Goal: Information Seeking & Learning: Learn about a topic

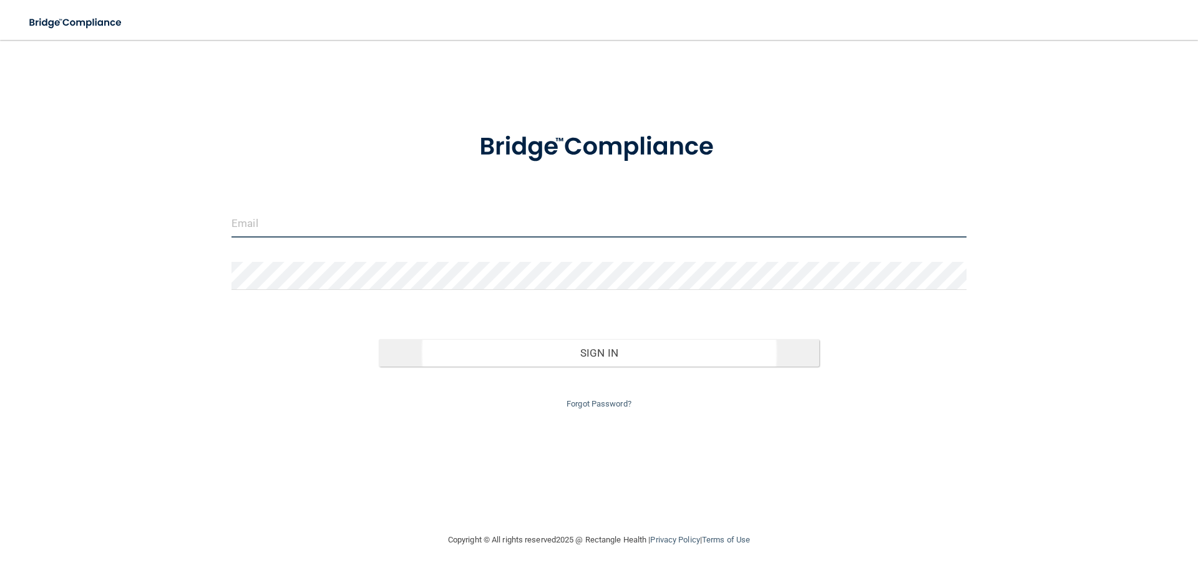
type input "[PERSON_NAME][EMAIL_ADDRESS][PERSON_NAME][DOMAIN_NAME]"
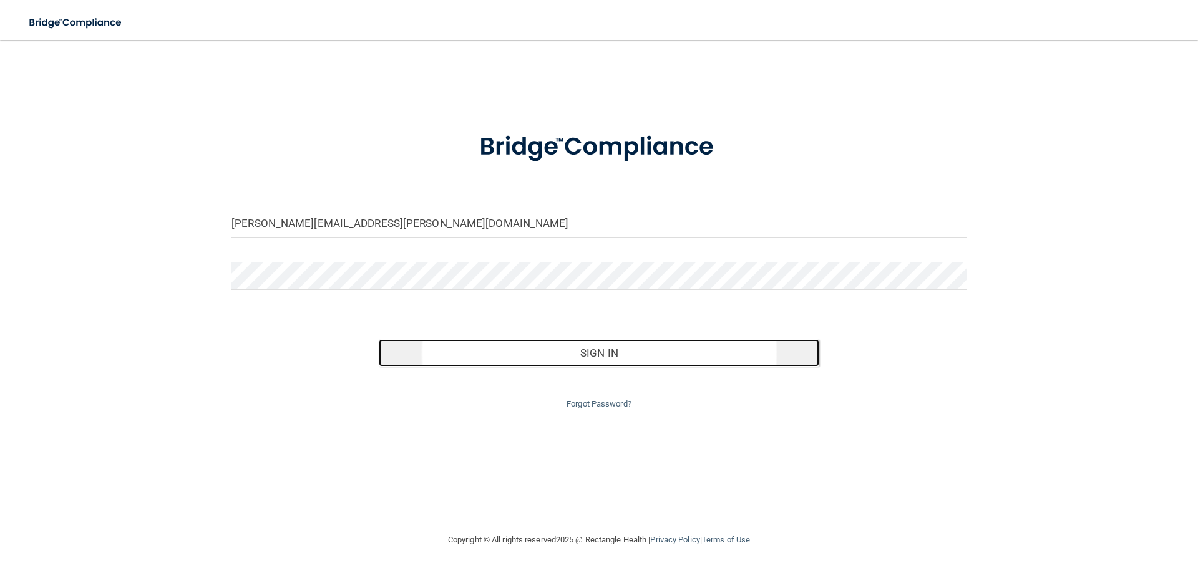
click at [628, 345] on button "Sign In" at bounding box center [599, 352] width 441 height 27
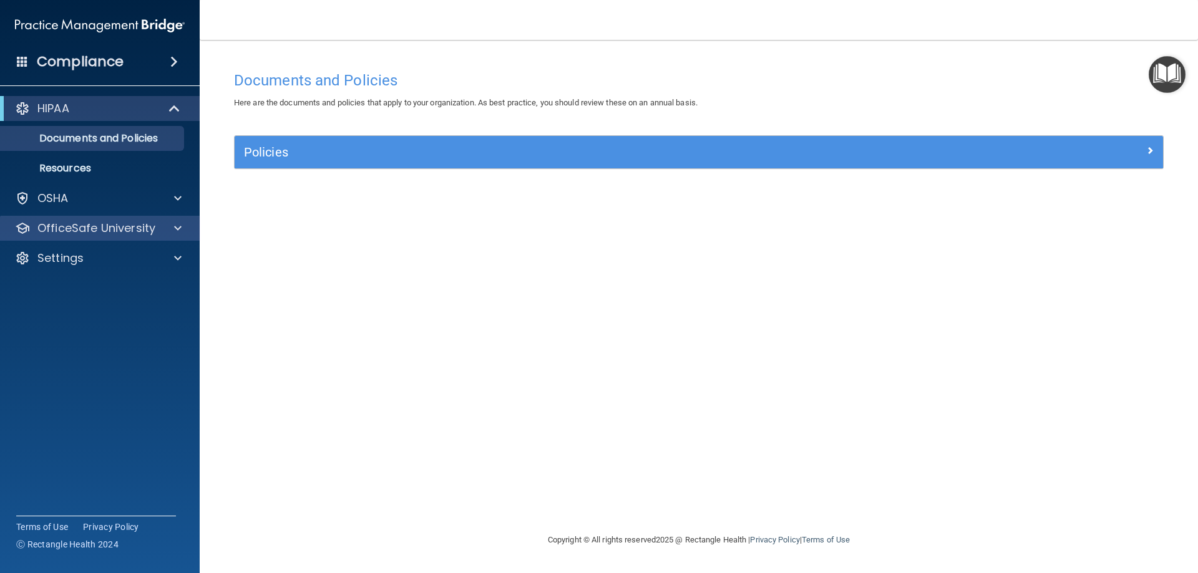
click at [112, 217] on div "OfficeSafe University" at bounding box center [100, 228] width 200 height 25
click at [178, 225] on span at bounding box center [177, 228] width 7 height 15
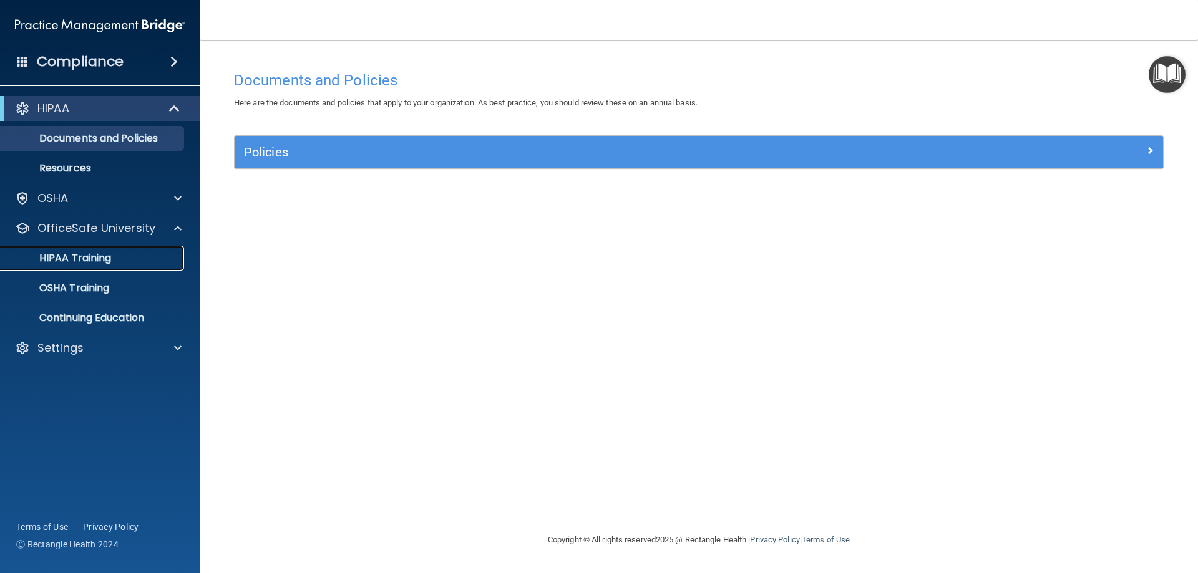
click at [86, 255] on p "HIPAA Training" at bounding box center [59, 258] width 103 height 12
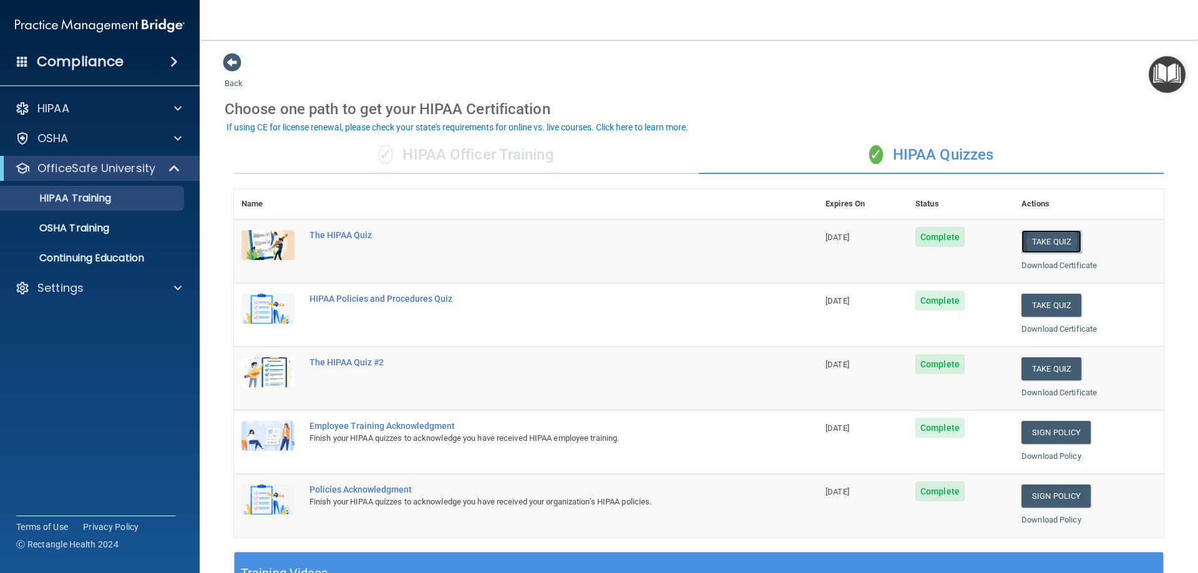
click at [1054, 233] on button "Take Quiz" at bounding box center [1051, 241] width 60 height 23
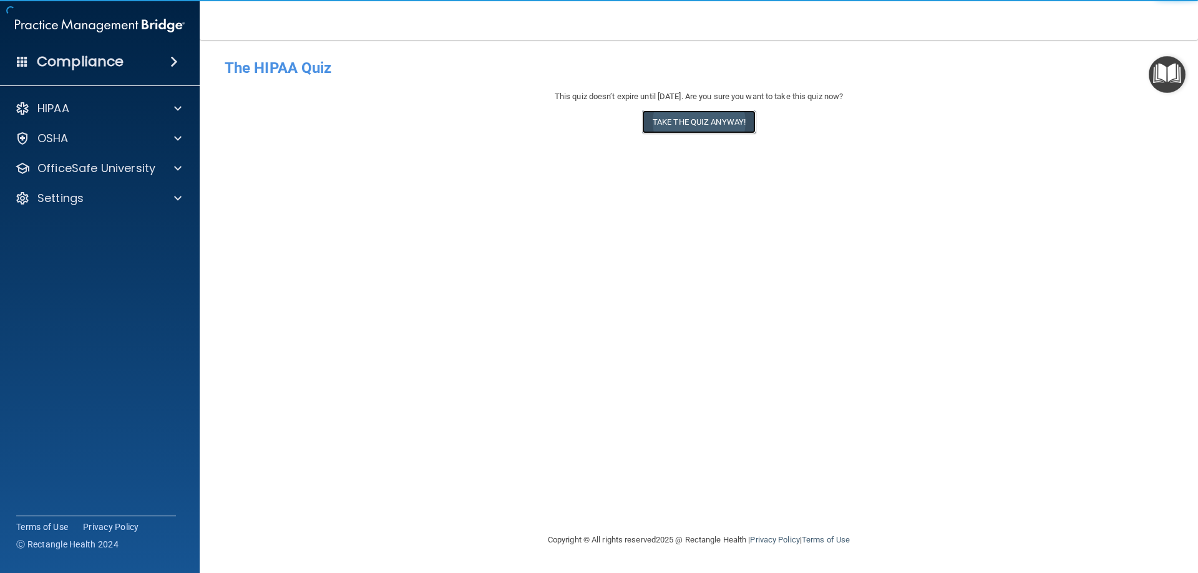
click at [709, 127] on button "Take the quiz anyway!" at bounding box center [699, 121] width 114 height 23
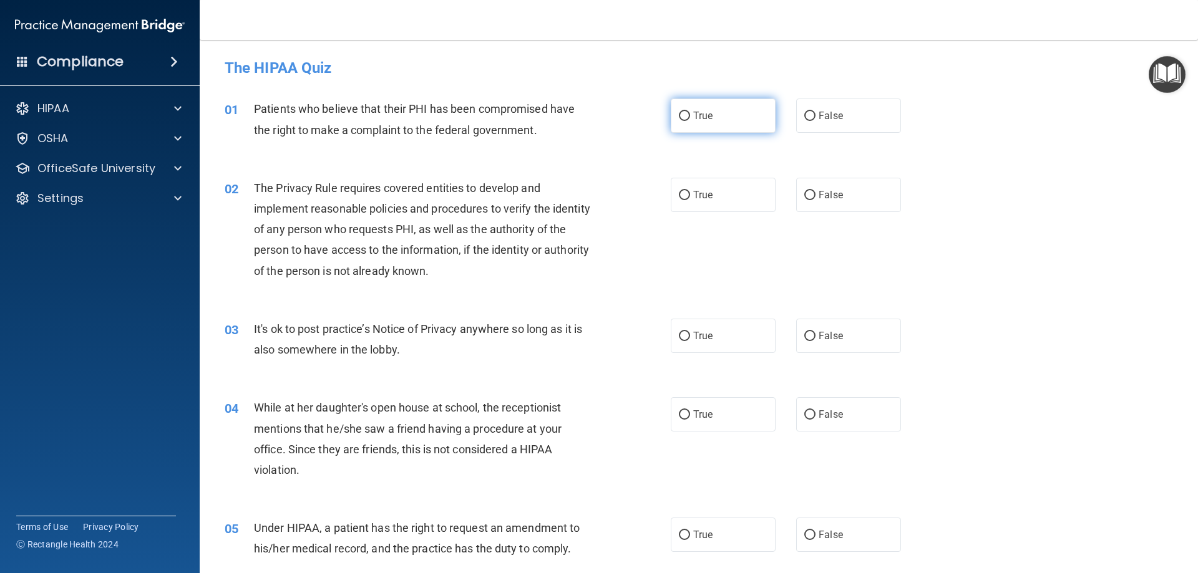
click at [680, 117] on input "True" at bounding box center [684, 116] width 11 height 9
radio input "true"
click at [683, 192] on input "True" at bounding box center [684, 195] width 11 height 9
radio input "true"
click at [686, 334] on label "True" at bounding box center [723, 336] width 105 height 34
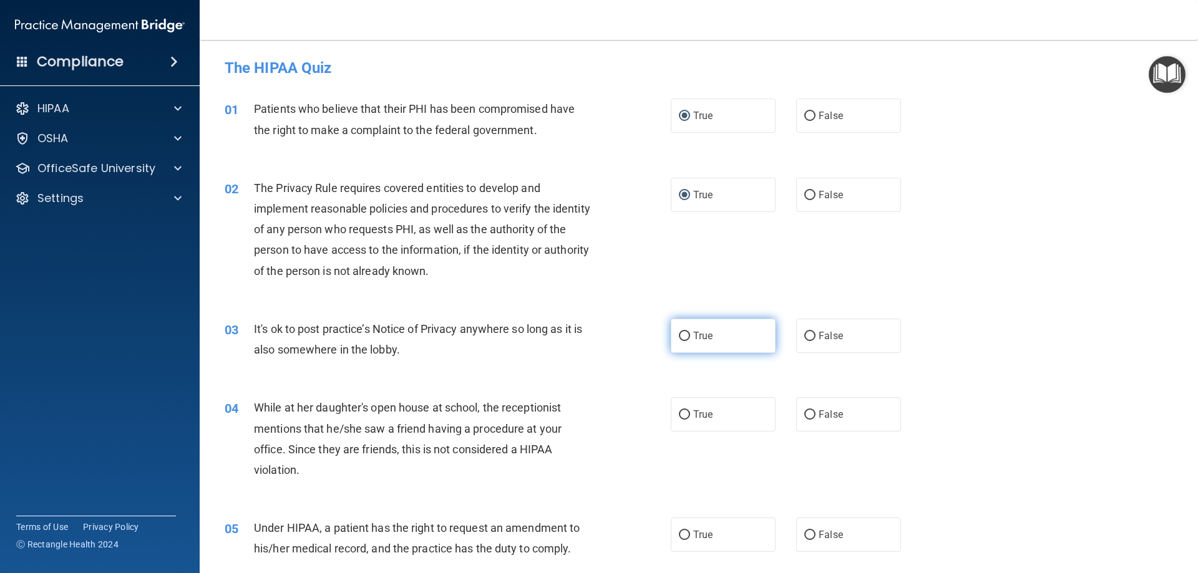
click at [686, 334] on input "True" at bounding box center [684, 336] width 11 height 9
radio input "true"
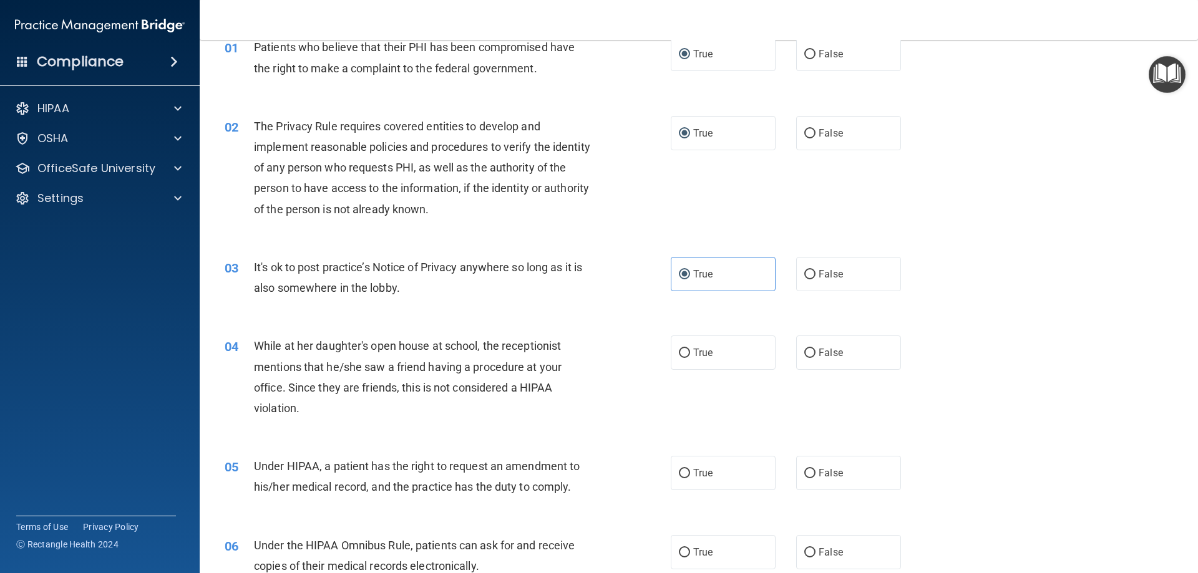
scroll to position [125, 0]
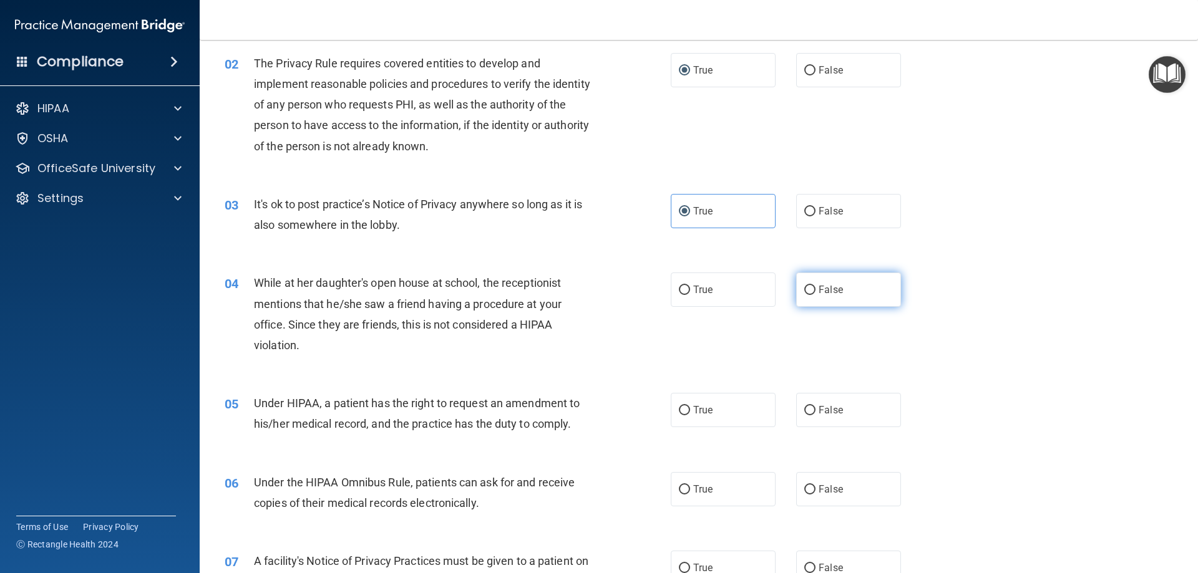
click at [835, 295] on span "False" at bounding box center [831, 290] width 24 height 12
click at [816, 295] on input "False" at bounding box center [809, 290] width 11 height 9
radio input "true"
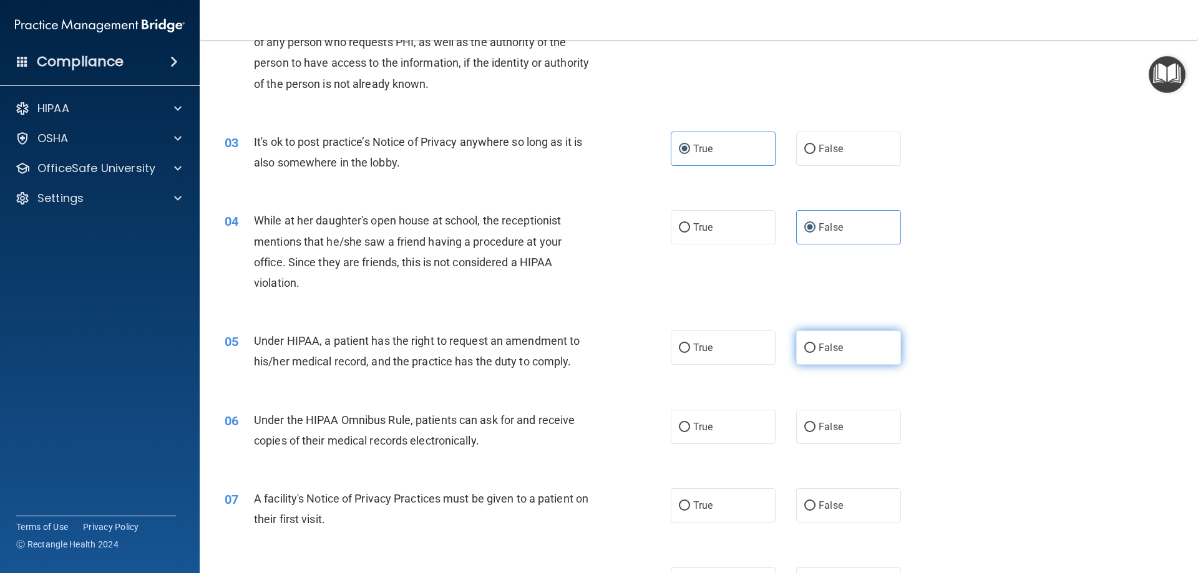
click at [863, 344] on label "False" at bounding box center [848, 348] width 105 height 34
click at [816, 344] on input "False" at bounding box center [809, 348] width 11 height 9
radio input "true"
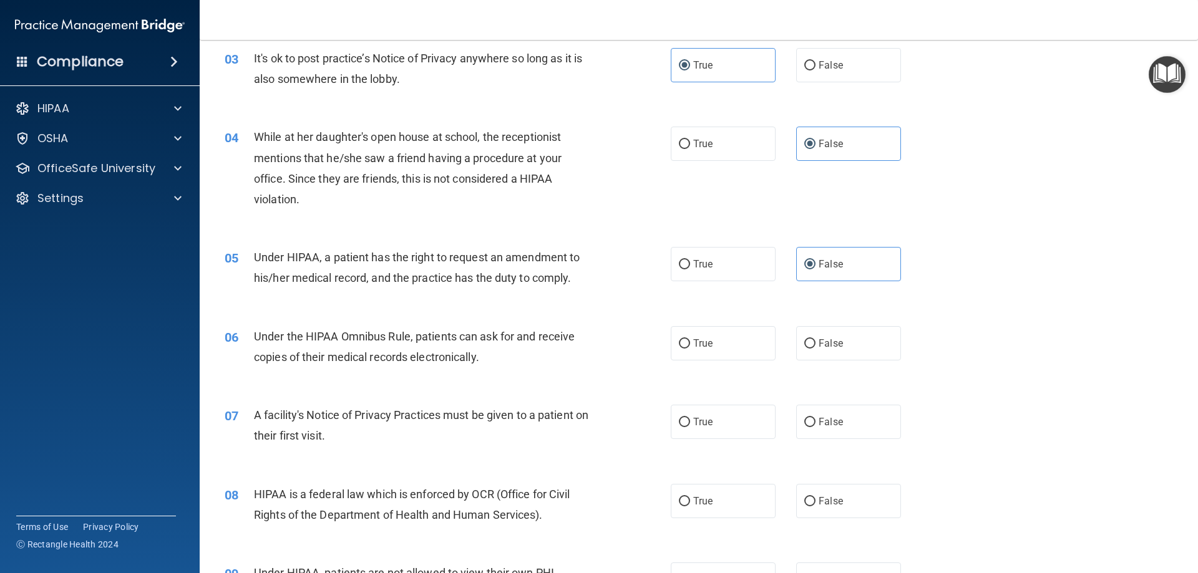
scroll to position [312, 0]
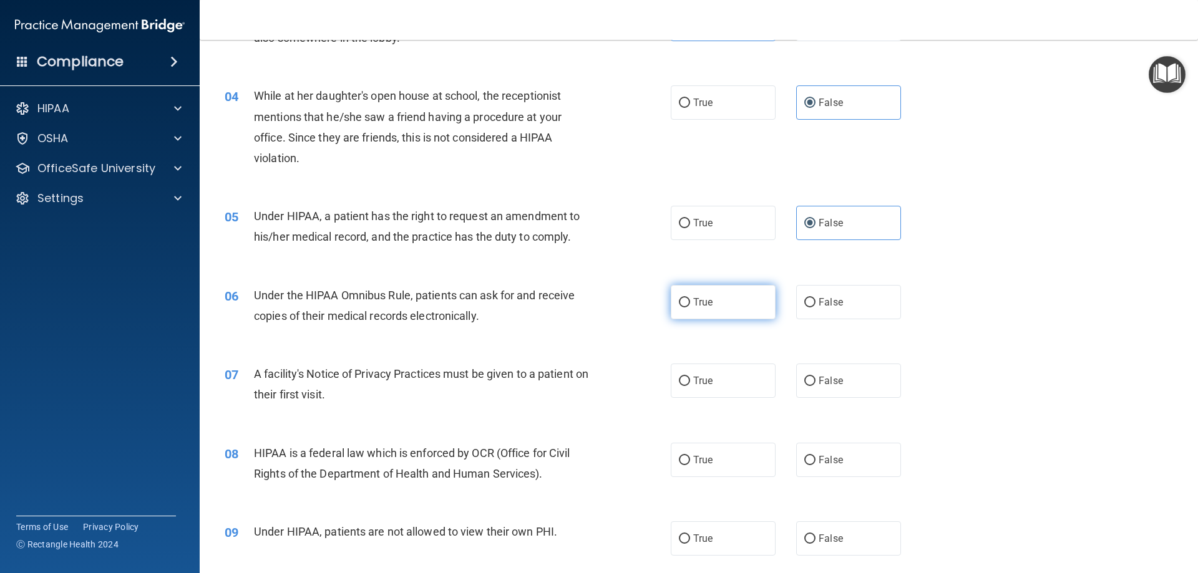
click at [711, 306] on label "True" at bounding box center [723, 302] width 105 height 34
click at [690, 306] on input "True" at bounding box center [684, 302] width 11 height 9
radio input "true"
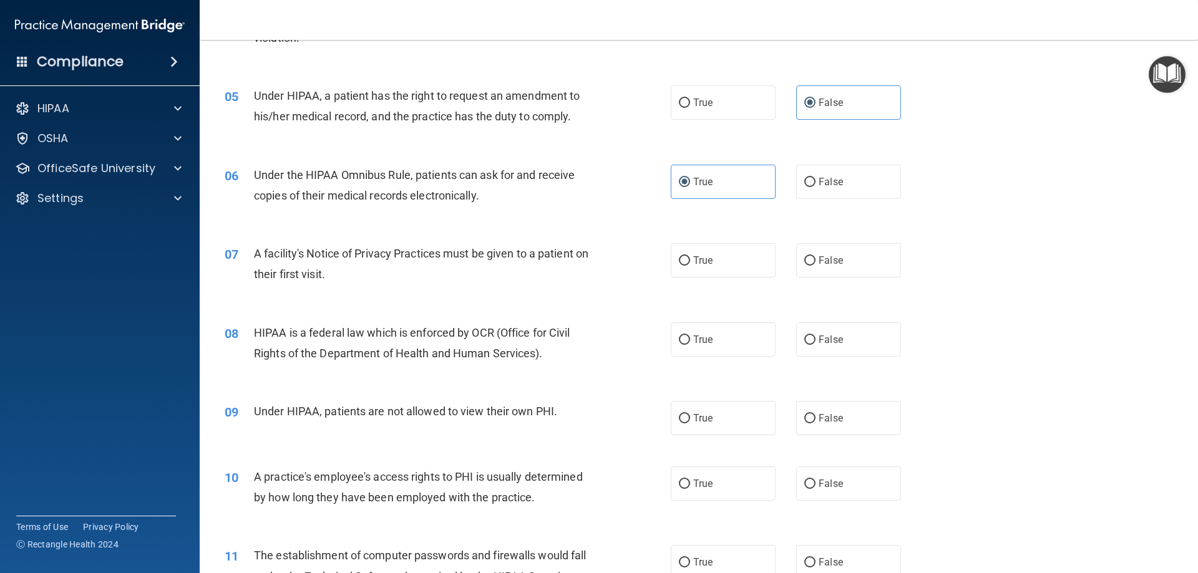
scroll to position [437, 0]
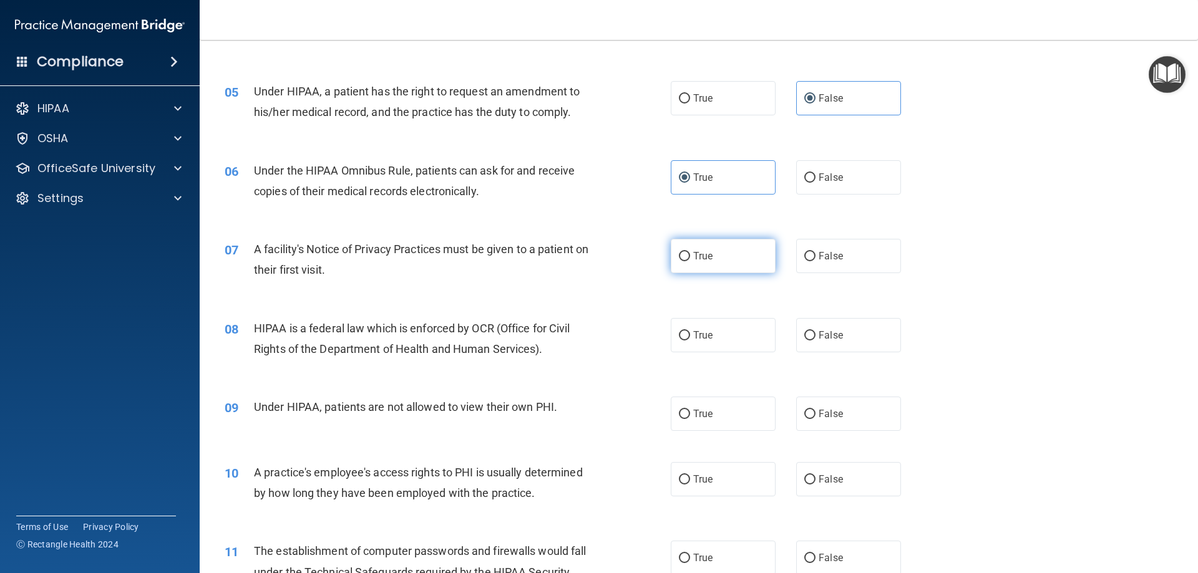
click at [714, 253] on label "True" at bounding box center [723, 256] width 105 height 34
click at [690, 253] on input "True" at bounding box center [684, 256] width 11 height 9
radio input "true"
click at [671, 327] on label "True" at bounding box center [723, 335] width 105 height 34
click at [679, 331] on input "True" at bounding box center [684, 335] width 11 height 9
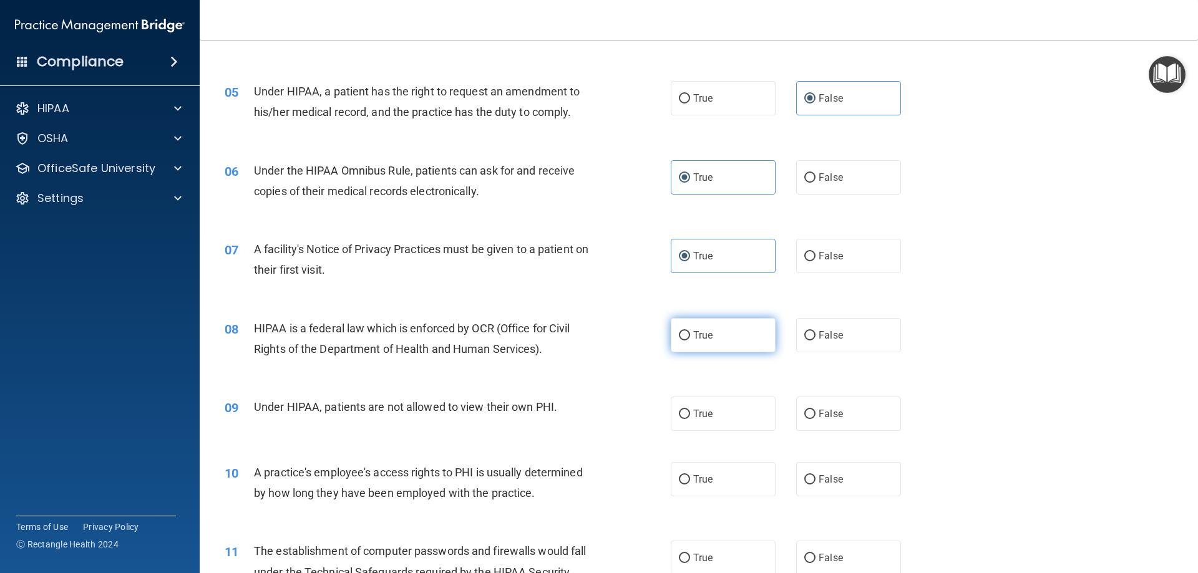
radio input "true"
click at [831, 412] on span "False" at bounding box center [831, 414] width 24 height 12
click at [816, 412] on input "False" at bounding box center [809, 414] width 11 height 9
radio input "true"
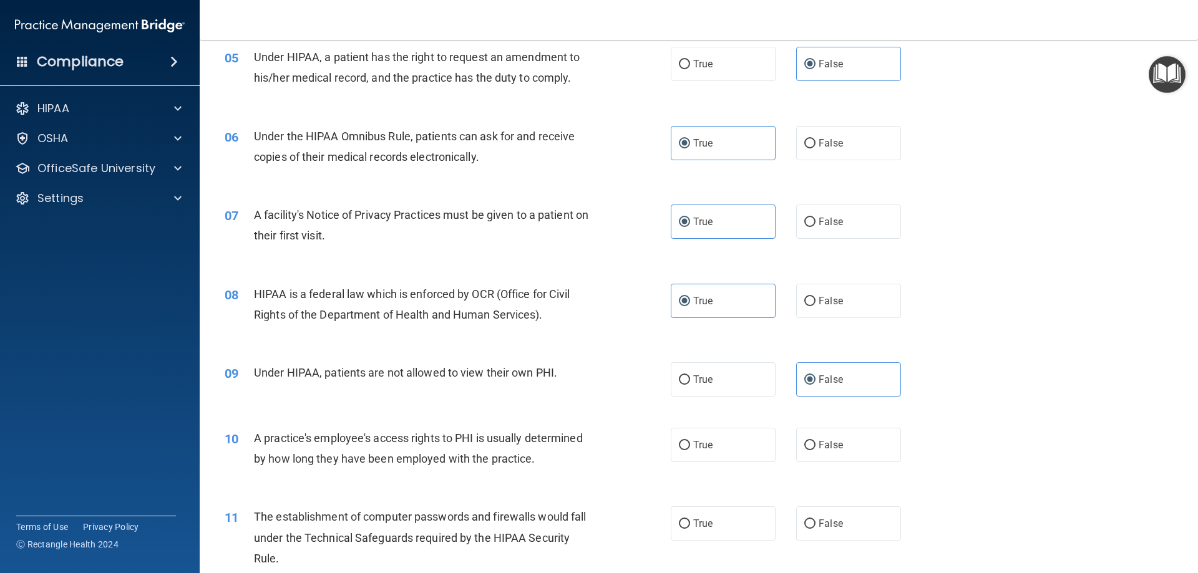
scroll to position [562, 0]
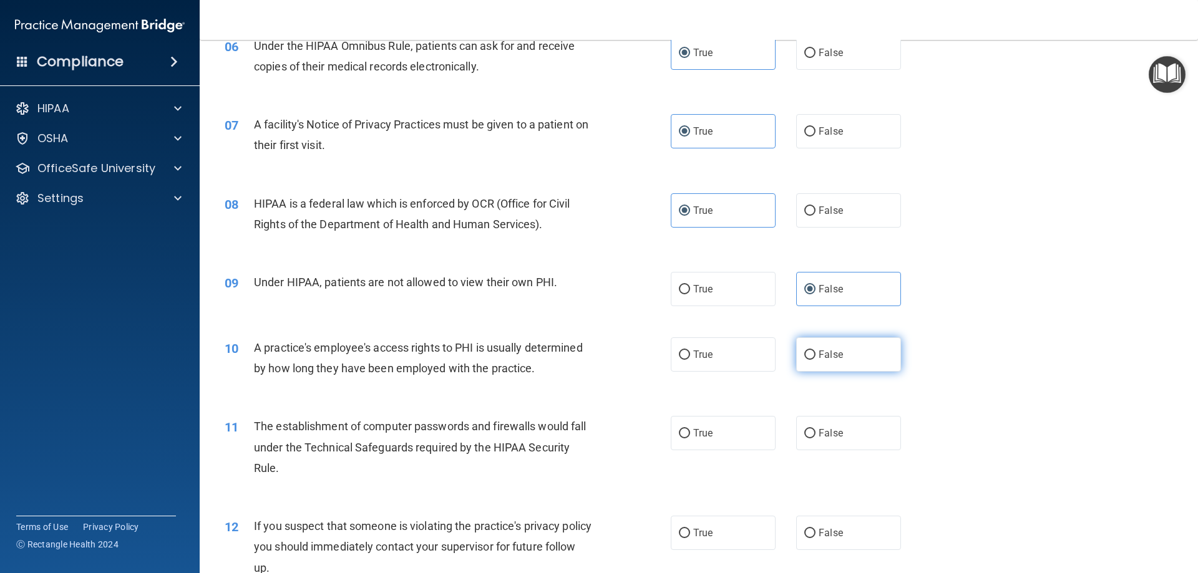
click at [844, 355] on label "False" at bounding box center [848, 355] width 105 height 34
click at [816, 355] on input "False" at bounding box center [809, 355] width 11 height 9
radio input "true"
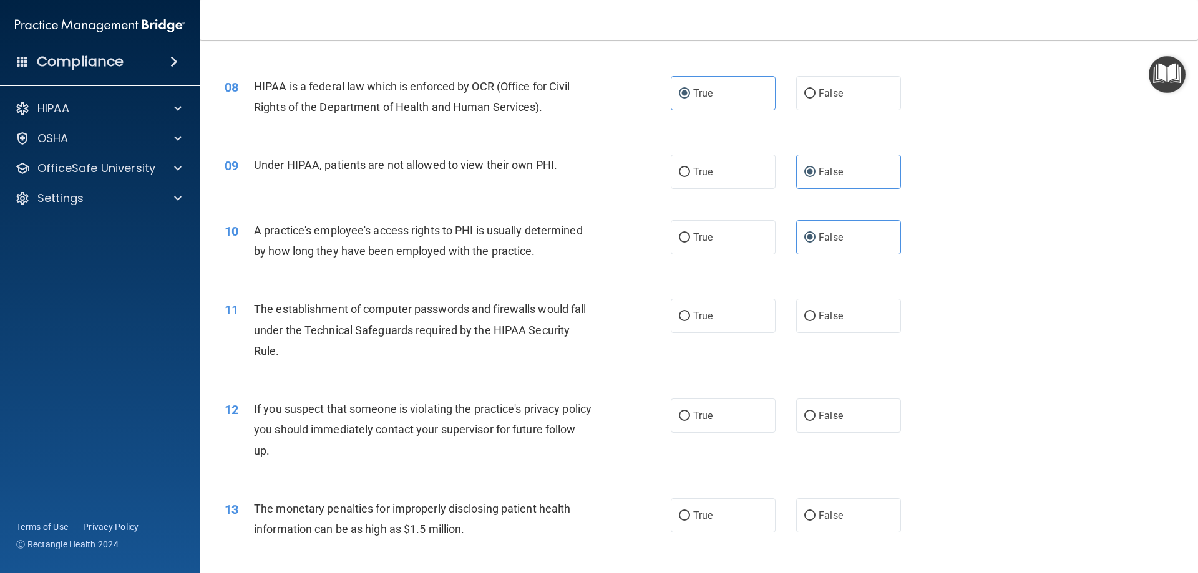
scroll to position [686, 0]
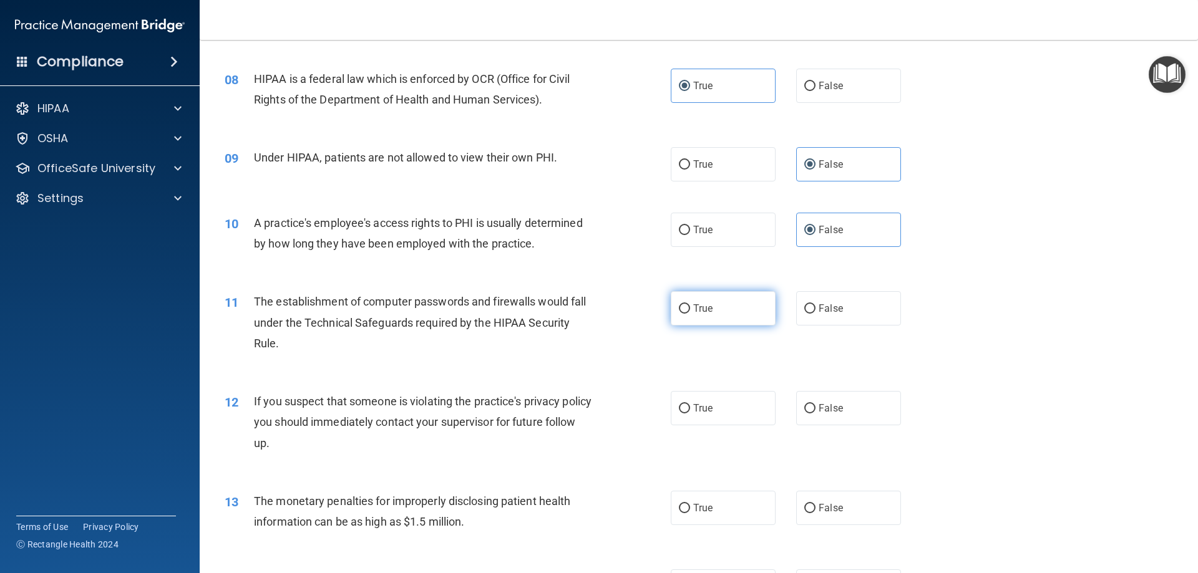
click at [696, 300] on label "True" at bounding box center [723, 308] width 105 height 34
click at [690, 305] on input "True" at bounding box center [684, 309] width 11 height 9
radio input "true"
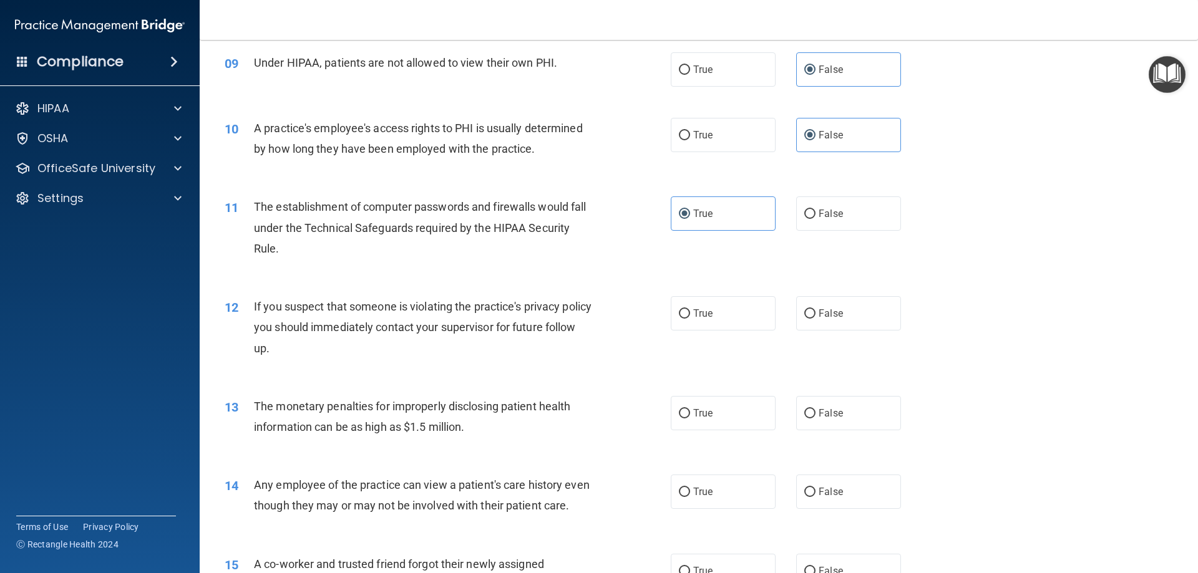
scroll to position [811, 0]
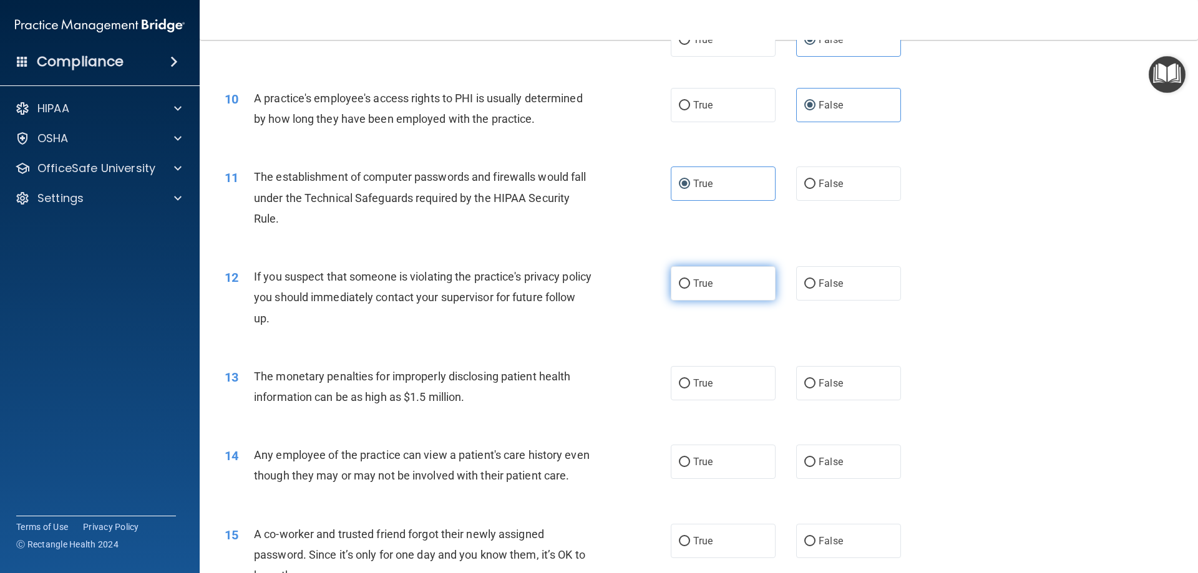
click at [713, 279] on label "True" at bounding box center [723, 283] width 105 height 34
click at [690, 280] on input "True" at bounding box center [684, 284] width 11 height 9
radio input "true"
click at [709, 392] on label "True" at bounding box center [723, 383] width 105 height 34
click at [690, 389] on input "True" at bounding box center [684, 383] width 11 height 9
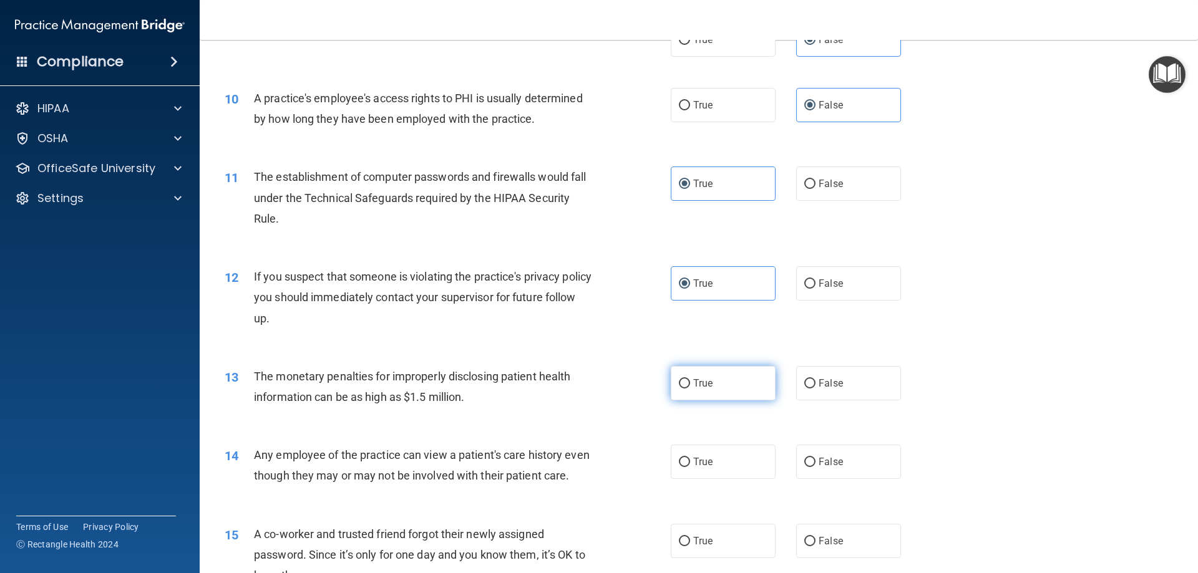
radio input "true"
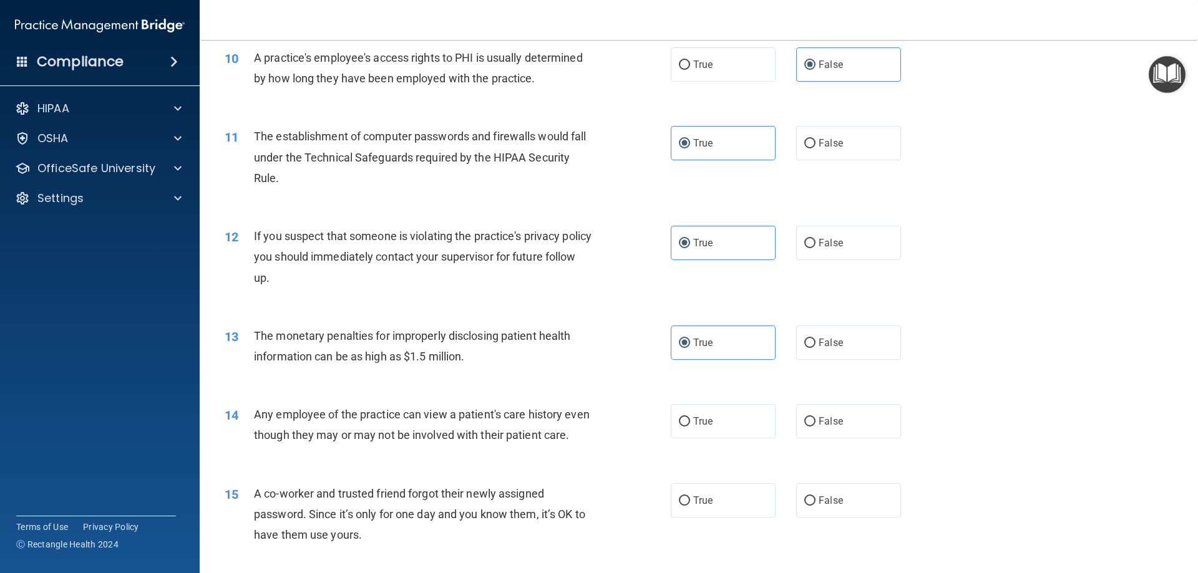
scroll to position [936, 0]
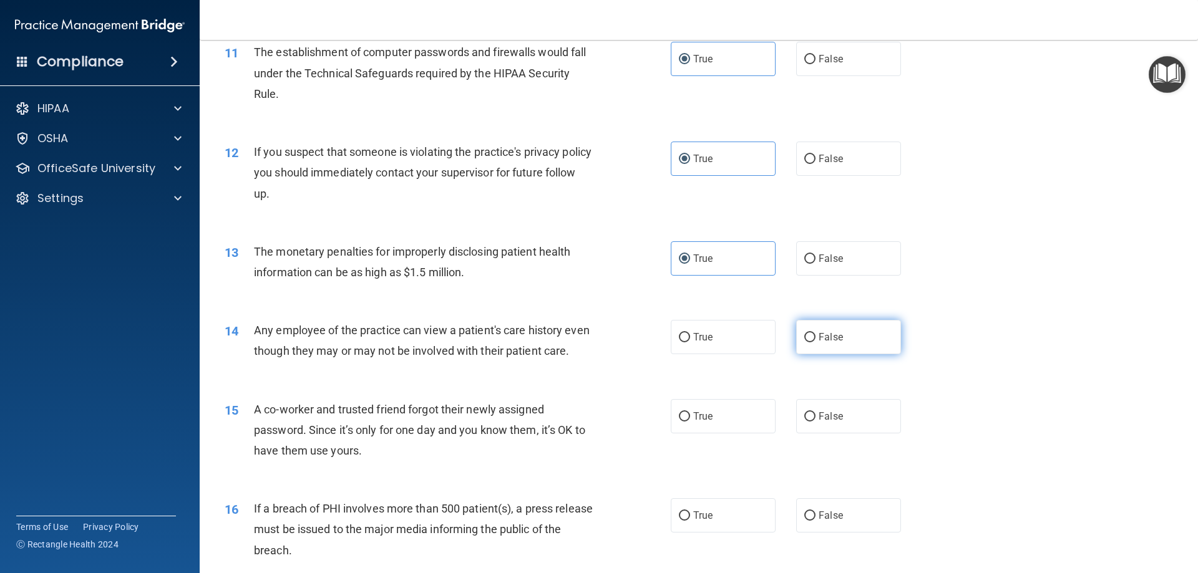
click at [862, 343] on label "False" at bounding box center [848, 337] width 105 height 34
click at [816, 343] on input "False" at bounding box center [809, 337] width 11 height 9
radio input "true"
click at [828, 422] on span "False" at bounding box center [831, 417] width 24 height 12
click at [816, 422] on input "False" at bounding box center [809, 416] width 11 height 9
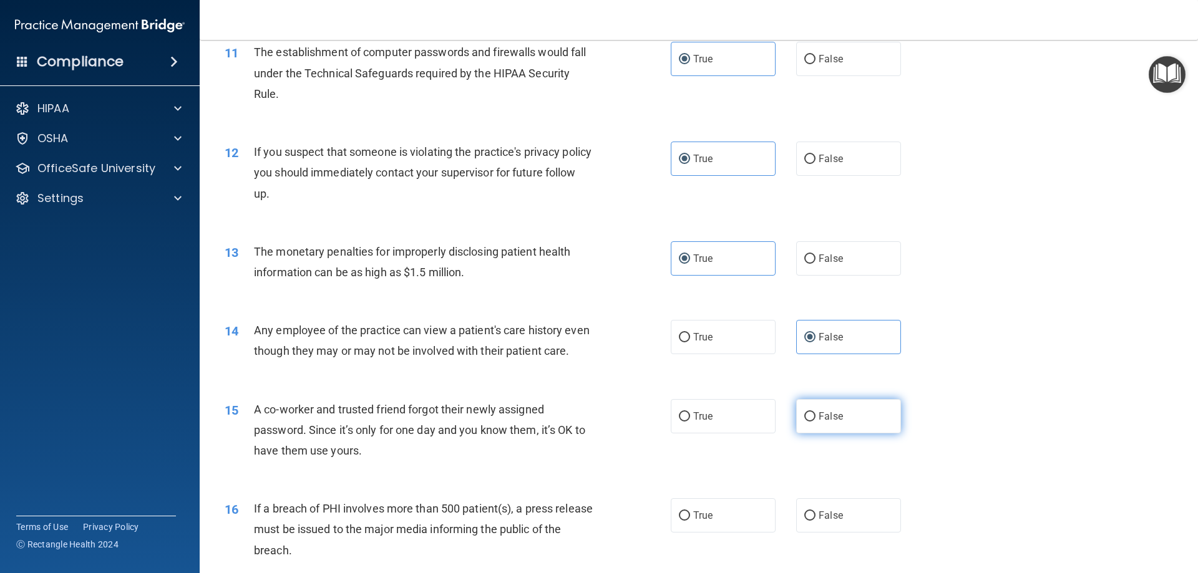
radio input "true"
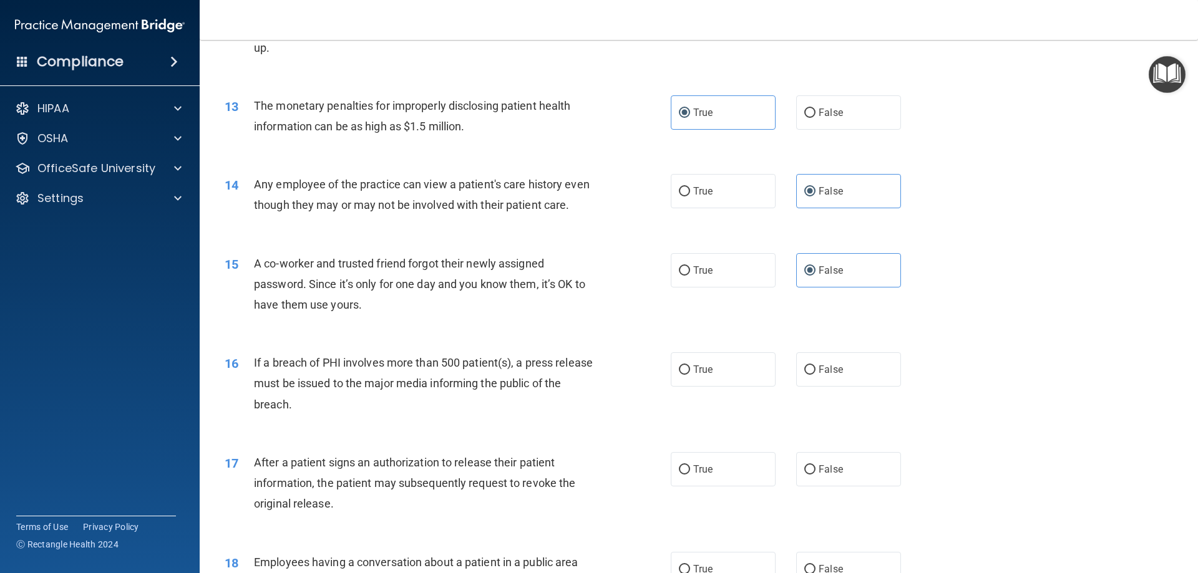
scroll to position [1123, 0]
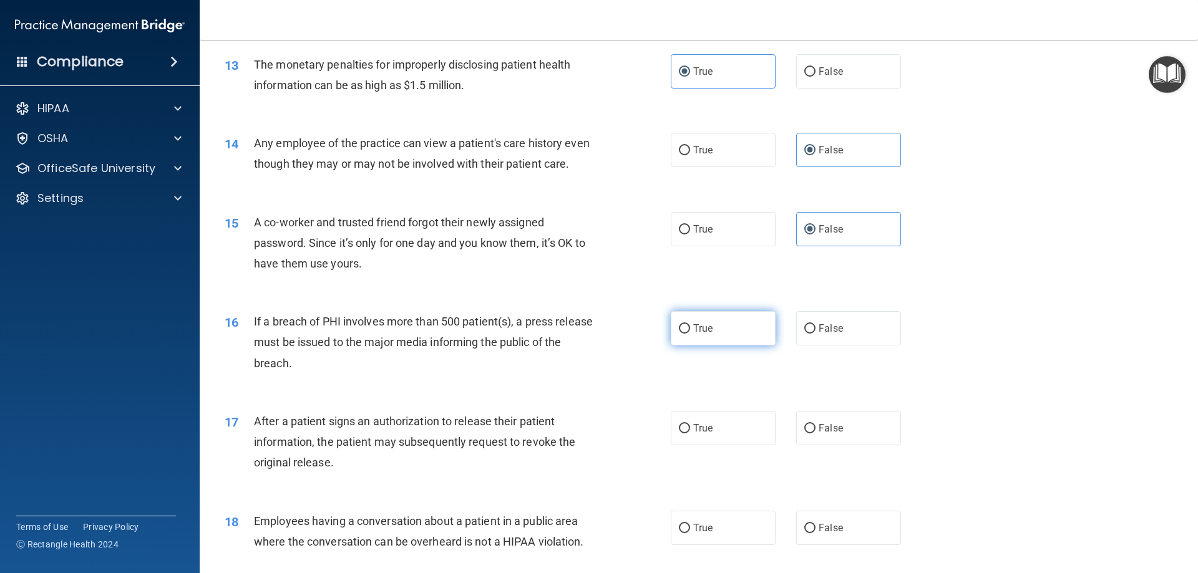
click at [716, 346] on label "True" at bounding box center [723, 328] width 105 height 34
click at [690, 334] on input "True" at bounding box center [684, 328] width 11 height 9
radio input "true"
click at [716, 446] on label "True" at bounding box center [723, 428] width 105 height 34
click at [690, 434] on input "True" at bounding box center [684, 428] width 11 height 9
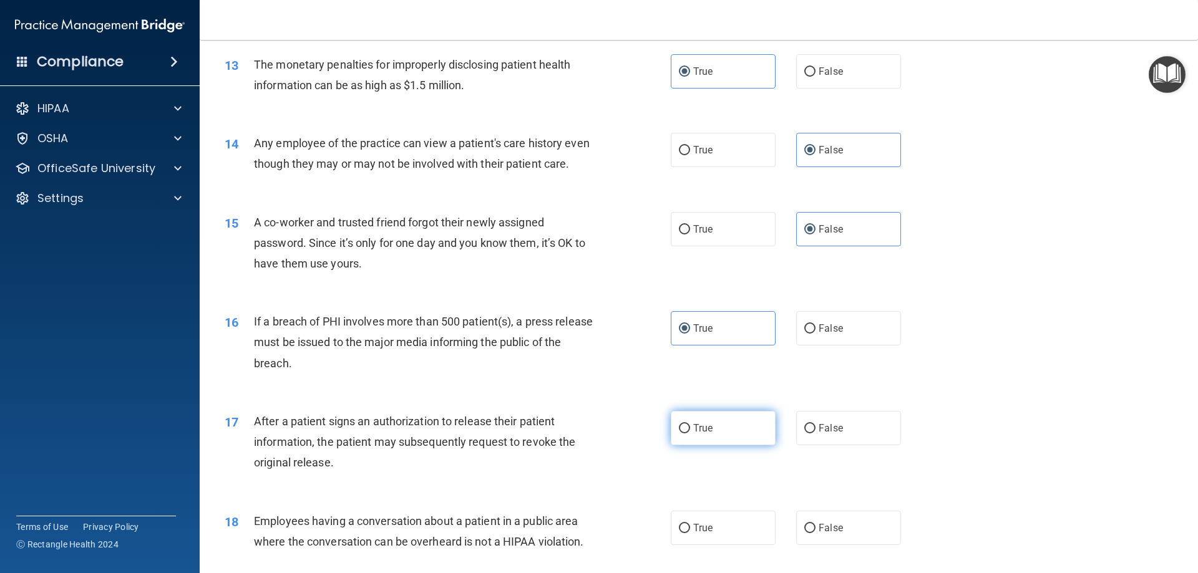
radio input "true"
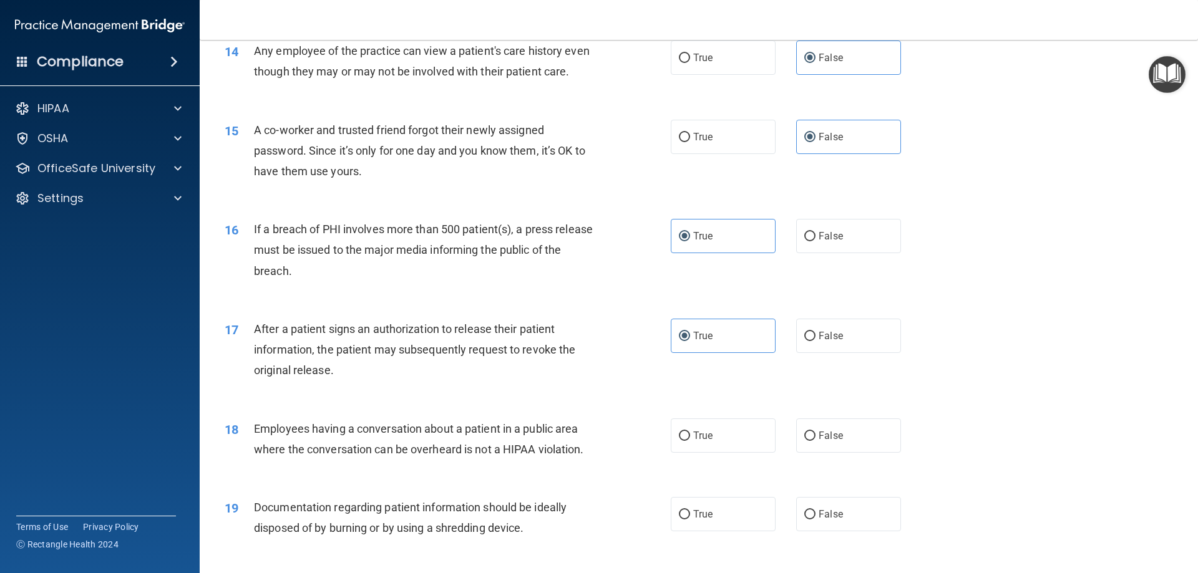
scroll to position [1248, 0]
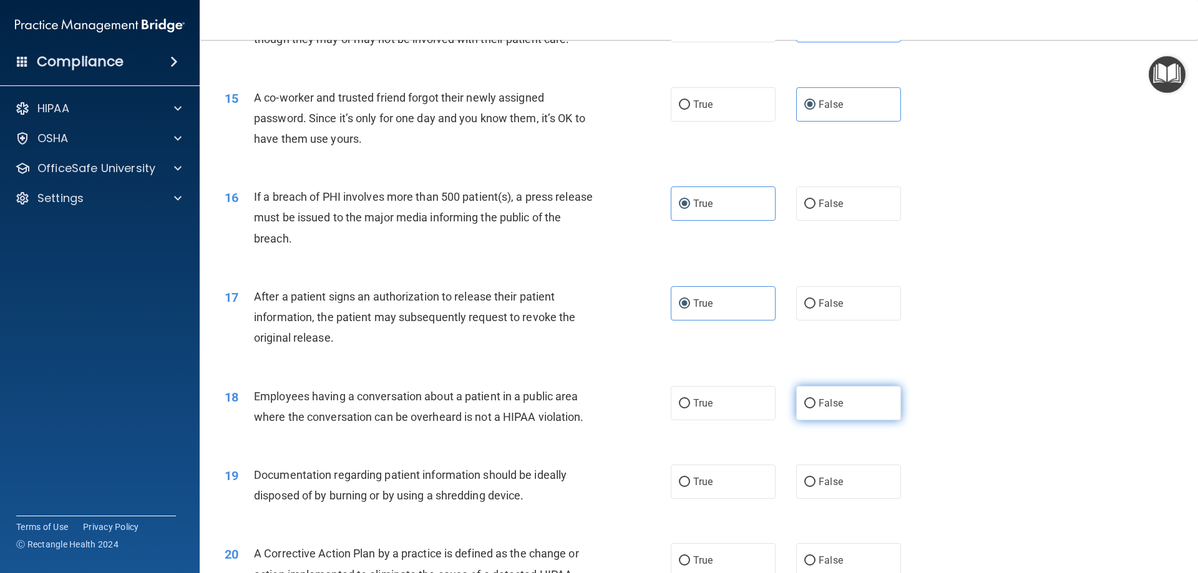
click at [819, 409] on span "False" at bounding box center [831, 403] width 24 height 12
click at [816, 409] on input "False" at bounding box center [809, 403] width 11 height 9
radio input "true"
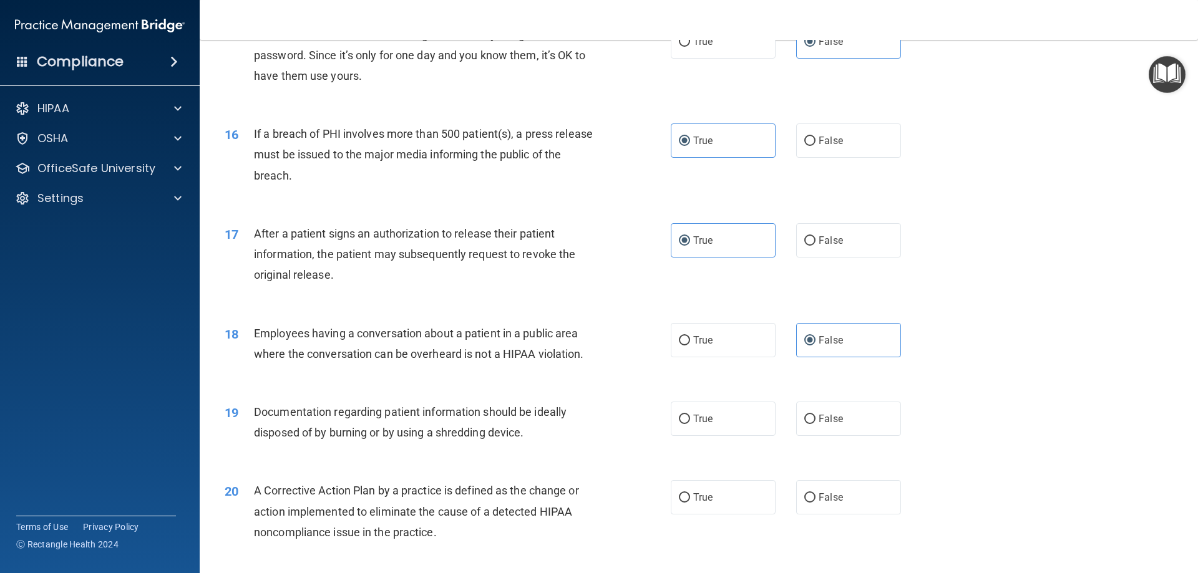
scroll to position [1373, 0]
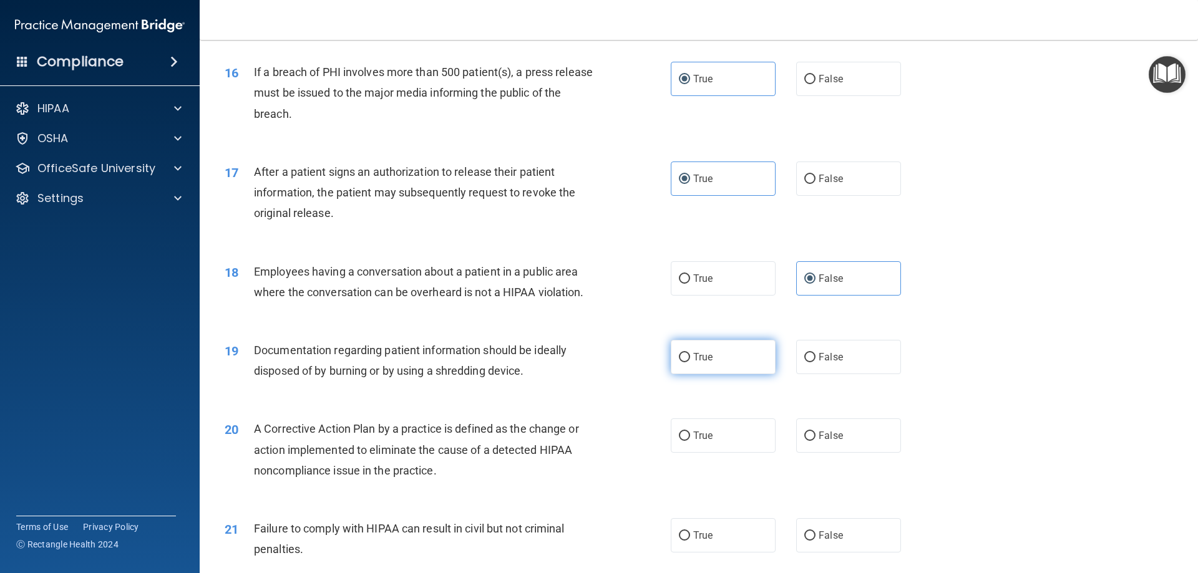
click at [716, 374] on label "True" at bounding box center [723, 357] width 105 height 34
click at [690, 363] on input "True" at bounding box center [684, 357] width 11 height 9
radio input "true"
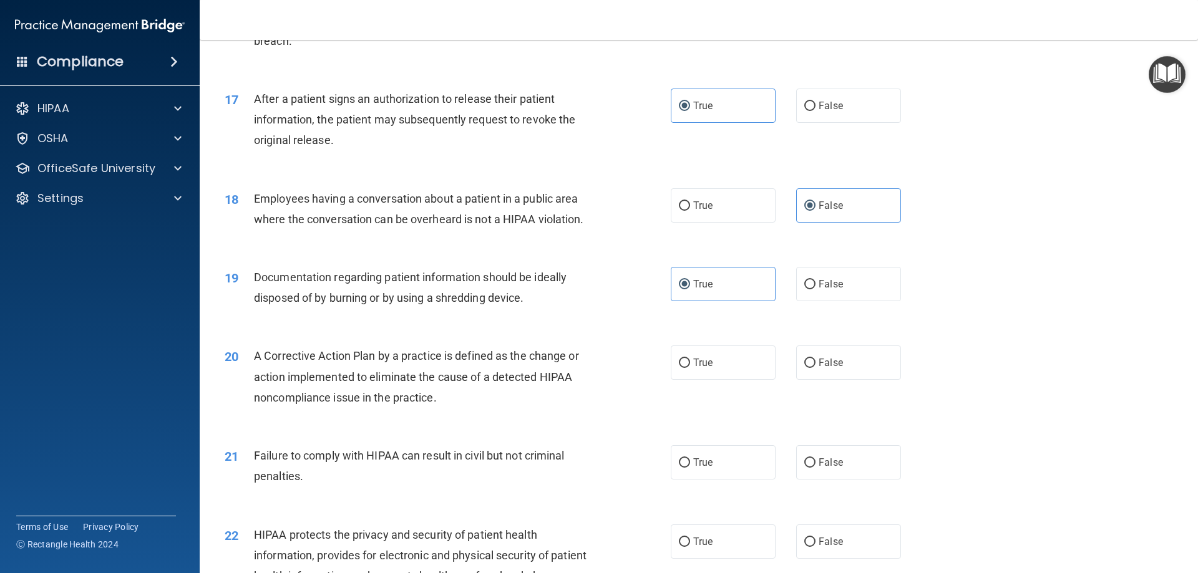
scroll to position [1498, 0]
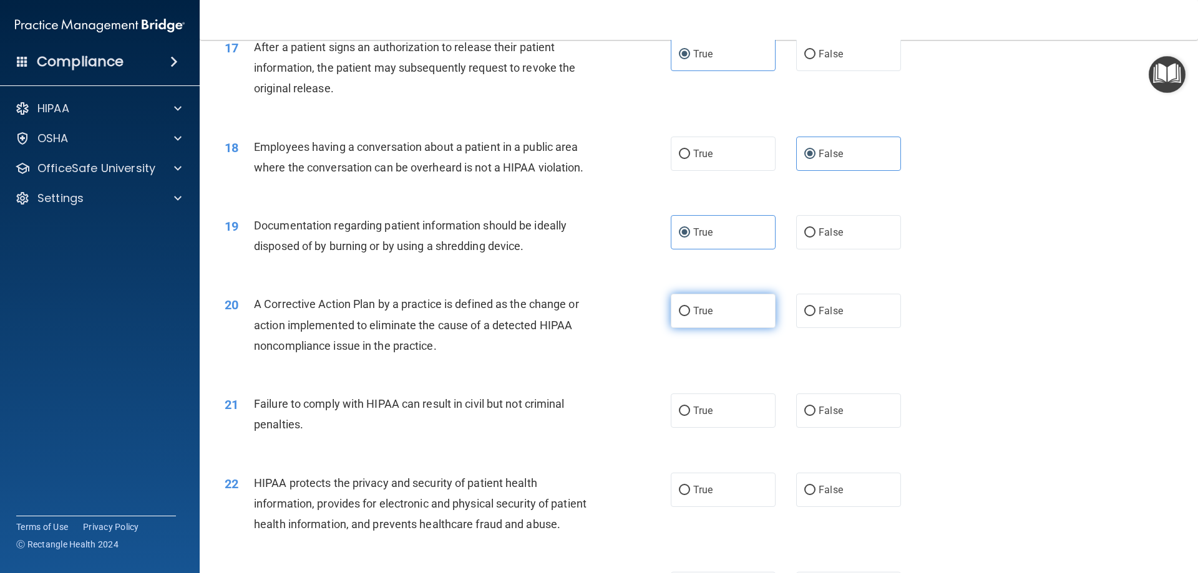
click at [693, 317] on span "True" at bounding box center [702, 311] width 19 height 12
click at [690, 316] on input "True" at bounding box center [684, 311] width 11 height 9
radio input "true"
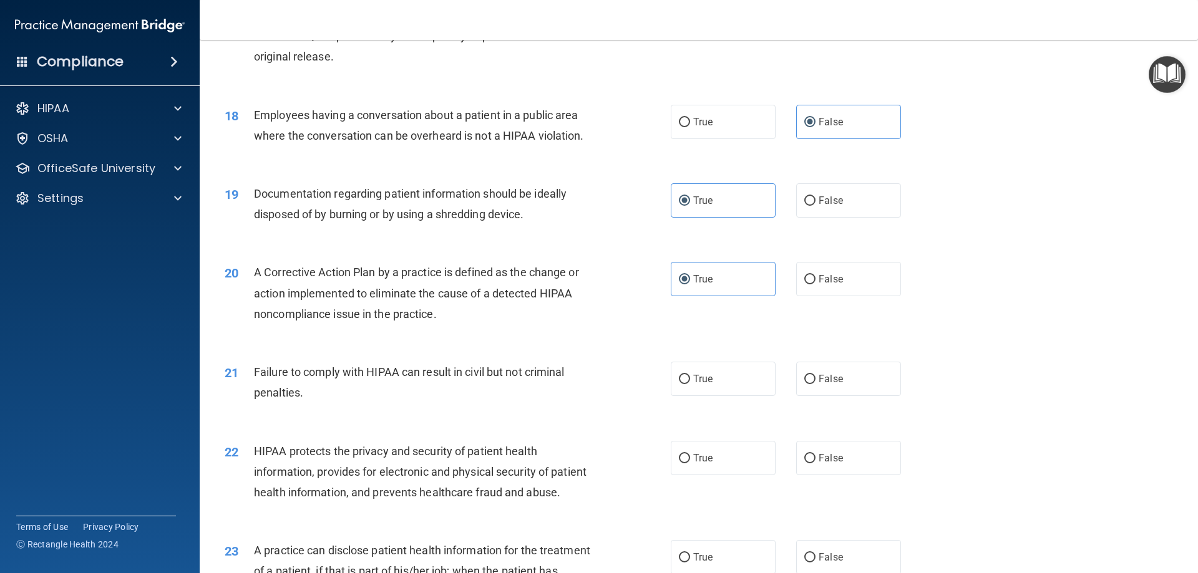
scroll to position [1622, 0]
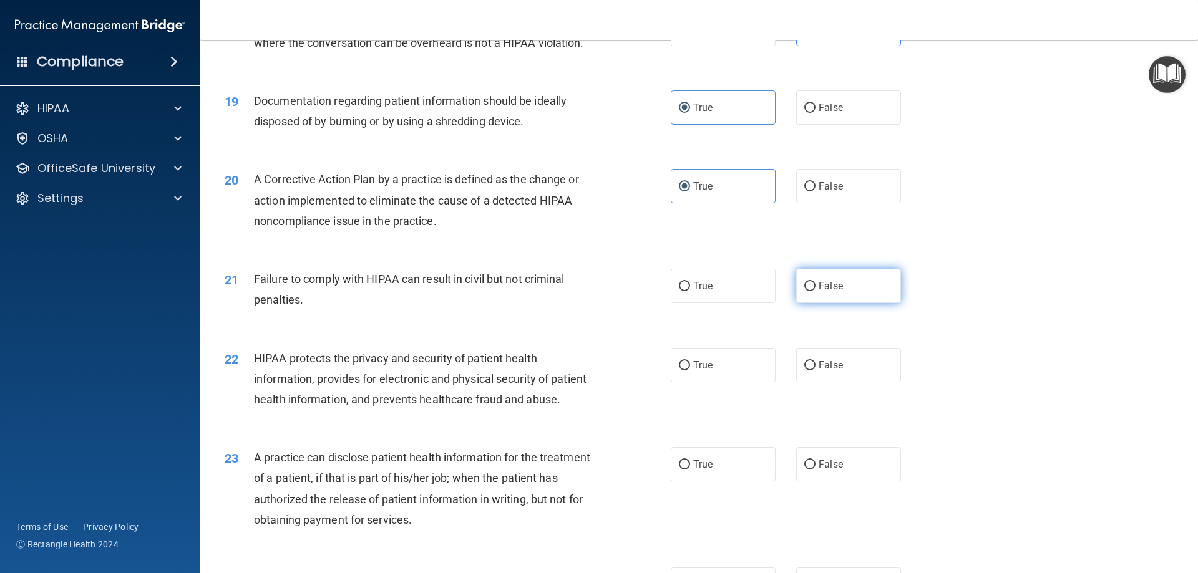
click at [845, 303] on label "False" at bounding box center [848, 286] width 105 height 34
click at [816, 291] on input "False" at bounding box center [809, 286] width 11 height 9
radio input "true"
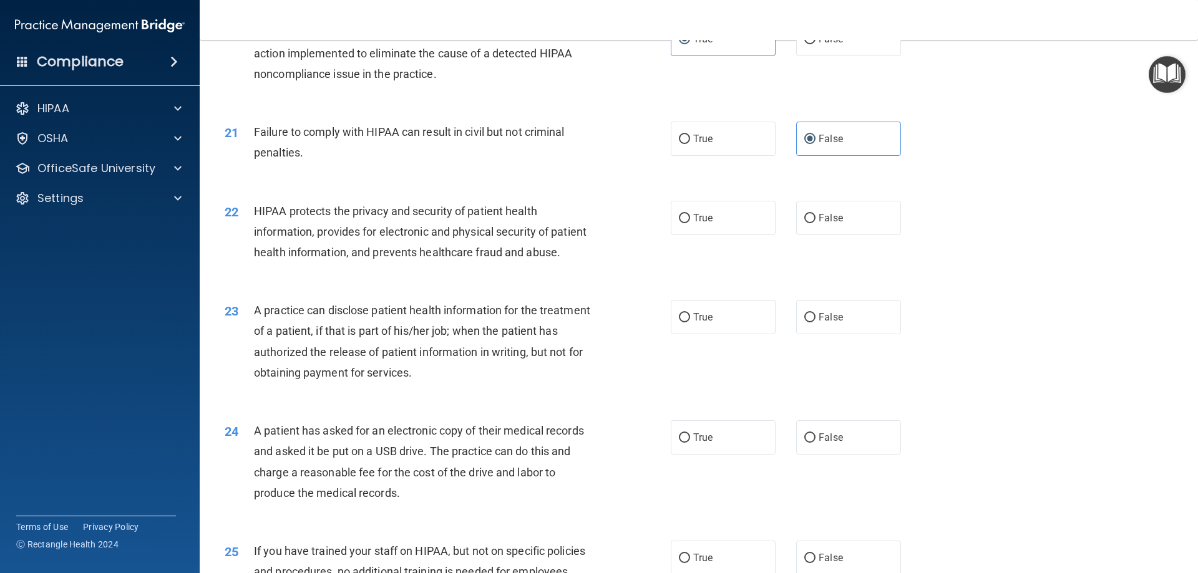
scroll to position [1810, 0]
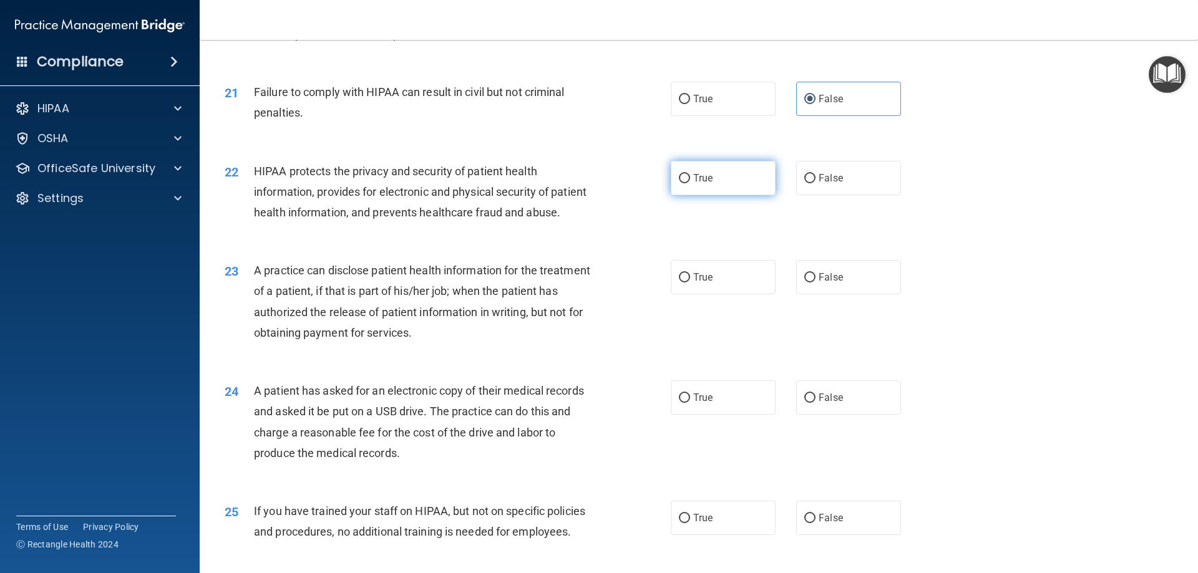
click at [686, 195] on label "True" at bounding box center [723, 178] width 105 height 34
click at [686, 183] on input "True" at bounding box center [684, 178] width 11 height 9
radio input "true"
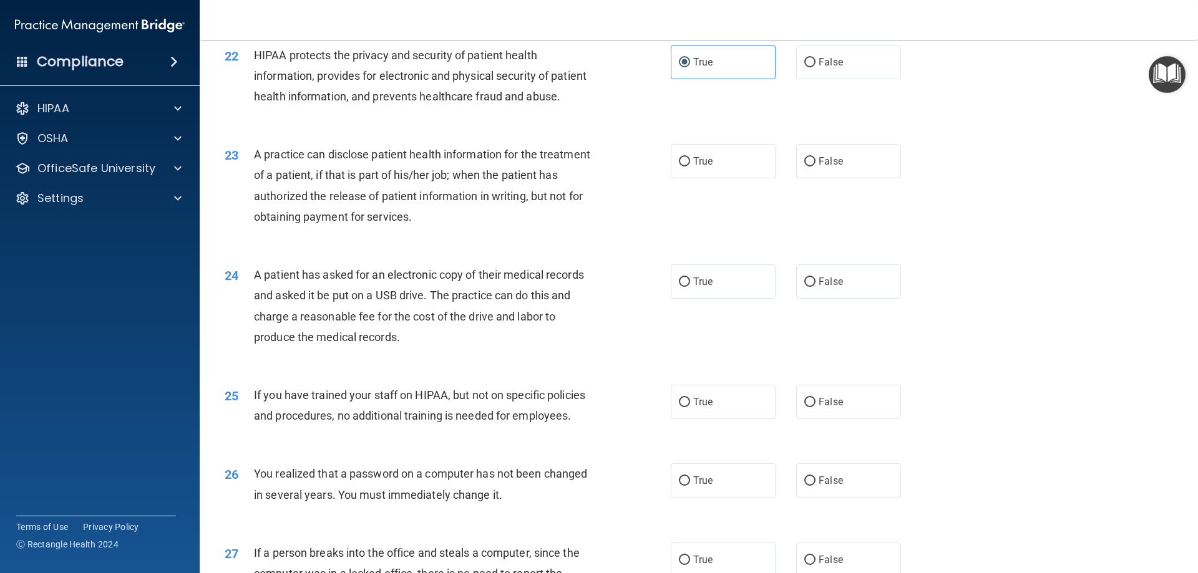
scroll to position [1934, 0]
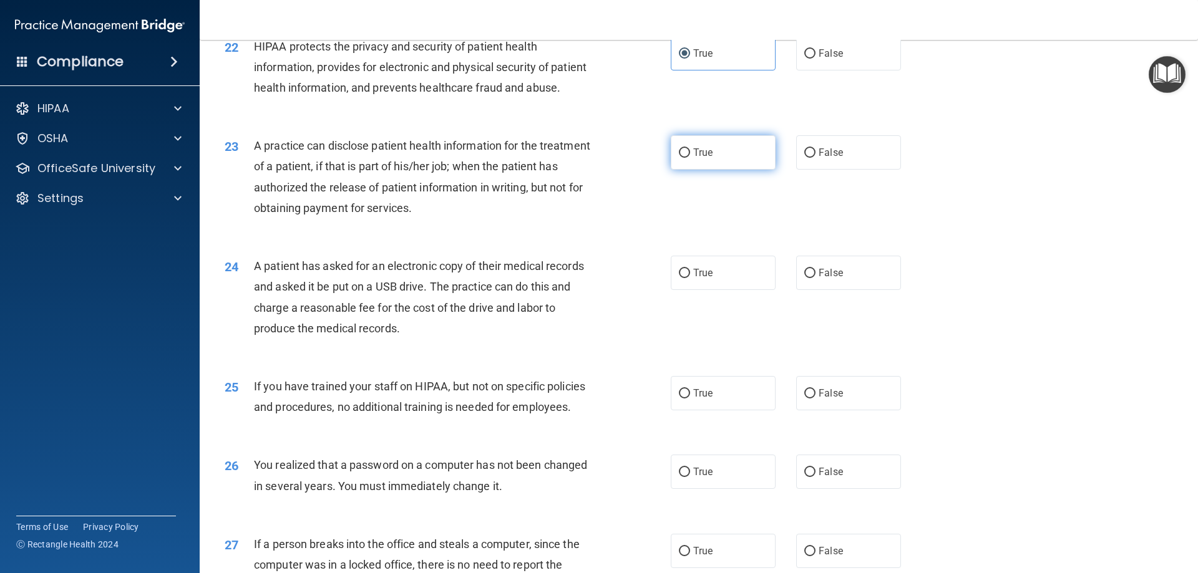
click at [734, 170] on label "True" at bounding box center [723, 152] width 105 height 34
click at [690, 158] on input "True" at bounding box center [684, 153] width 11 height 9
radio input "true"
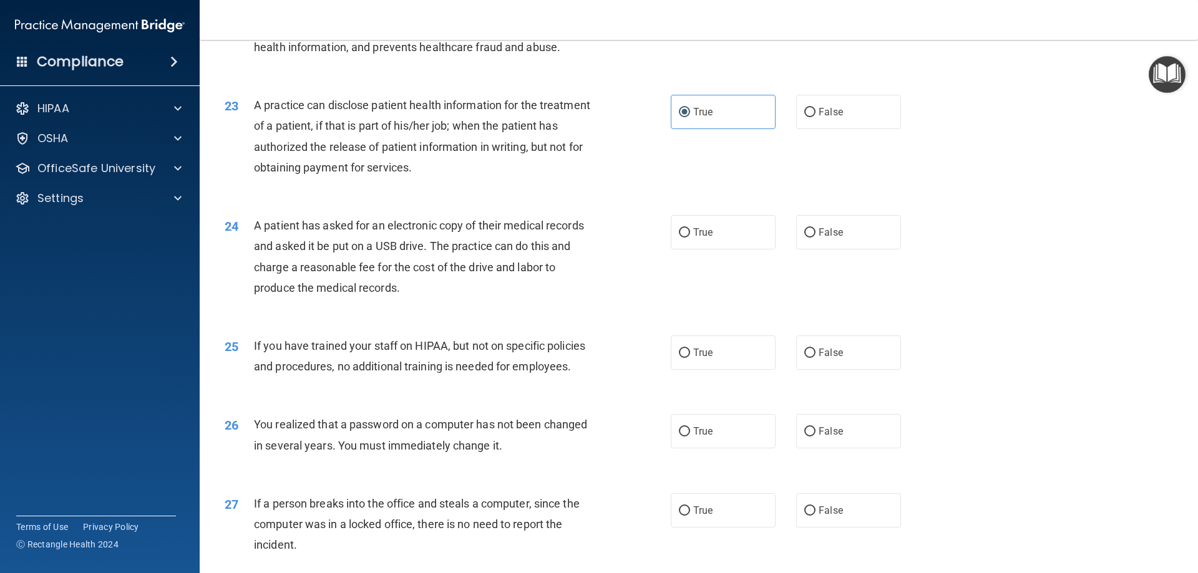
scroll to position [1997, 0]
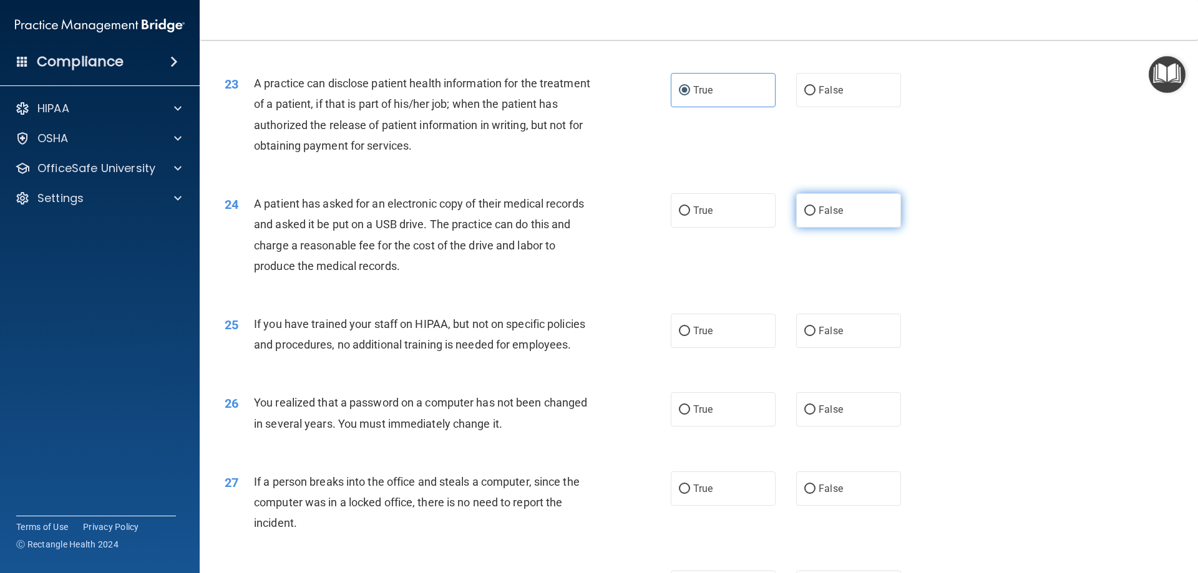
click at [858, 228] on label "False" at bounding box center [848, 210] width 105 height 34
click at [816, 216] on input "False" at bounding box center [809, 211] width 11 height 9
radio input "true"
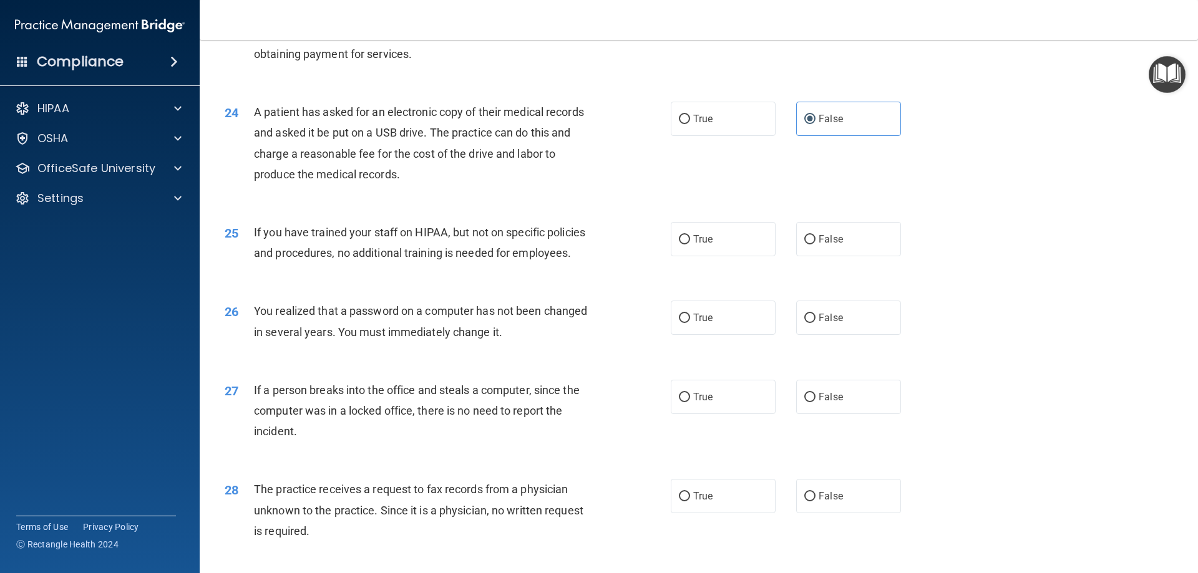
scroll to position [2122, 0]
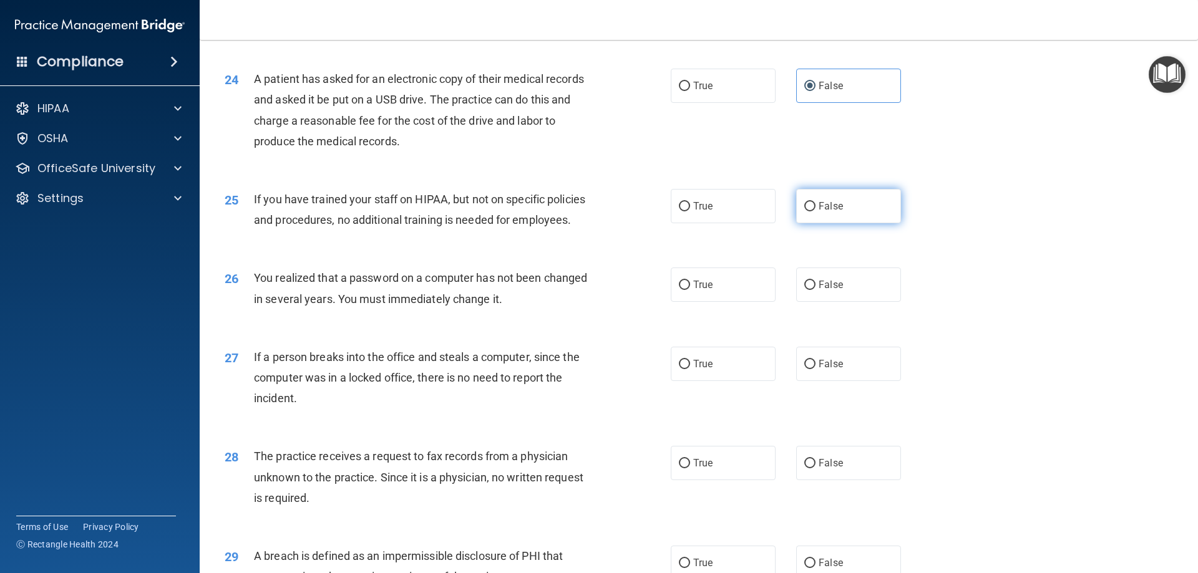
click at [845, 223] on label "False" at bounding box center [848, 206] width 105 height 34
click at [816, 212] on input "False" at bounding box center [809, 206] width 11 height 9
radio input "true"
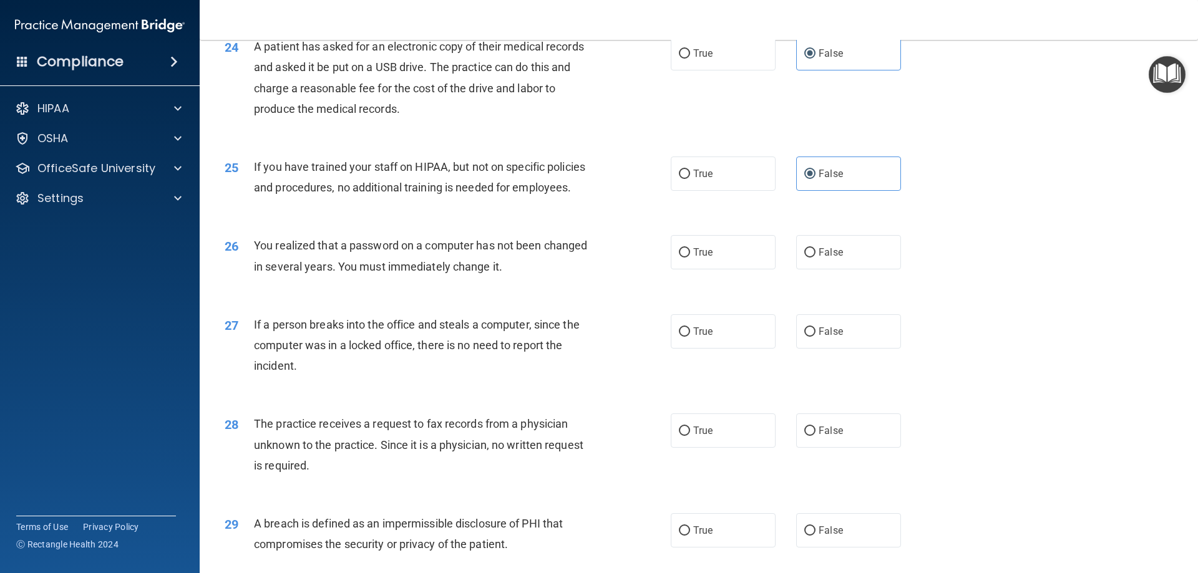
scroll to position [2184, 0]
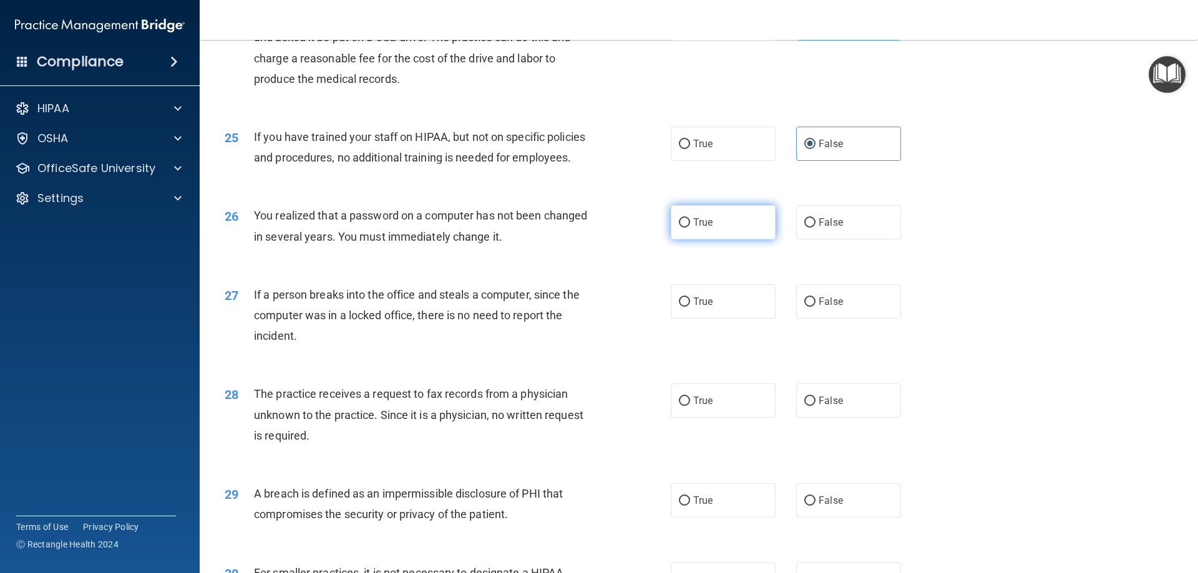
click at [712, 240] on label "True" at bounding box center [723, 222] width 105 height 34
click at [690, 228] on input "True" at bounding box center [684, 222] width 11 height 9
radio input "true"
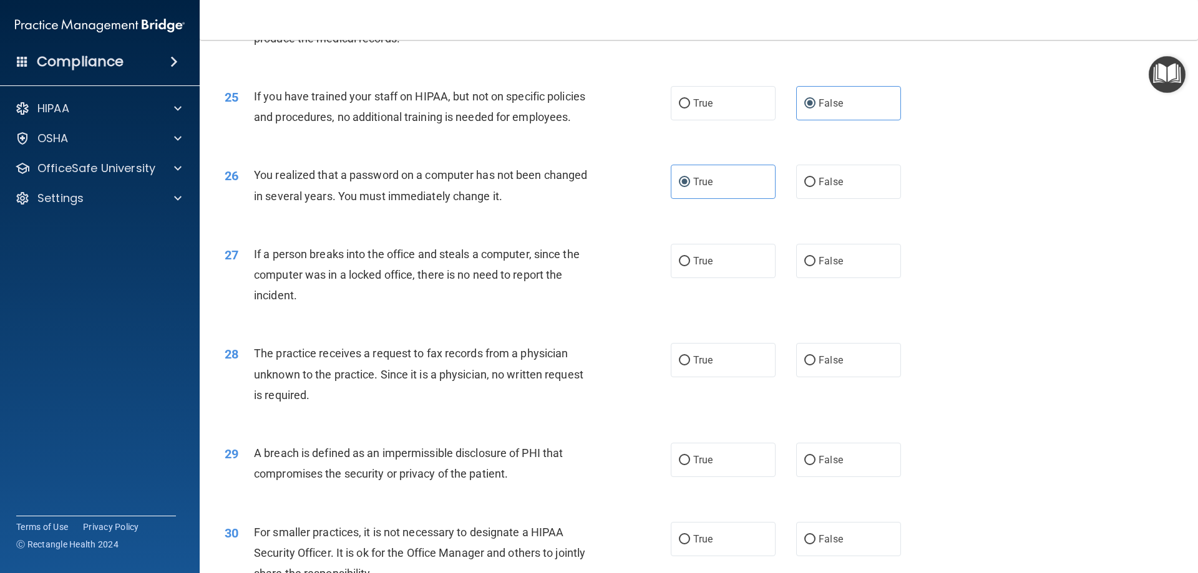
scroll to position [2246, 0]
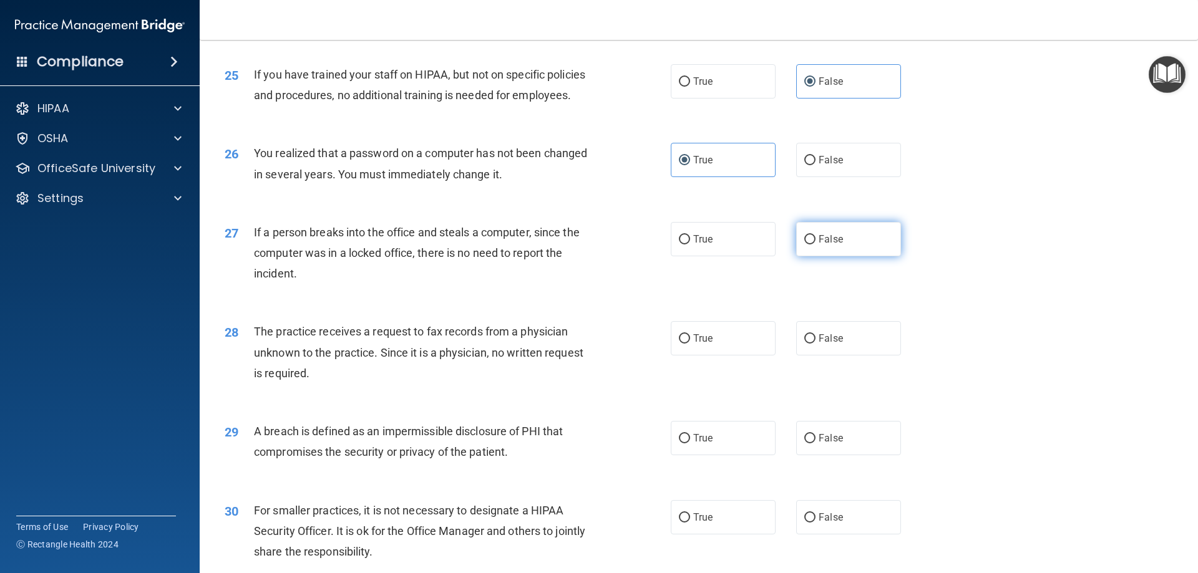
click at [844, 256] on label "False" at bounding box center [848, 239] width 105 height 34
click at [816, 245] on input "False" at bounding box center [809, 239] width 11 height 9
radio input "true"
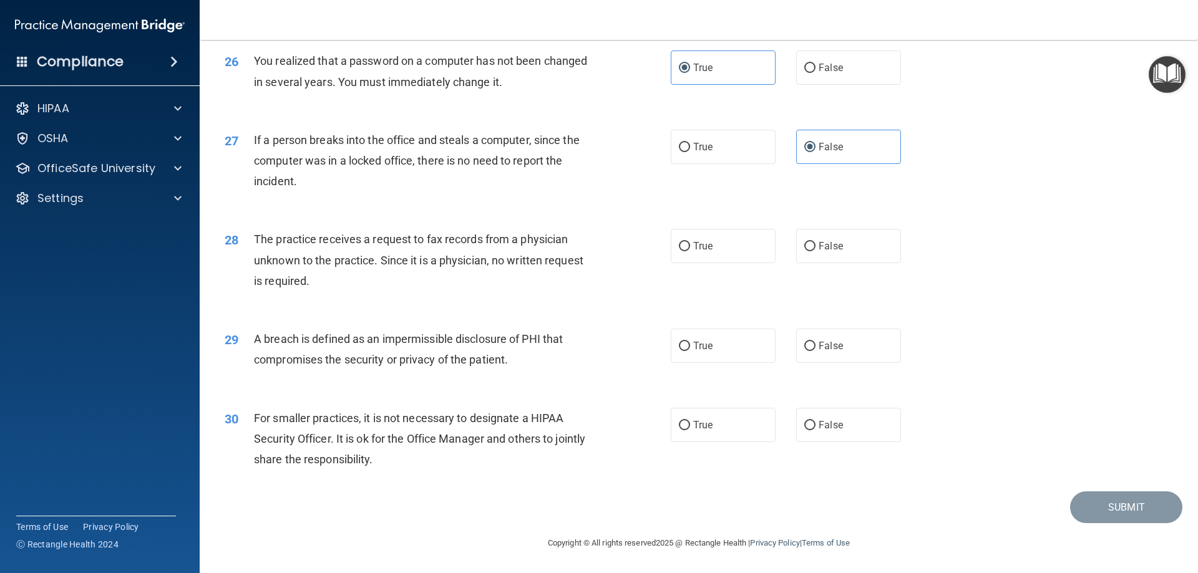
scroll to position [2371, 0]
click at [470, 470] on div "For smaller practices, it is not necessary to designate a HIPAA Security Office…" at bounding box center [428, 439] width 349 height 62
click at [719, 254] on label "True" at bounding box center [723, 246] width 105 height 34
click at [690, 251] on input "True" at bounding box center [684, 246] width 11 height 9
radio input "true"
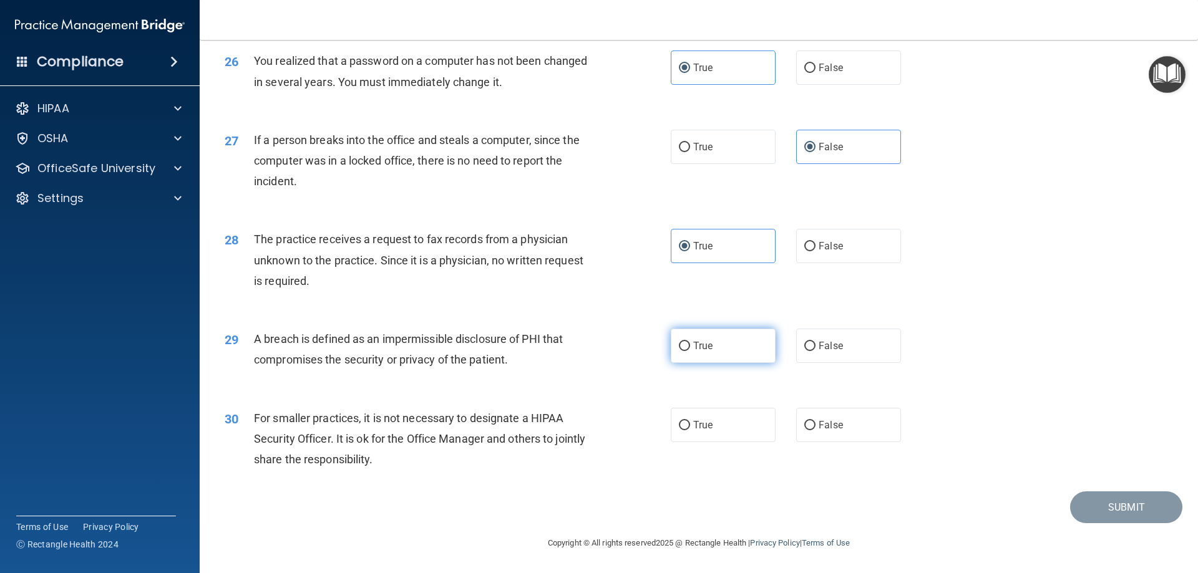
click at [727, 355] on label "True" at bounding box center [723, 346] width 105 height 34
click at [690, 351] on input "True" at bounding box center [684, 346] width 11 height 9
radio input "true"
click at [862, 439] on label "False" at bounding box center [848, 425] width 105 height 34
click at [816, 431] on input "False" at bounding box center [809, 425] width 11 height 9
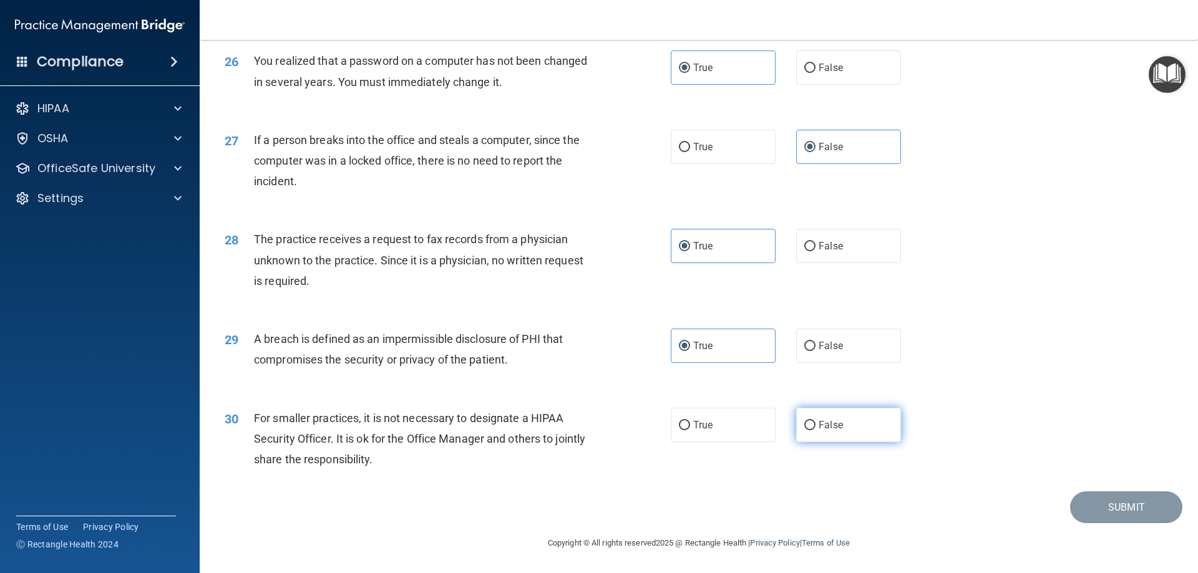
radio input "true"
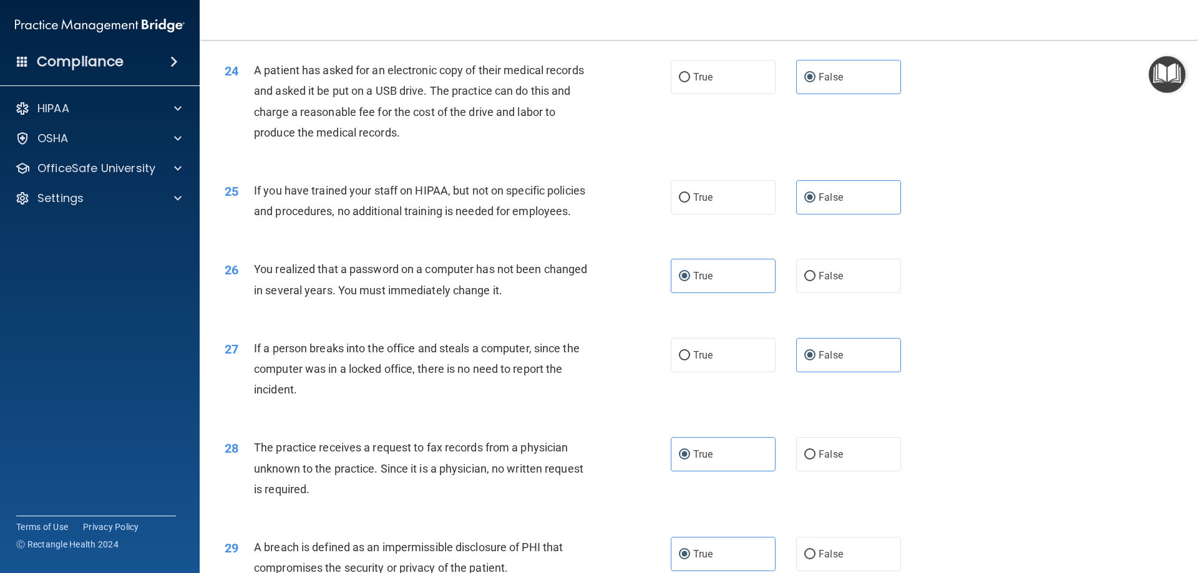
scroll to position [2380, 0]
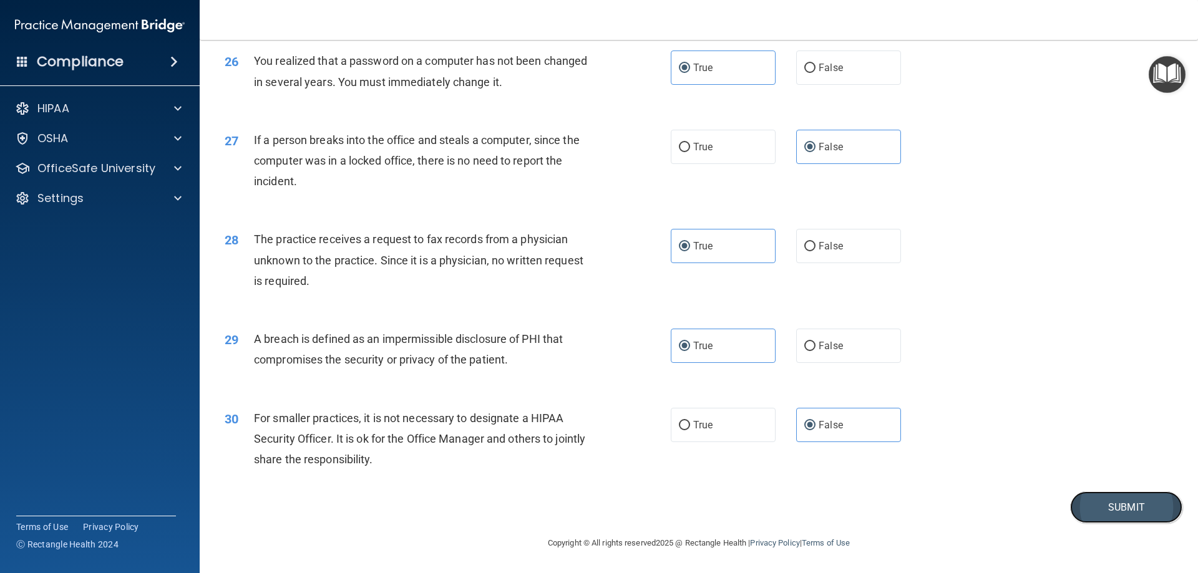
click at [1108, 510] on button "Submit" at bounding box center [1126, 508] width 112 height 32
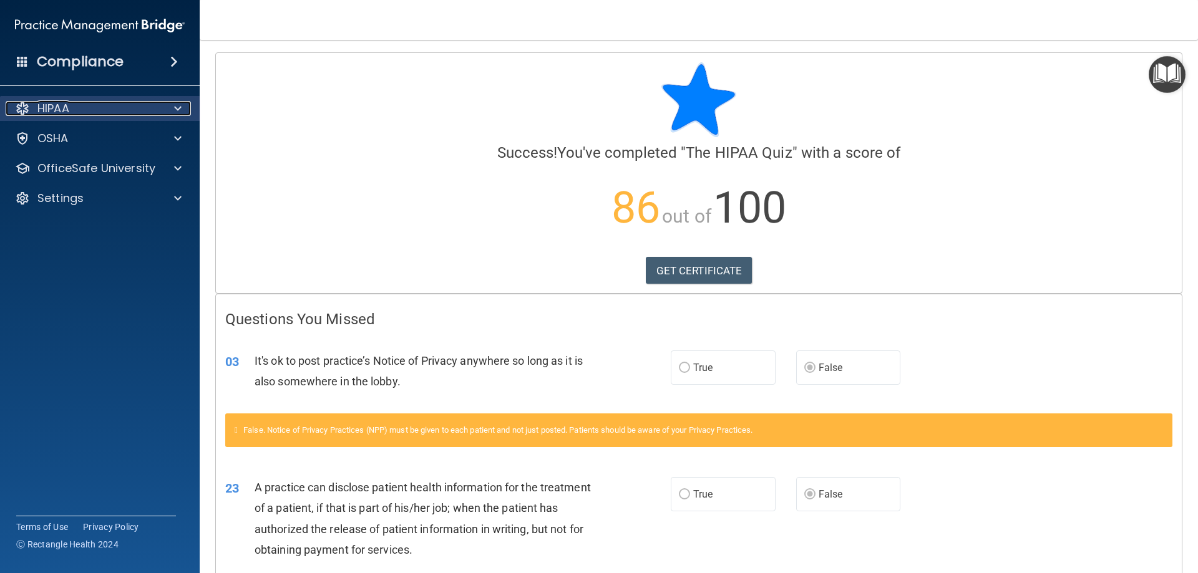
click at [107, 113] on div "HIPAA" at bounding box center [83, 108] width 155 height 15
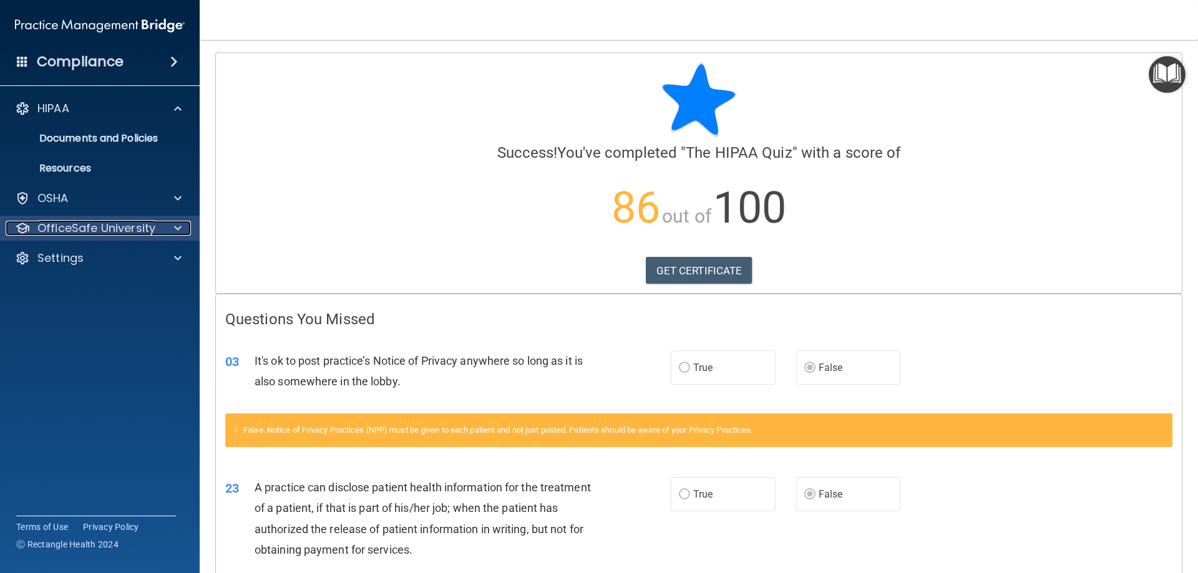
click at [82, 226] on p "OfficeSafe University" at bounding box center [96, 228] width 118 height 15
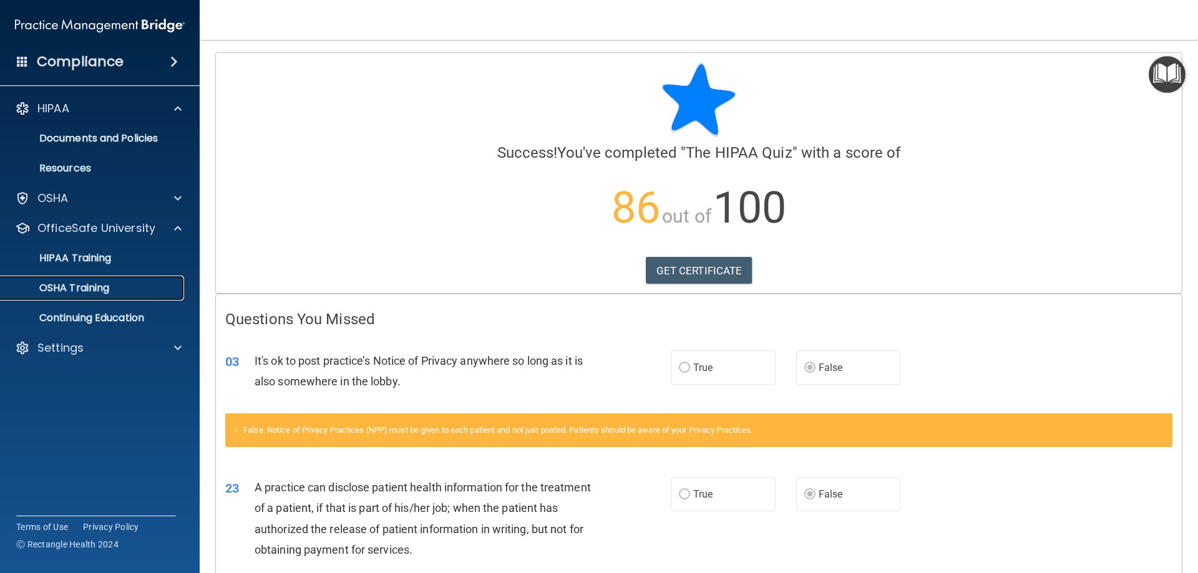
click at [87, 293] on p "OSHA Training" at bounding box center [58, 288] width 101 height 12
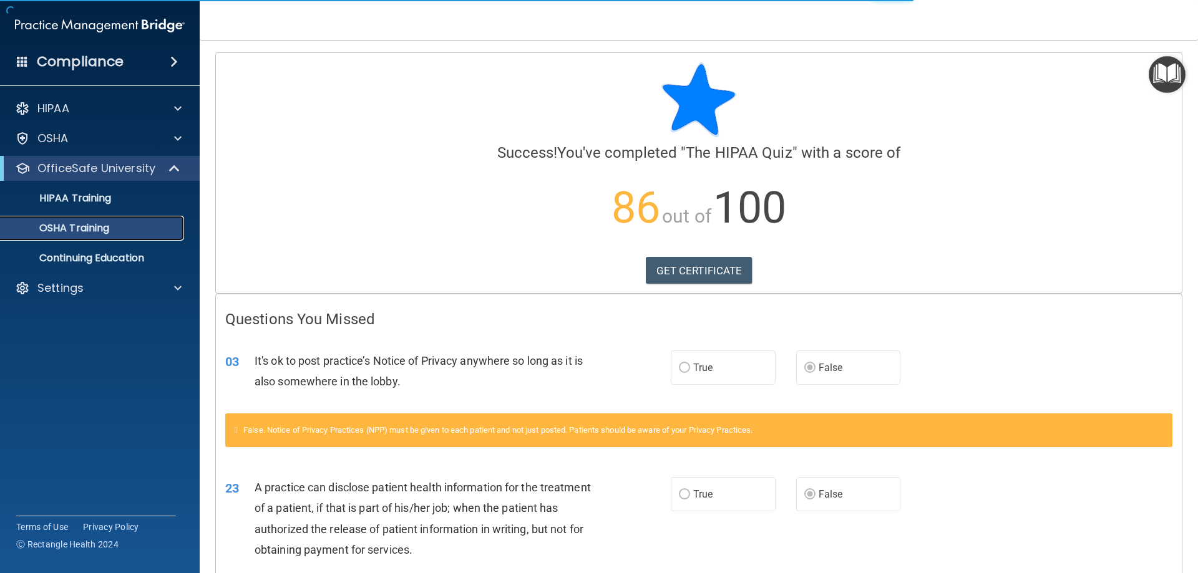
click at [94, 220] on link "OSHA Training" at bounding box center [86, 228] width 197 height 25
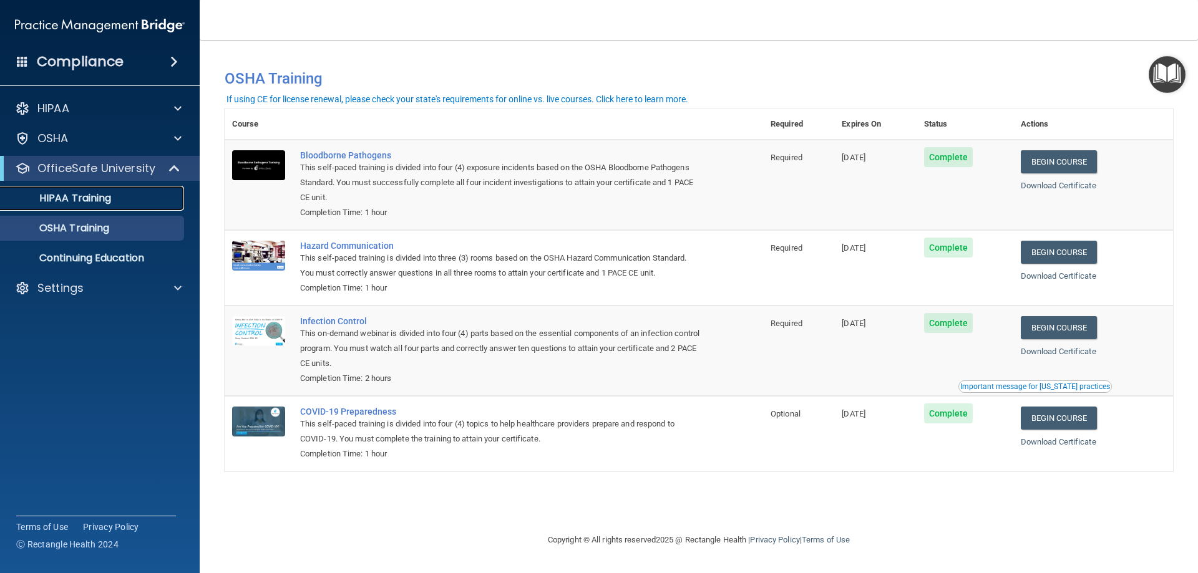
click at [59, 198] on p "HIPAA Training" at bounding box center [59, 198] width 103 height 12
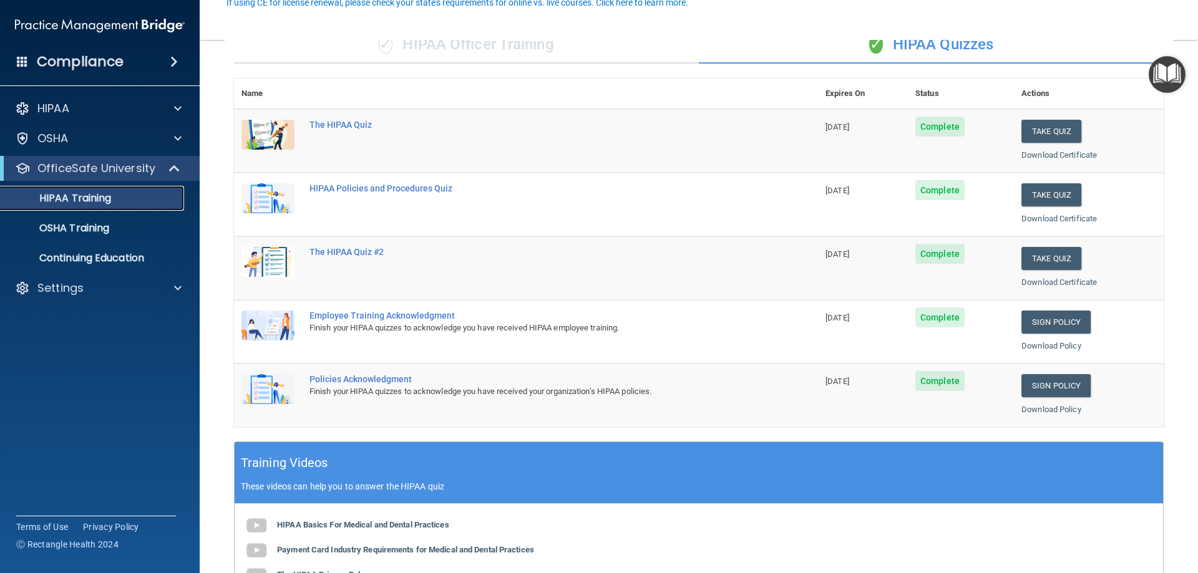
scroll to position [125, 0]
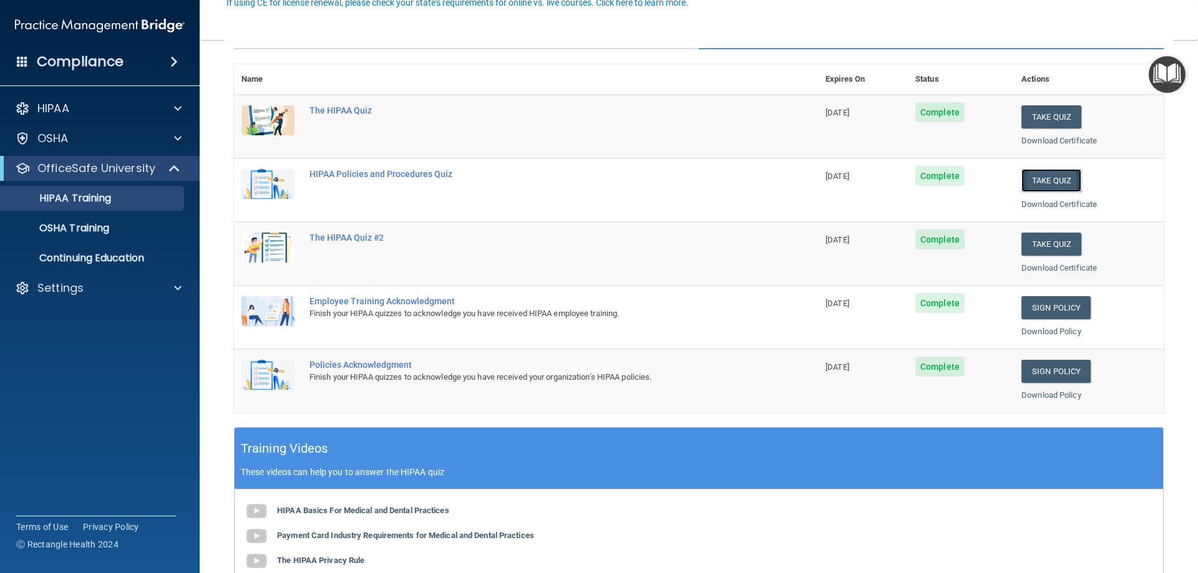
click at [1044, 183] on button "Take Quiz" at bounding box center [1051, 180] width 60 height 23
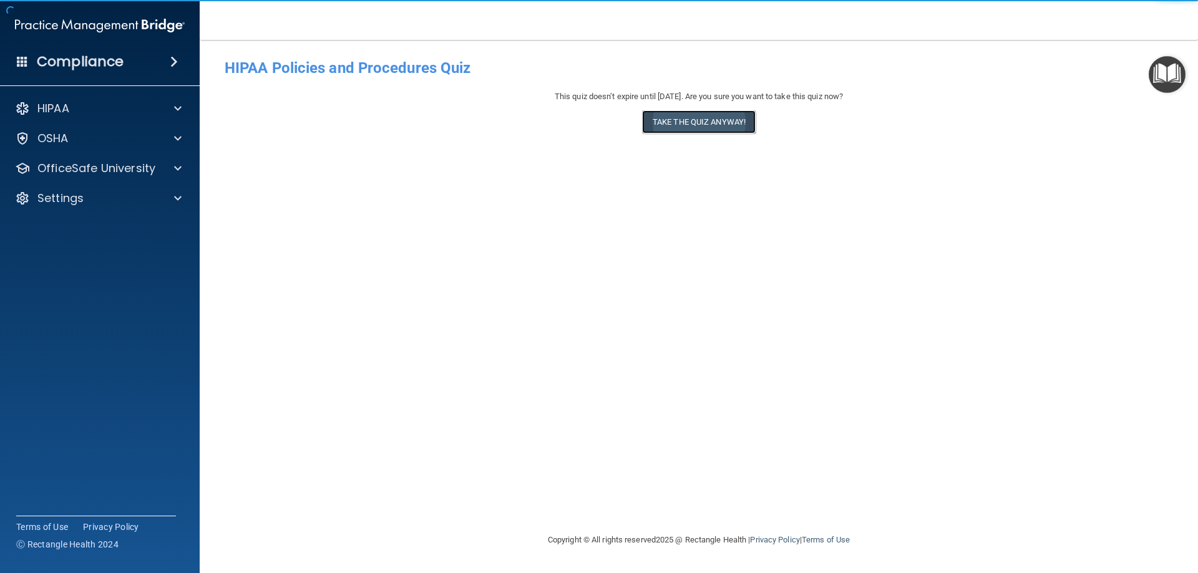
click at [706, 124] on button "Take the quiz anyway!" at bounding box center [699, 121] width 114 height 23
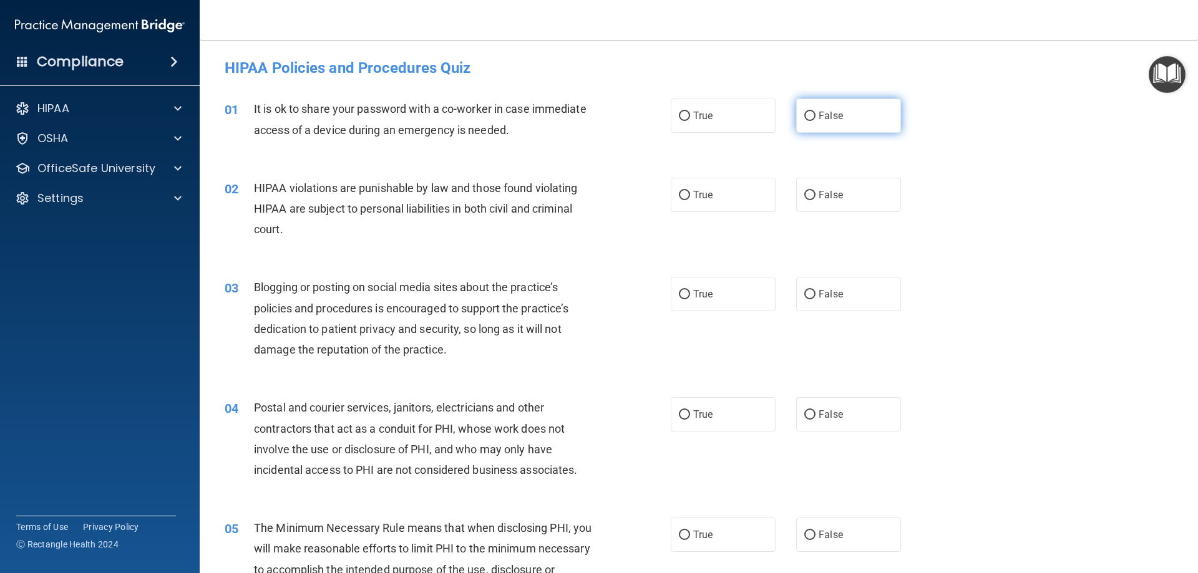
click at [854, 114] on label "False" at bounding box center [848, 116] width 105 height 34
click at [816, 114] on input "False" at bounding box center [809, 116] width 11 height 9
radio input "true"
click at [728, 199] on label "True" at bounding box center [723, 195] width 105 height 34
click at [690, 199] on input "True" at bounding box center [684, 195] width 11 height 9
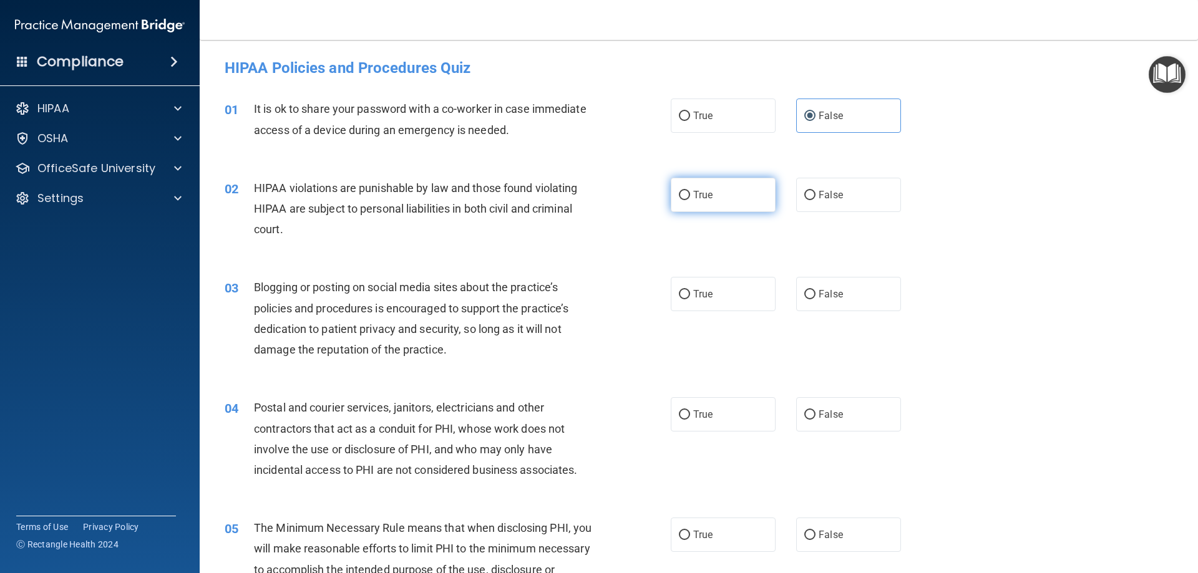
radio input "true"
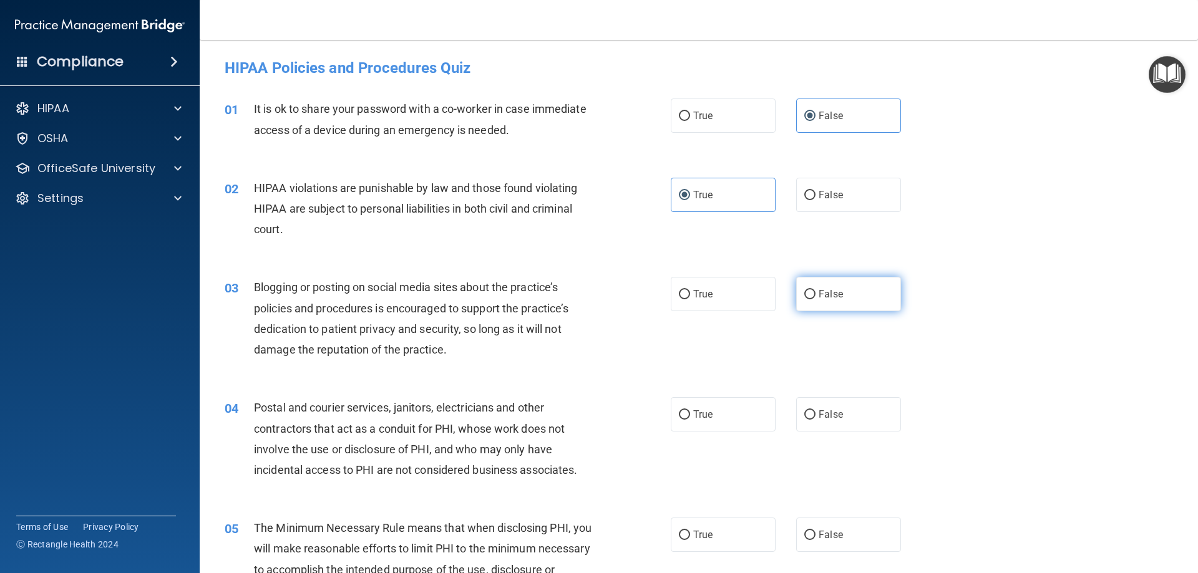
click at [822, 292] on span "False" at bounding box center [831, 294] width 24 height 12
click at [816, 292] on input "False" at bounding box center [809, 294] width 11 height 9
radio input "true"
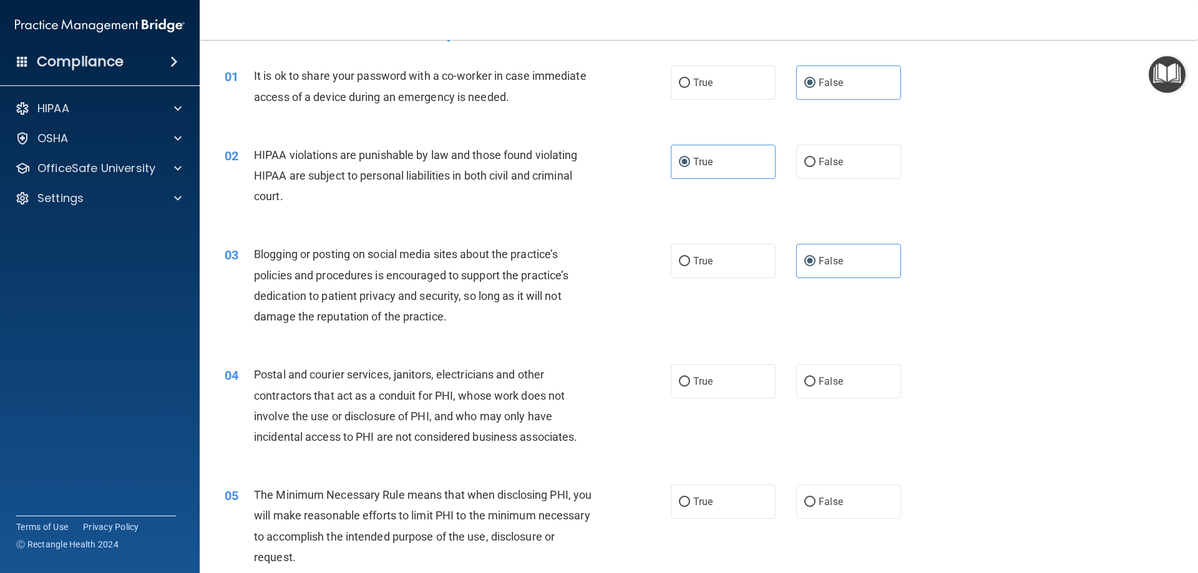
scroll to position [125, 0]
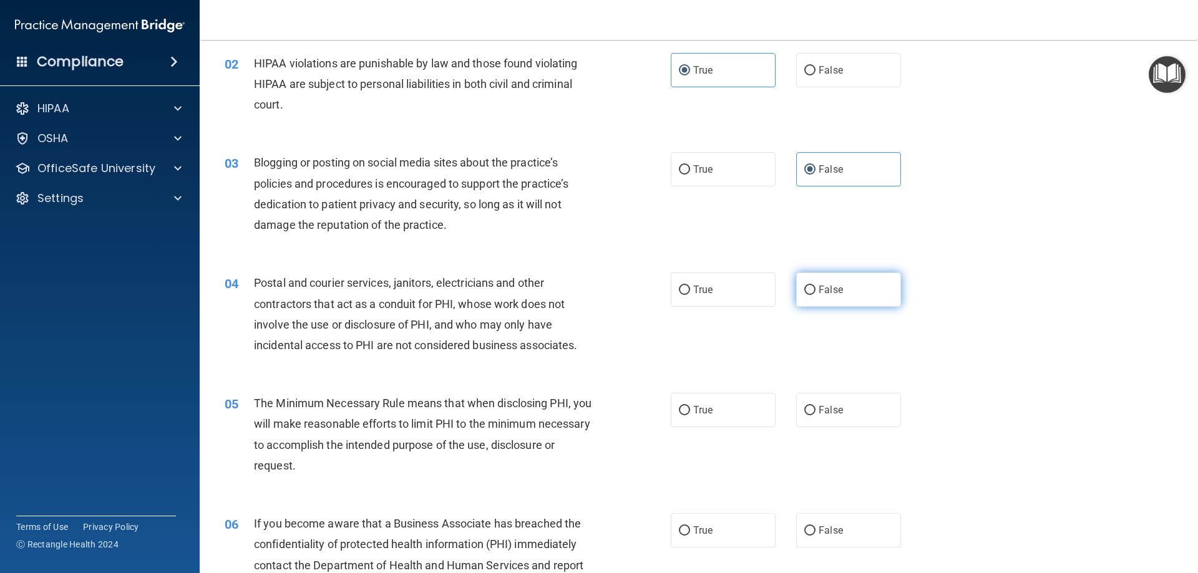
click at [821, 285] on span "False" at bounding box center [831, 290] width 24 height 12
click at [816, 286] on input "False" at bounding box center [809, 290] width 11 height 9
radio input "true"
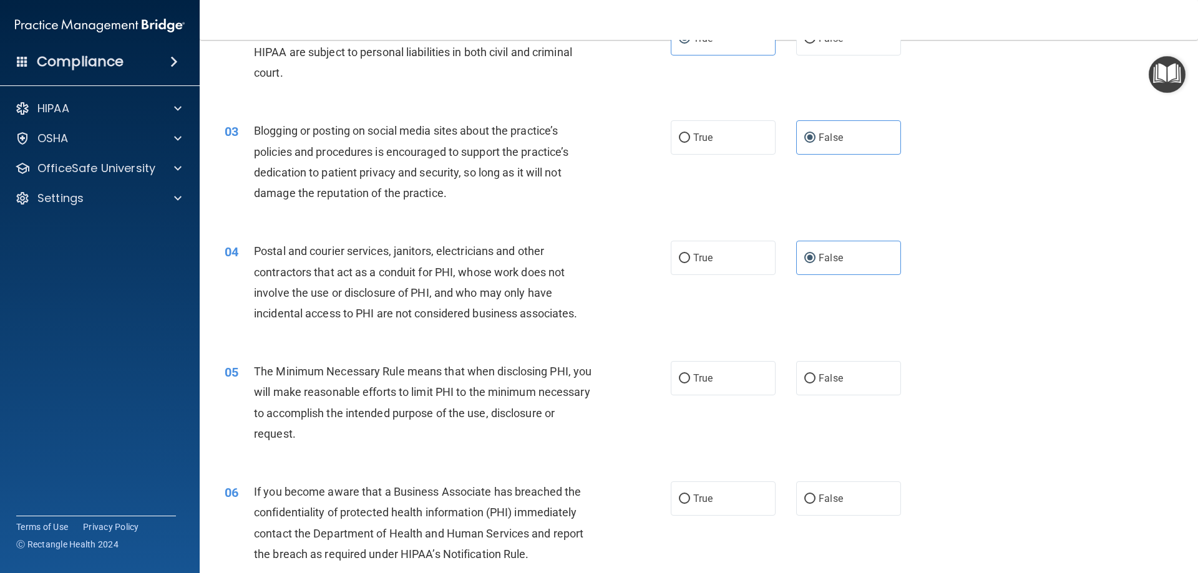
scroll to position [187, 0]
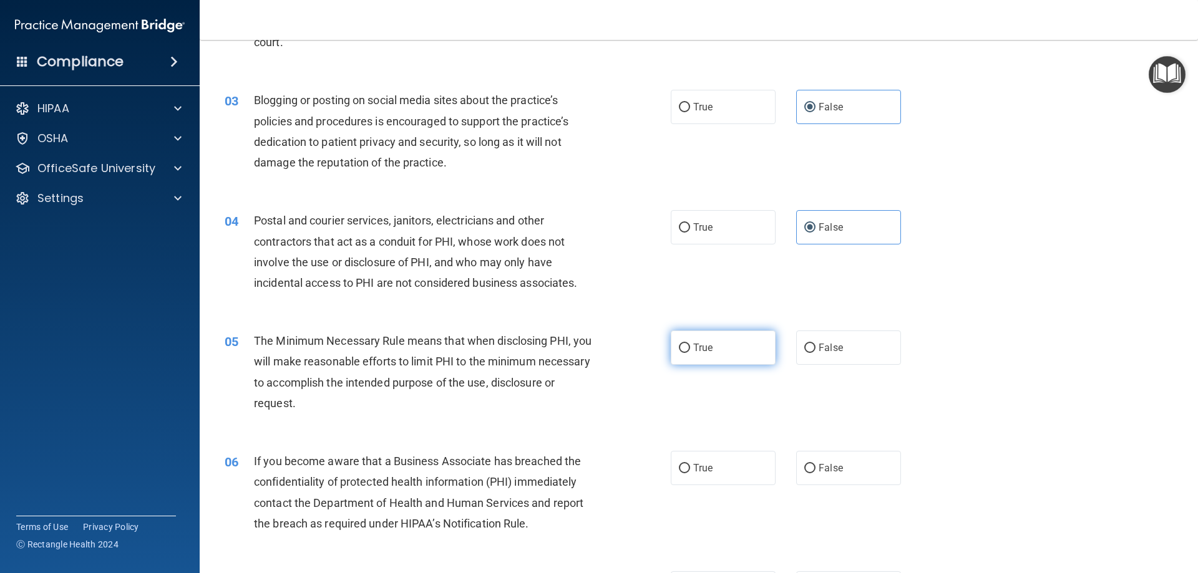
click at [701, 347] on span "True" at bounding box center [702, 348] width 19 height 12
click at [690, 347] on input "True" at bounding box center [684, 348] width 11 height 9
radio input "true"
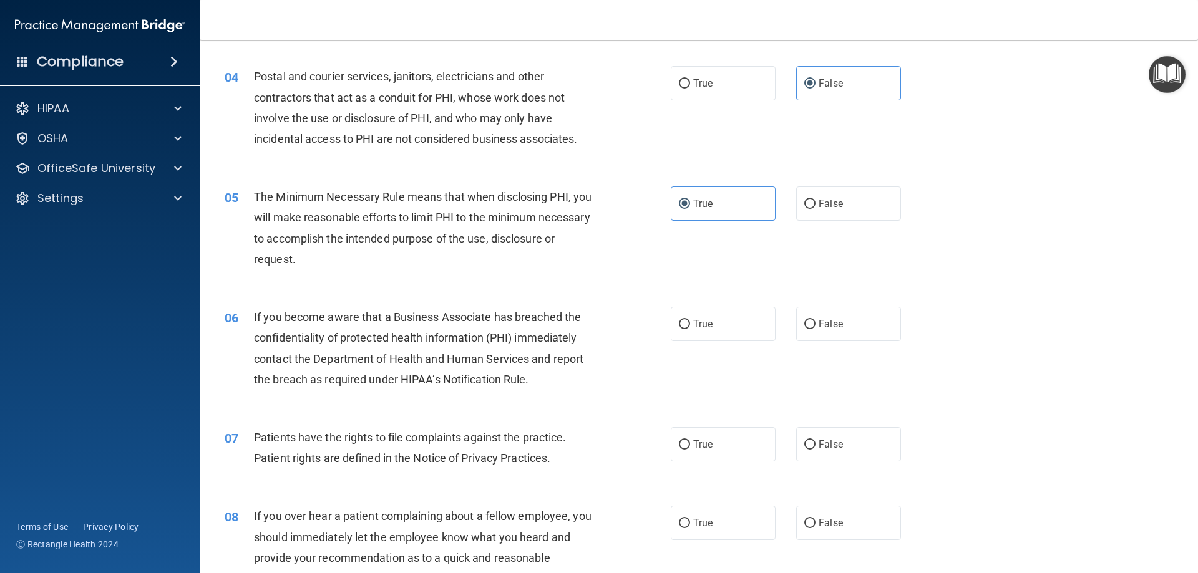
scroll to position [374, 0]
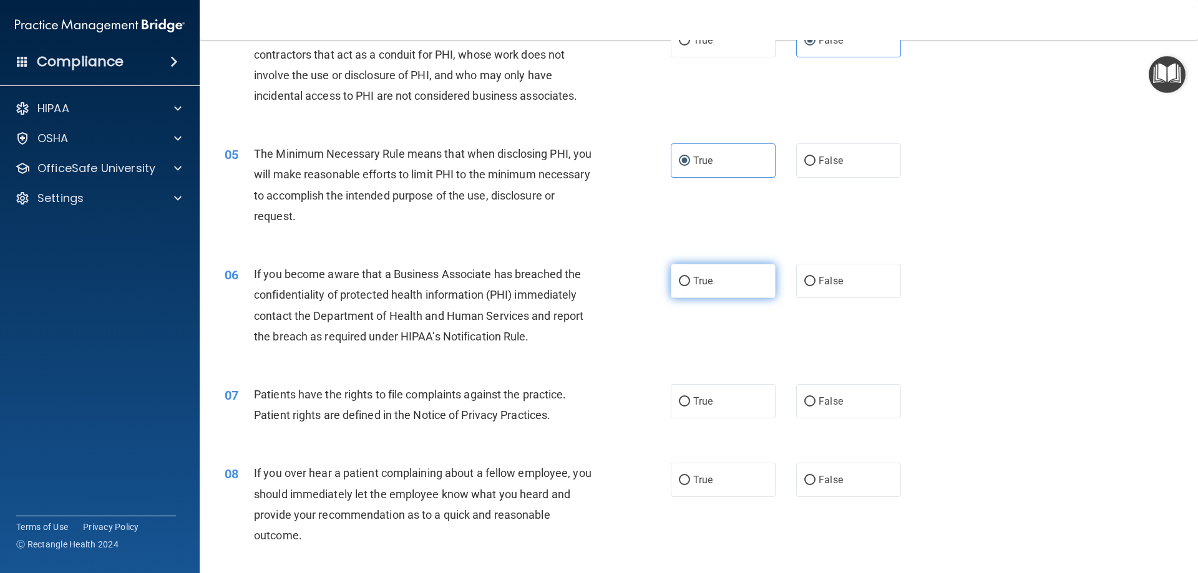
click at [703, 276] on span "True" at bounding box center [702, 281] width 19 height 12
click at [690, 277] on input "True" at bounding box center [684, 281] width 11 height 9
radio input "true"
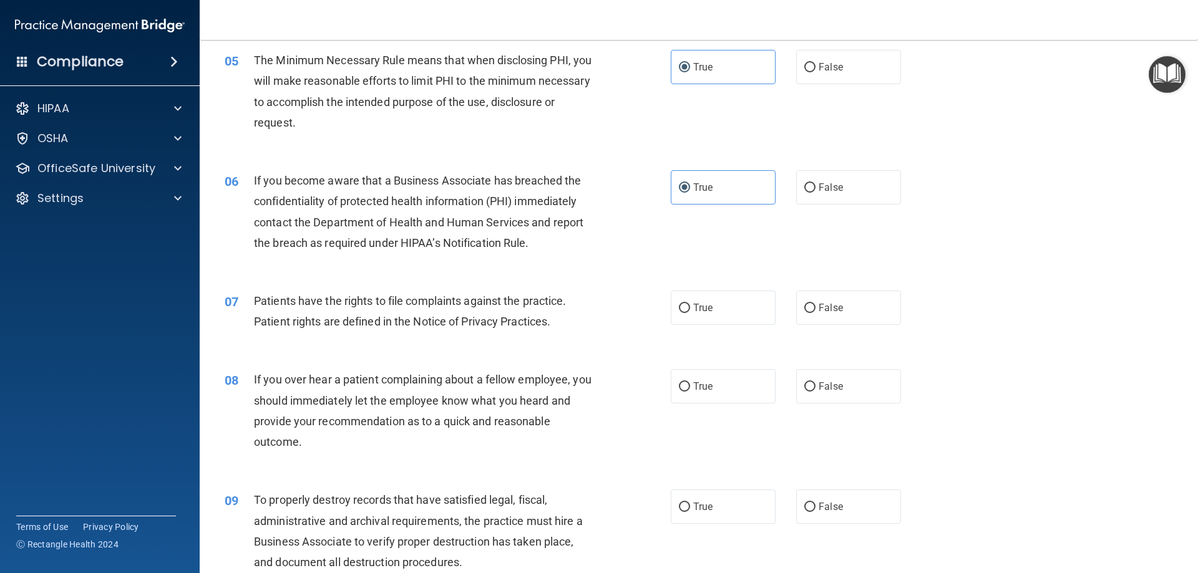
scroll to position [499, 0]
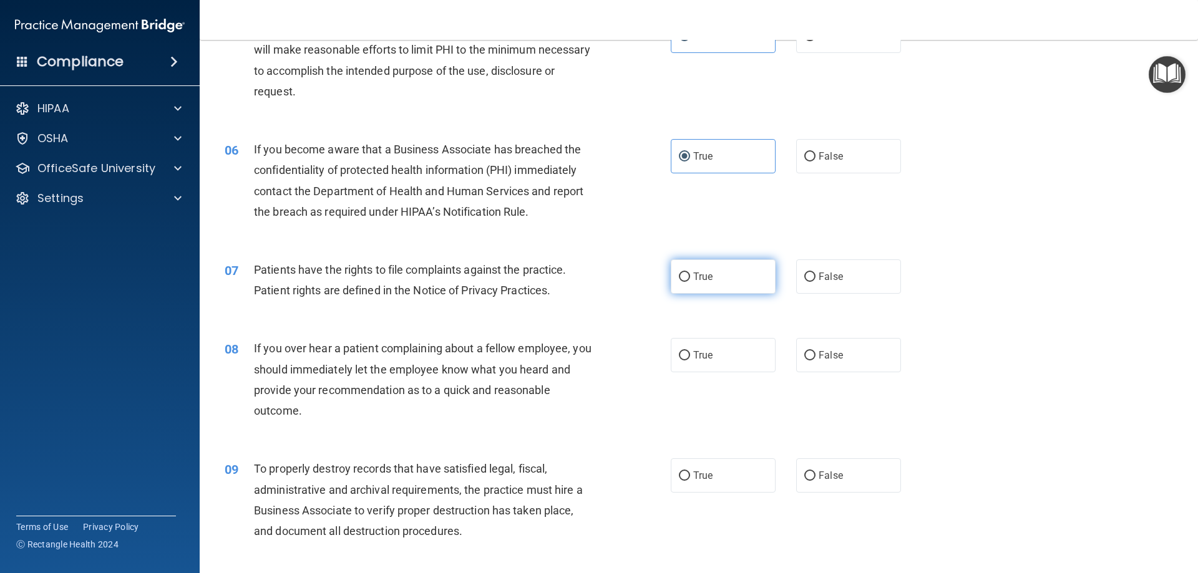
click at [715, 275] on label "True" at bounding box center [723, 277] width 105 height 34
click at [690, 275] on input "True" at bounding box center [684, 277] width 11 height 9
radio input "true"
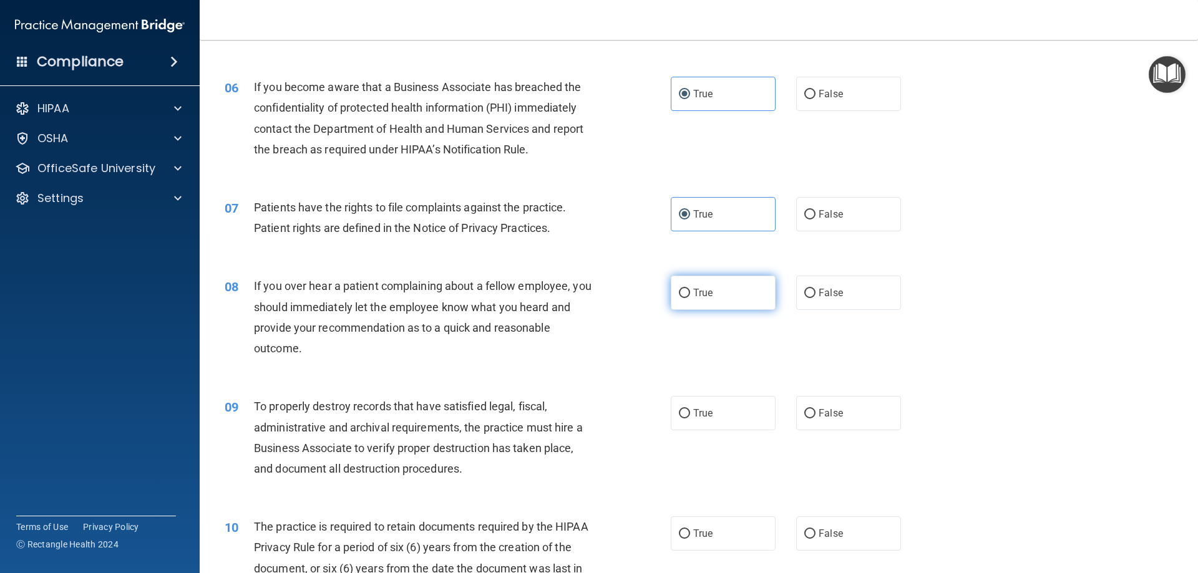
click at [707, 289] on span "True" at bounding box center [702, 293] width 19 height 12
click at [690, 289] on input "True" at bounding box center [684, 293] width 11 height 9
radio input "true"
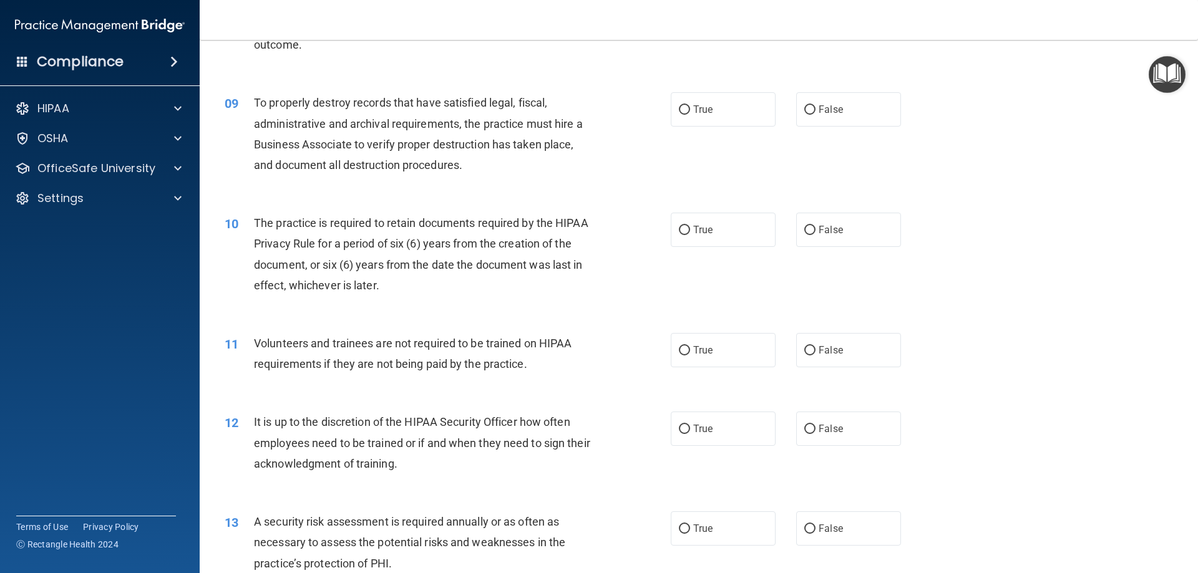
scroll to position [874, 0]
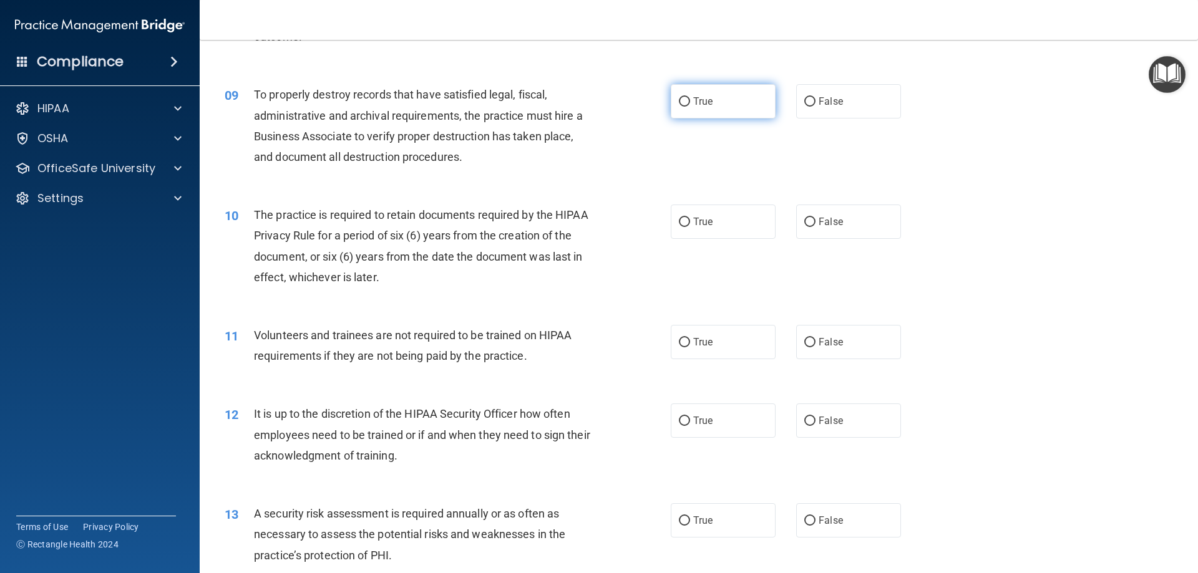
click at [709, 105] on label "True" at bounding box center [723, 101] width 105 height 34
click at [690, 105] on input "True" at bounding box center [684, 101] width 11 height 9
radio input "true"
click at [839, 223] on label "False" at bounding box center [848, 222] width 105 height 34
click at [816, 223] on input "False" at bounding box center [809, 222] width 11 height 9
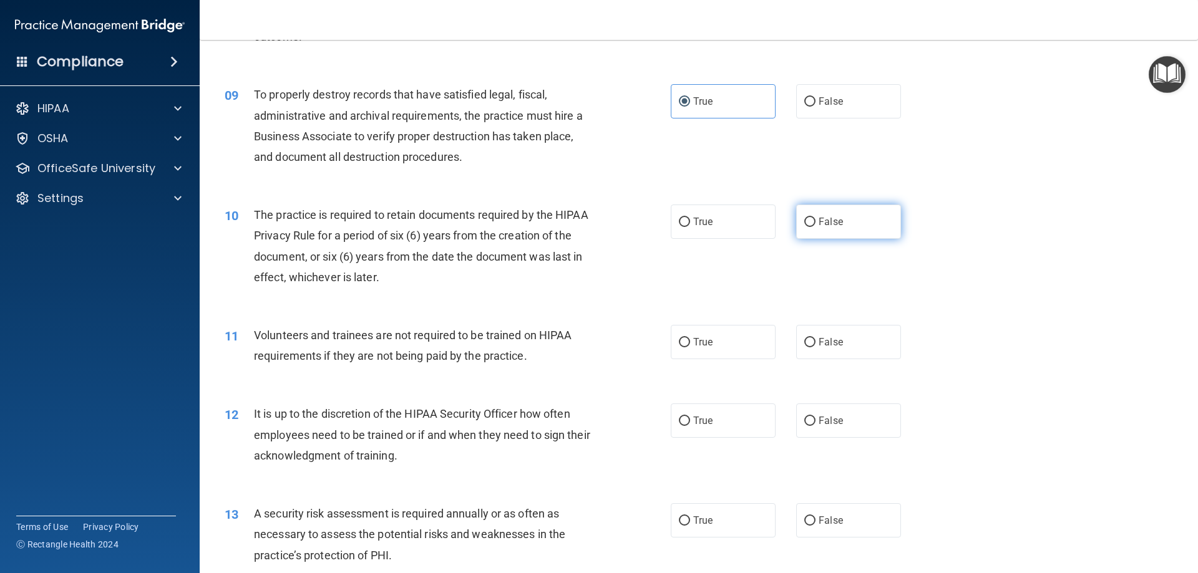
radio input "true"
click at [704, 354] on label "True" at bounding box center [723, 342] width 105 height 34
click at [690, 348] on input "True" at bounding box center [684, 342] width 11 height 9
radio input "true"
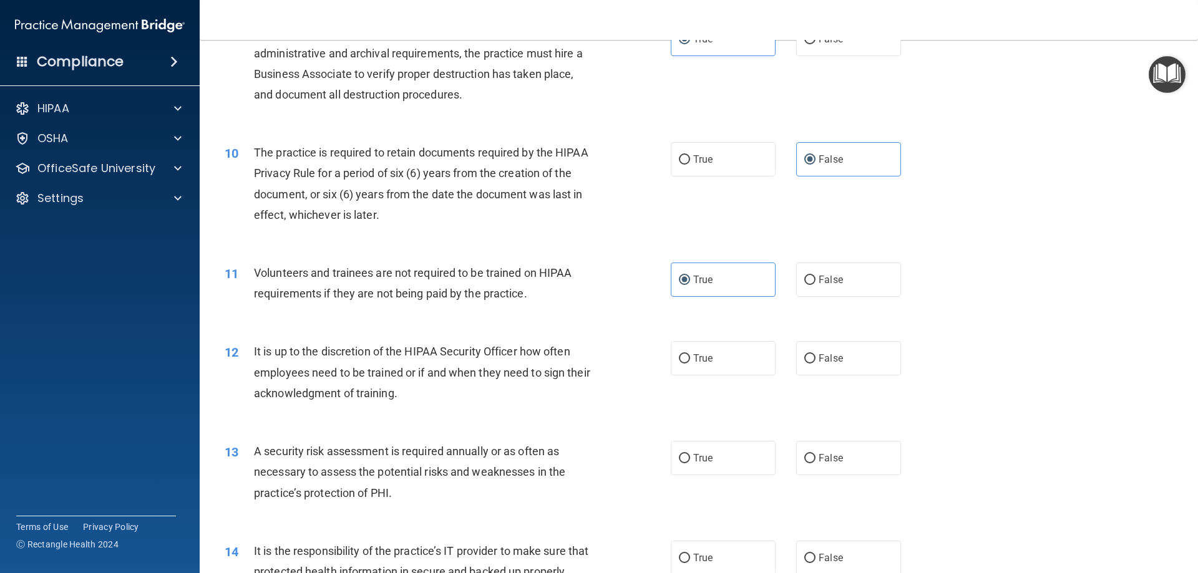
scroll to position [998, 0]
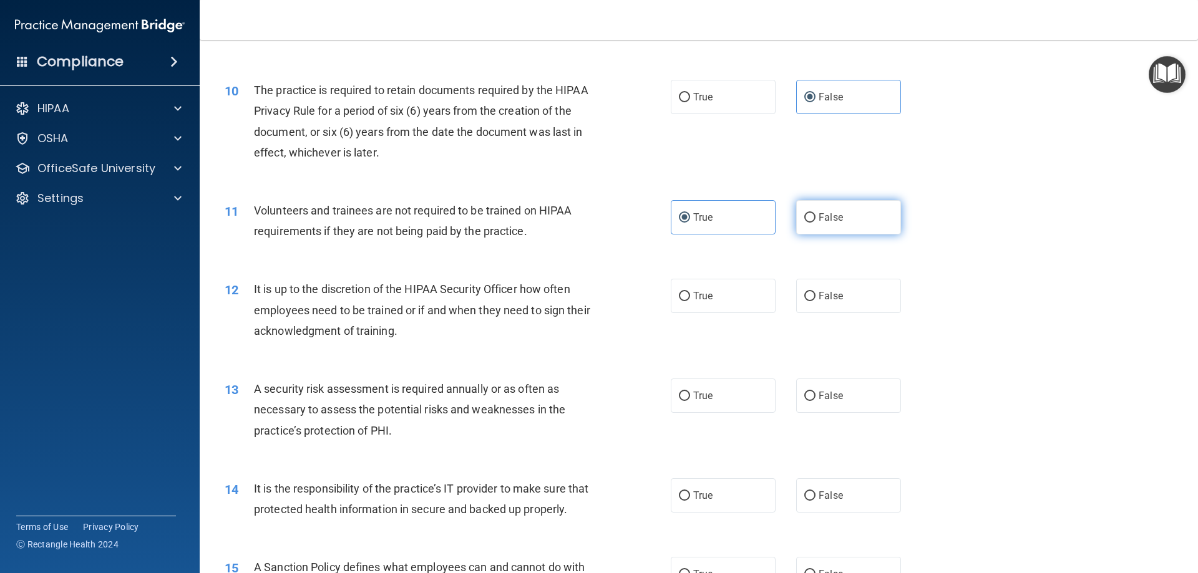
click at [827, 219] on span "False" at bounding box center [831, 218] width 24 height 12
click at [816, 219] on input "False" at bounding box center [809, 217] width 11 height 9
radio input "true"
radio input "false"
click at [844, 293] on label "False" at bounding box center [848, 296] width 105 height 34
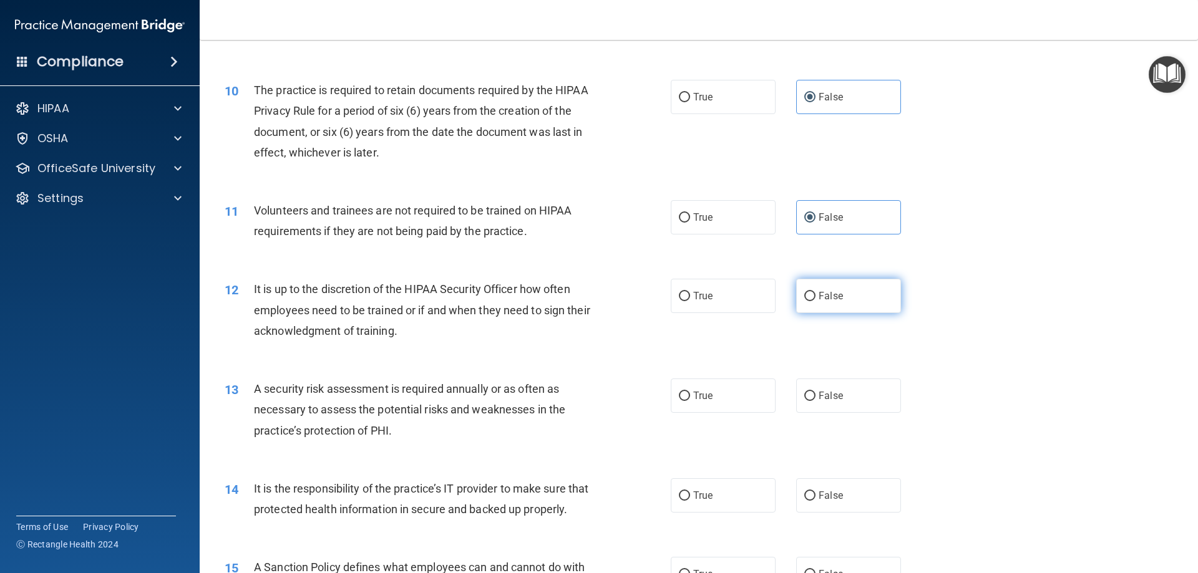
click at [816, 293] on input "False" at bounding box center [809, 296] width 11 height 9
radio input "true"
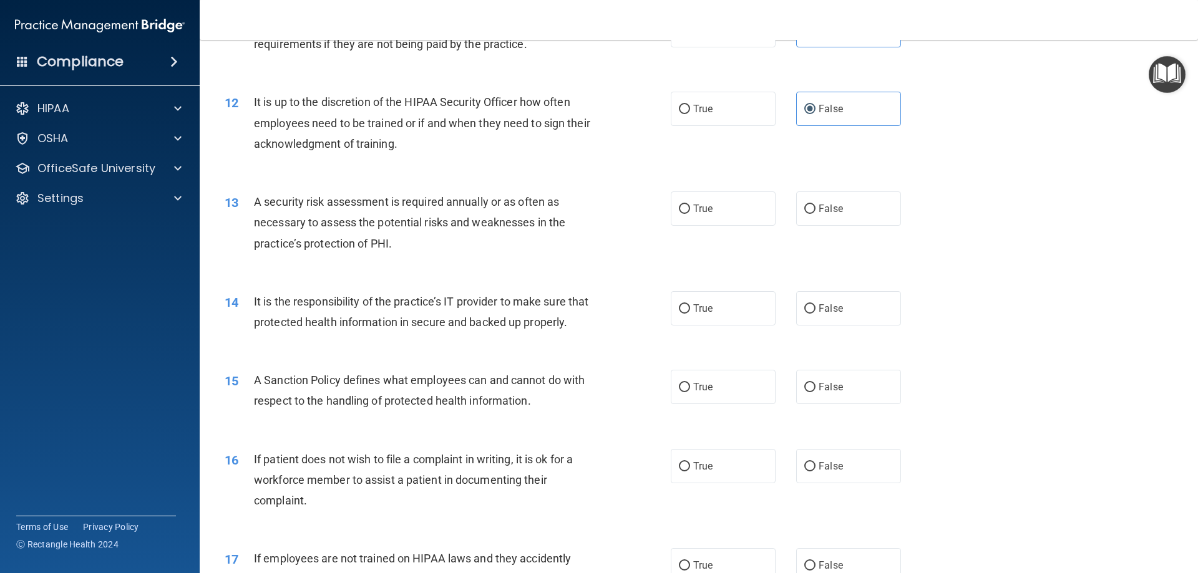
scroll to position [1248, 0]
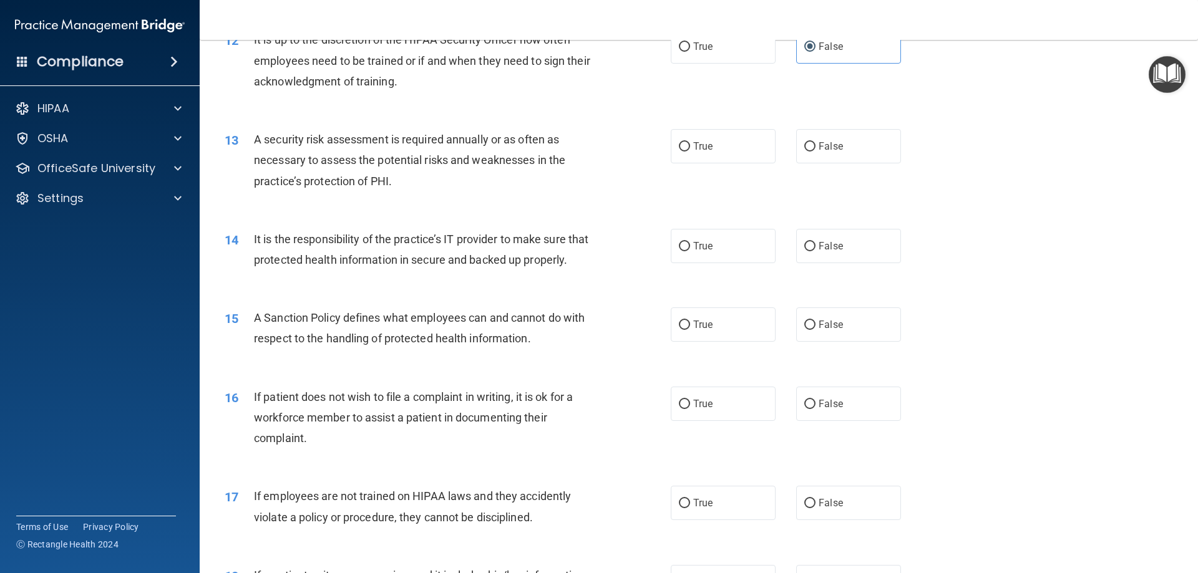
click at [663, 142] on div "13 A security risk assessment is required annually or as often as necessary to …" at bounding box center [448, 163] width 484 height 69
click at [693, 146] on span "True" at bounding box center [702, 146] width 19 height 12
click at [690, 146] on input "True" at bounding box center [684, 146] width 11 height 9
radio input "true"
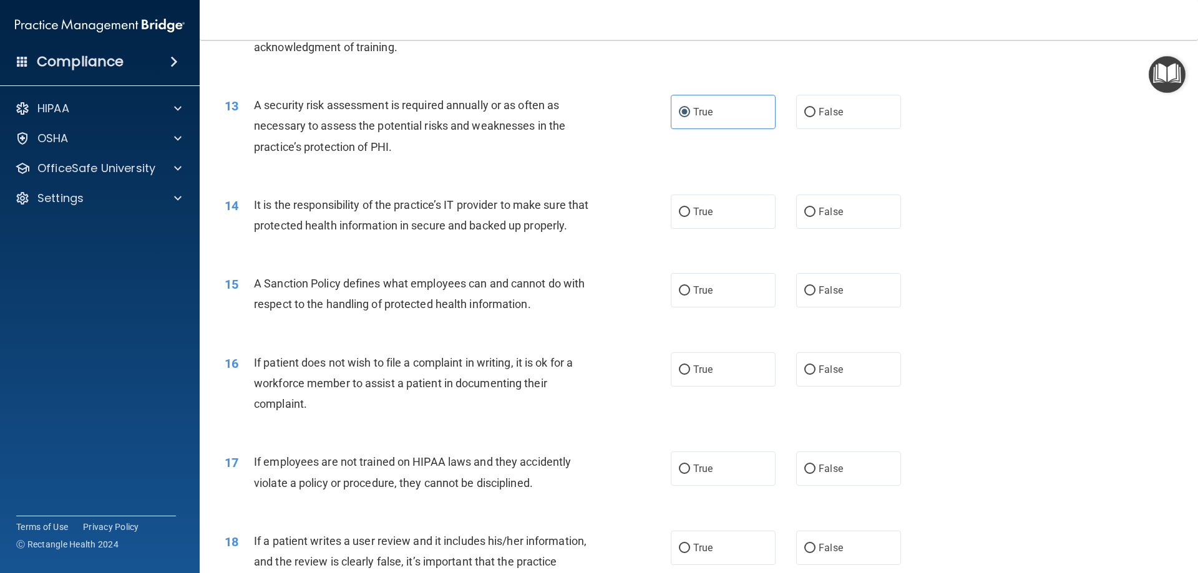
scroll to position [1310, 0]
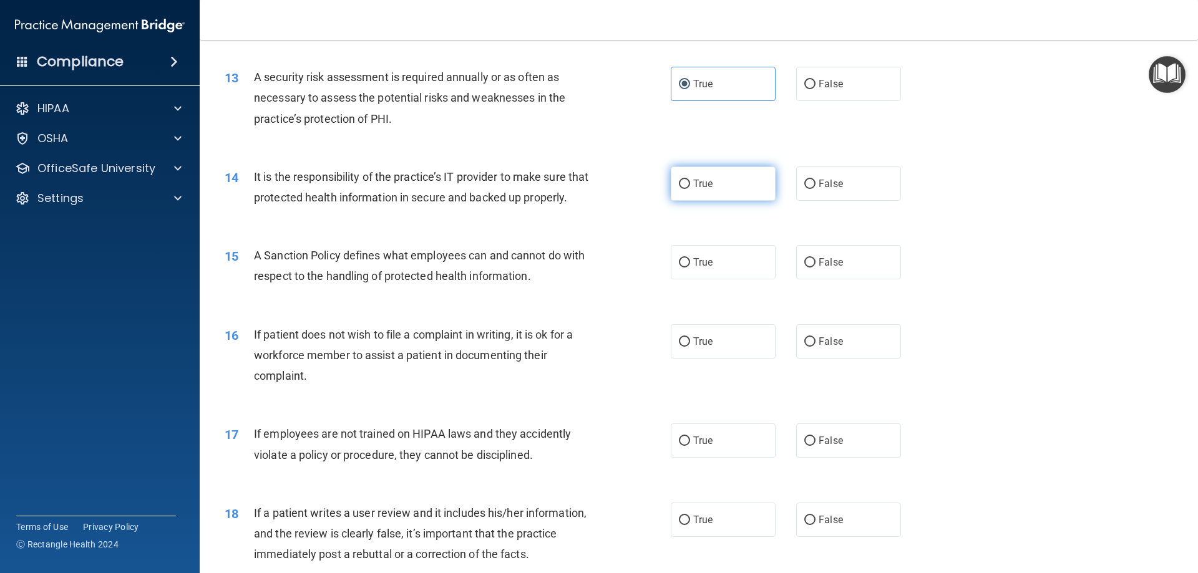
click at [721, 181] on label "True" at bounding box center [723, 184] width 105 height 34
click at [690, 181] on input "True" at bounding box center [684, 184] width 11 height 9
radio input "true"
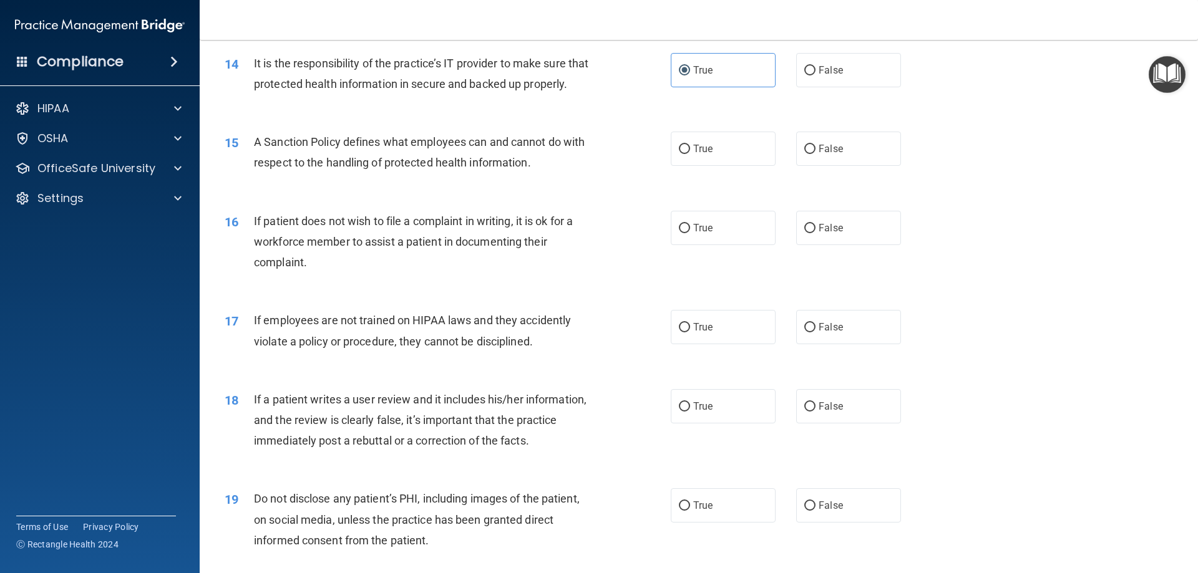
scroll to position [1435, 0]
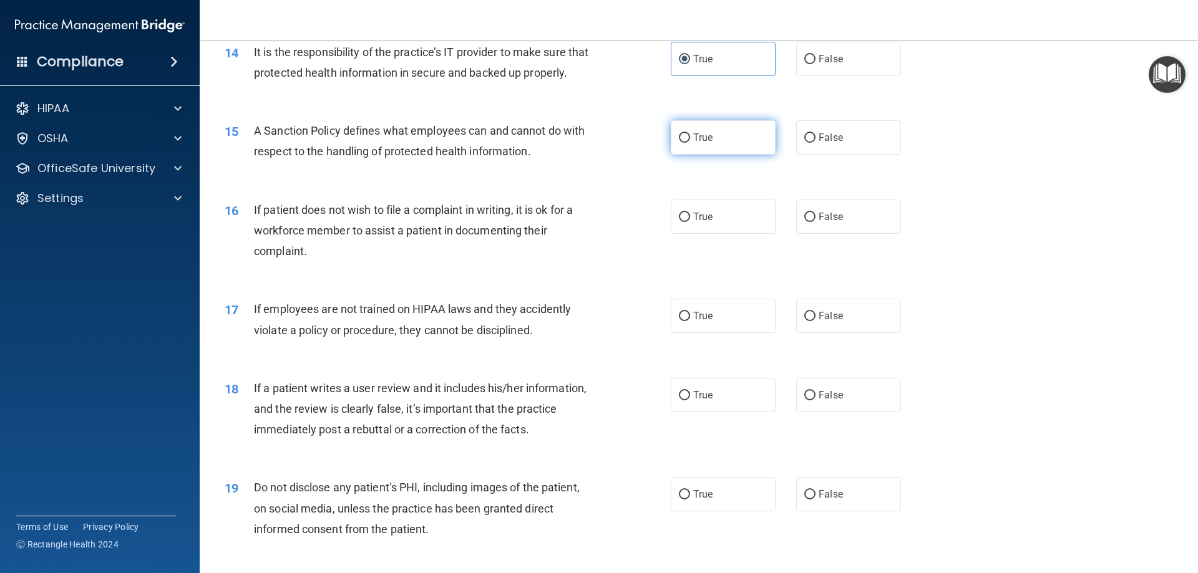
click at [713, 155] on label "True" at bounding box center [723, 137] width 105 height 34
click at [690, 143] on input "True" at bounding box center [684, 138] width 11 height 9
radio input "true"
drag, startPoint x: 821, startPoint y: 242, endPoint x: 864, endPoint y: 246, distance: 42.6
click at [822, 223] on span "False" at bounding box center [831, 217] width 24 height 12
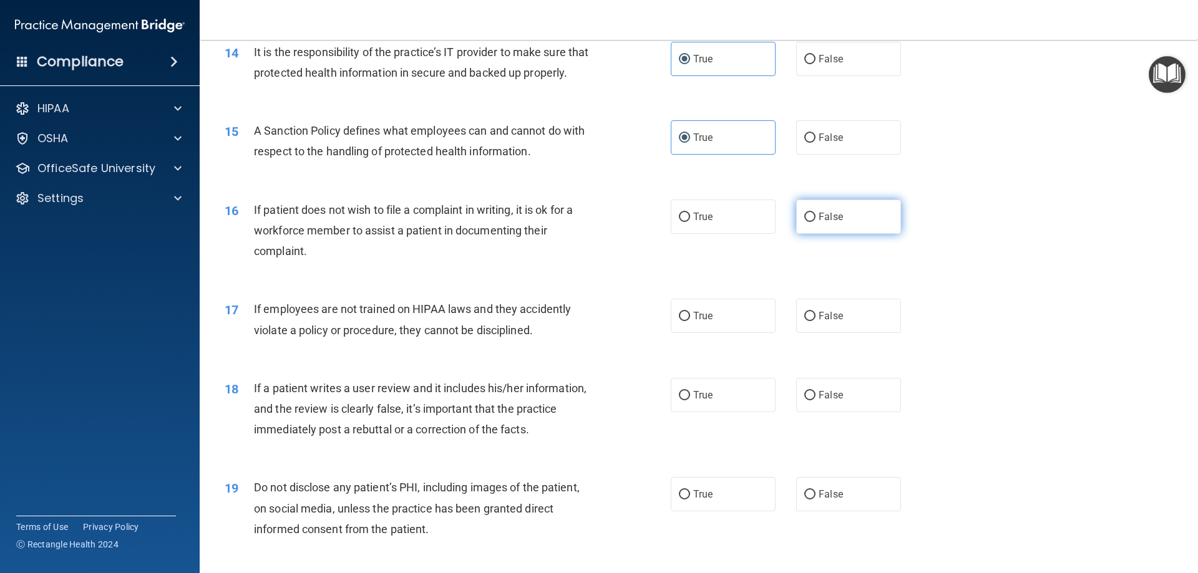
click at [816, 222] on input "False" at bounding box center [809, 217] width 11 height 9
radio input "true"
click at [754, 234] on label "True" at bounding box center [723, 217] width 105 height 34
click at [690, 222] on input "True" at bounding box center [684, 217] width 11 height 9
radio input "true"
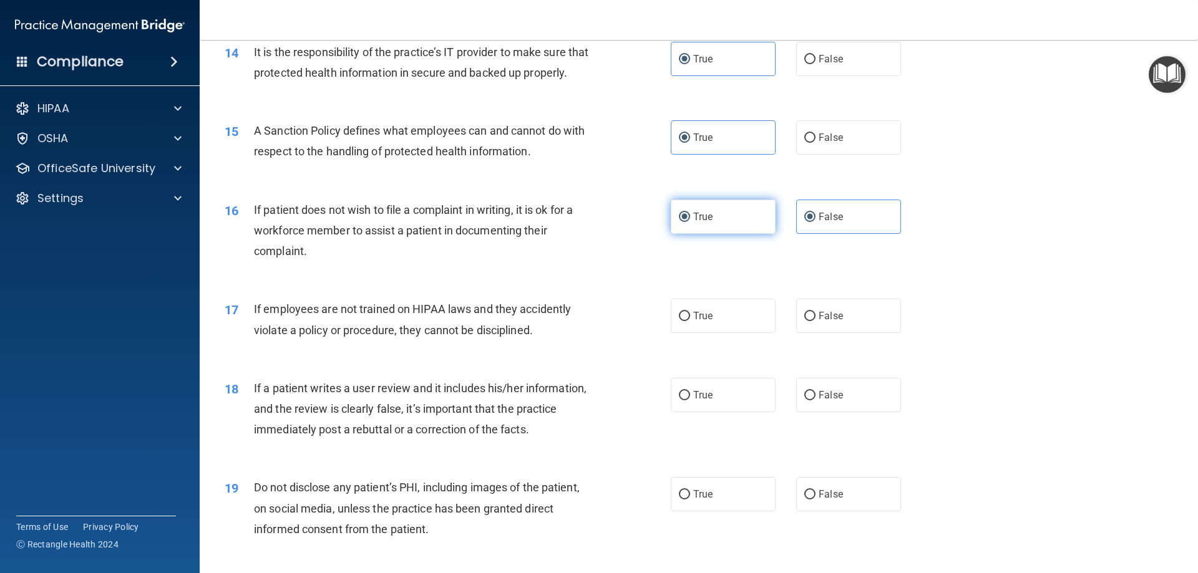
radio input "false"
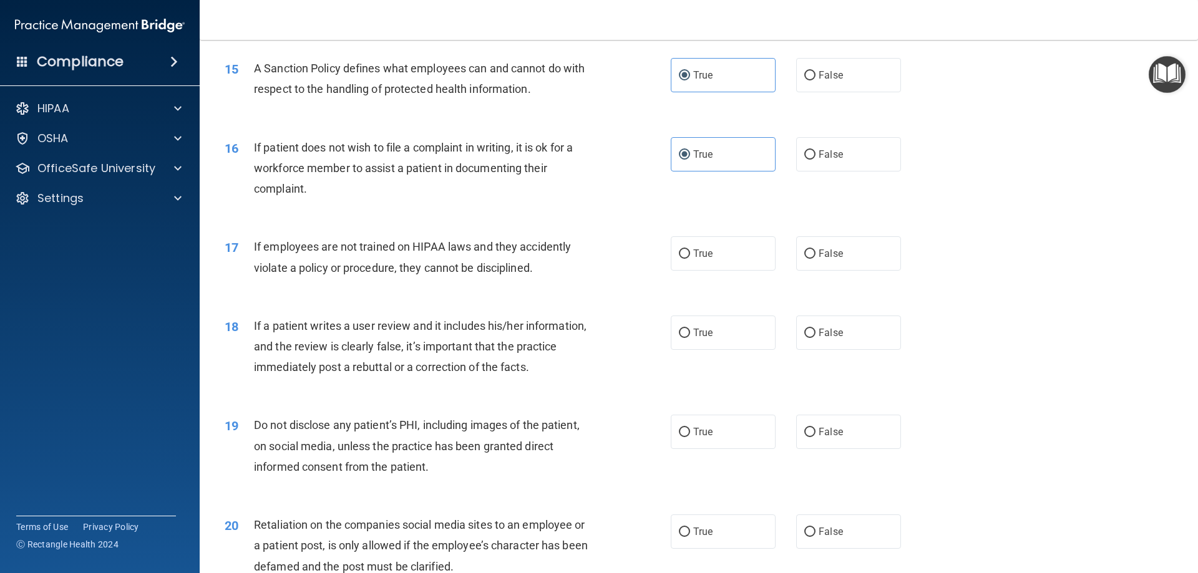
scroll to position [1560, 0]
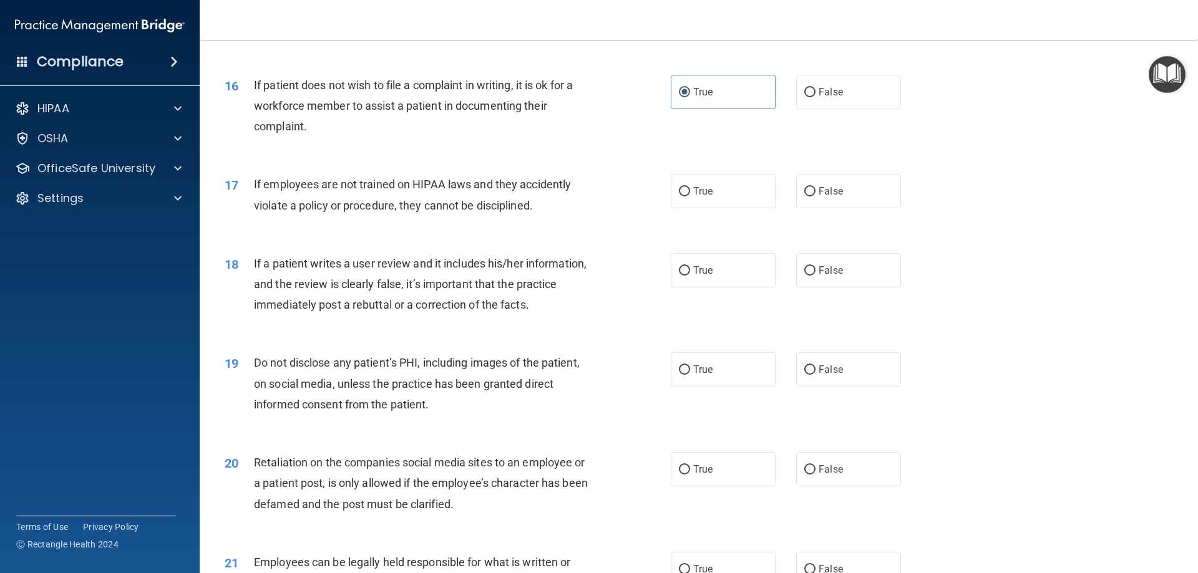
click at [610, 159] on div "16 If patient does not wish to file a complaint in writing, it is ok for a work…" at bounding box center [698, 109] width 967 height 100
click at [862, 208] on label "False" at bounding box center [848, 191] width 105 height 34
click at [816, 197] on input "False" at bounding box center [809, 191] width 11 height 9
radio input "true"
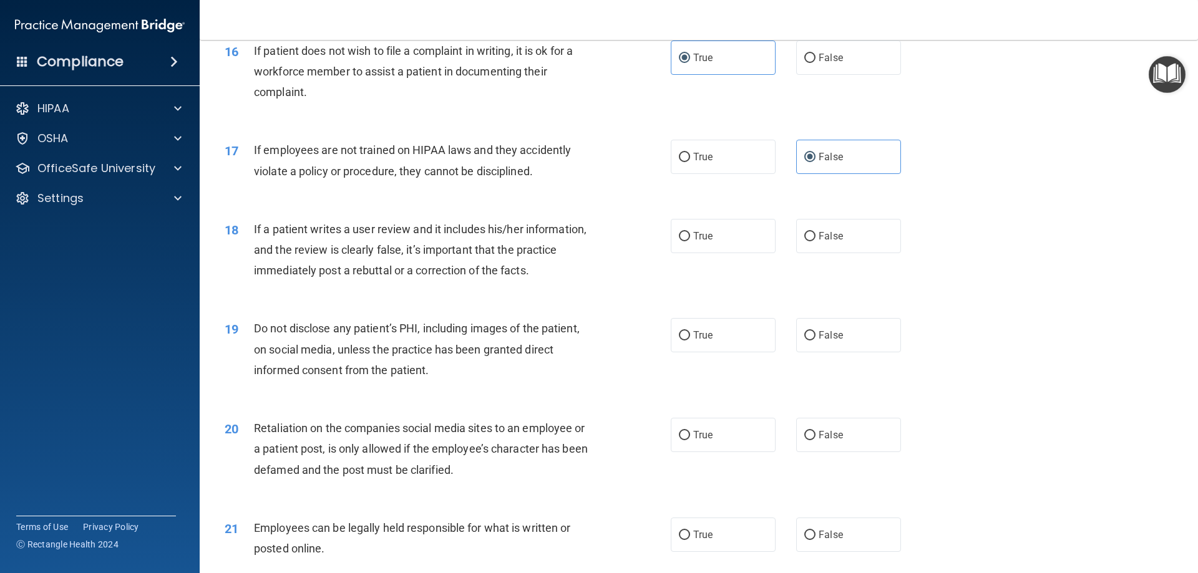
scroll to position [1685, 0]
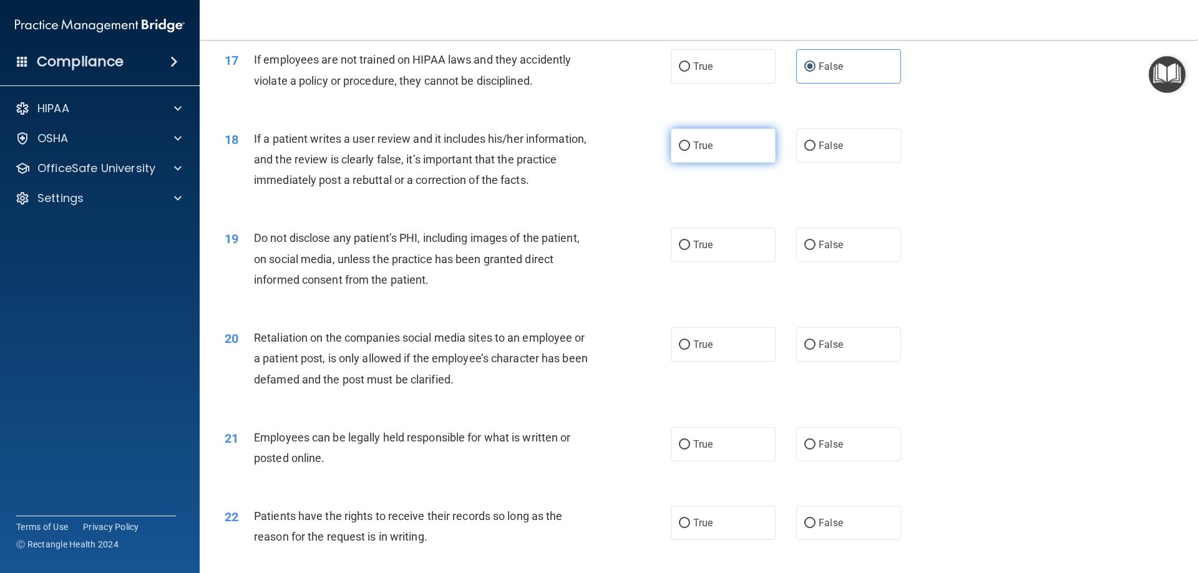
click at [708, 158] on label "True" at bounding box center [723, 146] width 105 height 34
click at [690, 151] on input "True" at bounding box center [684, 146] width 11 height 9
radio input "true"
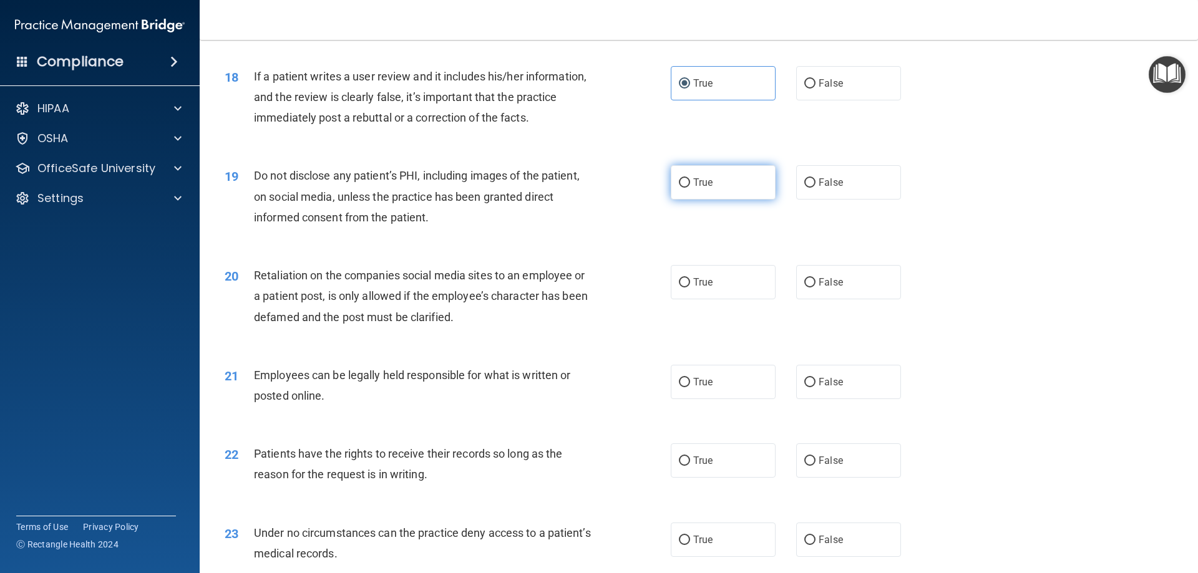
click at [694, 188] on span "True" at bounding box center [702, 183] width 19 height 12
click at [690, 188] on input "True" at bounding box center [684, 182] width 11 height 9
radio input "true"
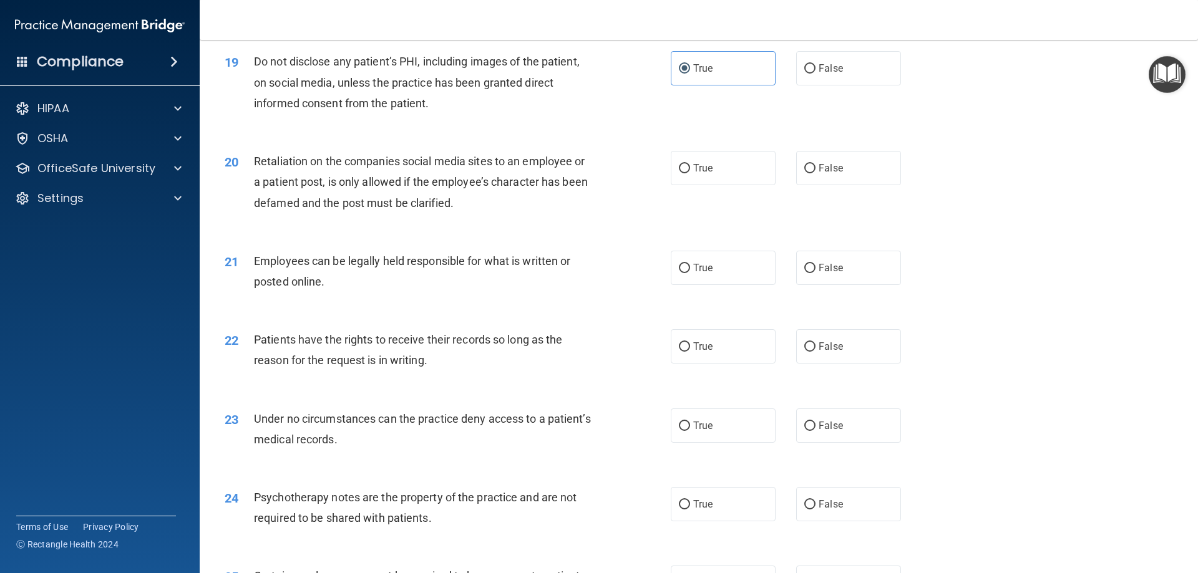
scroll to position [1872, 0]
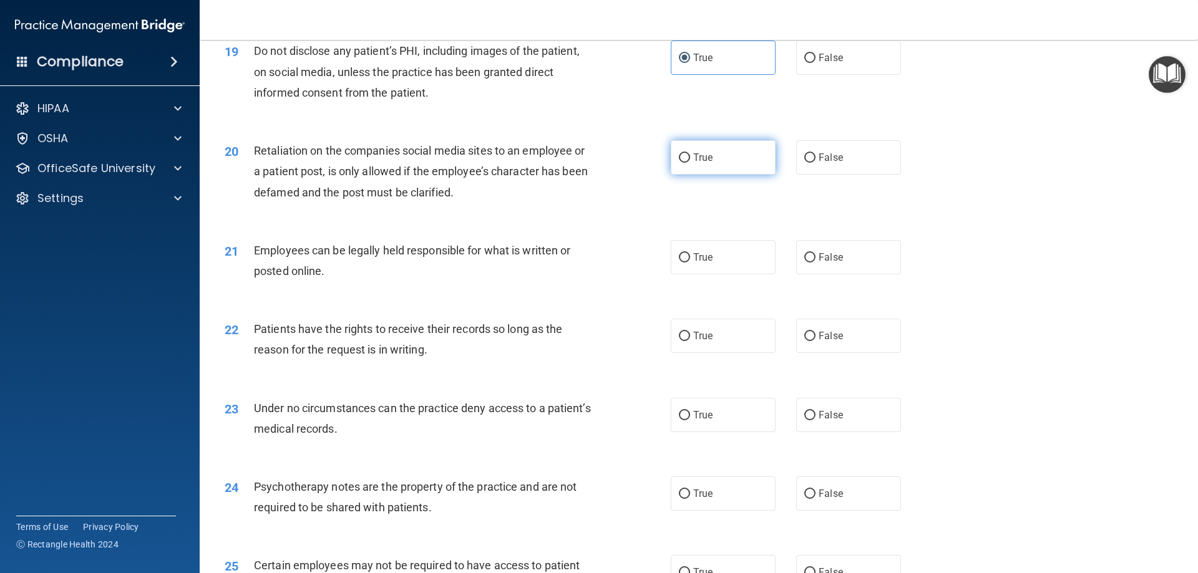
click at [721, 173] on label "True" at bounding box center [723, 157] width 105 height 34
click at [690, 163] on input "True" at bounding box center [684, 157] width 11 height 9
radio input "true"
click at [707, 268] on label "True" at bounding box center [723, 257] width 105 height 34
click at [690, 263] on input "True" at bounding box center [684, 257] width 11 height 9
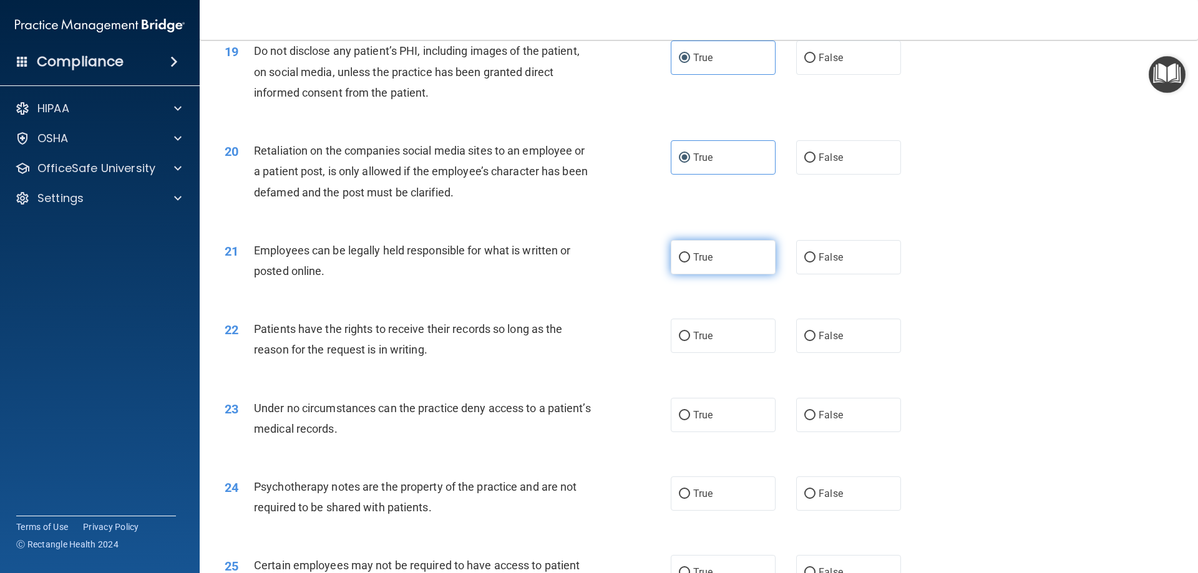
radio input "true"
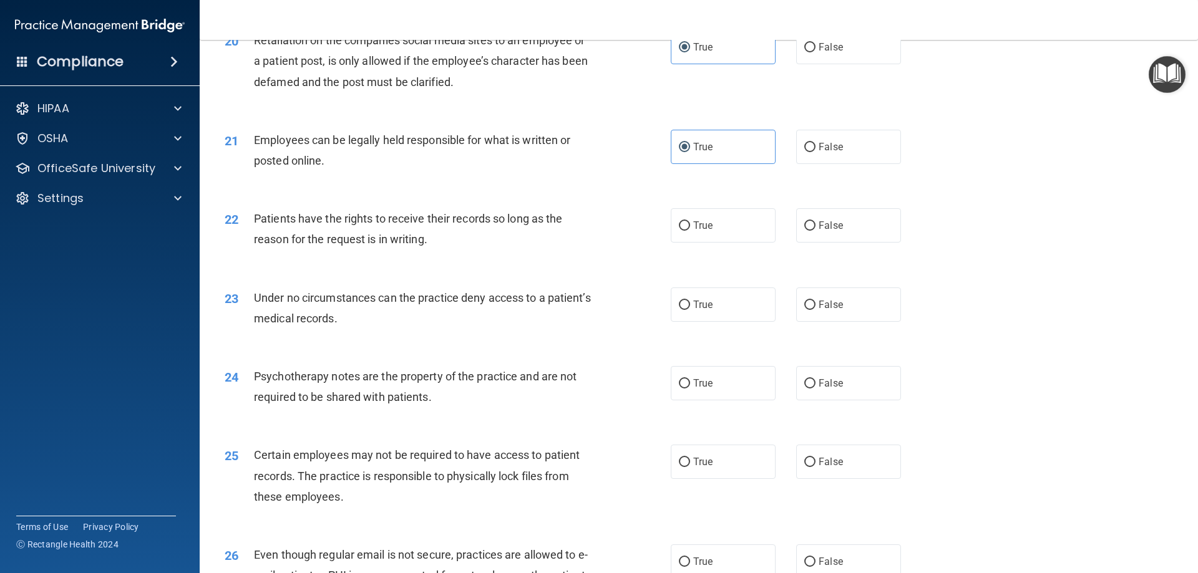
scroll to position [1997, 0]
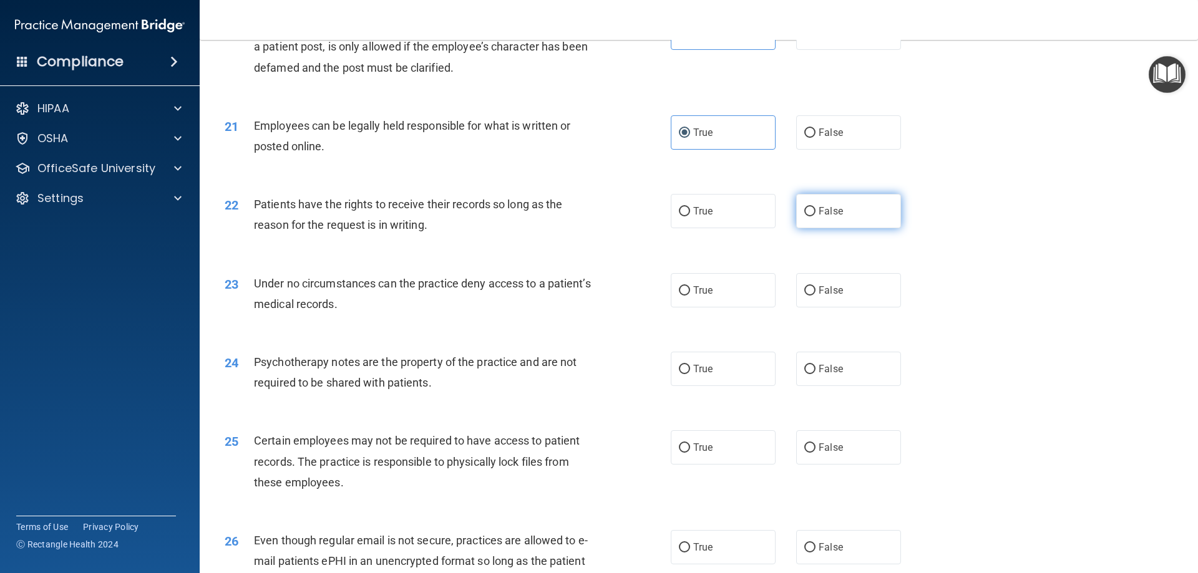
click at [863, 228] on label "False" at bounding box center [848, 211] width 105 height 34
click at [816, 217] on input "False" at bounding box center [809, 211] width 11 height 9
radio input "true"
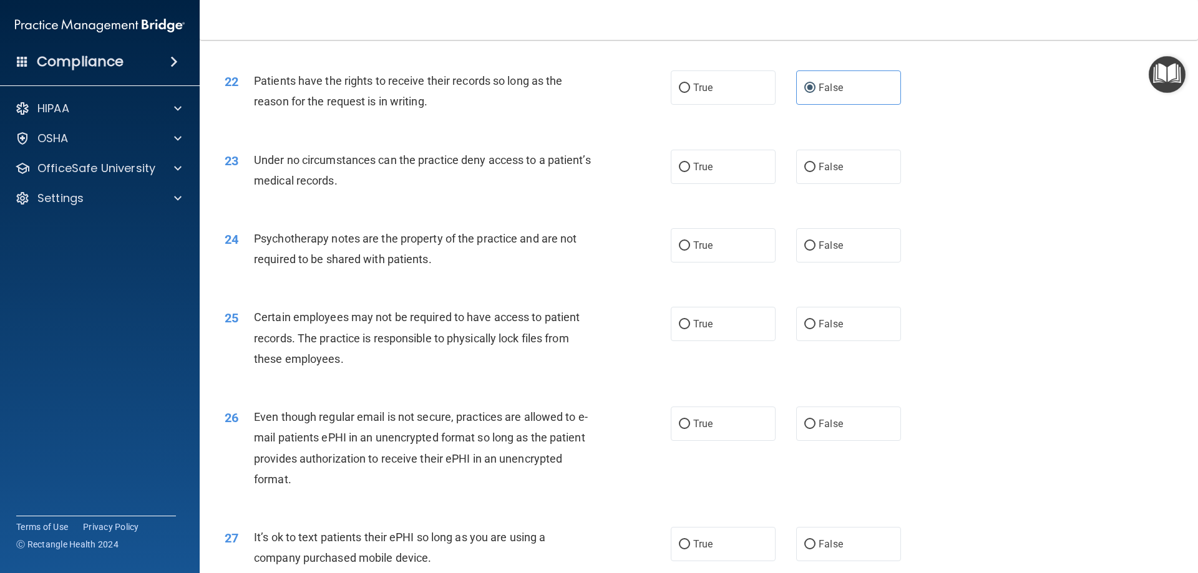
scroll to position [2122, 0]
click at [714, 180] on label "True" at bounding box center [723, 166] width 105 height 34
click at [690, 171] on input "True" at bounding box center [684, 166] width 11 height 9
radio input "true"
click at [839, 261] on label "False" at bounding box center [848, 244] width 105 height 34
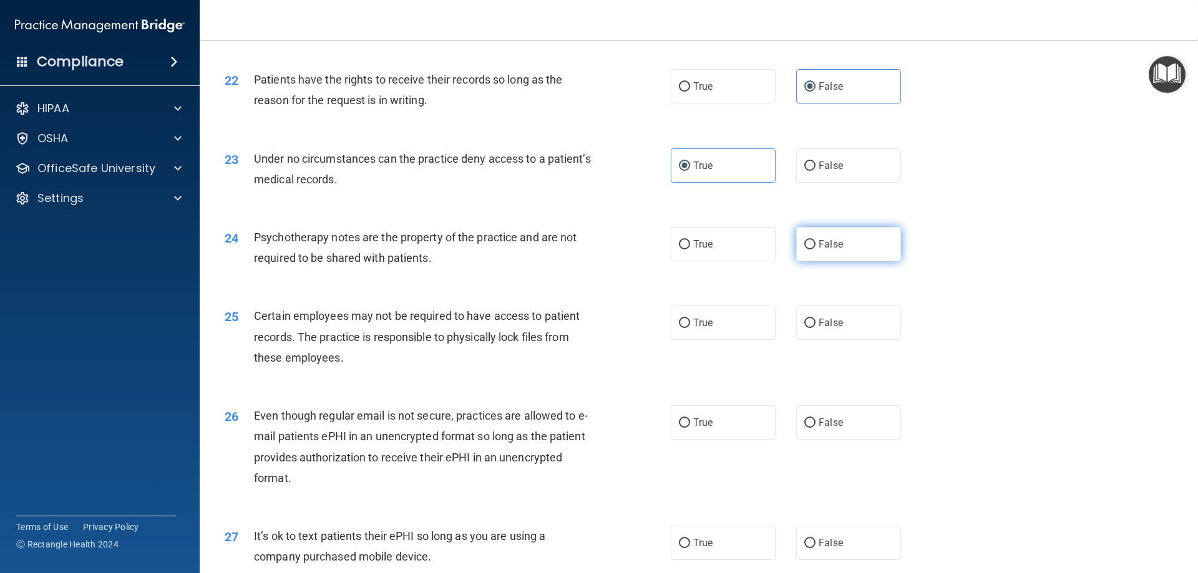
click at [816, 250] on input "False" at bounding box center [809, 244] width 11 height 9
radio input "true"
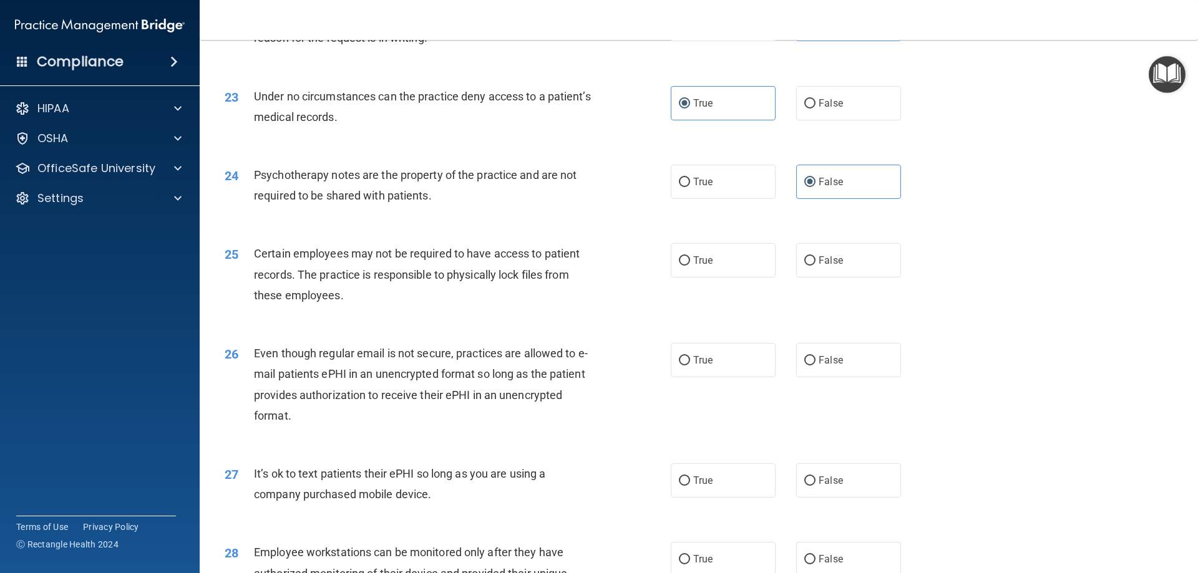
scroll to position [2246, 0]
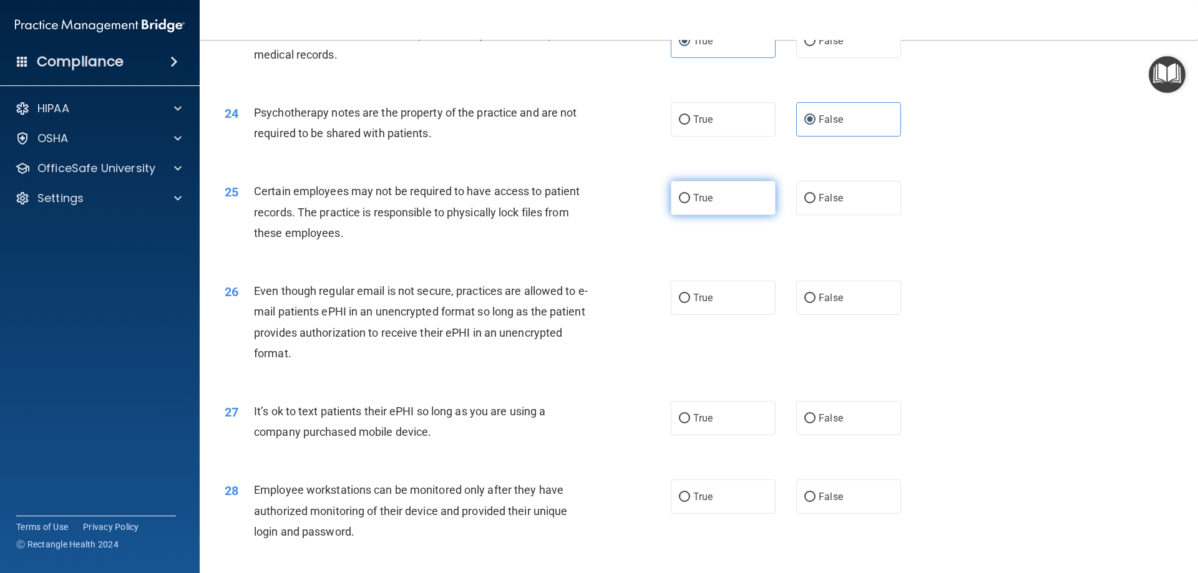
click at [695, 204] on span "True" at bounding box center [702, 198] width 19 height 12
click at [690, 203] on input "True" at bounding box center [684, 198] width 11 height 9
radio input "true"
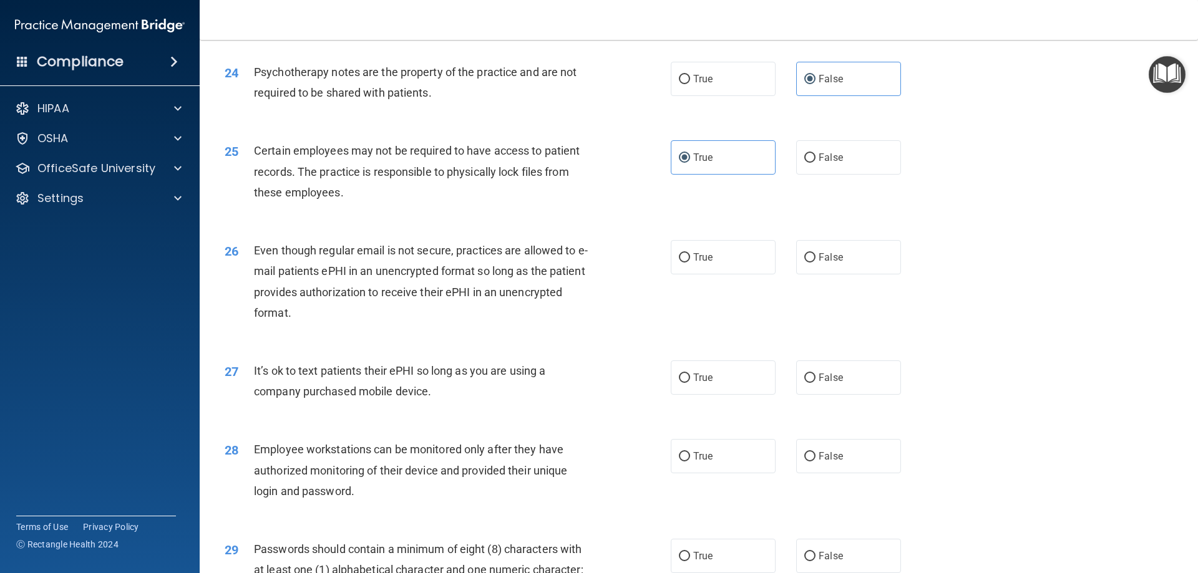
scroll to position [2309, 0]
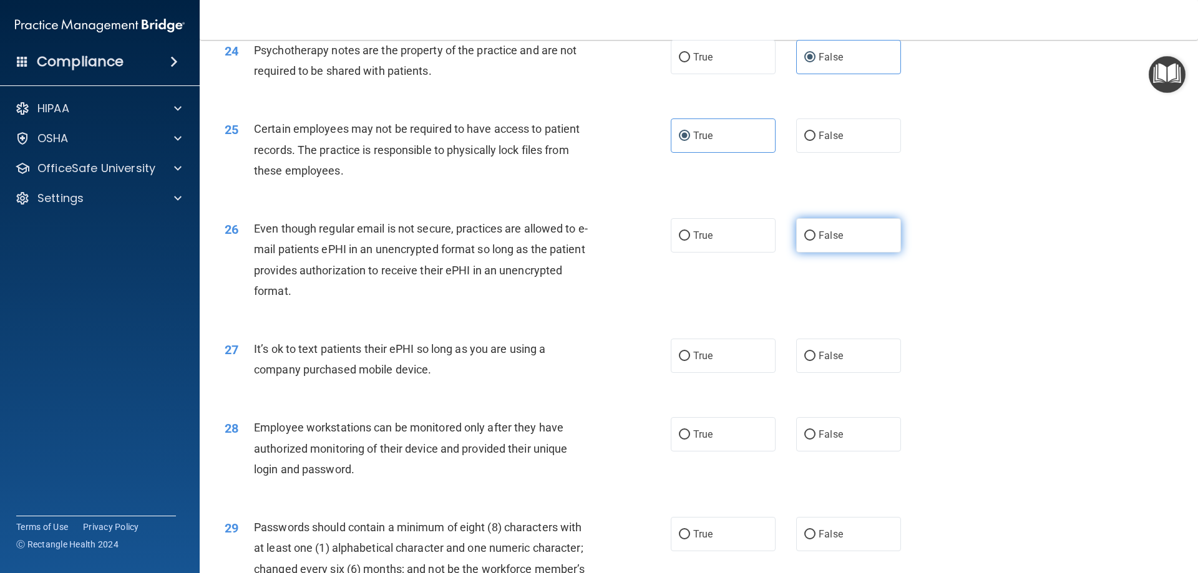
click at [823, 241] on span "False" at bounding box center [831, 236] width 24 height 12
click at [816, 241] on input "False" at bounding box center [809, 235] width 11 height 9
radio input "true"
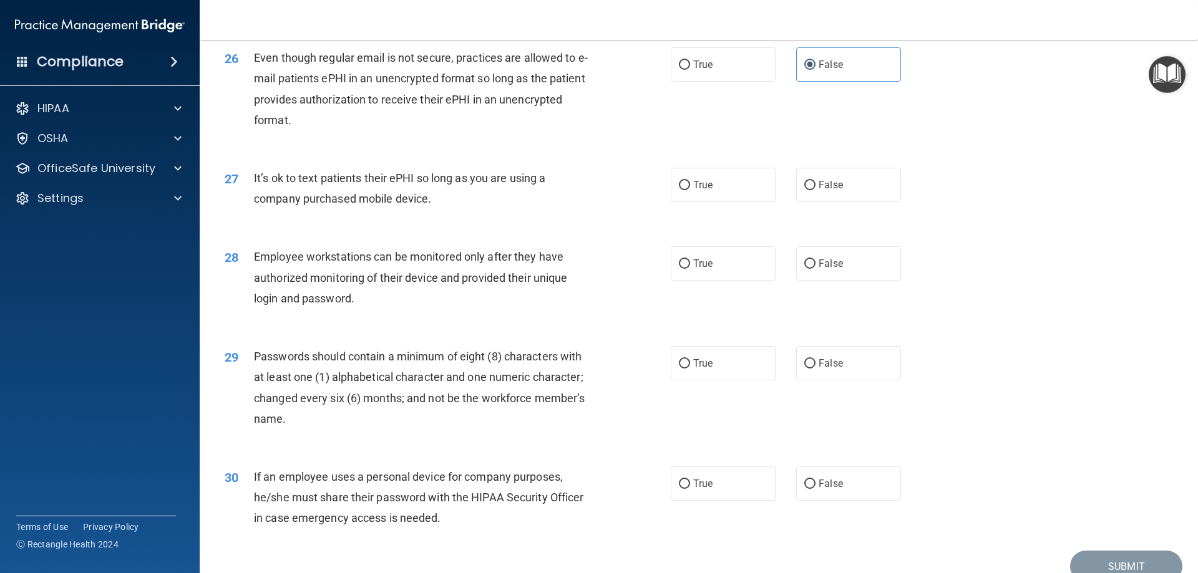
scroll to position [2496, 0]
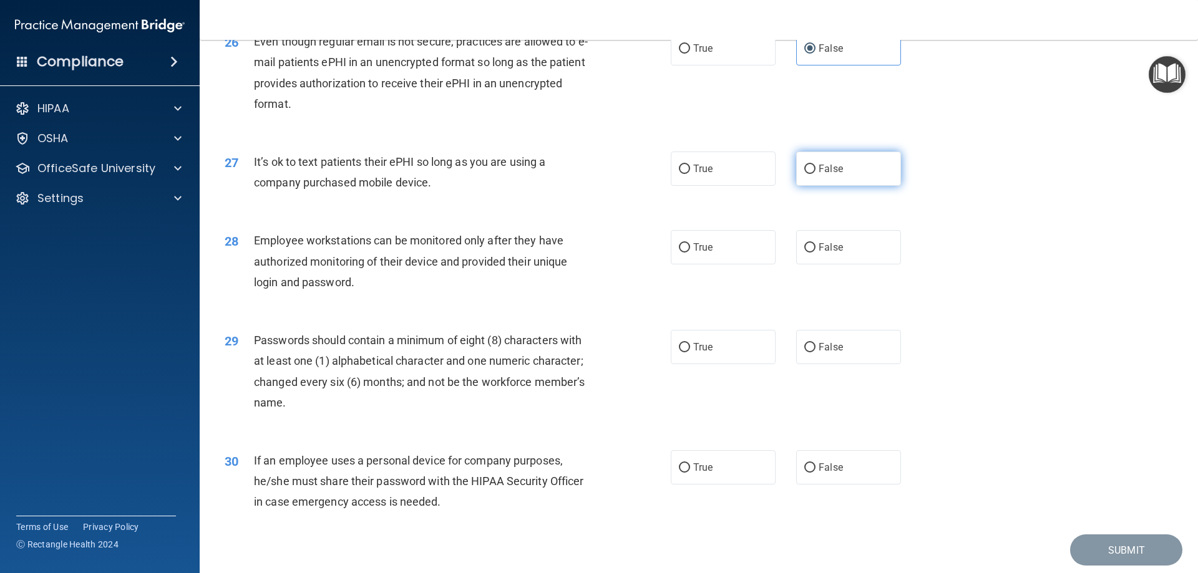
click at [827, 175] on span "False" at bounding box center [831, 169] width 24 height 12
click at [816, 174] on input "False" at bounding box center [809, 169] width 11 height 9
radio input "true"
click at [711, 265] on label "True" at bounding box center [723, 247] width 105 height 34
click at [690, 253] on input "True" at bounding box center [684, 247] width 11 height 9
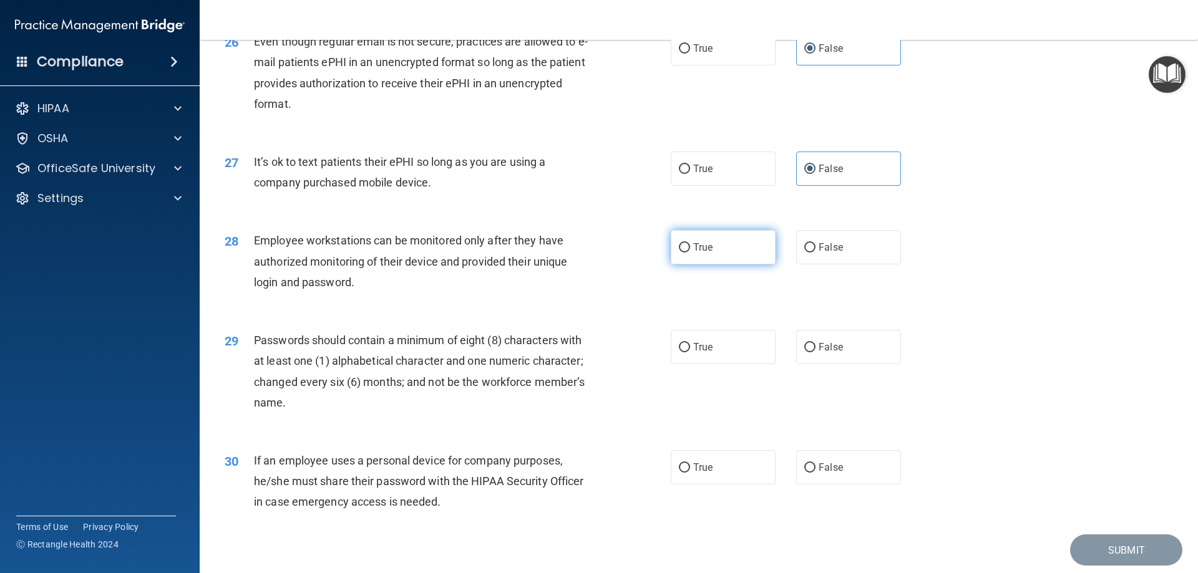
radio input "true"
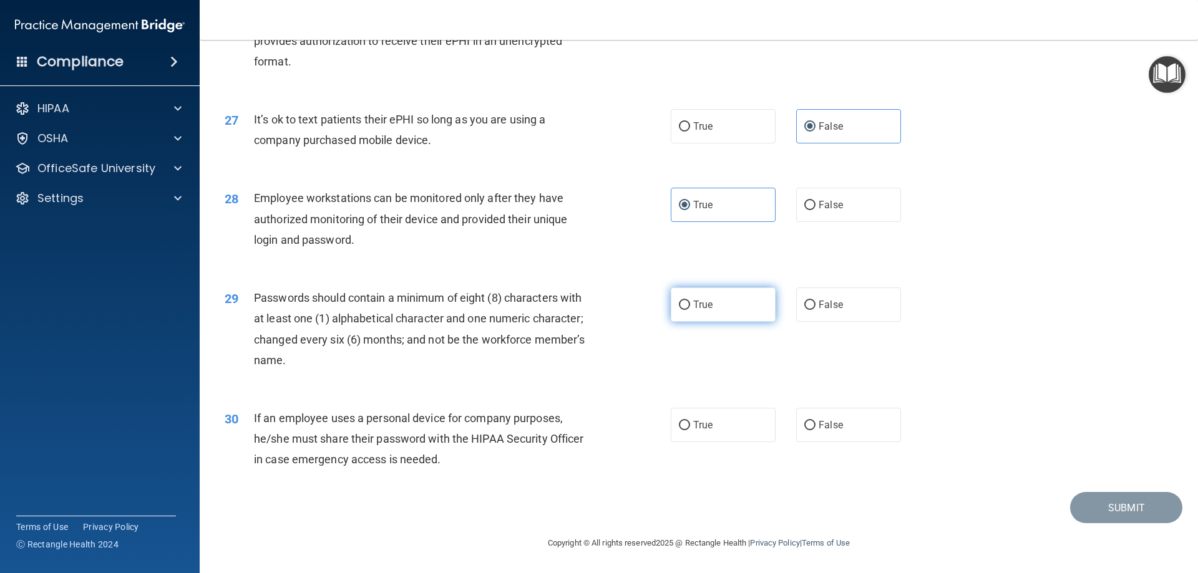
click at [729, 303] on label "True" at bounding box center [723, 305] width 105 height 34
click at [690, 303] on input "True" at bounding box center [684, 305] width 11 height 9
radio input "true"
click at [734, 422] on label "True" at bounding box center [723, 425] width 105 height 34
click at [690, 422] on input "True" at bounding box center [684, 425] width 11 height 9
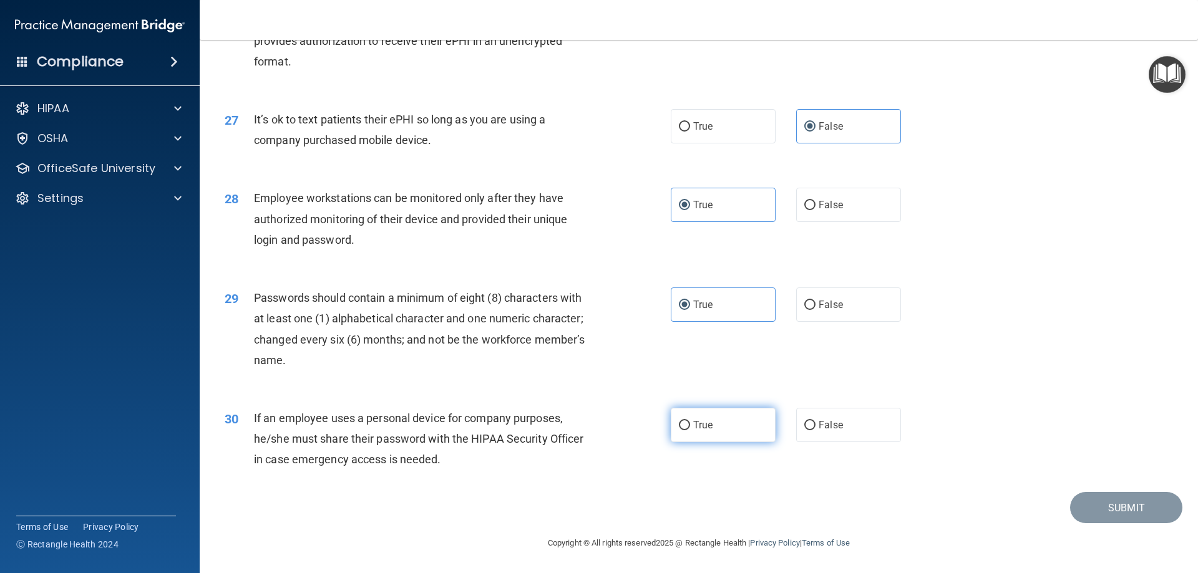
radio input "true"
click at [1084, 506] on button "Submit" at bounding box center [1126, 508] width 112 height 32
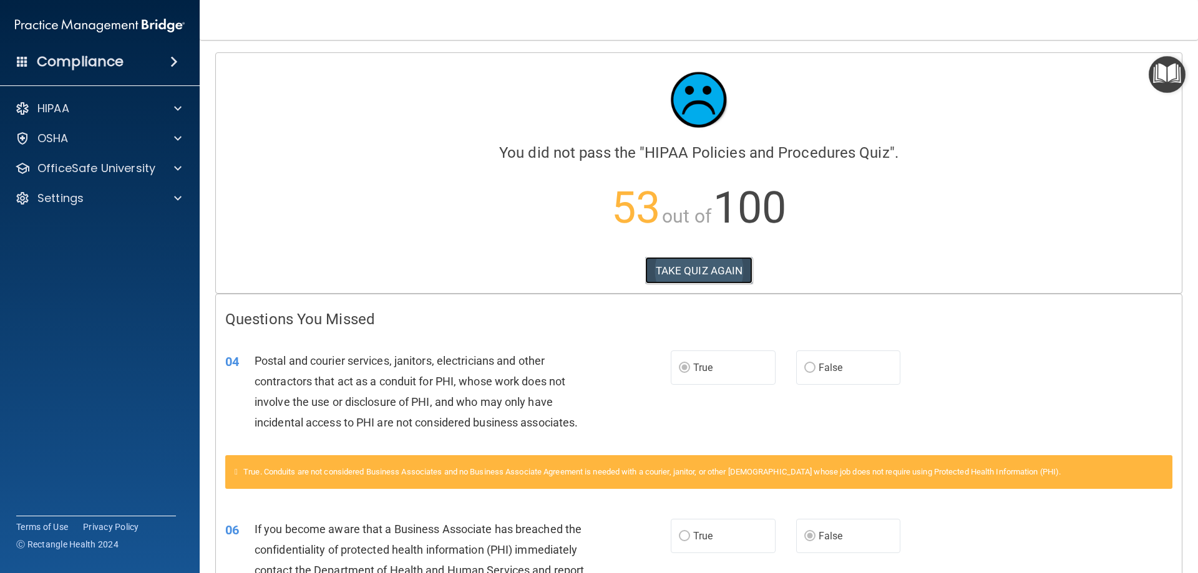
click at [694, 277] on button "TAKE QUIZ AGAIN" at bounding box center [699, 270] width 108 height 27
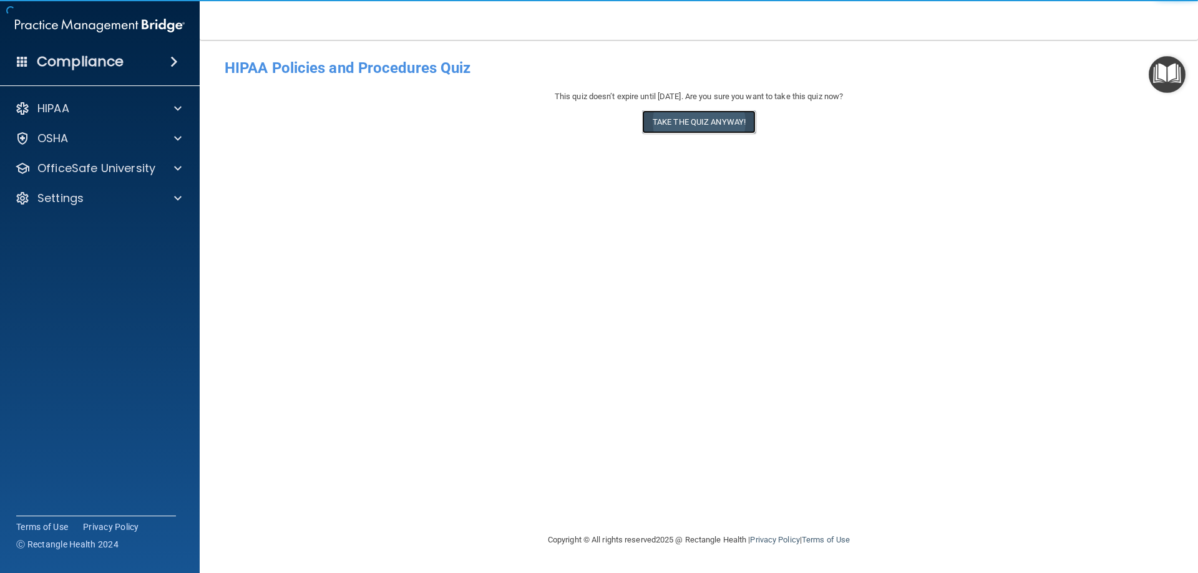
click at [735, 131] on button "Take the quiz anyway!" at bounding box center [699, 121] width 114 height 23
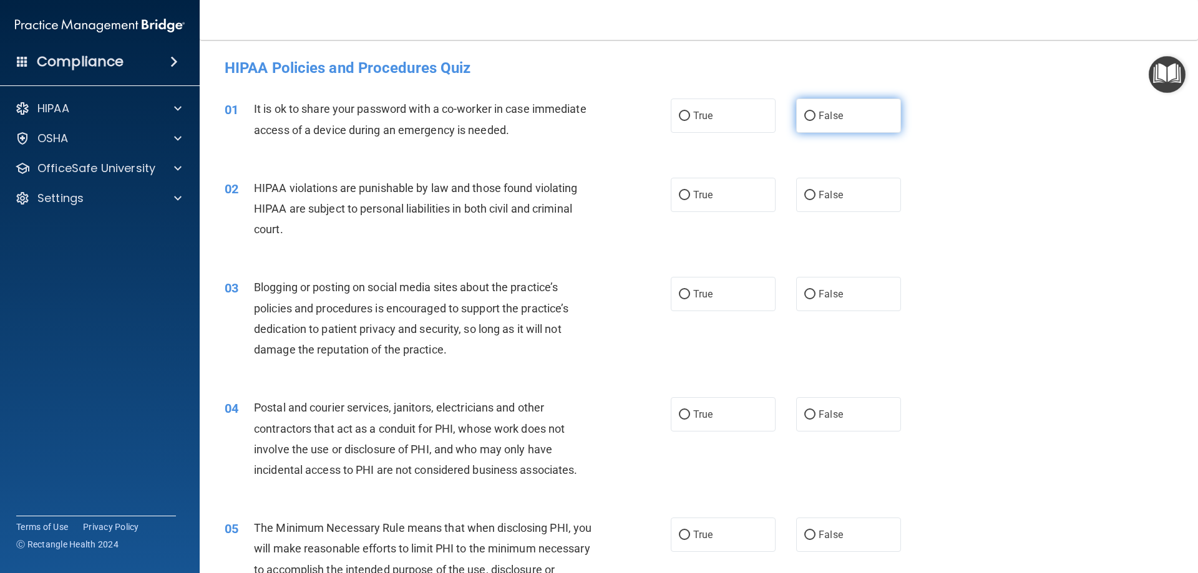
click at [810, 121] on label "False" at bounding box center [848, 116] width 105 height 34
click at [810, 121] on input "False" at bounding box center [809, 116] width 11 height 9
radio input "true"
click at [720, 195] on label "True" at bounding box center [723, 195] width 105 height 34
click at [690, 195] on input "True" at bounding box center [684, 195] width 11 height 9
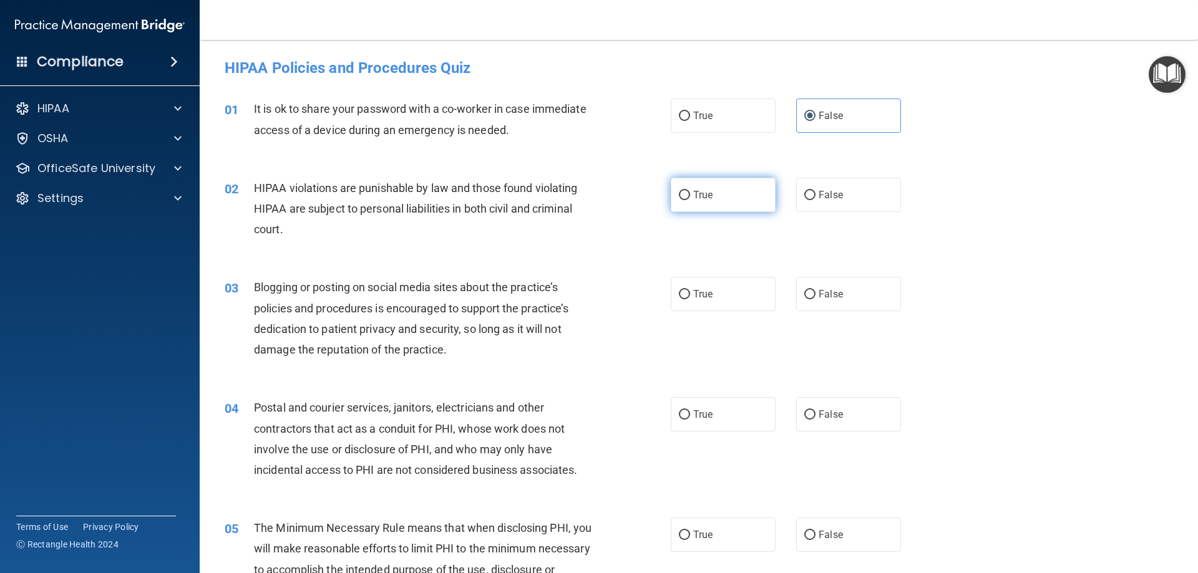
radio input "true"
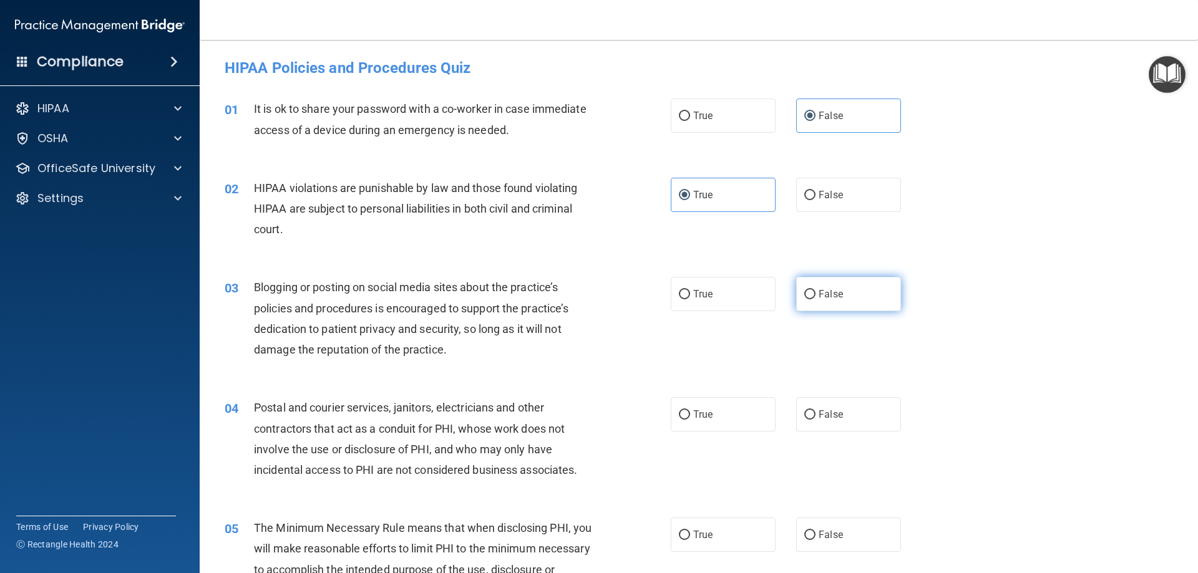
click at [825, 298] on span "False" at bounding box center [831, 294] width 24 height 12
click at [816, 298] on input "False" at bounding box center [809, 294] width 11 height 9
radio input "true"
click at [720, 409] on label "True" at bounding box center [723, 414] width 105 height 34
click at [690, 411] on input "True" at bounding box center [684, 415] width 11 height 9
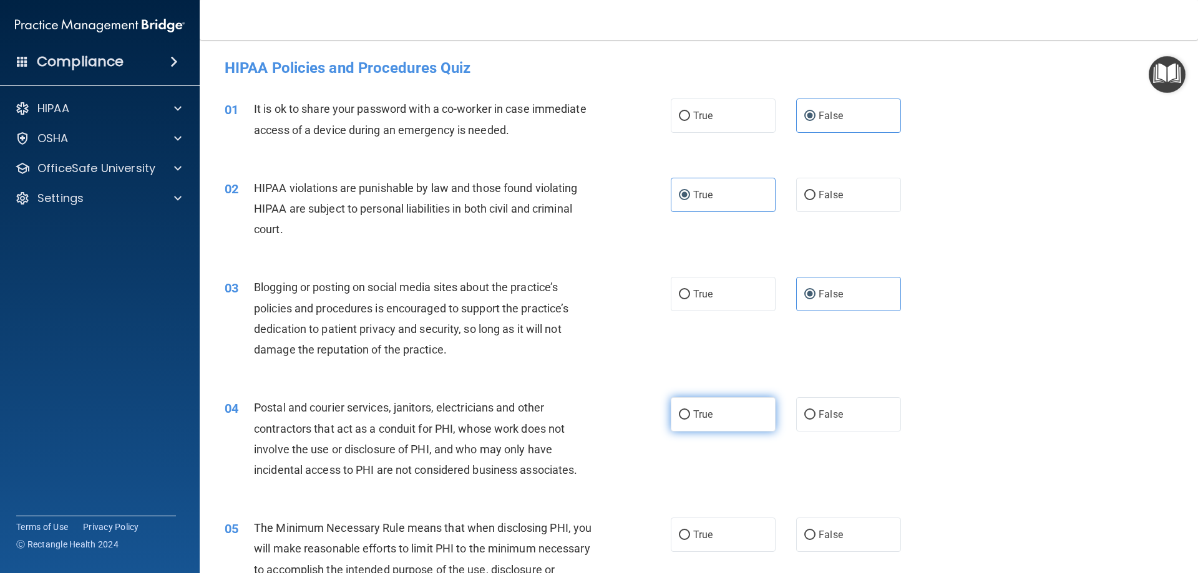
radio input "true"
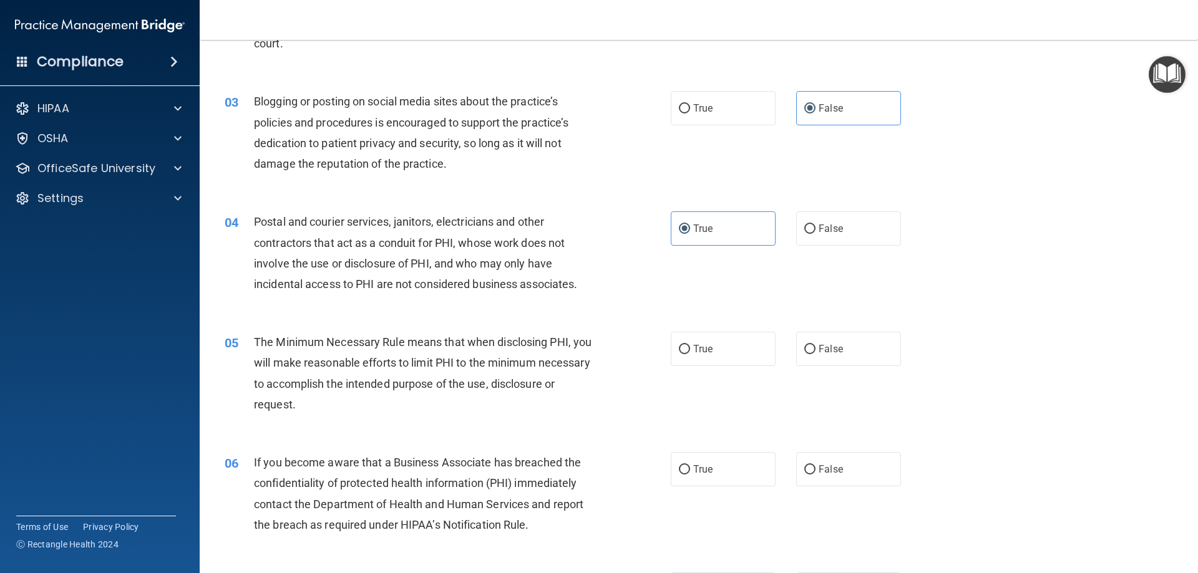
scroll to position [187, 0]
click at [726, 353] on label "True" at bounding box center [723, 348] width 105 height 34
click at [690, 353] on input "True" at bounding box center [684, 348] width 11 height 9
radio input "true"
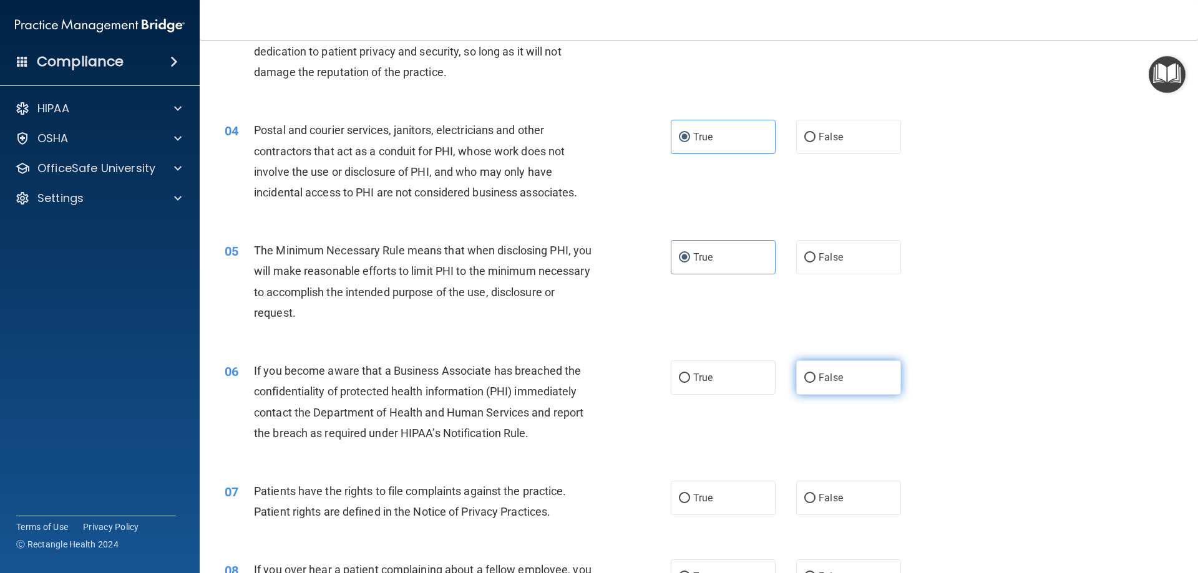
scroll to position [312, 0]
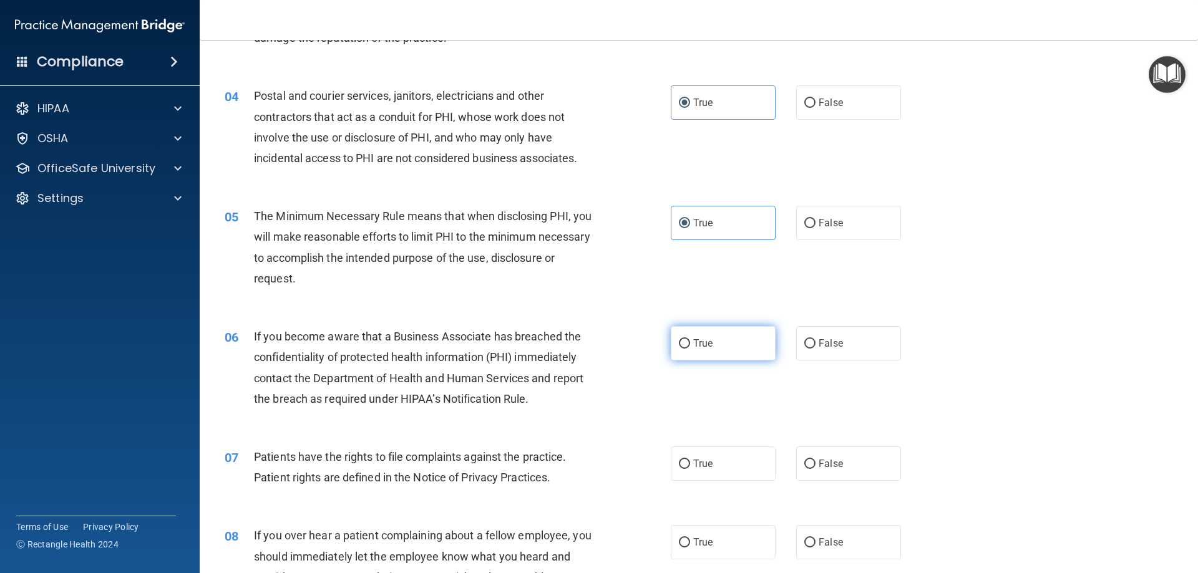
click at [714, 343] on label "True" at bounding box center [723, 343] width 105 height 34
click at [690, 343] on input "True" at bounding box center [684, 343] width 11 height 9
radio input "true"
click at [819, 346] on span "False" at bounding box center [831, 344] width 24 height 12
click at [814, 346] on input "False" at bounding box center [809, 343] width 11 height 9
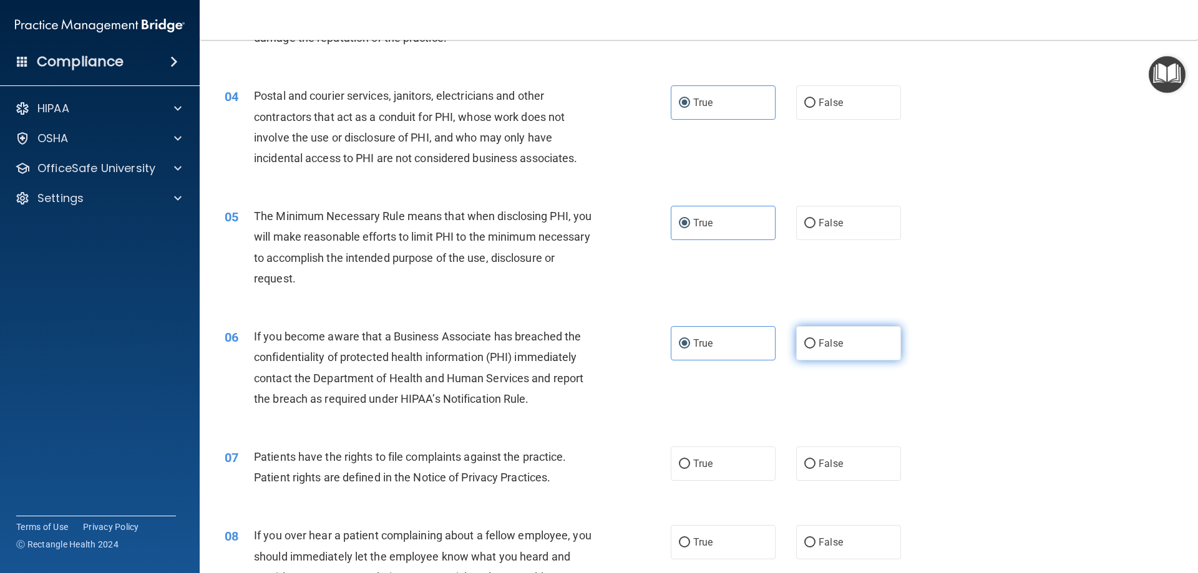
radio input "true"
radio input "false"
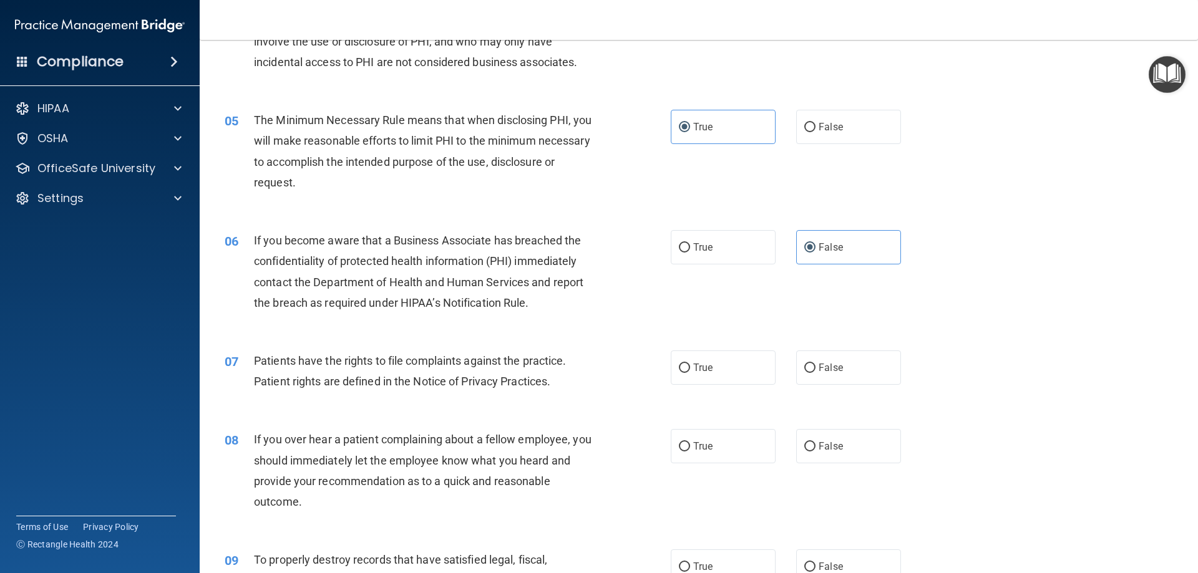
scroll to position [437, 0]
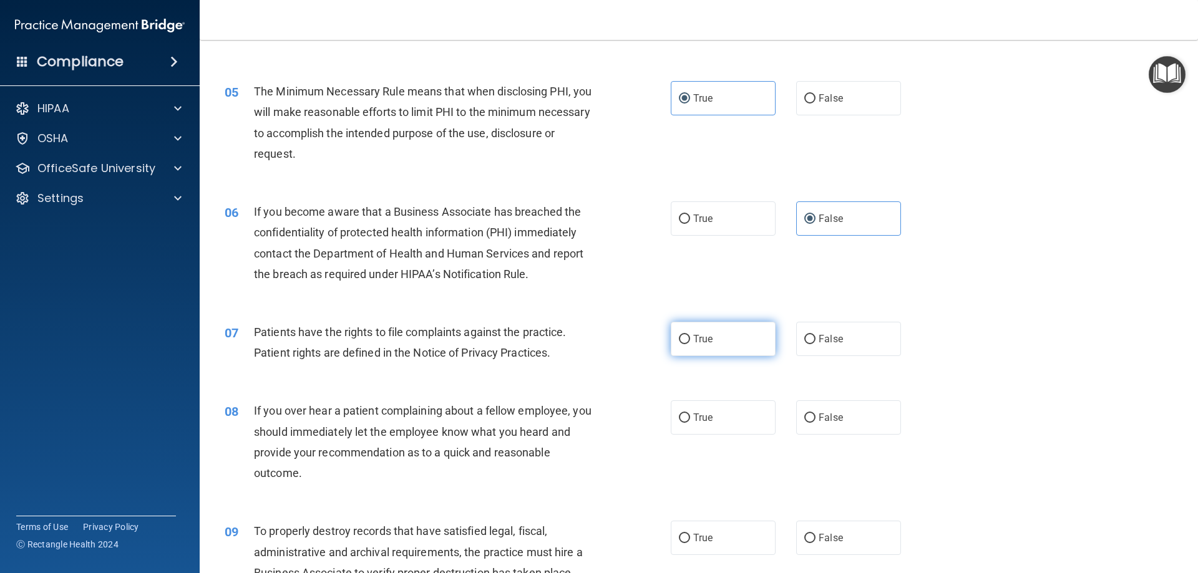
click at [699, 341] on span "True" at bounding box center [702, 339] width 19 height 12
click at [690, 341] on input "True" at bounding box center [684, 339] width 11 height 9
radio input "true"
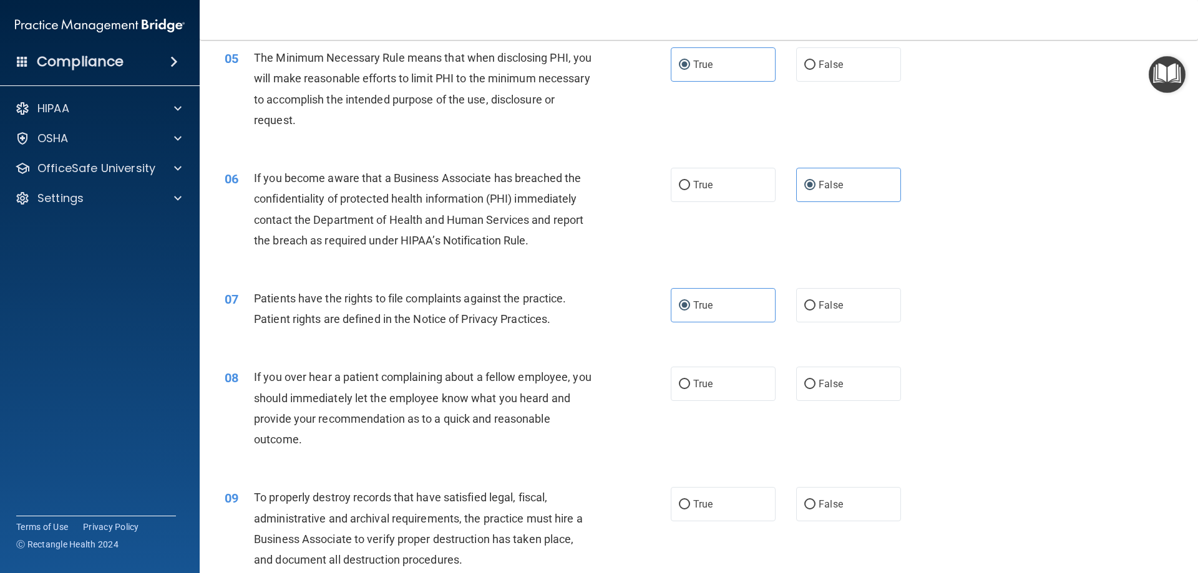
scroll to position [499, 0]
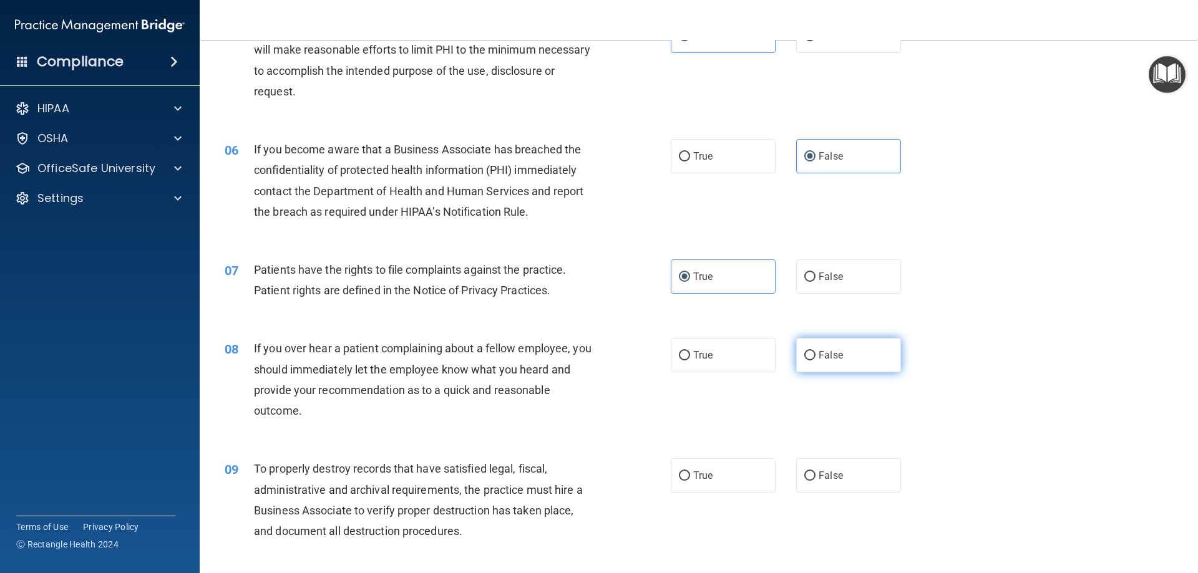
click at [860, 347] on label "False" at bounding box center [848, 355] width 105 height 34
click at [816, 351] on input "False" at bounding box center [809, 355] width 11 height 9
radio input "true"
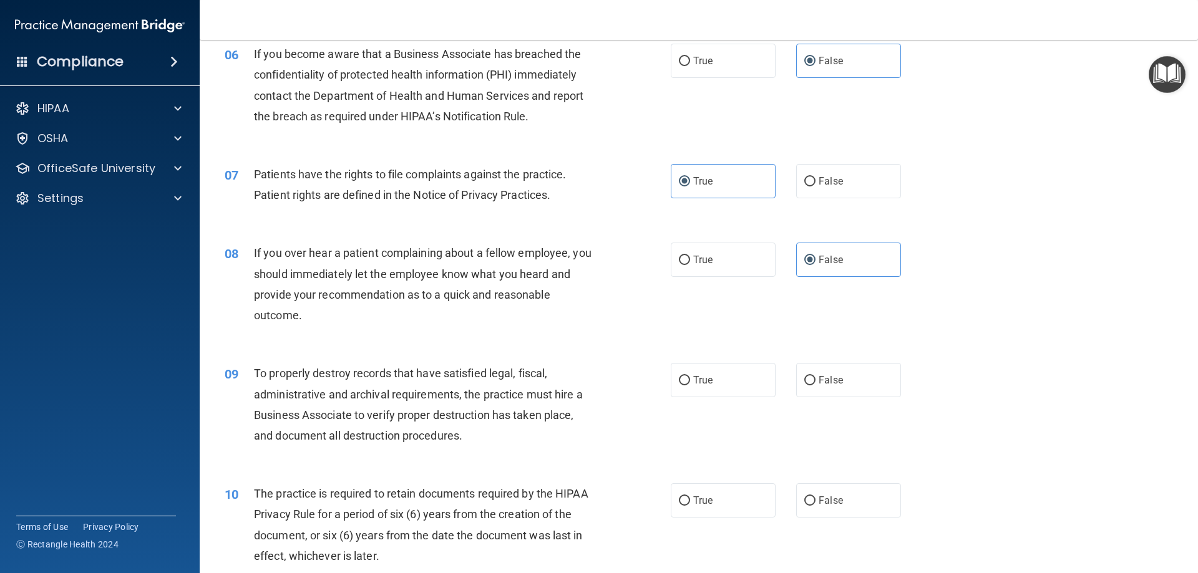
scroll to position [624, 0]
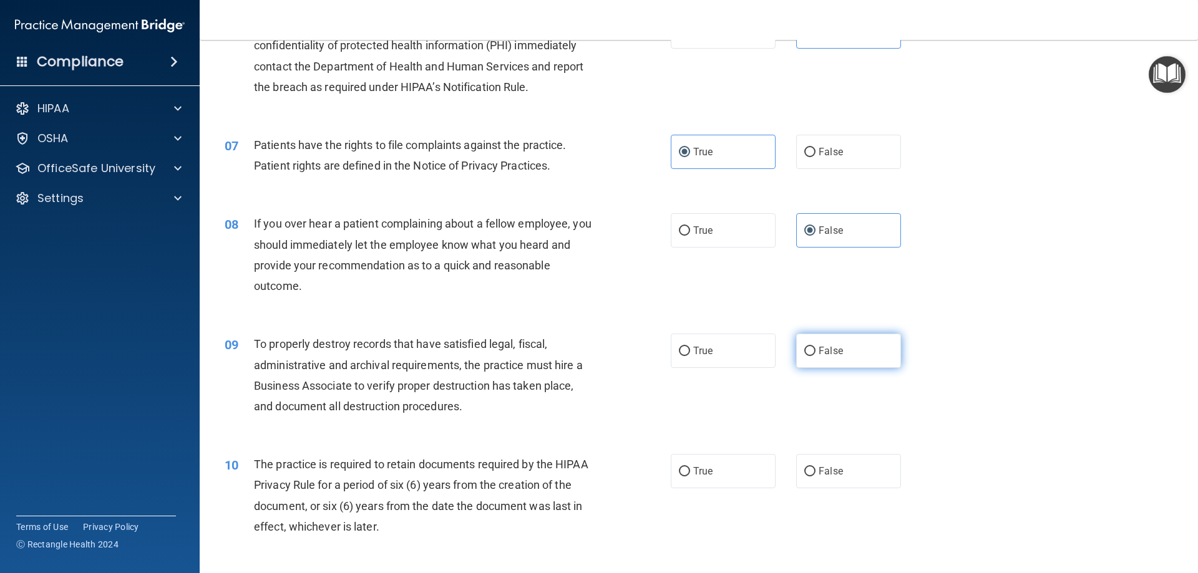
click at [839, 349] on label "False" at bounding box center [848, 351] width 105 height 34
click at [816, 349] on input "False" at bounding box center [809, 351] width 11 height 9
radio input "true"
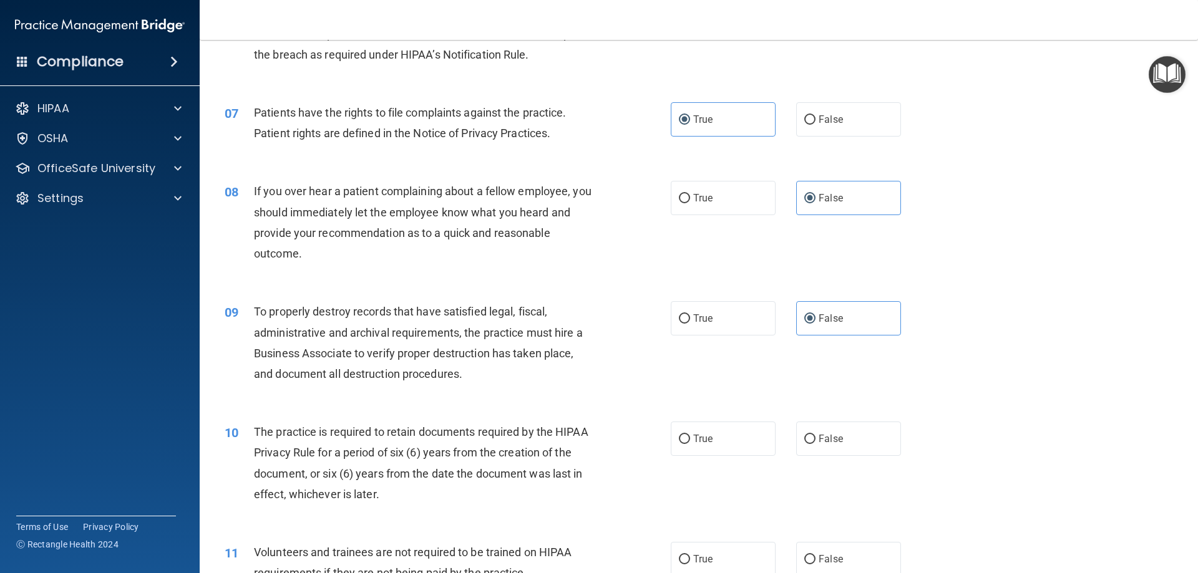
scroll to position [749, 0]
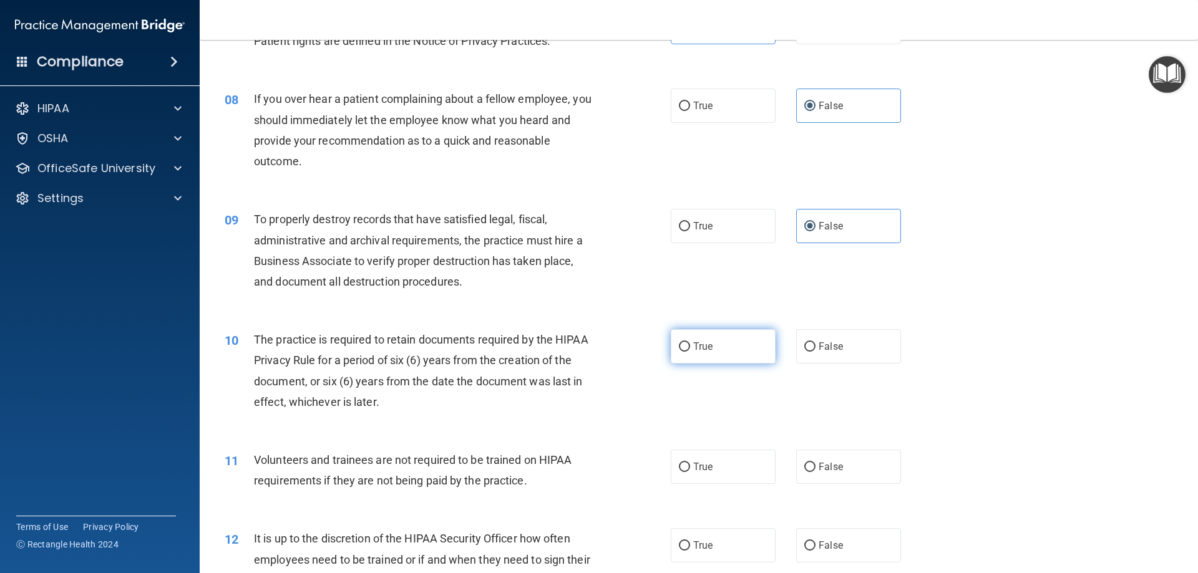
click at [716, 352] on label "True" at bounding box center [723, 346] width 105 height 34
click at [690, 352] on input "True" at bounding box center [684, 347] width 11 height 9
radio input "true"
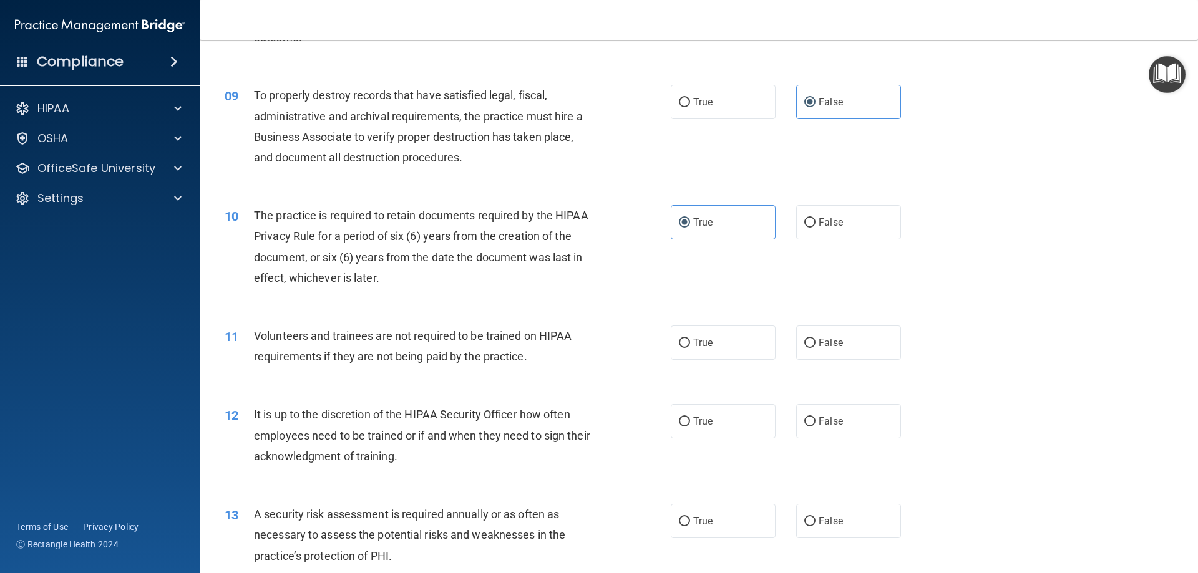
scroll to position [874, 0]
click at [850, 336] on label "False" at bounding box center [848, 342] width 105 height 34
click at [816, 338] on input "False" at bounding box center [809, 342] width 11 height 9
radio input "true"
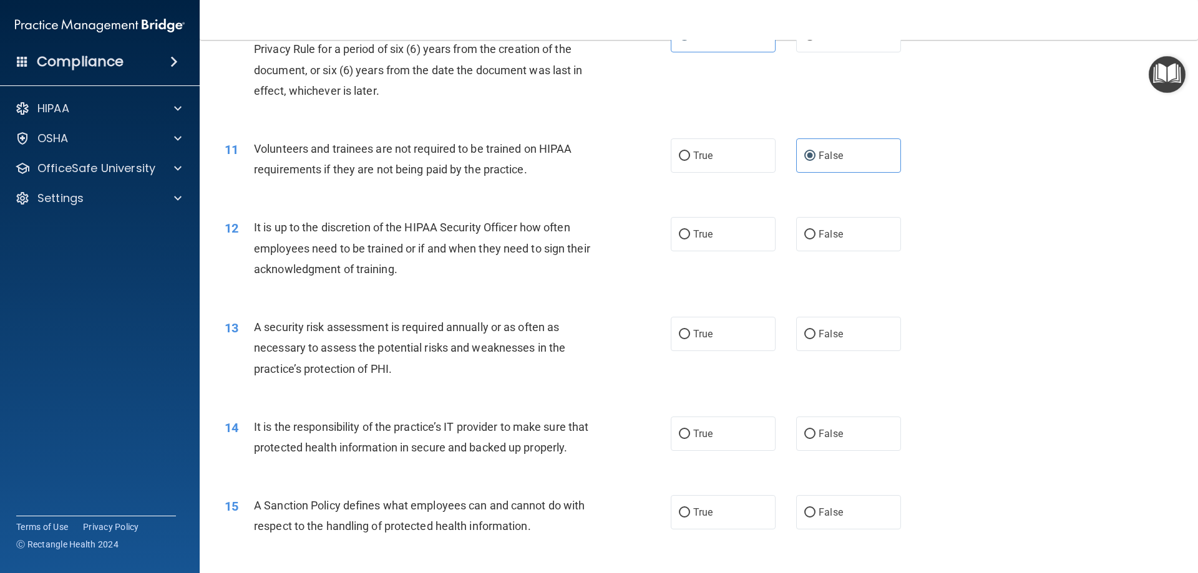
scroll to position [1061, 0]
click at [839, 233] on label "False" at bounding box center [848, 234] width 105 height 34
click at [816, 233] on input "False" at bounding box center [809, 234] width 11 height 9
radio input "true"
click at [734, 335] on label "True" at bounding box center [723, 333] width 105 height 34
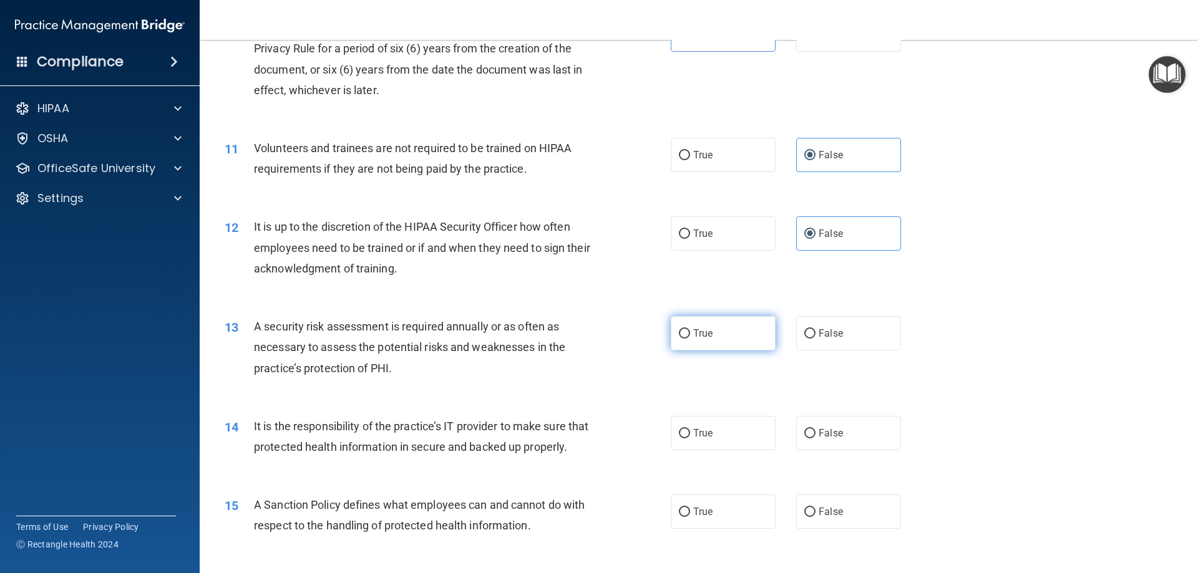
click at [690, 335] on input "True" at bounding box center [684, 333] width 11 height 9
radio input "true"
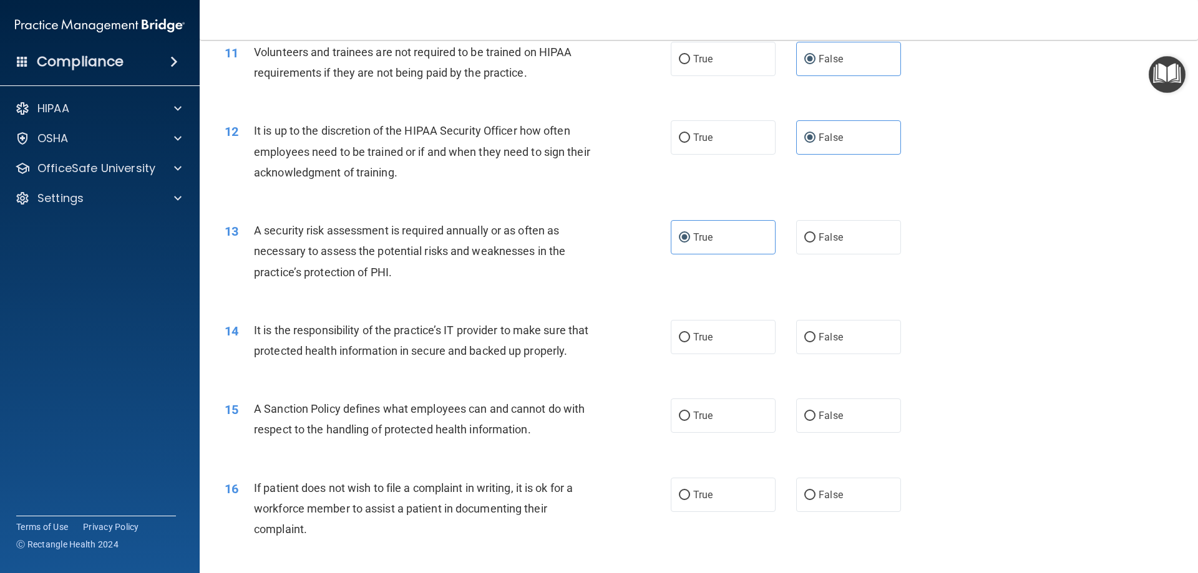
scroll to position [1186, 0]
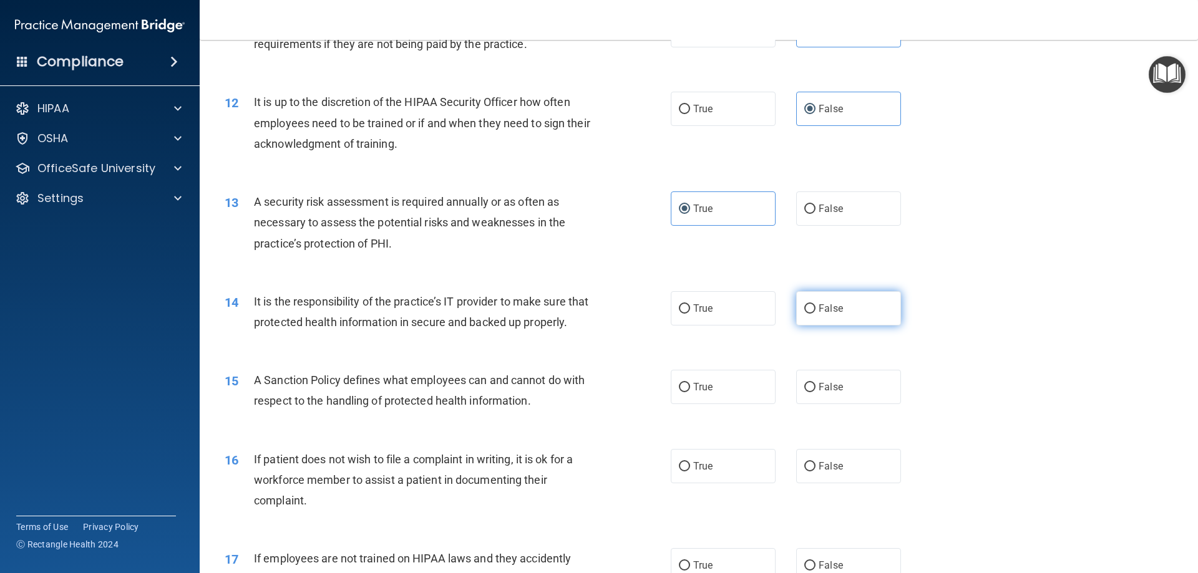
click at [850, 303] on label "False" at bounding box center [848, 308] width 105 height 34
click at [816, 305] on input "False" at bounding box center [809, 309] width 11 height 9
radio input "true"
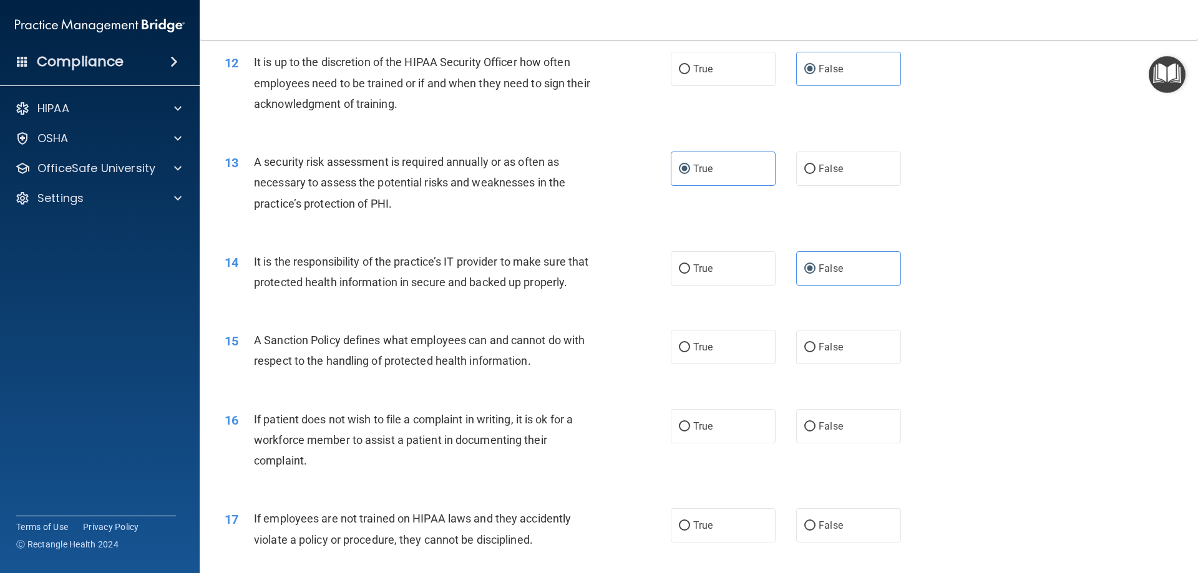
scroll to position [1248, 0]
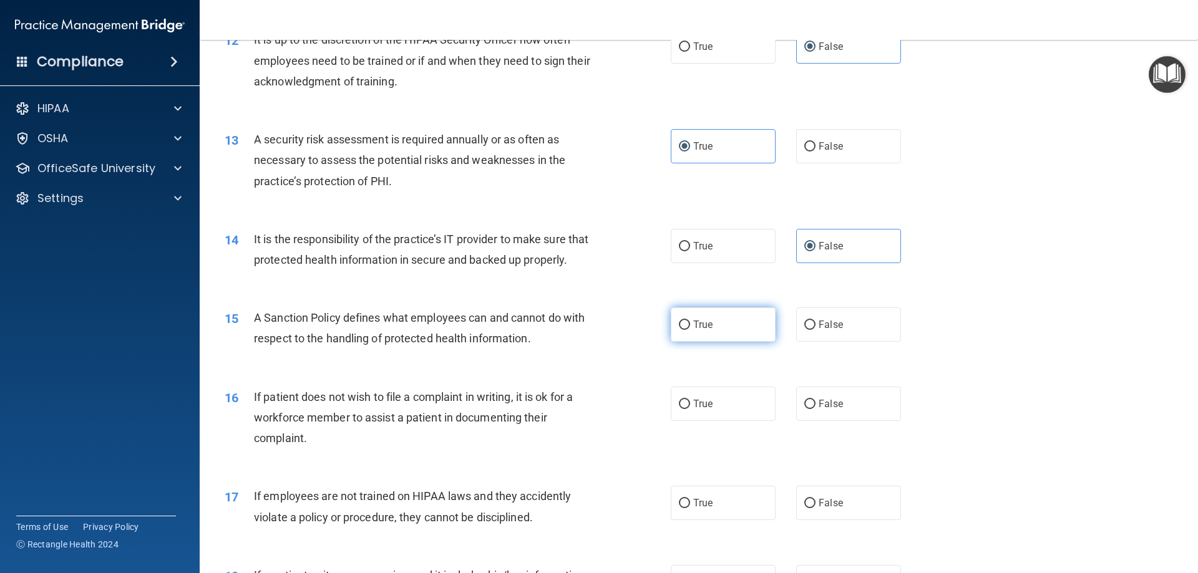
click at [718, 342] on label "True" at bounding box center [723, 325] width 105 height 34
click at [690, 330] on input "True" at bounding box center [684, 325] width 11 height 9
radio input "true"
click at [723, 419] on label "True" at bounding box center [723, 404] width 105 height 34
click at [690, 409] on input "True" at bounding box center [684, 404] width 11 height 9
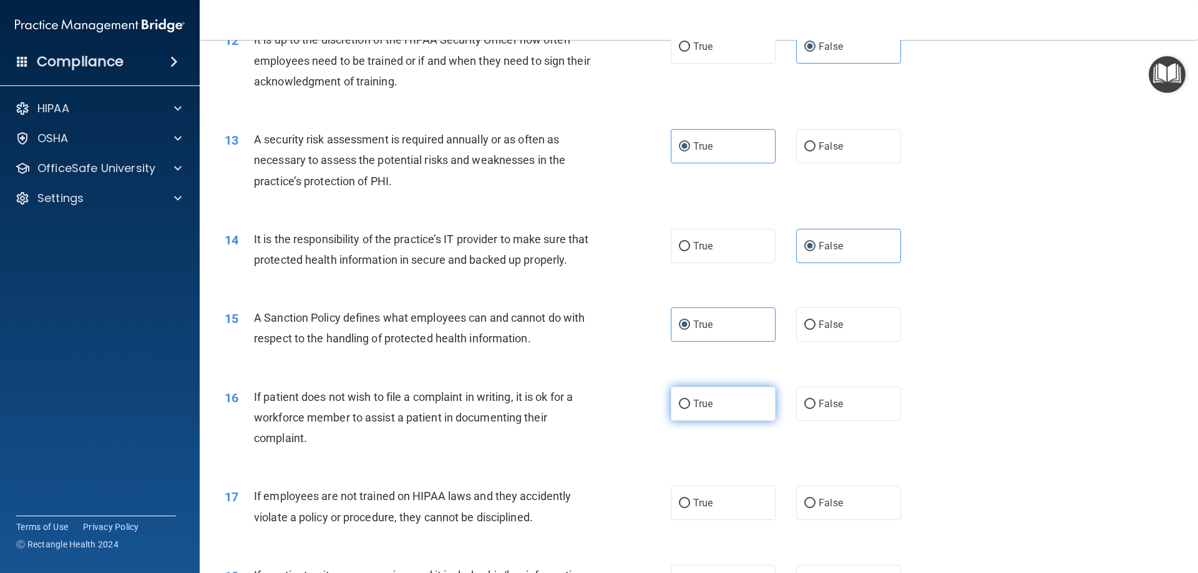
radio input "true"
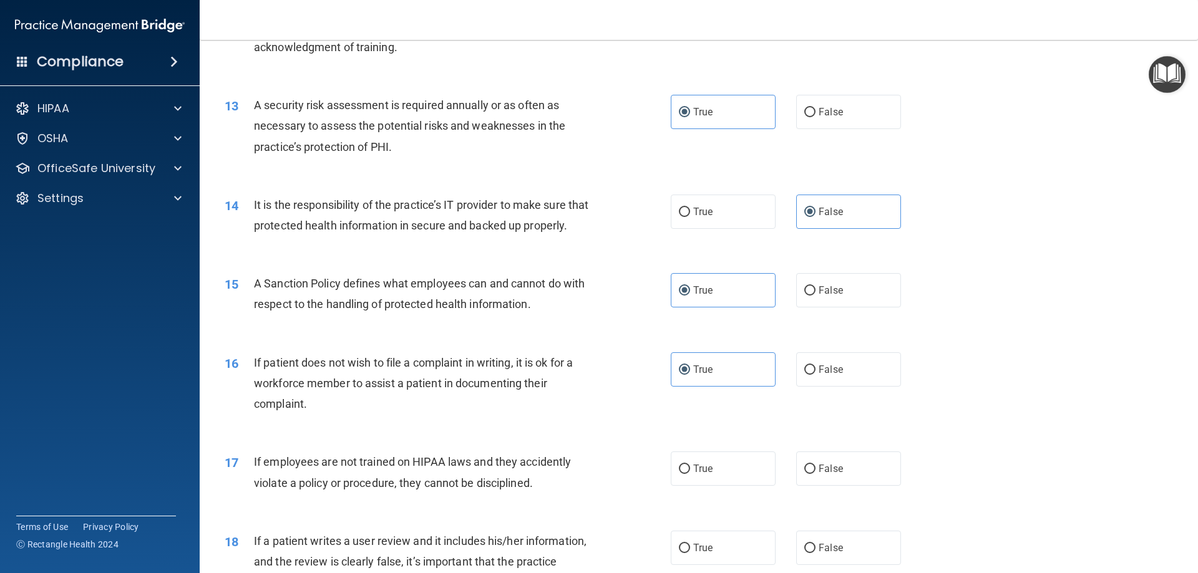
scroll to position [1373, 0]
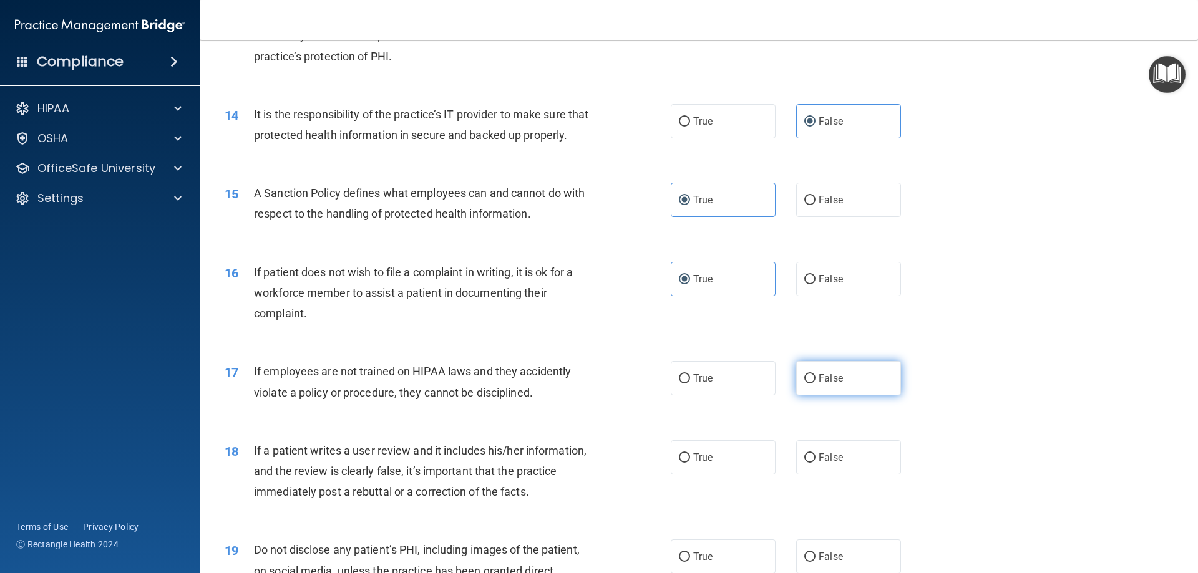
click at [821, 384] on span "False" at bounding box center [831, 379] width 24 height 12
click at [816, 384] on input "False" at bounding box center [809, 378] width 11 height 9
radio input "true"
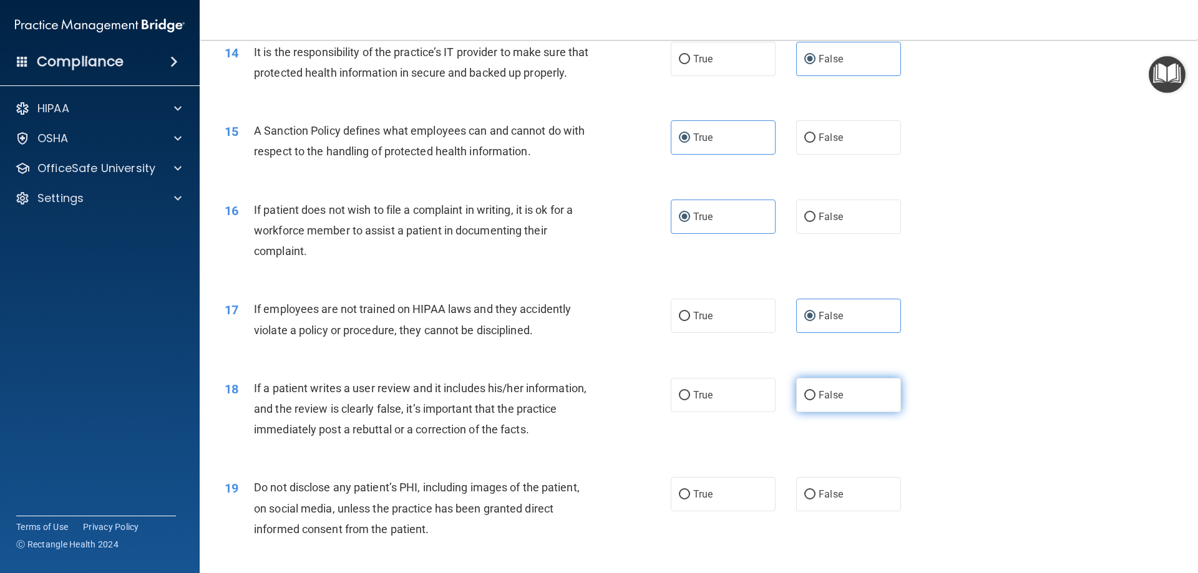
click at [860, 412] on label "False" at bounding box center [848, 395] width 105 height 34
click at [816, 401] on input "False" at bounding box center [809, 395] width 11 height 9
radio input "true"
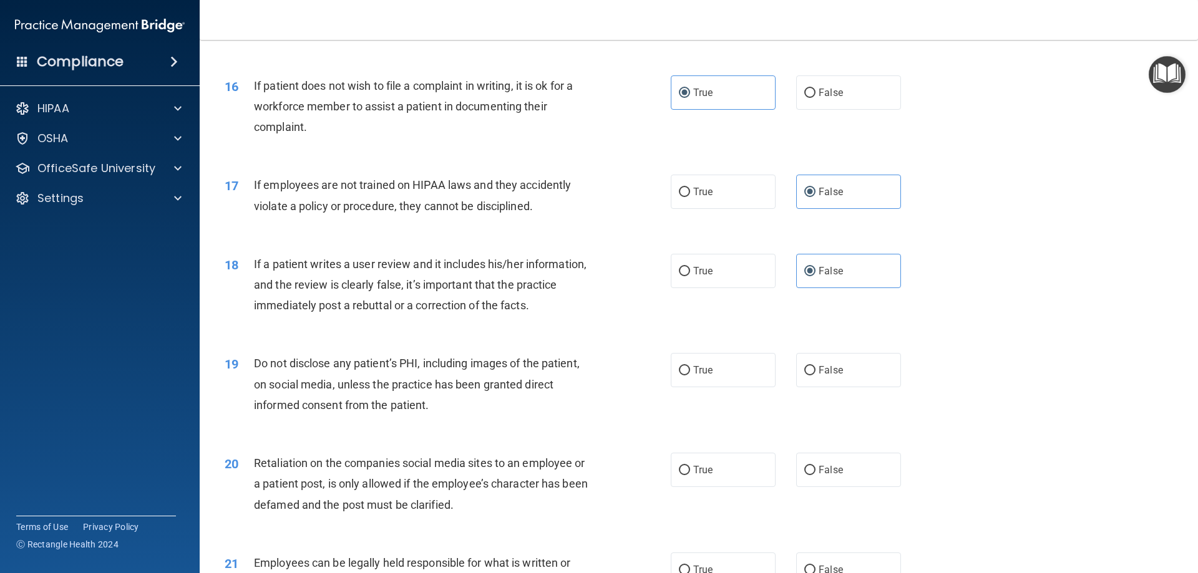
scroll to position [1560, 0]
click at [706, 376] on span "True" at bounding box center [702, 370] width 19 height 12
click at [690, 375] on input "True" at bounding box center [684, 370] width 11 height 9
radio input "true"
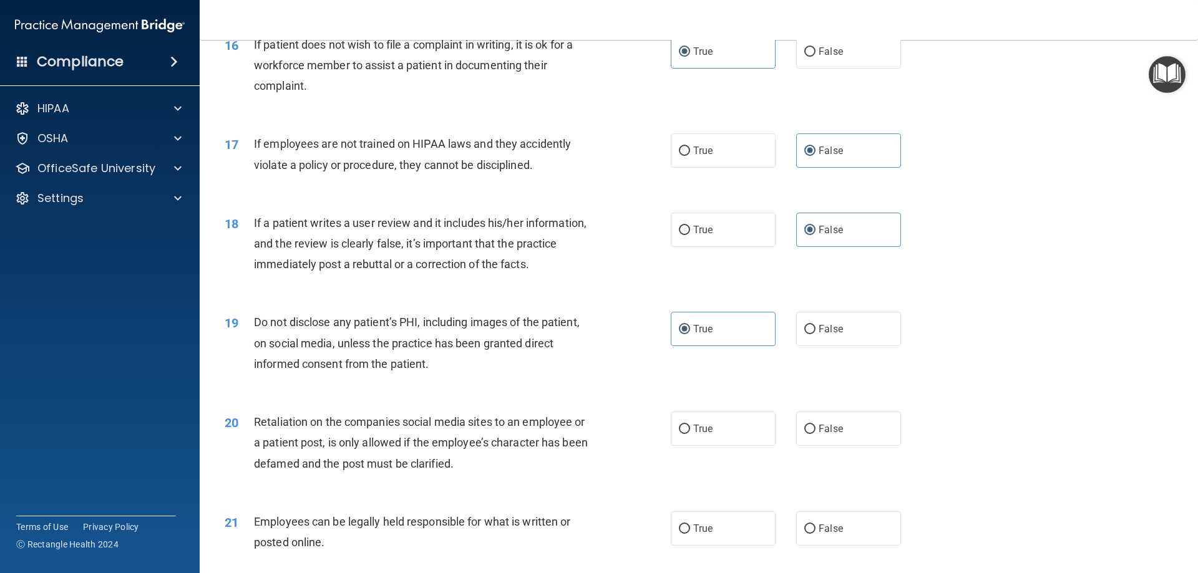
scroll to position [1622, 0]
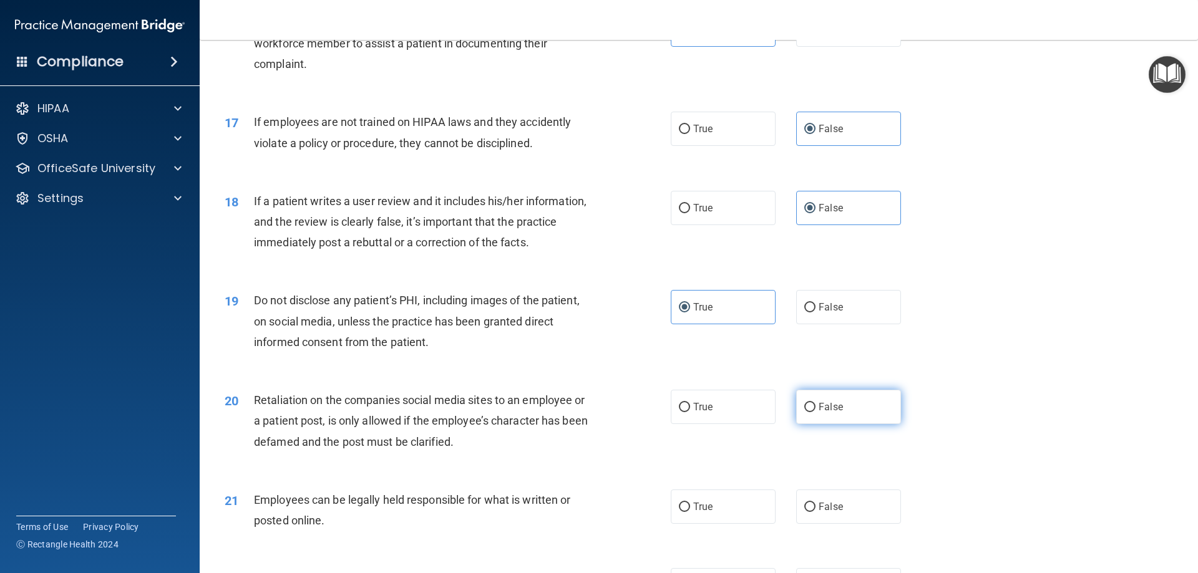
click at [831, 413] on span "False" at bounding box center [831, 407] width 24 height 12
click at [816, 412] on input "False" at bounding box center [809, 407] width 11 height 9
radio input "true"
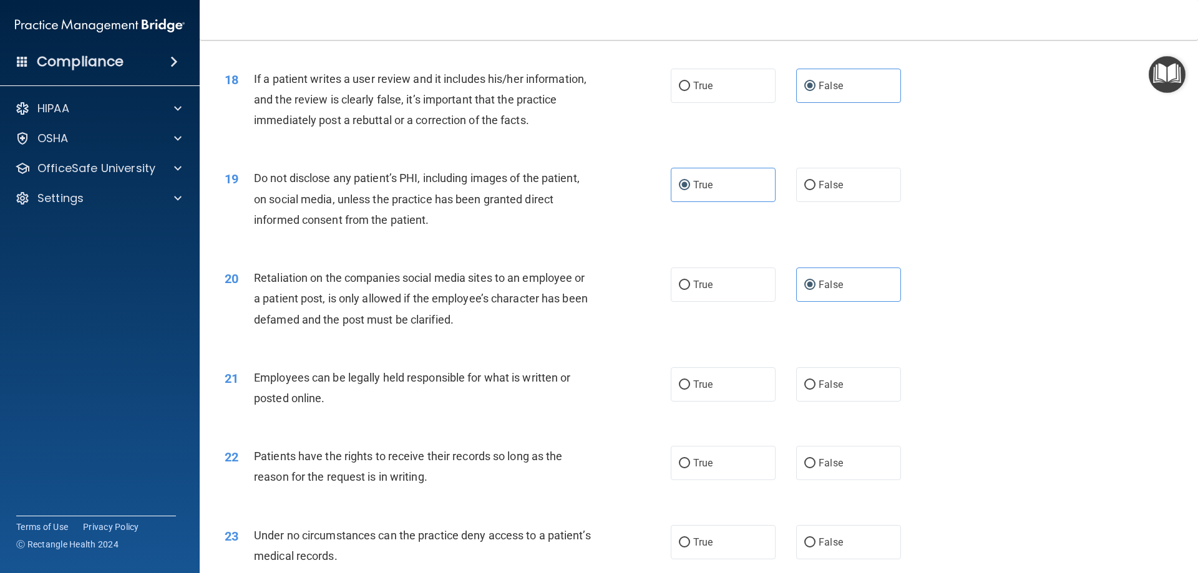
scroll to position [1747, 0]
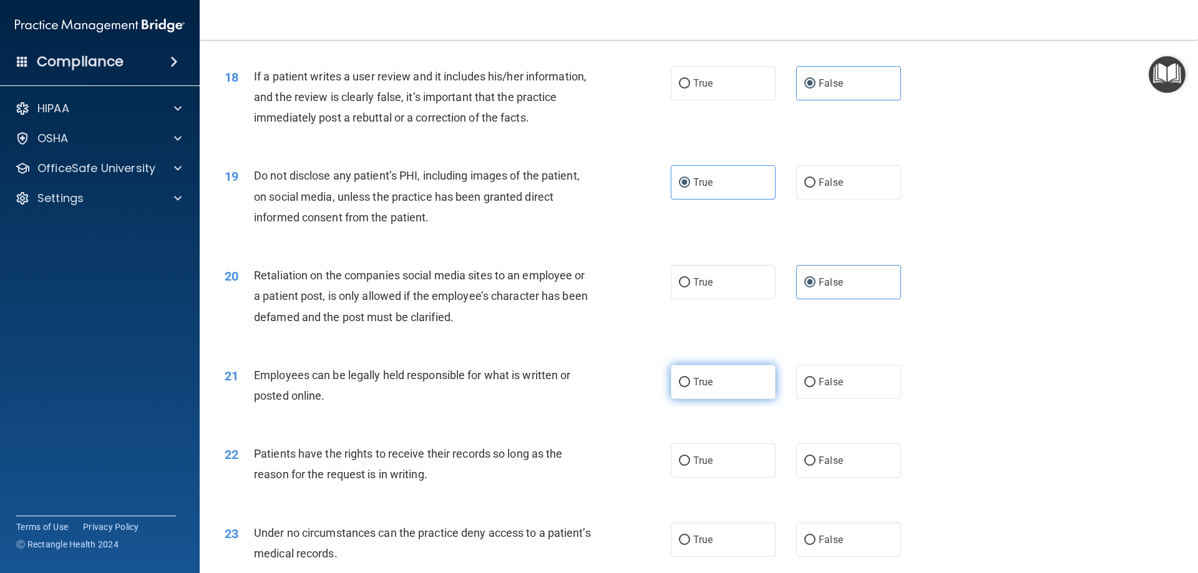
click at [731, 399] on label "True" at bounding box center [723, 382] width 105 height 34
click at [690, 387] on input "True" at bounding box center [684, 382] width 11 height 9
radio input "true"
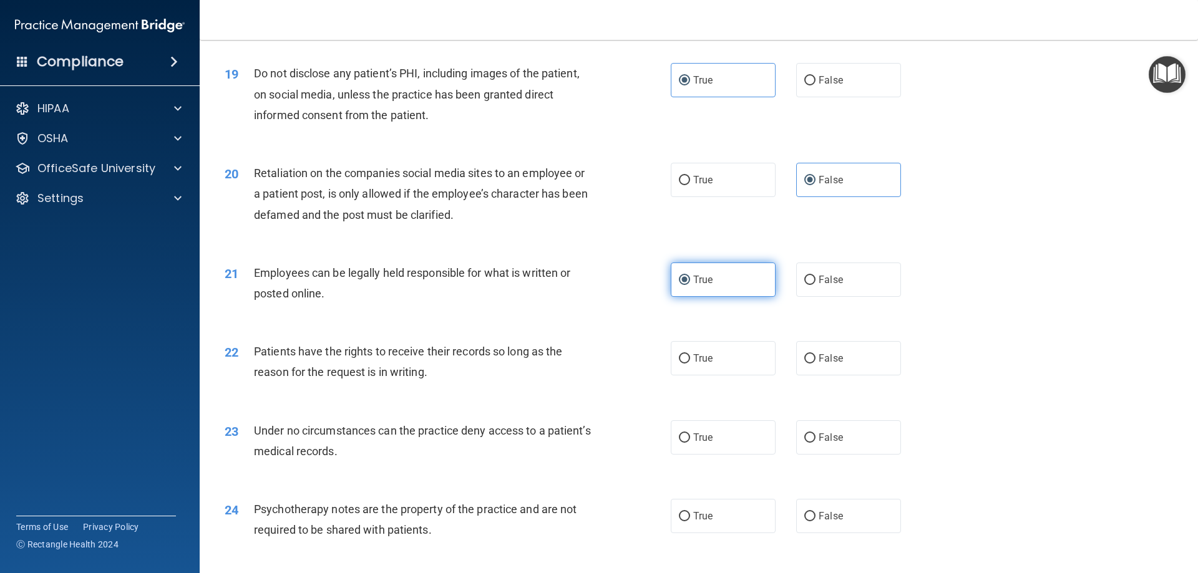
scroll to position [1872, 0]
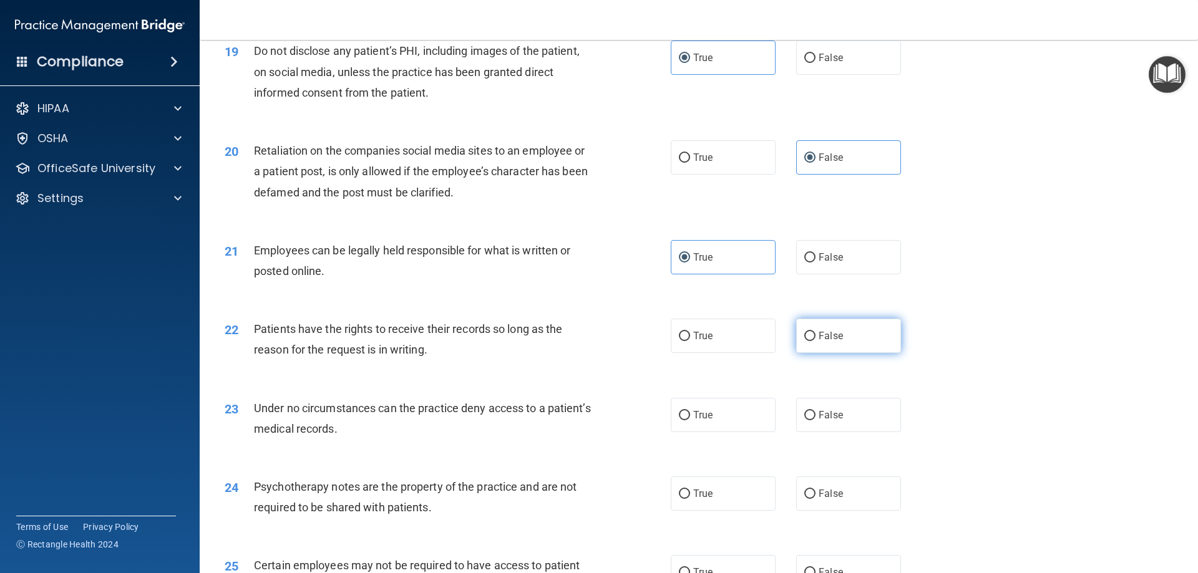
click at [845, 353] on label "False" at bounding box center [848, 336] width 105 height 34
click at [816, 341] on input "False" at bounding box center [809, 336] width 11 height 9
radio input "true"
click at [819, 421] on span "False" at bounding box center [831, 415] width 24 height 12
click at [816, 421] on input "False" at bounding box center [809, 415] width 11 height 9
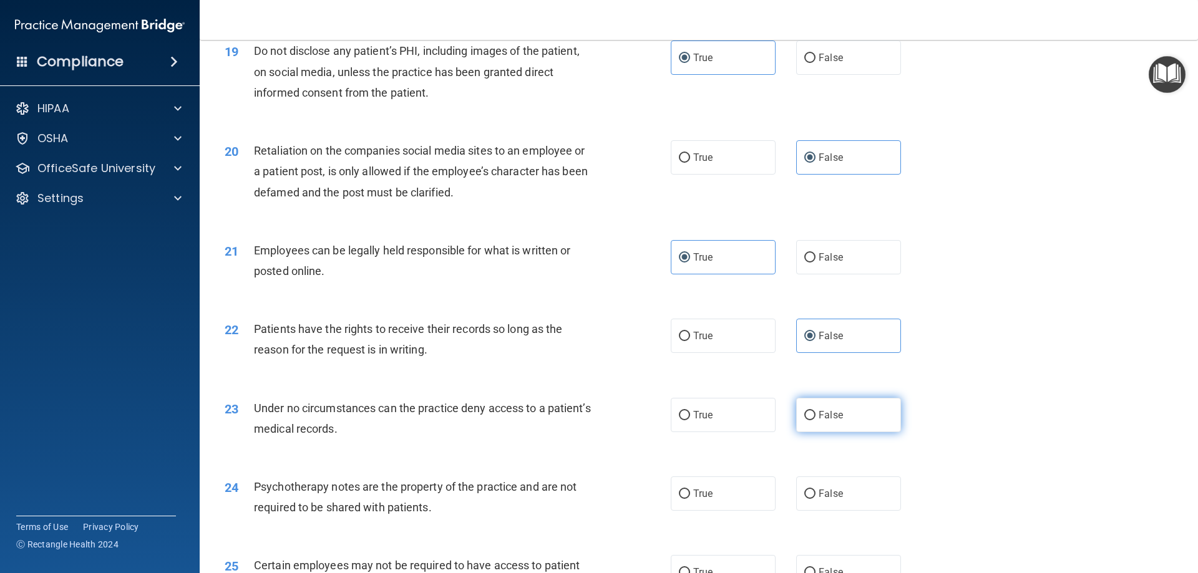
radio input "true"
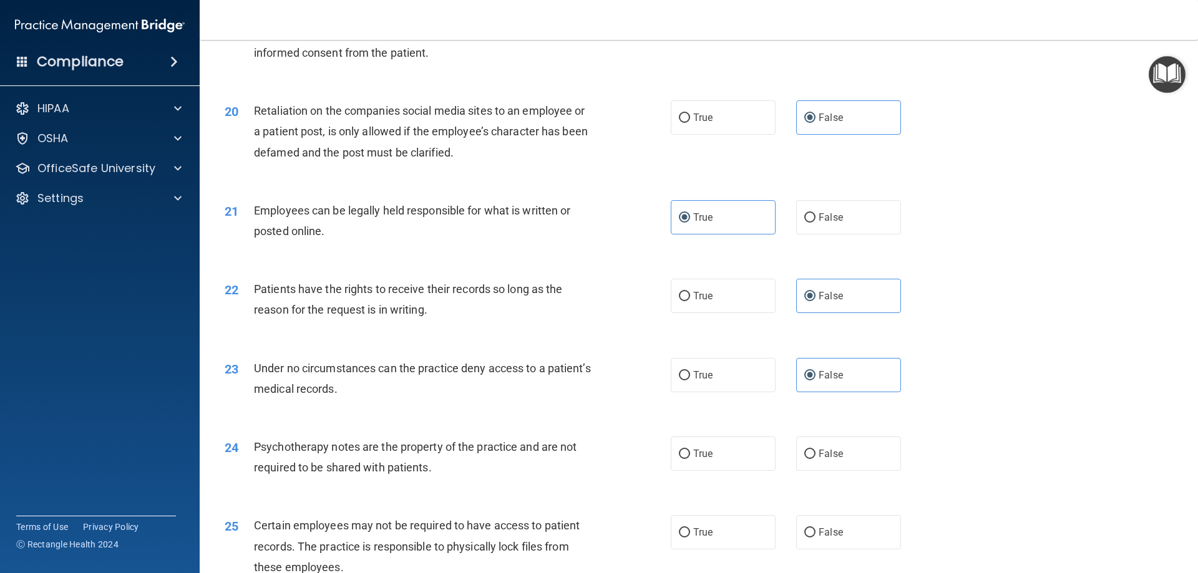
scroll to position [1934, 0]
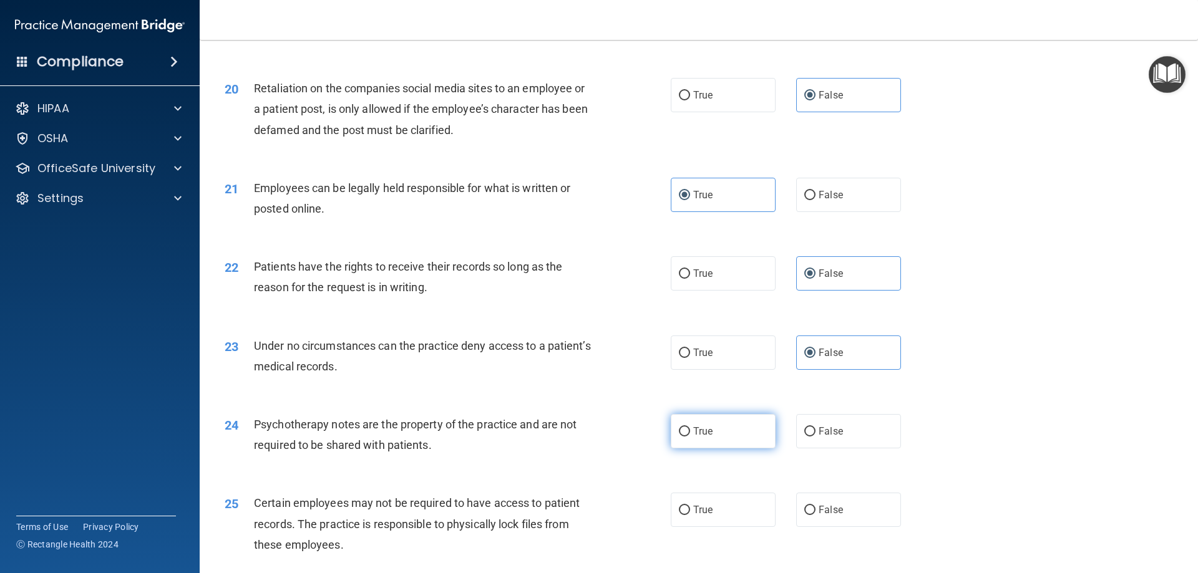
click at [716, 449] on label "True" at bounding box center [723, 431] width 105 height 34
click at [690, 437] on input "True" at bounding box center [684, 431] width 11 height 9
radio input "true"
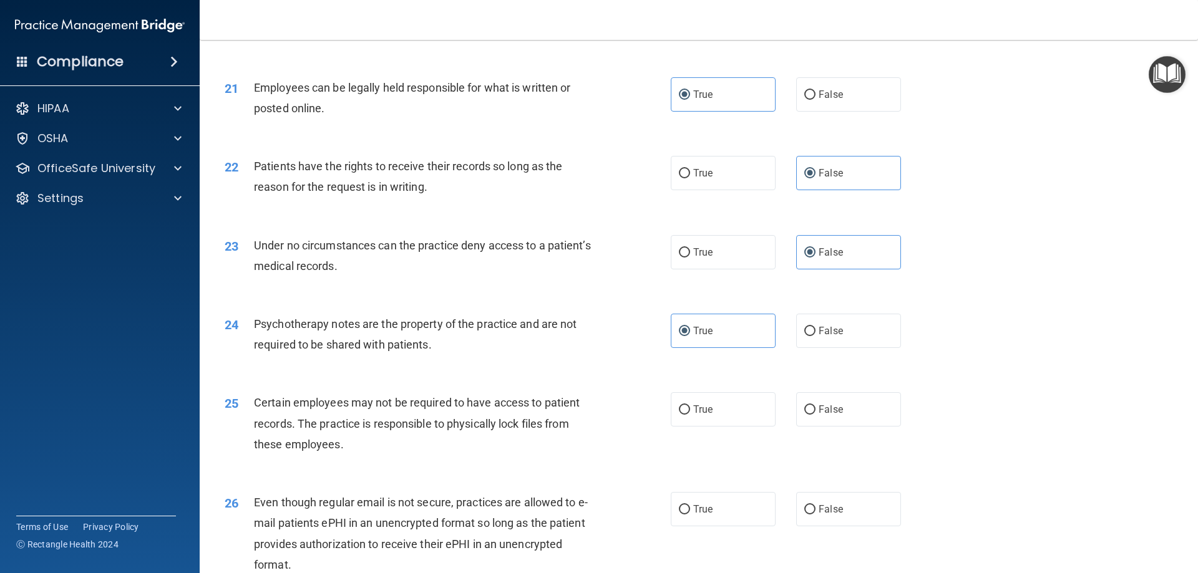
scroll to position [2059, 0]
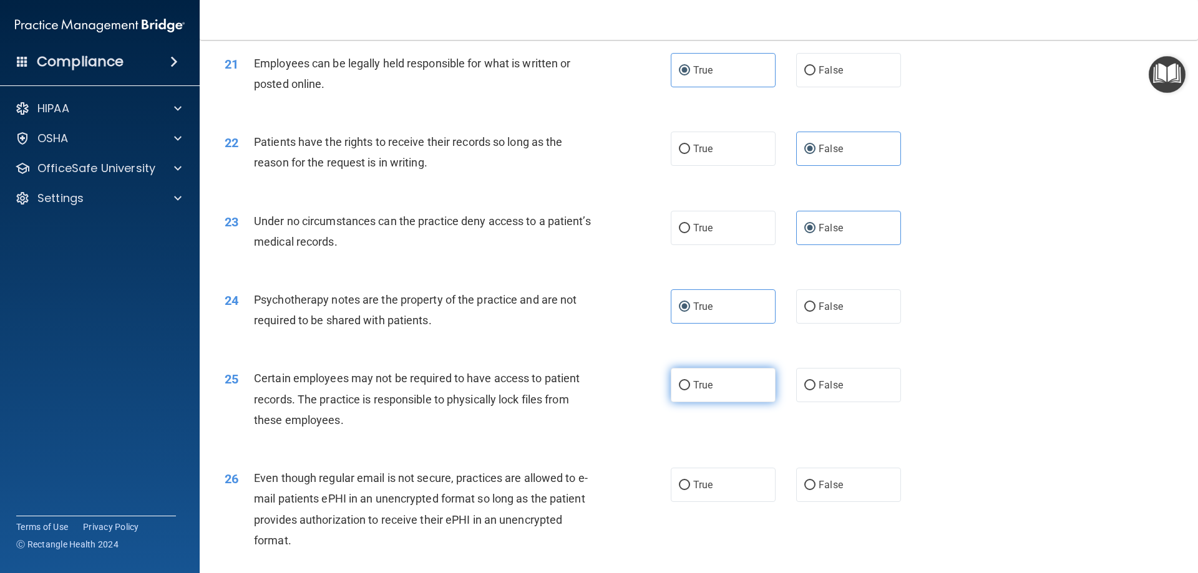
click at [728, 402] on label "True" at bounding box center [723, 385] width 105 height 34
click at [690, 391] on input "True" at bounding box center [684, 385] width 11 height 9
radio input "true"
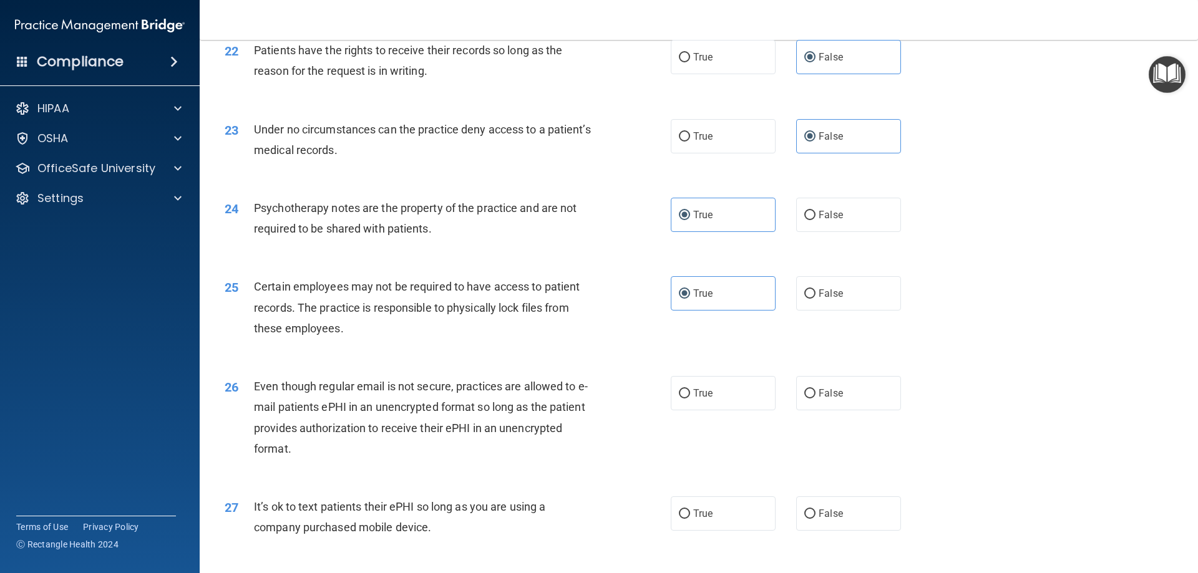
scroll to position [2184, 0]
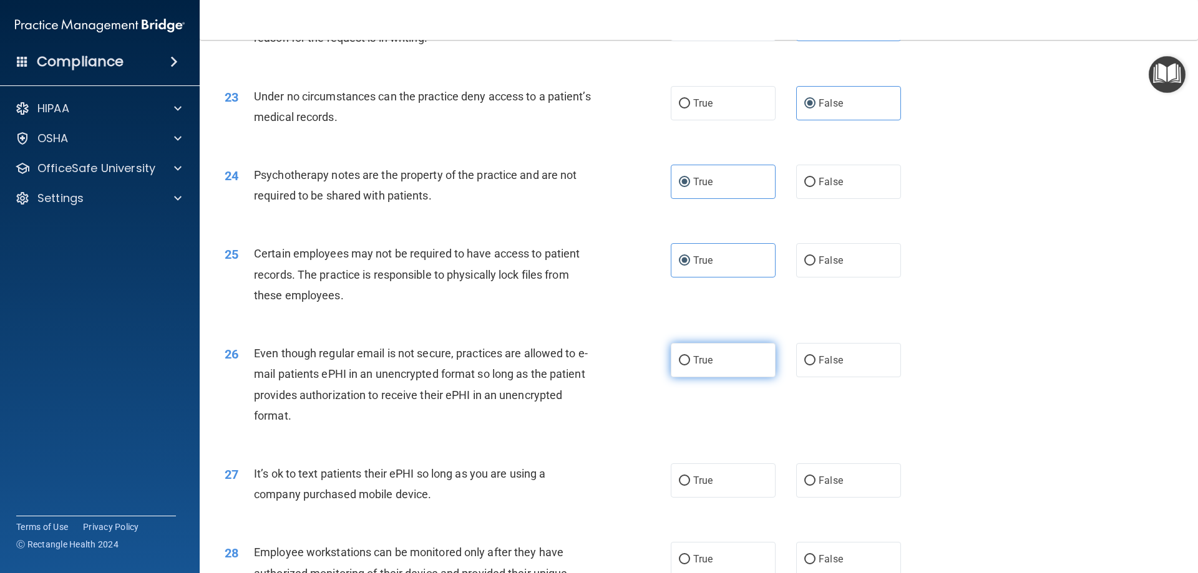
click at [737, 376] on label "True" at bounding box center [723, 360] width 105 height 34
click at [690, 366] on input "True" at bounding box center [684, 360] width 11 height 9
radio input "true"
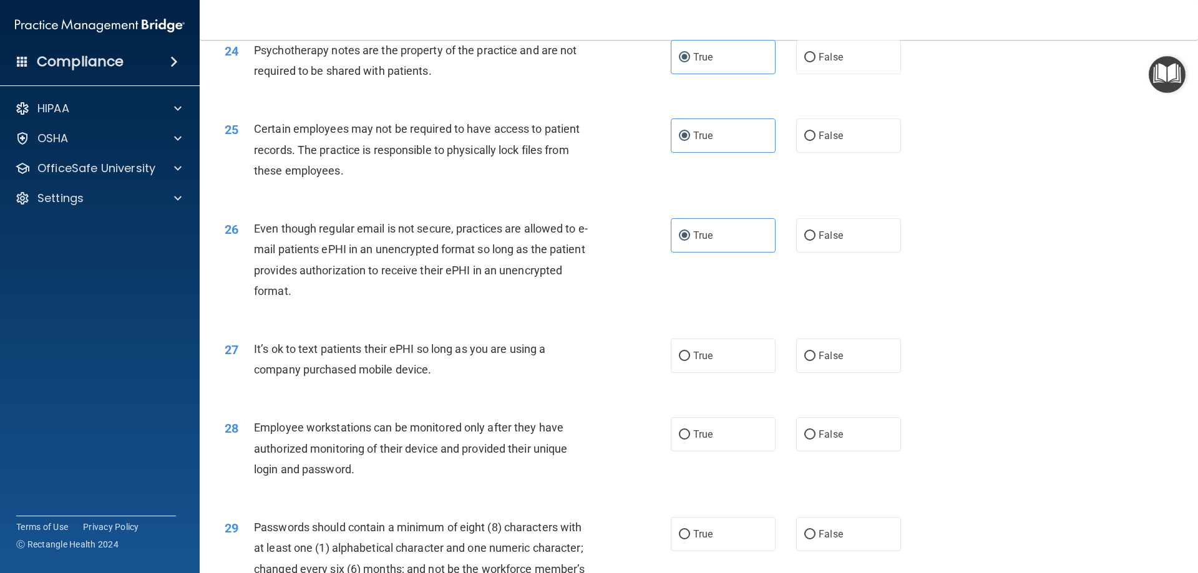
scroll to position [2371, 0]
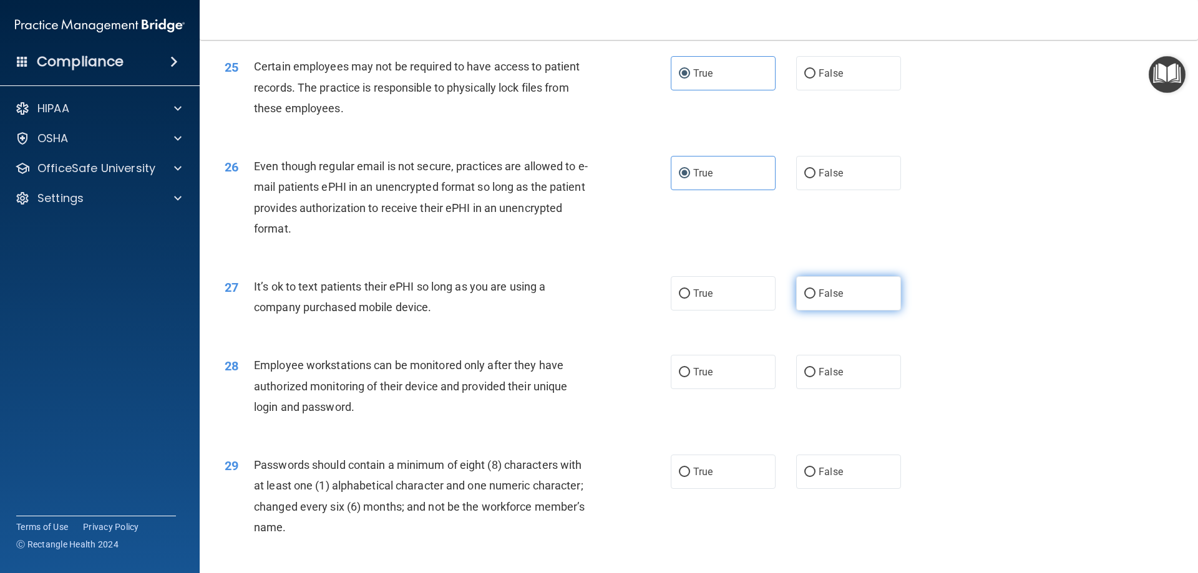
click at [845, 311] on label "False" at bounding box center [848, 293] width 105 height 34
click at [816, 299] on input "False" at bounding box center [809, 294] width 11 height 9
radio input "true"
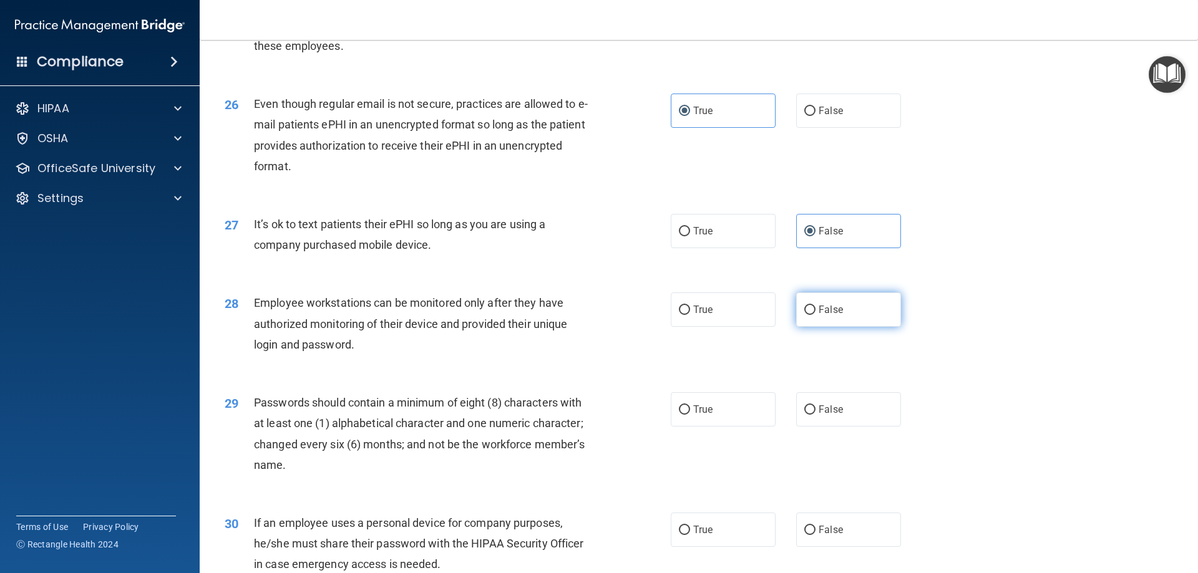
click at [819, 316] on span "False" at bounding box center [831, 310] width 24 height 12
click at [816, 315] on input "False" at bounding box center [809, 310] width 11 height 9
radio input "true"
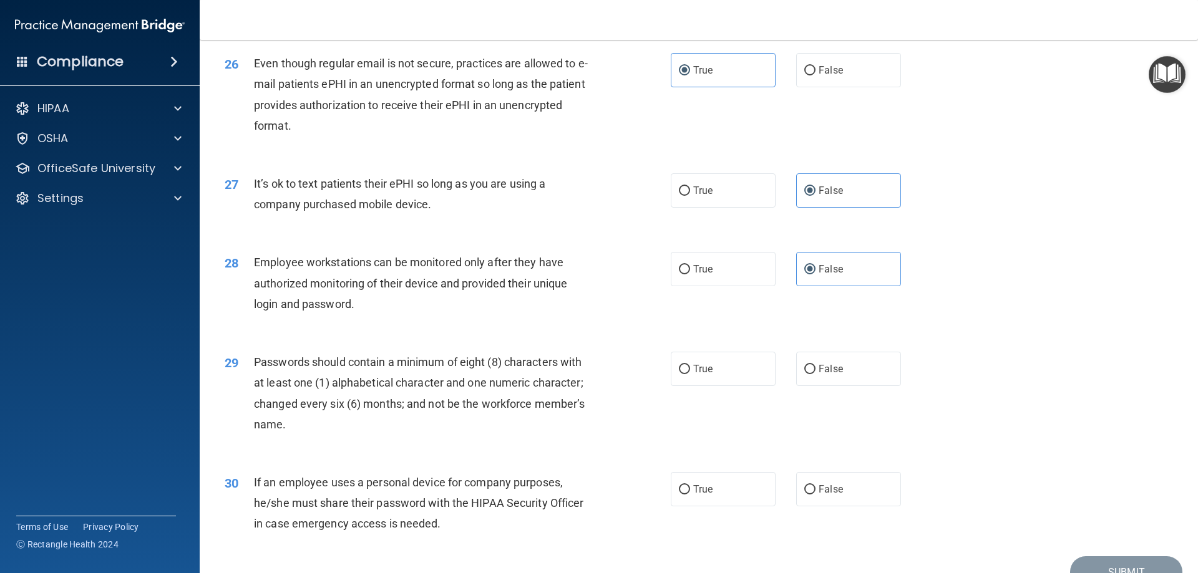
scroll to position [2496, 0]
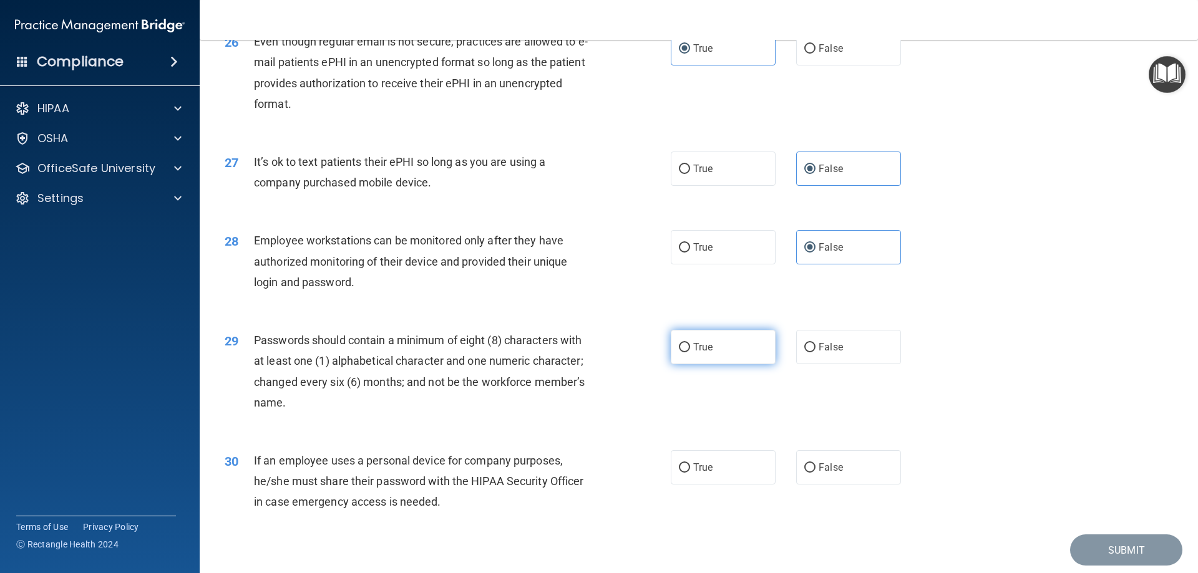
click at [721, 364] on label "True" at bounding box center [723, 347] width 105 height 34
click at [690, 353] on input "True" at bounding box center [684, 347] width 11 height 9
radio input "true"
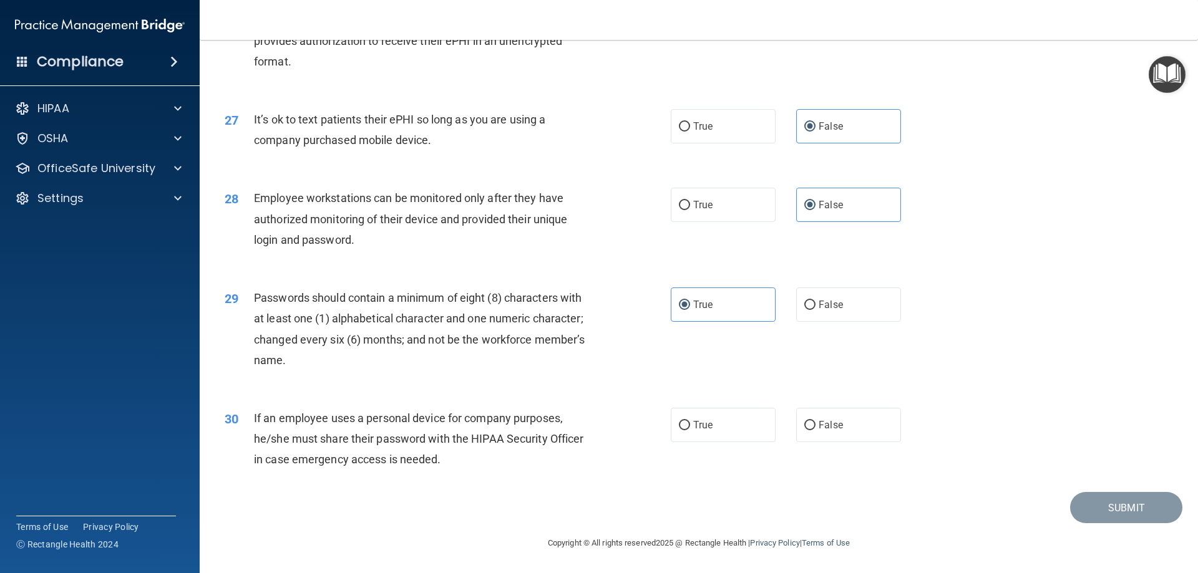
scroll to position [2559, 0]
click at [857, 421] on label "False" at bounding box center [848, 425] width 105 height 34
click at [816, 421] on input "False" at bounding box center [809, 425] width 11 height 9
radio input "true"
click at [1101, 499] on button "Submit" at bounding box center [1126, 508] width 112 height 32
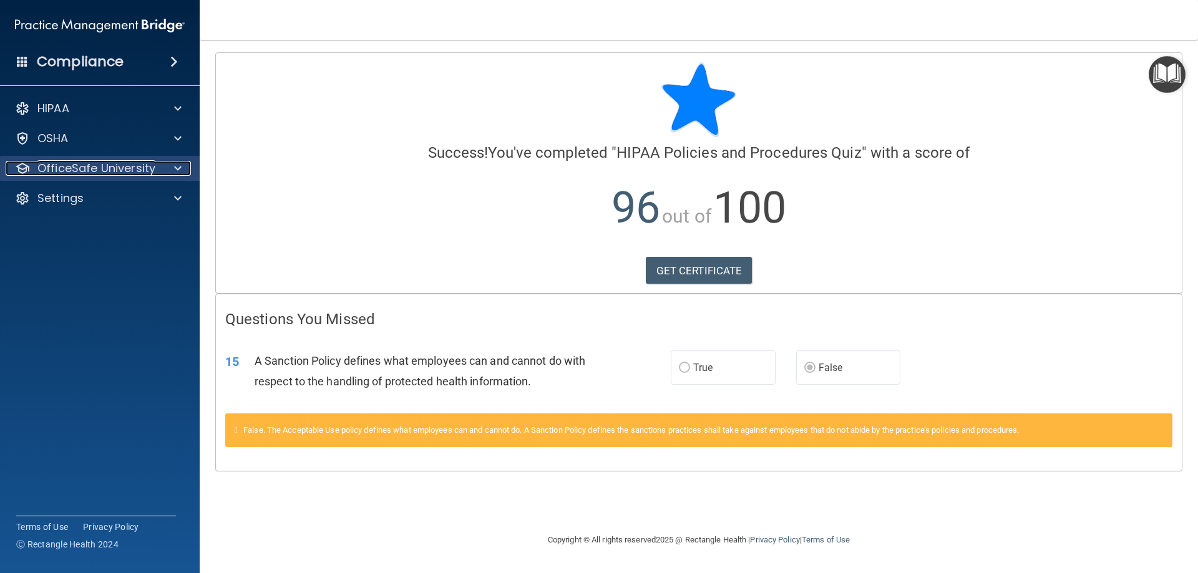
click at [78, 163] on p "OfficeSafe University" at bounding box center [96, 168] width 118 height 15
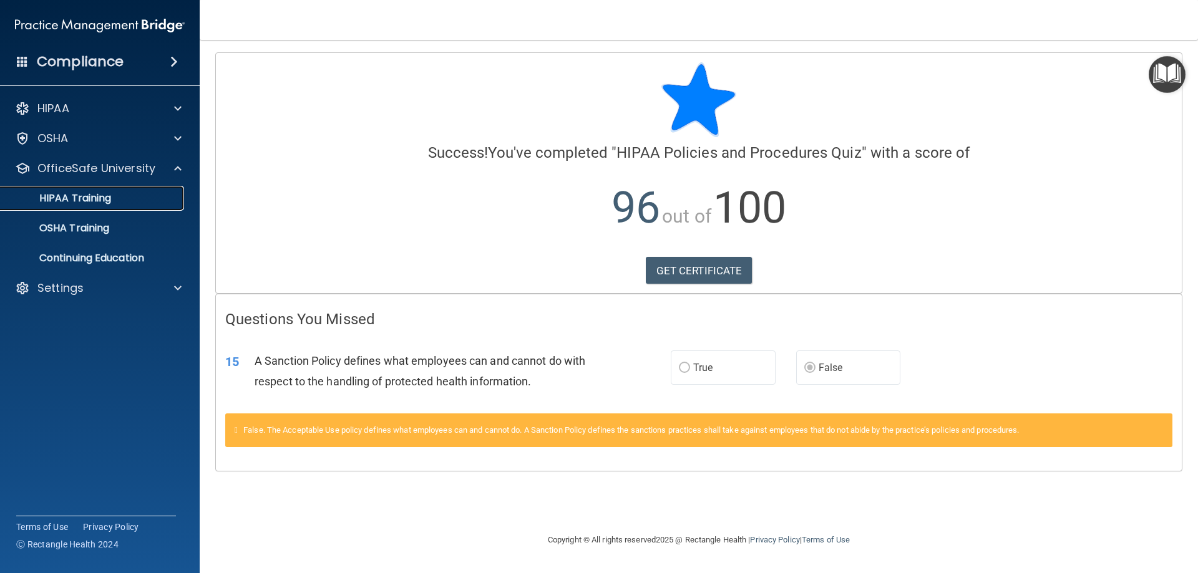
click at [80, 200] on p "HIPAA Training" at bounding box center [59, 198] width 103 height 12
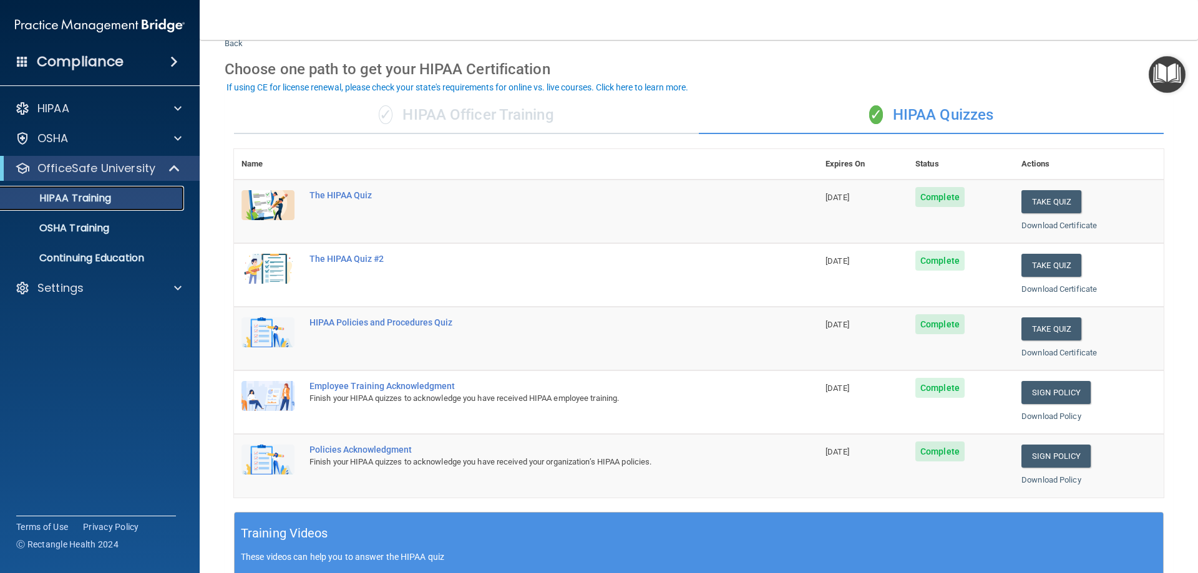
scroll to position [62, 0]
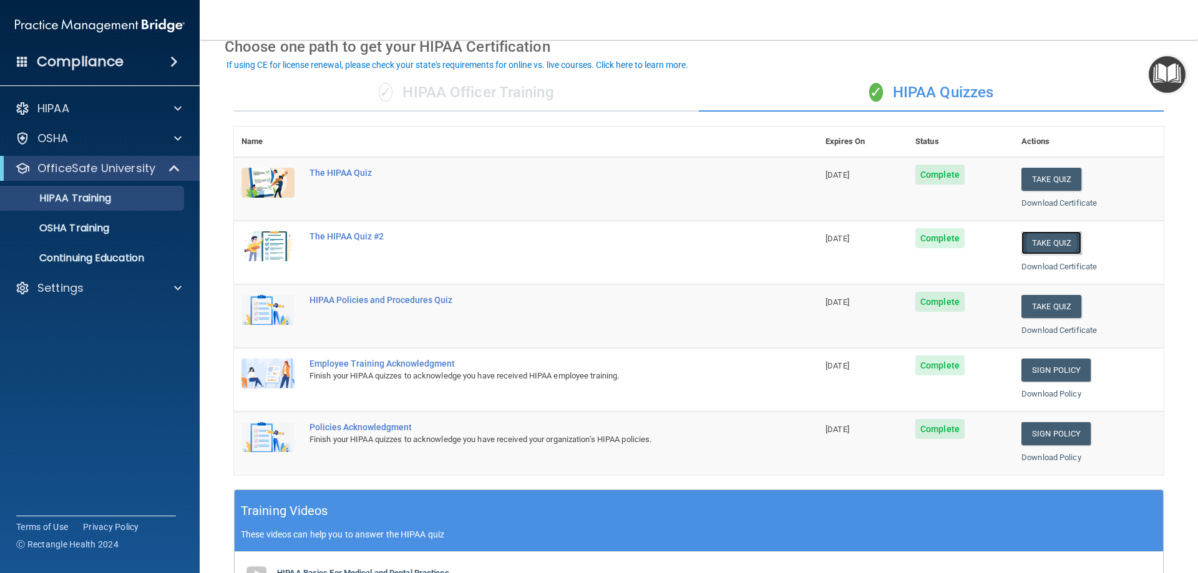
click at [1037, 246] on button "Take Quiz" at bounding box center [1051, 242] width 60 height 23
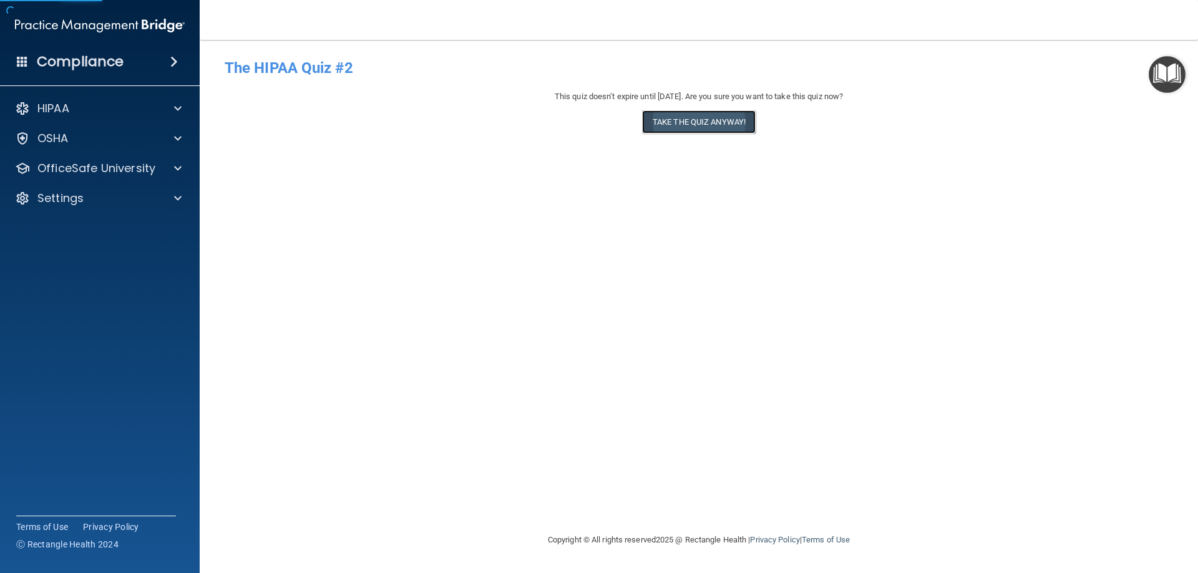
click at [659, 122] on button "Take the quiz anyway!" at bounding box center [699, 121] width 114 height 23
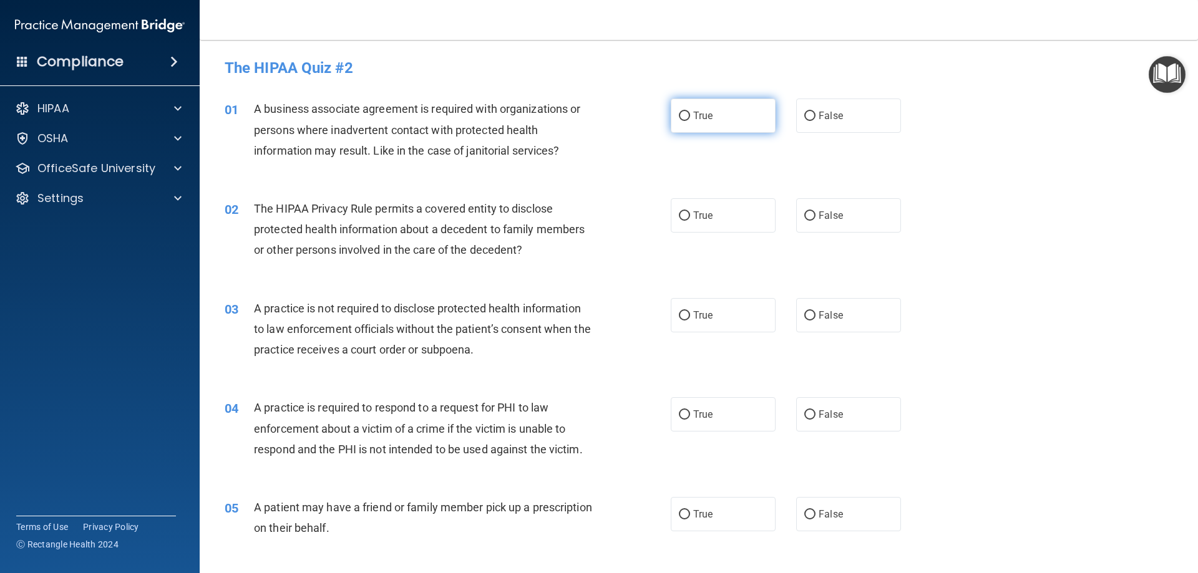
click at [713, 112] on label "True" at bounding box center [723, 116] width 105 height 34
click at [690, 112] on input "True" at bounding box center [684, 116] width 11 height 9
radio input "true"
click at [703, 221] on span "True" at bounding box center [702, 216] width 19 height 12
click at [690, 221] on input "True" at bounding box center [684, 216] width 11 height 9
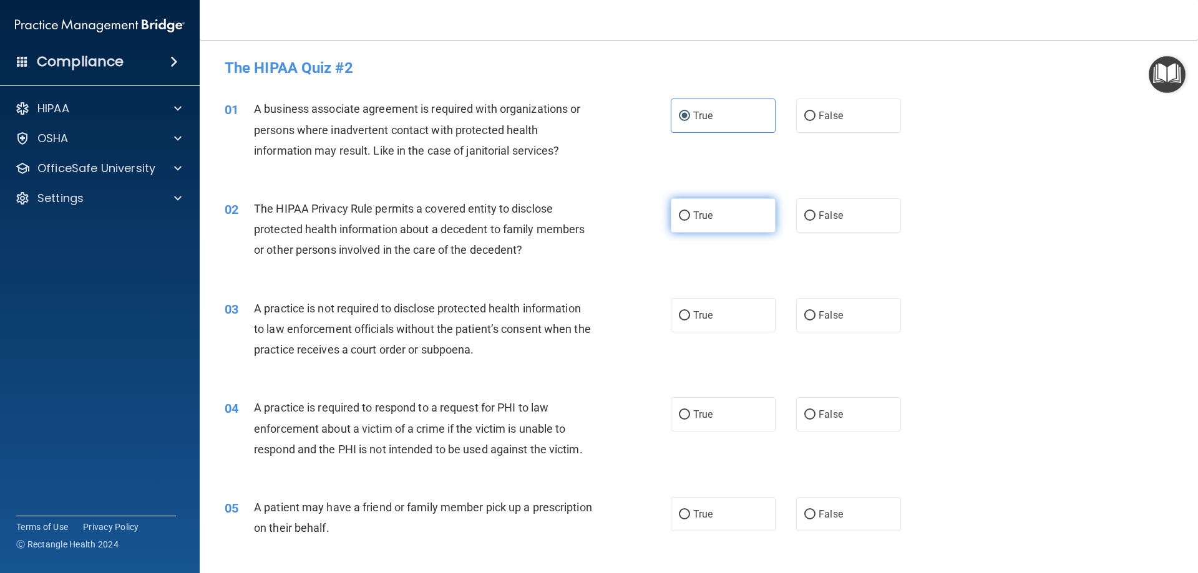
radio input "true"
click at [840, 320] on label "False" at bounding box center [848, 315] width 105 height 34
click at [816, 320] on input "False" at bounding box center [809, 315] width 11 height 9
radio input "true"
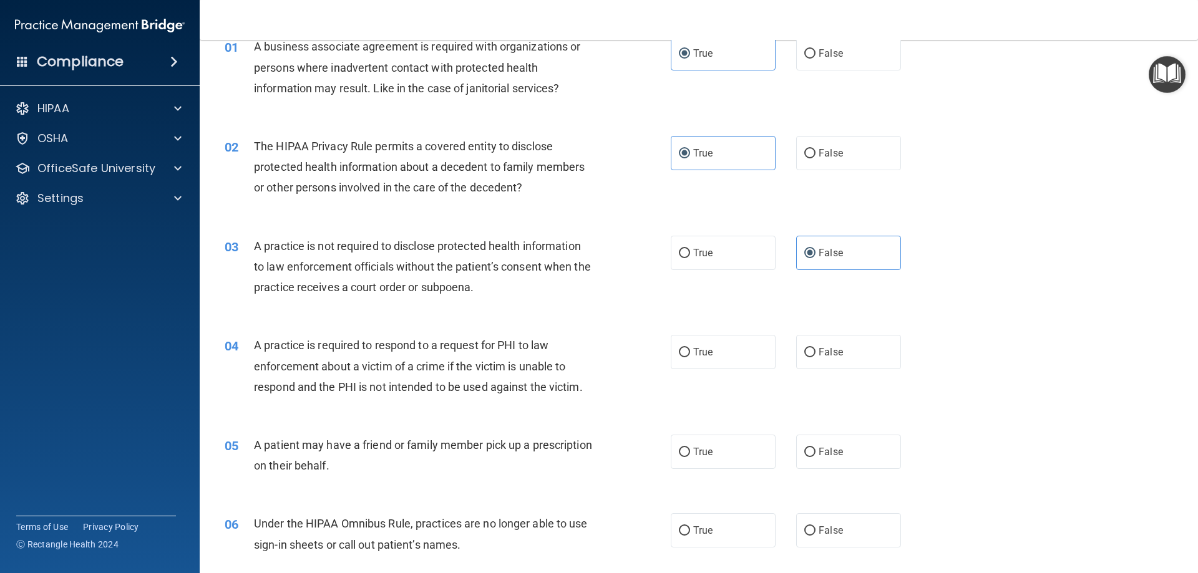
scroll to position [125, 0]
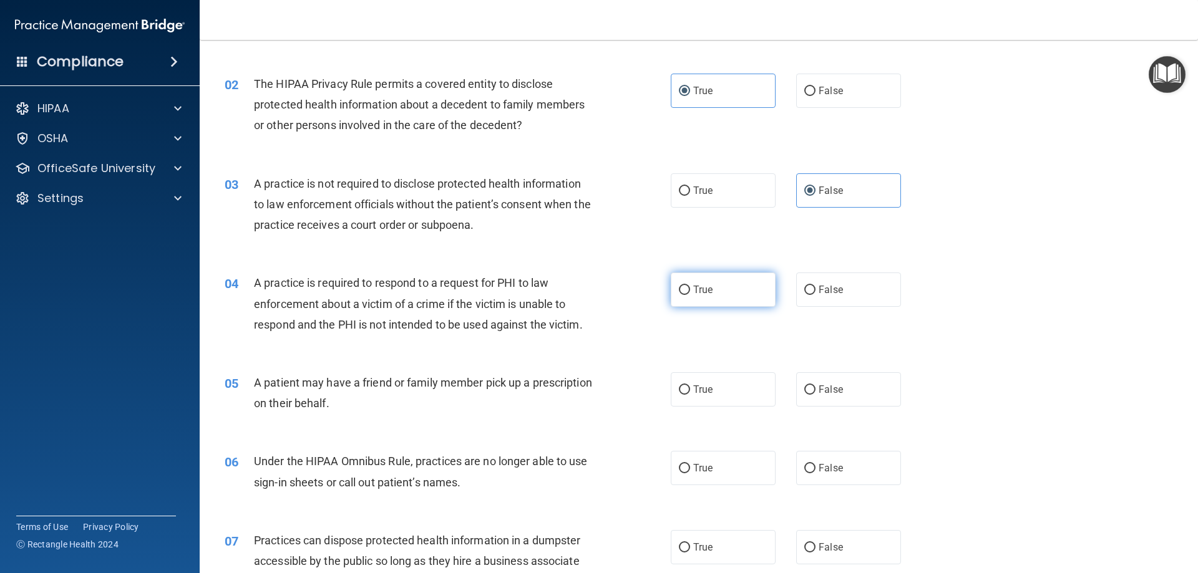
click at [714, 292] on label "True" at bounding box center [723, 290] width 105 height 34
click at [690, 292] on input "True" at bounding box center [684, 290] width 11 height 9
radio input "true"
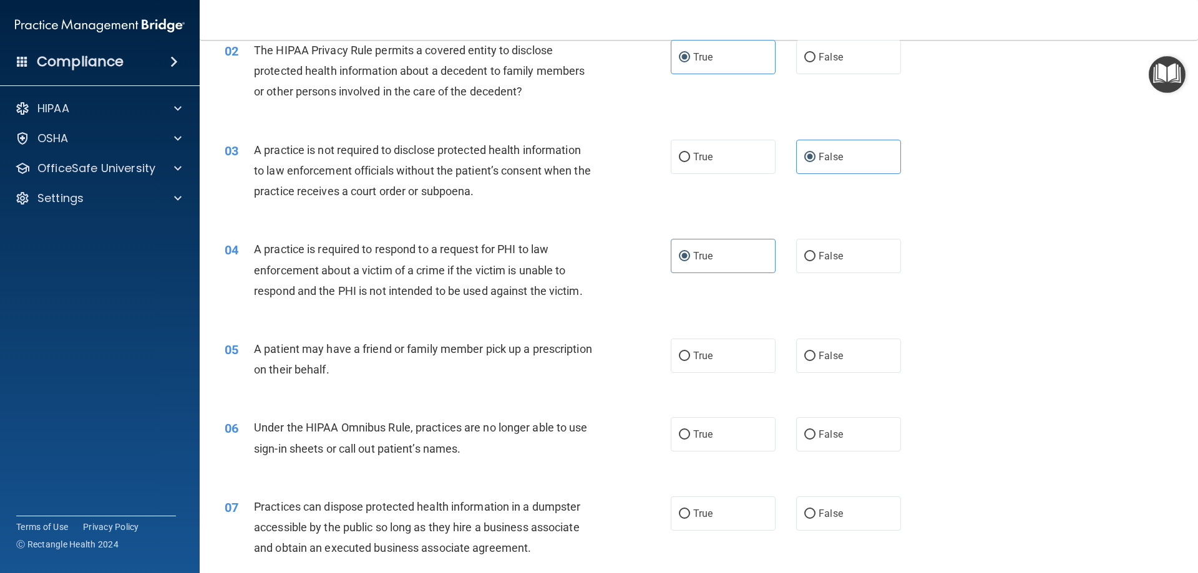
scroll to position [187, 0]
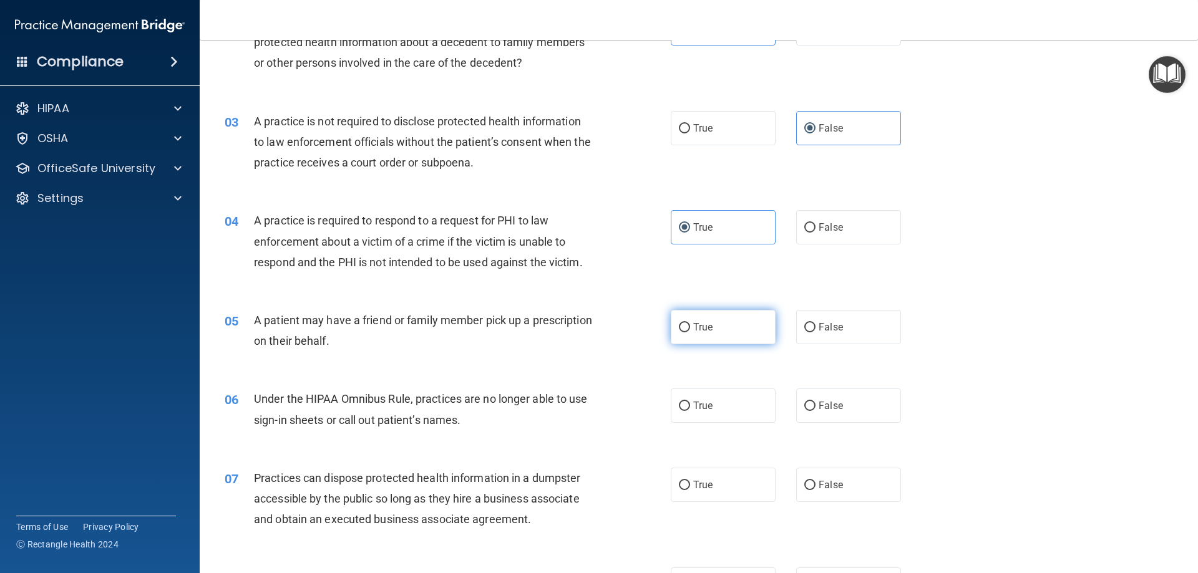
click at [709, 324] on label "True" at bounding box center [723, 327] width 105 height 34
click at [690, 324] on input "True" at bounding box center [684, 327] width 11 height 9
radio input "true"
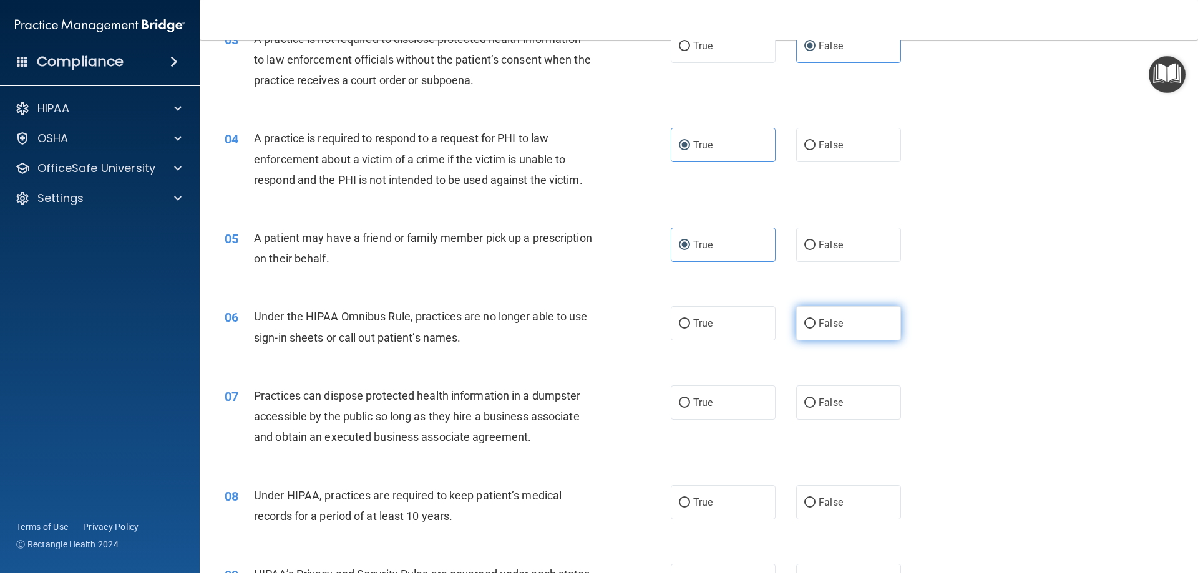
scroll to position [312, 0]
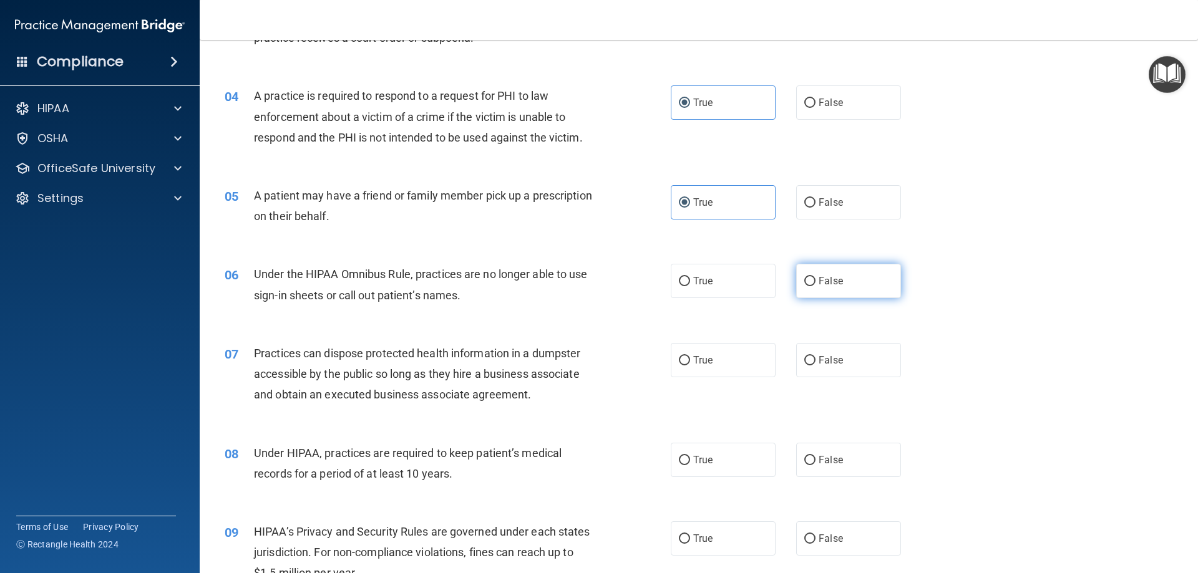
click at [837, 283] on label "False" at bounding box center [848, 281] width 105 height 34
click at [816, 283] on input "False" at bounding box center [809, 281] width 11 height 9
radio input "true"
click at [810, 359] on label "False" at bounding box center [848, 360] width 105 height 34
click at [810, 359] on input "False" at bounding box center [809, 360] width 11 height 9
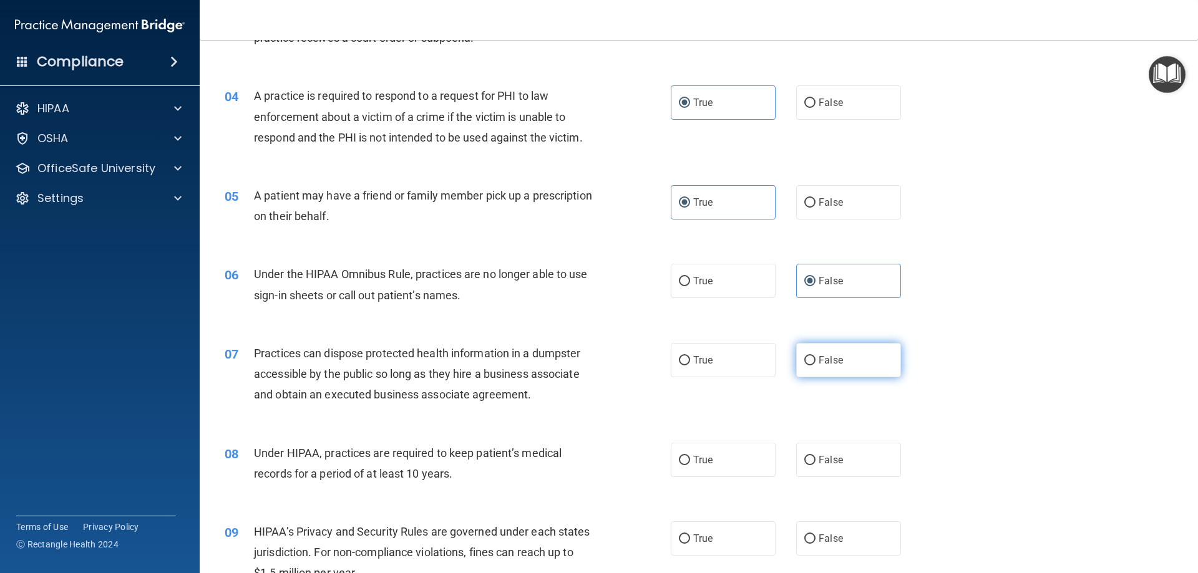
radio input "true"
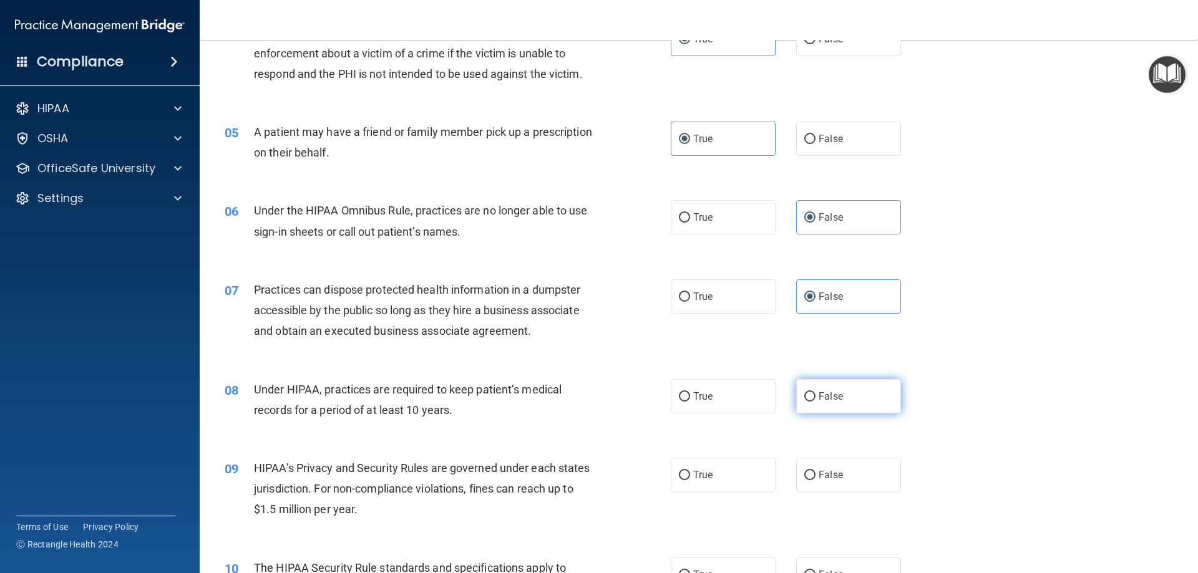
scroll to position [437, 0]
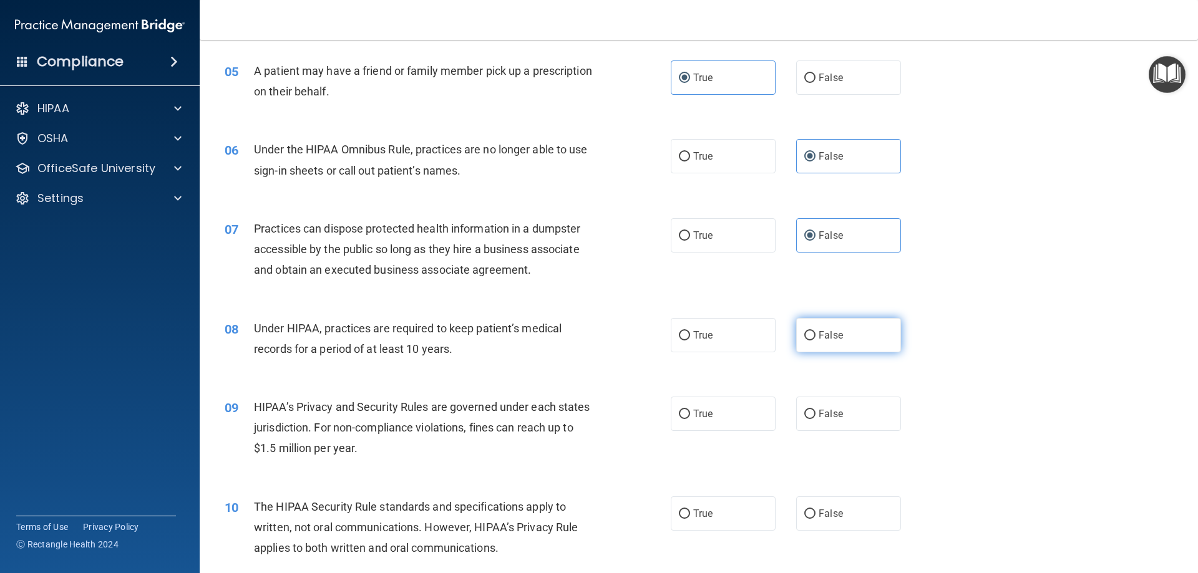
click at [843, 343] on label "False" at bounding box center [848, 335] width 105 height 34
click at [816, 341] on input "False" at bounding box center [809, 335] width 11 height 9
radio input "true"
click at [709, 418] on label "True" at bounding box center [723, 414] width 105 height 34
click at [690, 418] on input "True" at bounding box center [684, 414] width 11 height 9
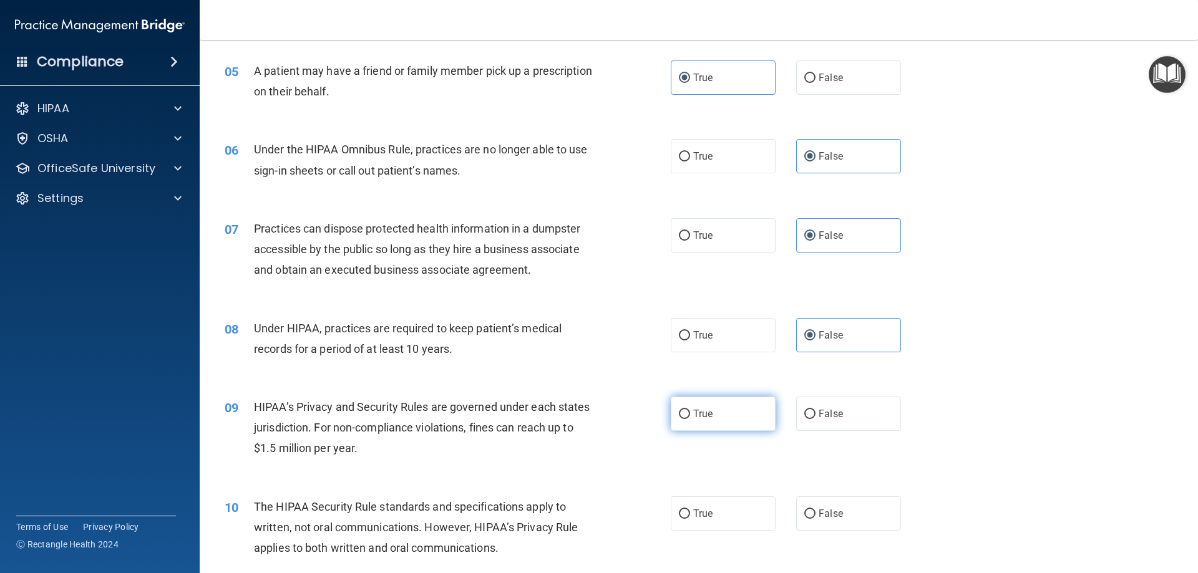
radio input "true"
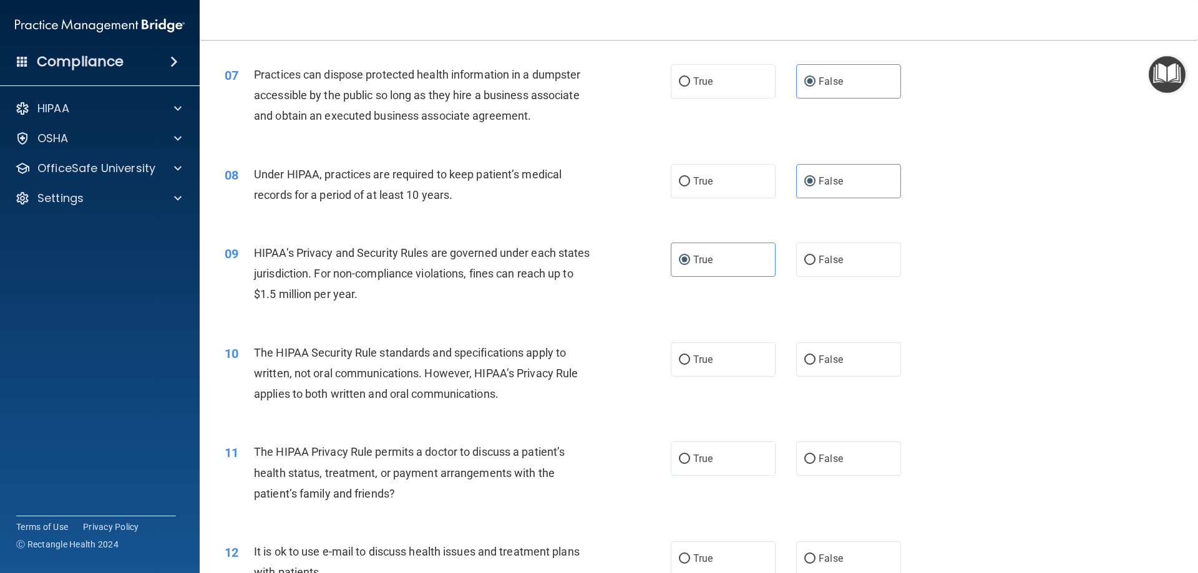
scroll to position [624, 0]
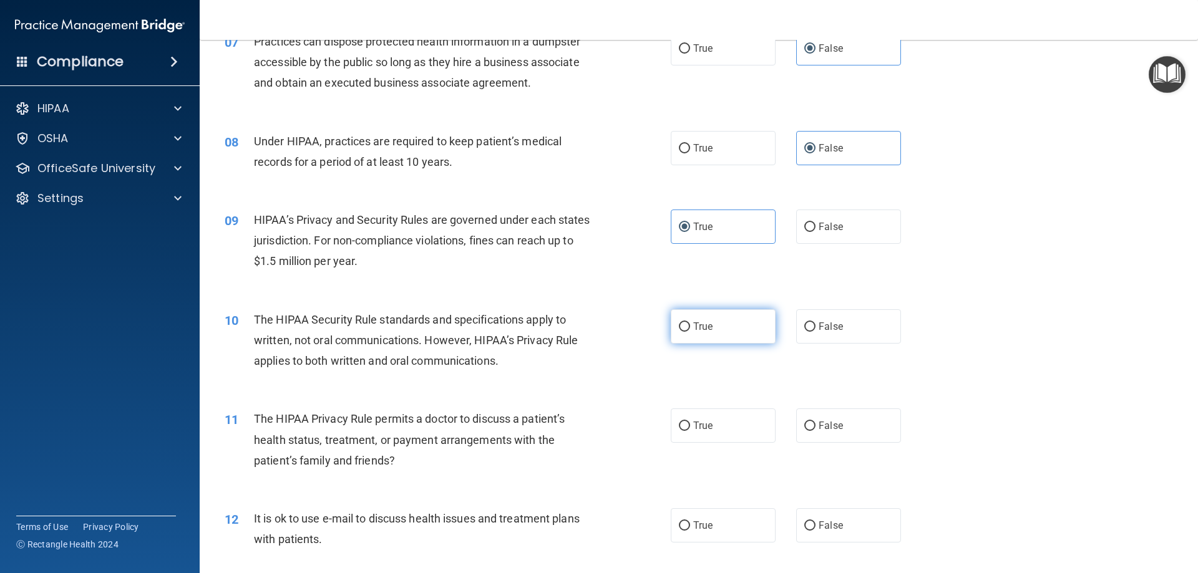
click at [675, 320] on label "True" at bounding box center [723, 326] width 105 height 34
click at [679, 323] on input "True" at bounding box center [684, 327] width 11 height 9
radio input "true"
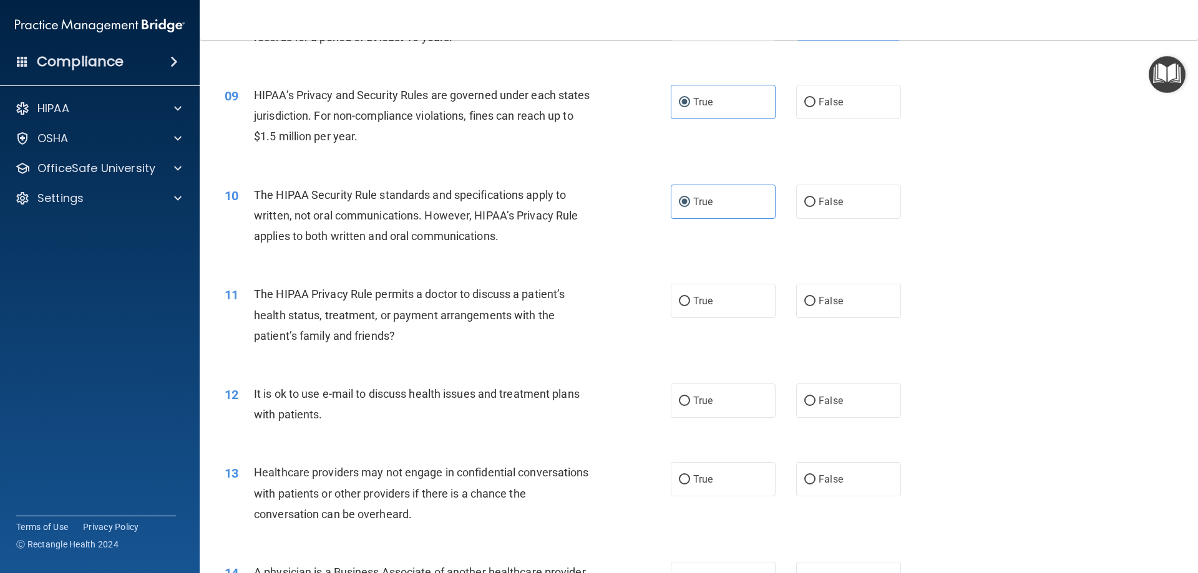
scroll to position [811, 0]
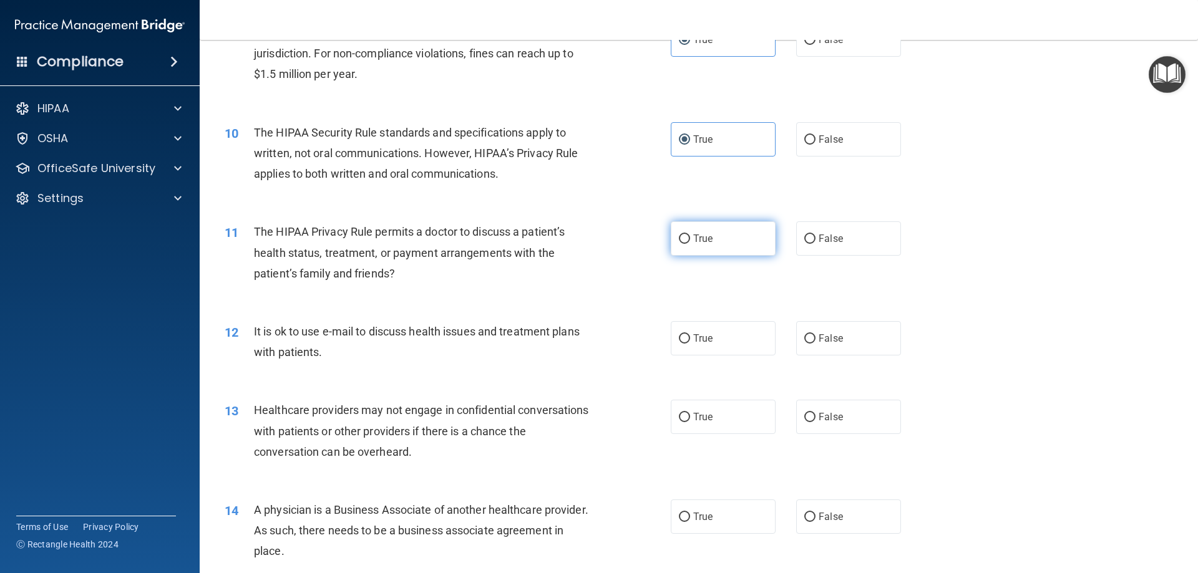
click at [734, 242] on label "True" at bounding box center [723, 239] width 105 height 34
click at [690, 242] on input "True" at bounding box center [684, 239] width 11 height 9
radio input "true"
click at [694, 338] on span "True" at bounding box center [702, 339] width 19 height 12
click at [690, 338] on input "True" at bounding box center [684, 338] width 11 height 9
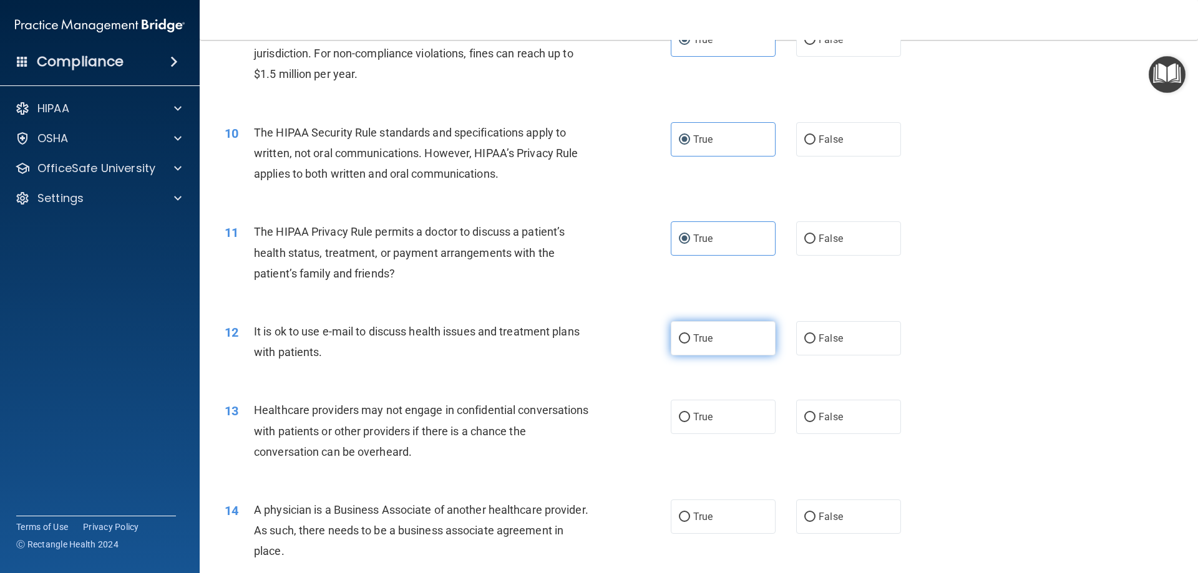
radio input "true"
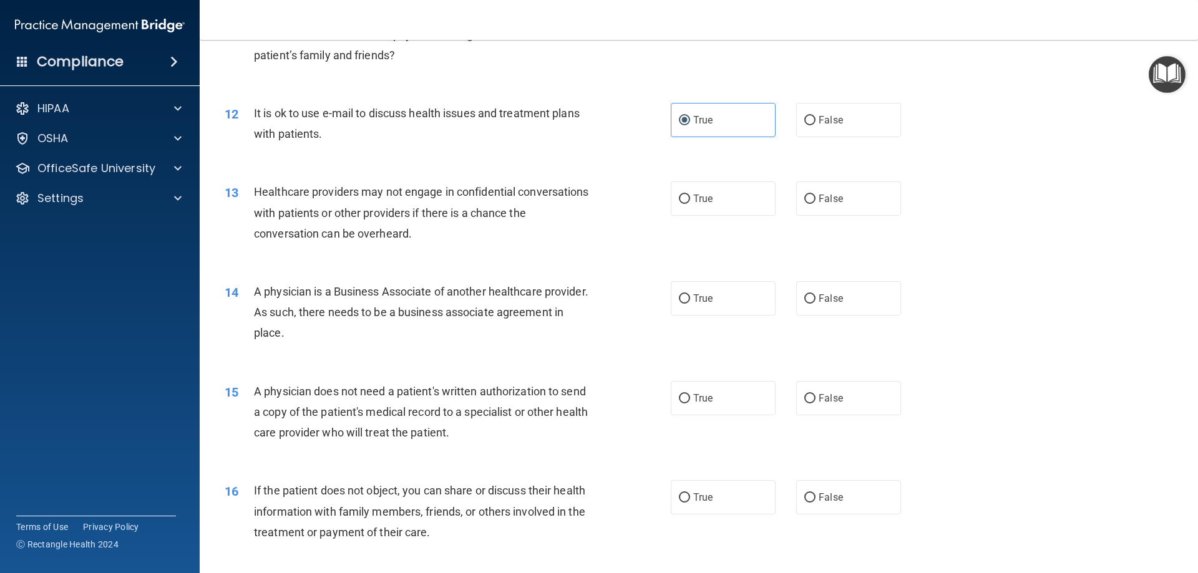
scroll to position [1061, 0]
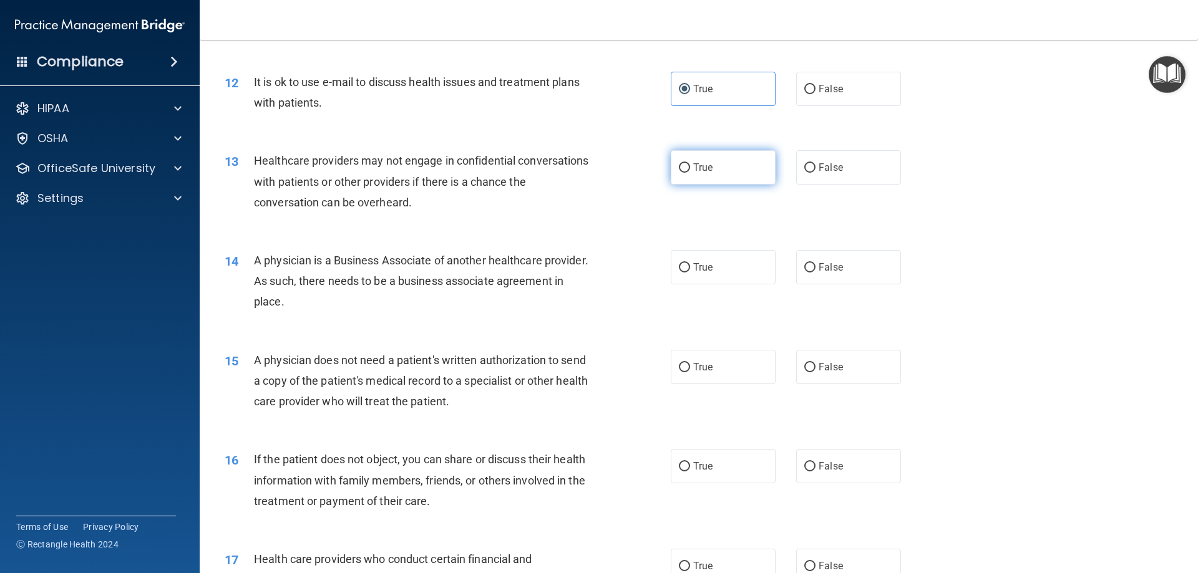
click at [711, 172] on label "True" at bounding box center [723, 167] width 105 height 34
click at [690, 172] on input "True" at bounding box center [684, 167] width 11 height 9
radio input "true"
click at [741, 284] on label "True" at bounding box center [723, 267] width 105 height 34
click at [690, 273] on input "True" at bounding box center [684, 267] width 11 height 9
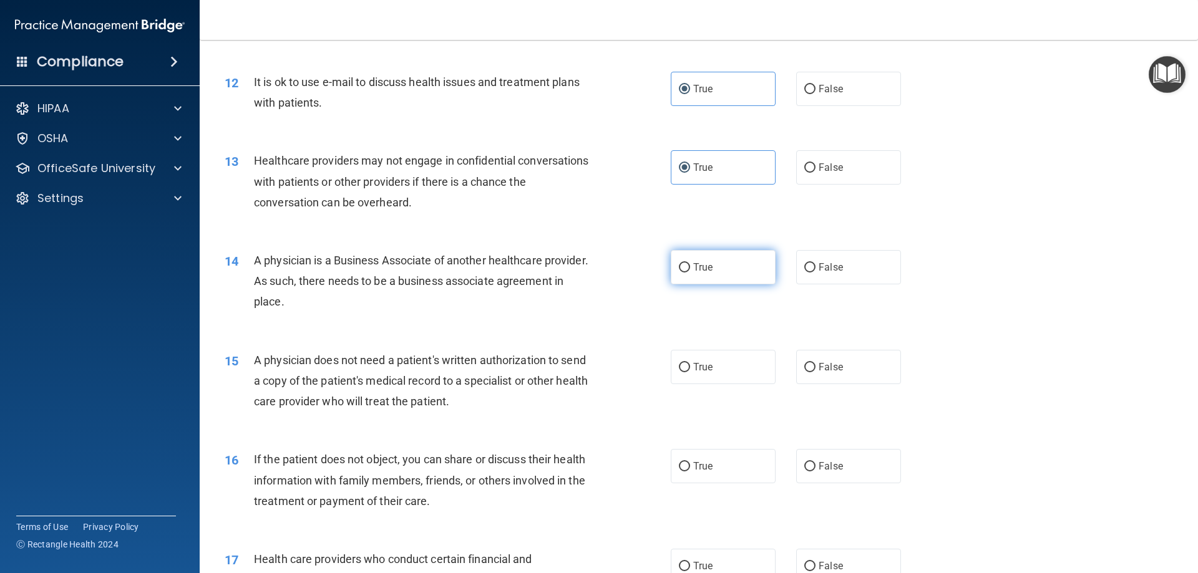
radio input "true"
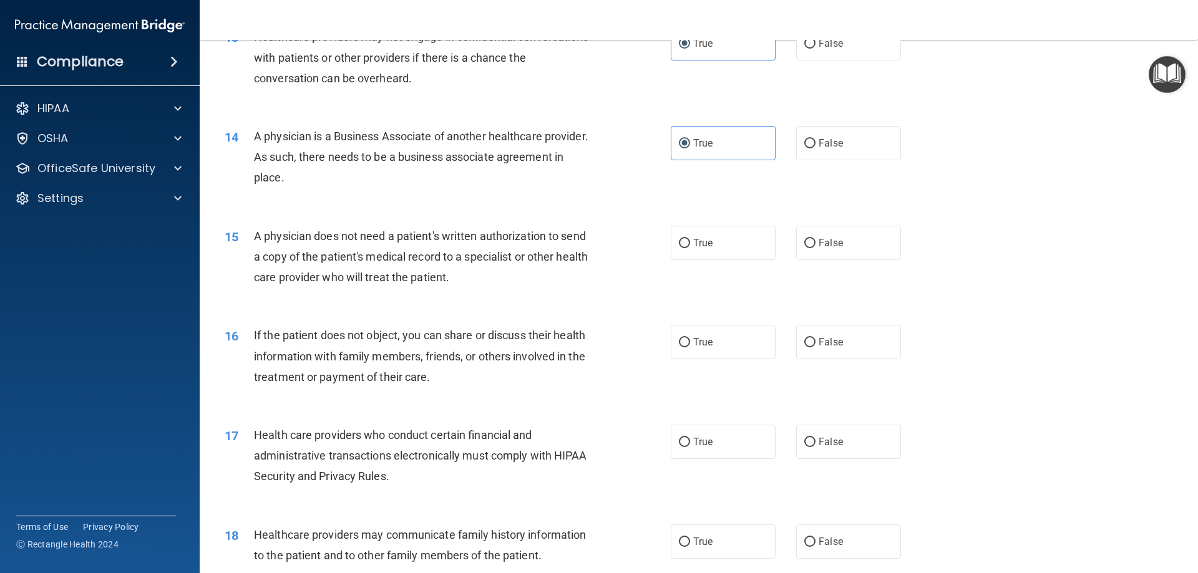
scroll to position [1186, 0]
click at [738, 240] on label "True" at bounding box center [723, 242] width 105 height 34
click at [690, 240] on input "True" at bounding box center [684, 242] width 11 height 9
radio input "true"
click at [729, 357] on label "True" at bounding box center [723, 341] width 105 height 34
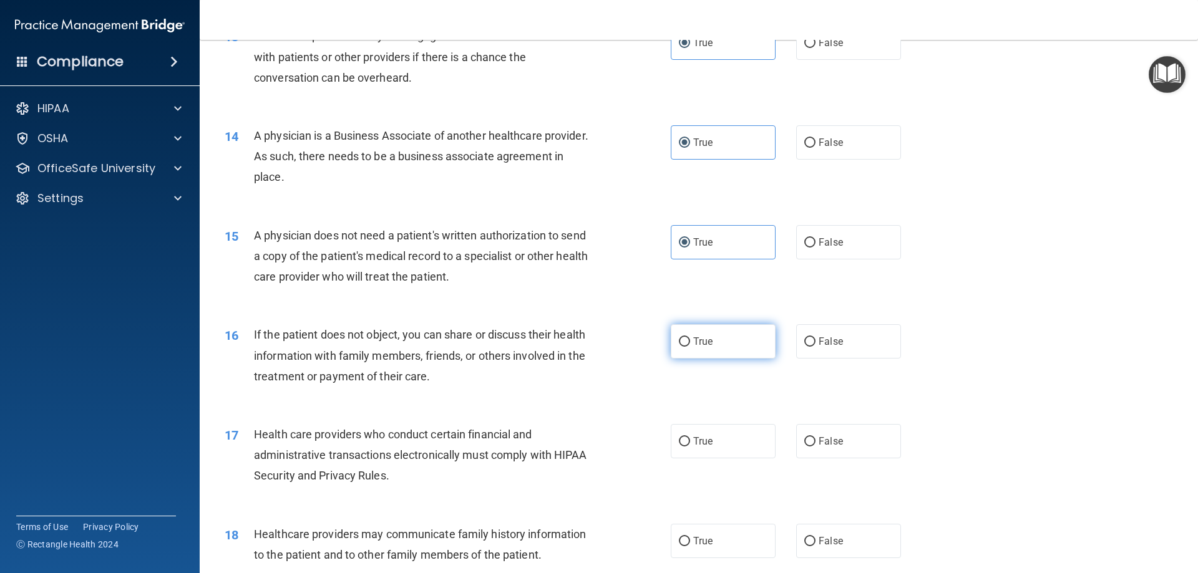
click at [690, 347] on input "True" at bounding box center [684, 342] width 11 height 9
radio input "true"
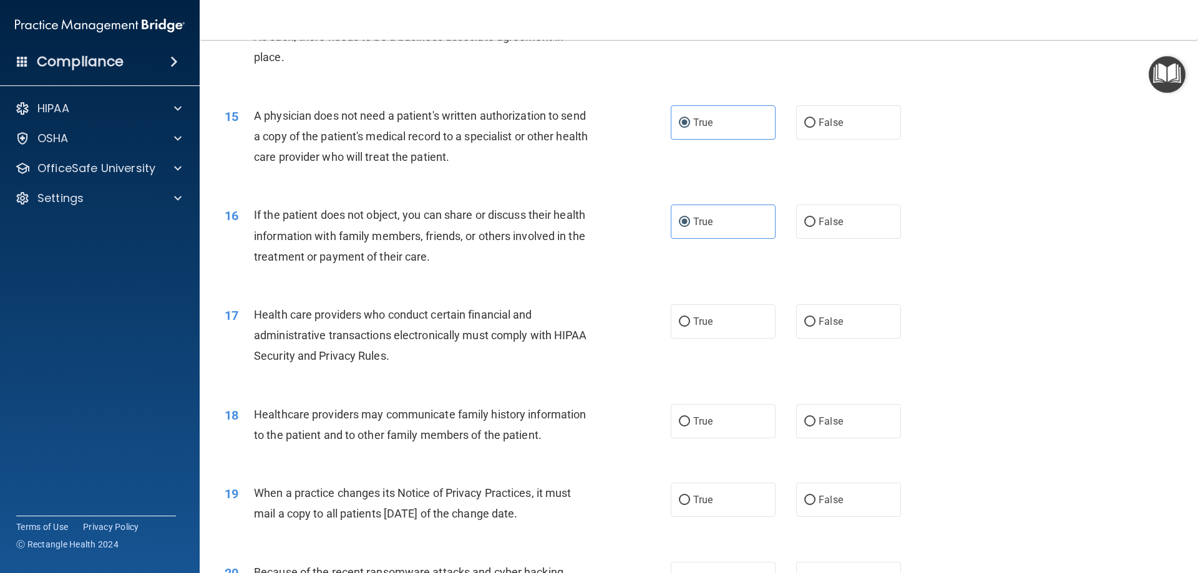
scroll to position [1310, 0]
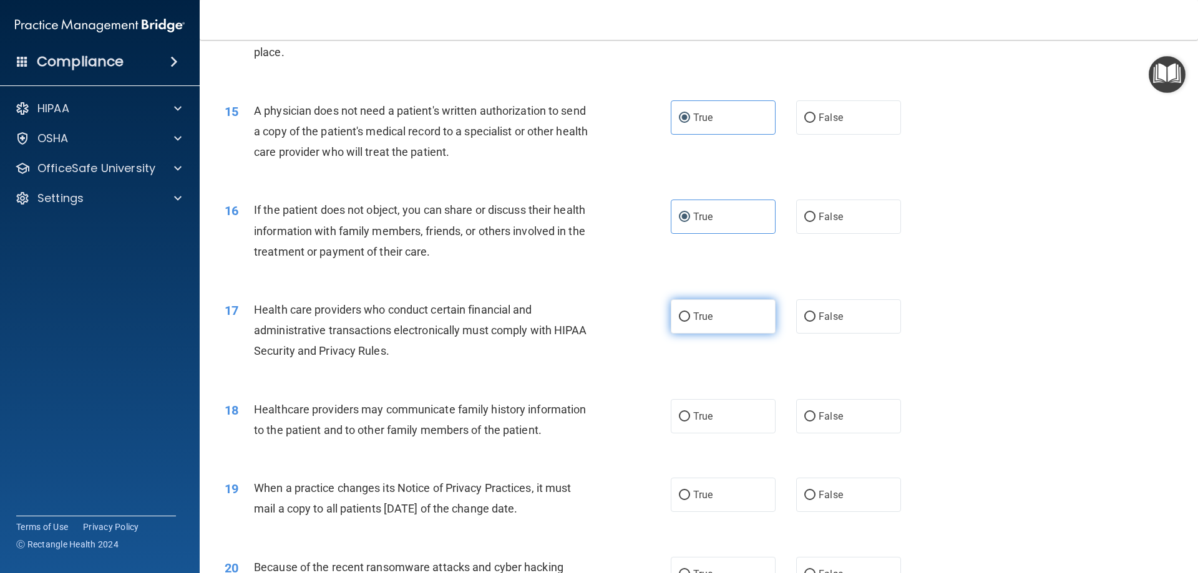
click at [731, 322] on label "True" at bounding box center [723, 317] width 105 height 34
click at [690, 322] on input "True" at bounding box center [684, 317] width 11 height 9
radio input "true"
click at [699, 414] on span "True" at bounding box center [702, 417] width 19 height 12
click at [690, 414] on input "True" at bounding box center [684, 416] width 11 height 9
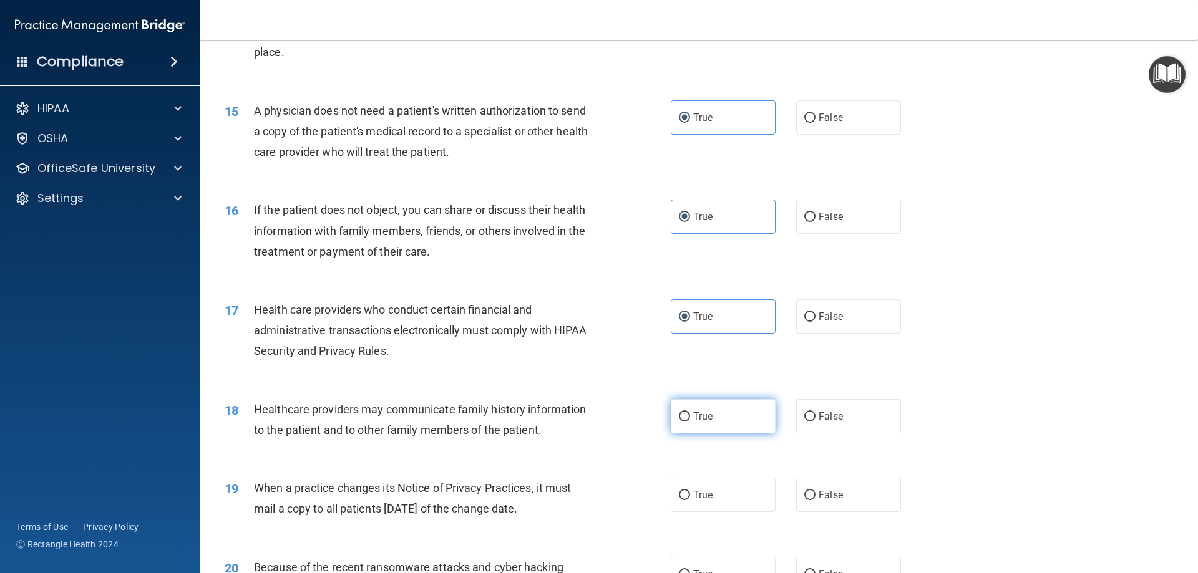
radio input "true"
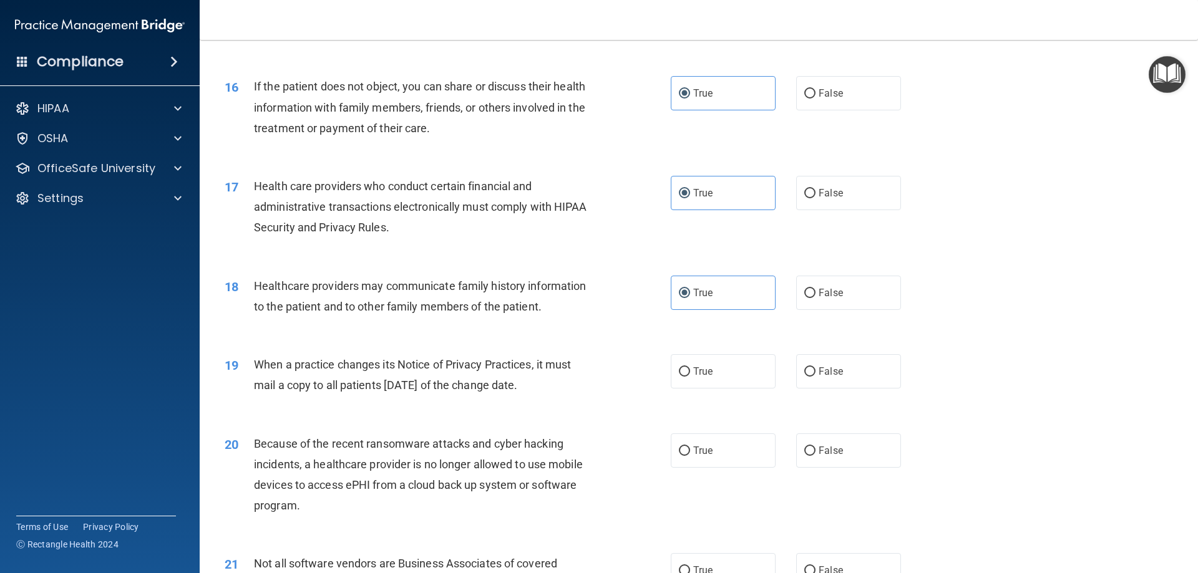
scroll to position [1435, 0]
click at [717, 372] on label "True" at bounding box center [723, 370] width 105 height 34
click at [690, 372] on input "True" at bounding box center [684, 370] width 11 height 9
radio input "true"
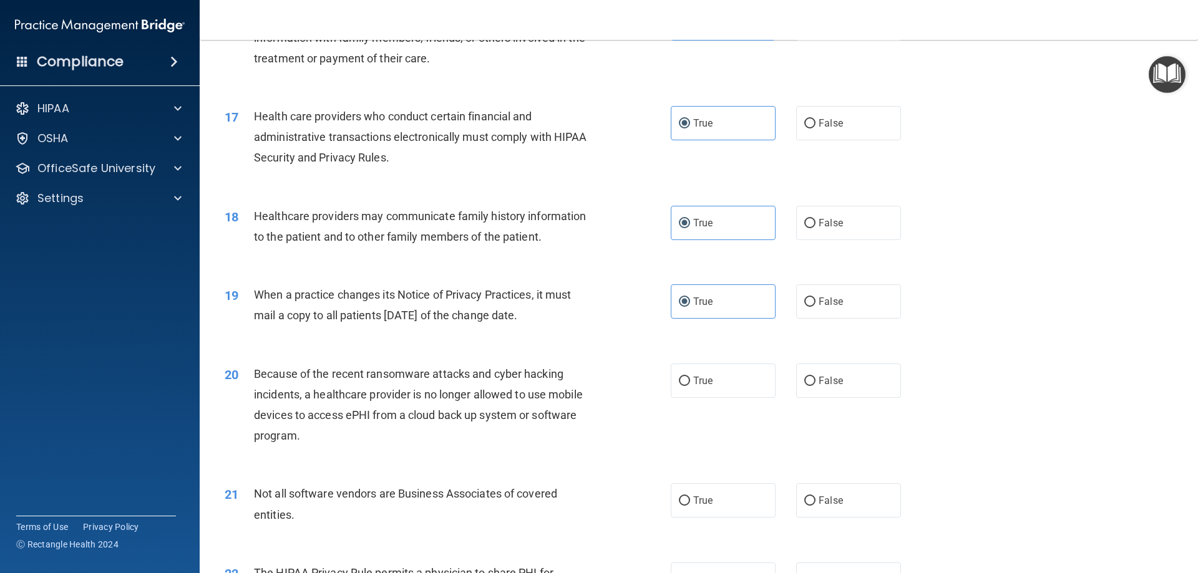
scroll to position [1560, 0]
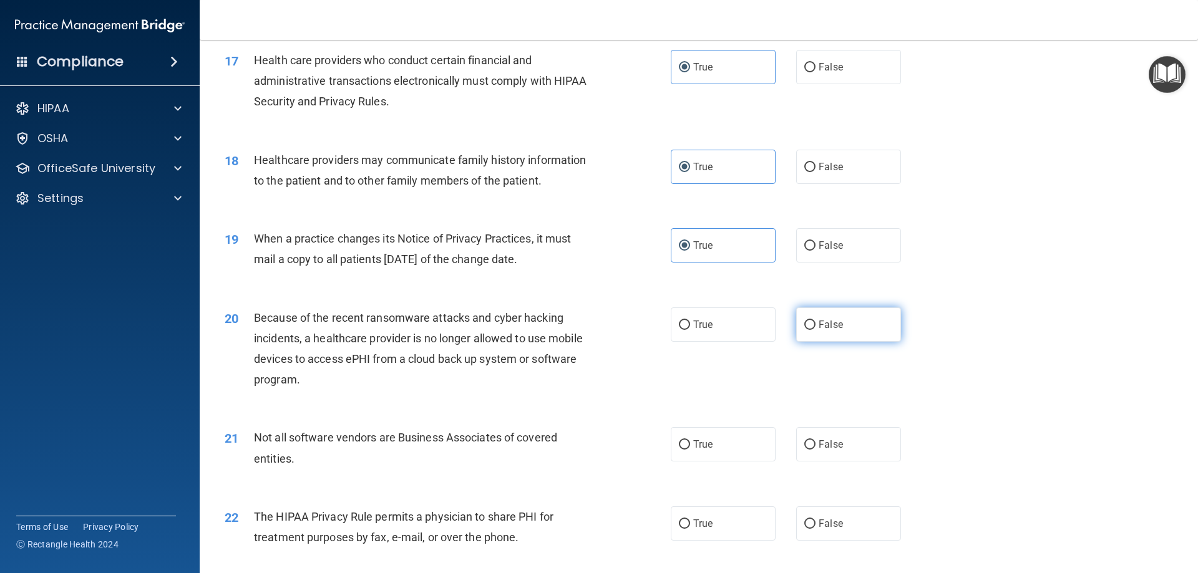
click at [840, 329] on label "False" at bounding box center [848, 325] width 105 height 34
click at [816, 329] on input "False" at bounding box center [809, 325] width 11 height 9
radio input "true"
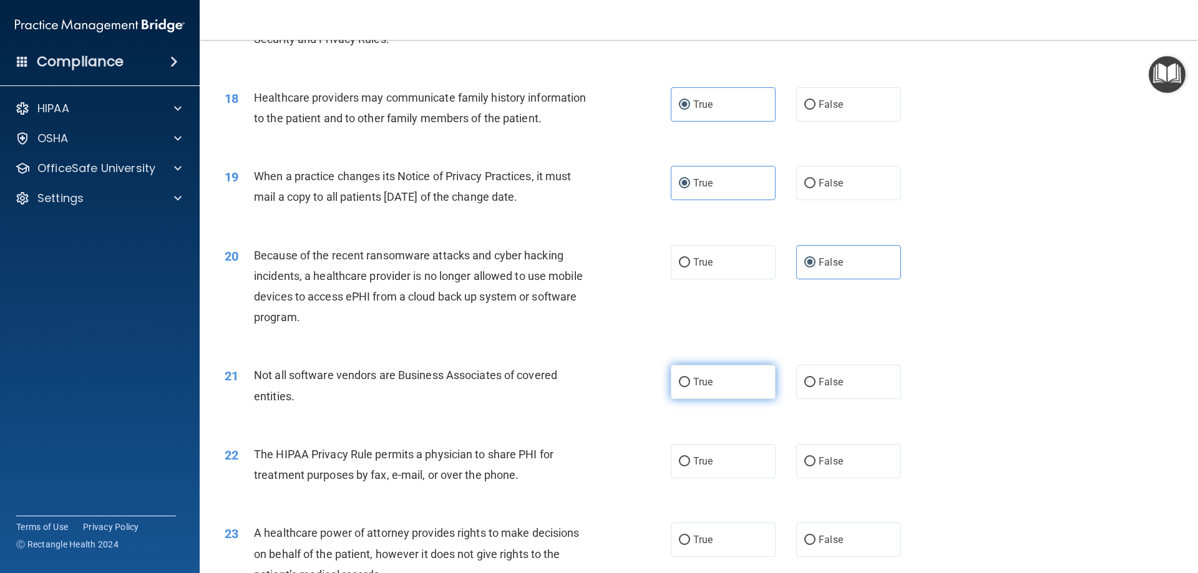
click at [711, 388] on label "True" at bounding box center [723, 382] width 105 height 34
click at [690, 387] on input "True" at bounding box center [684, 382] width 11 height 9
radio input "true"
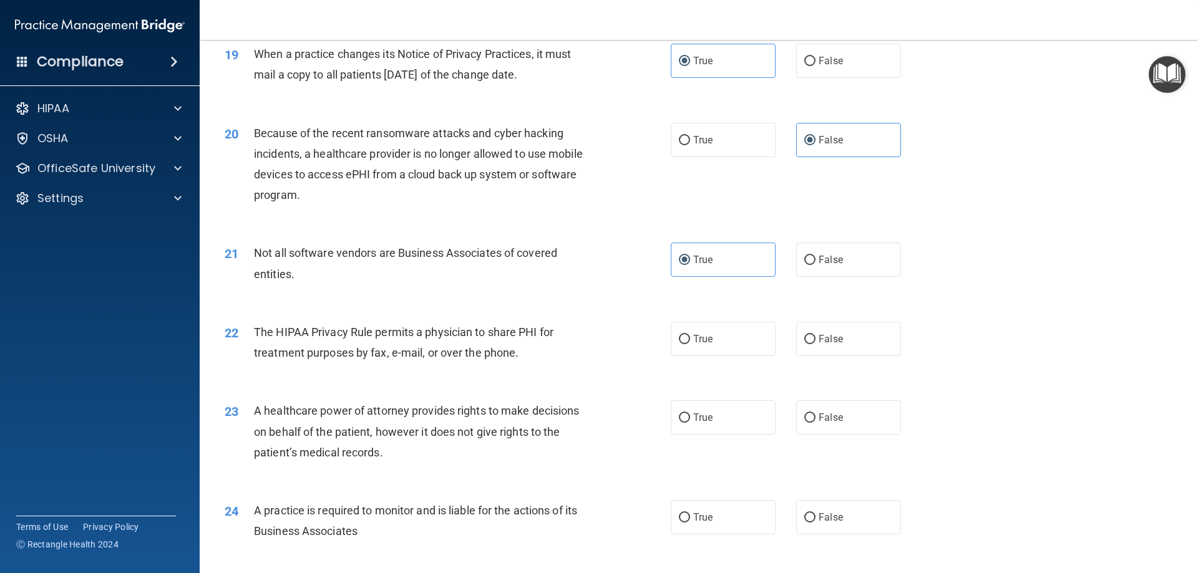
scroll to position [1747, 0]
click at [850, 338] on label "False" at bounding box center [848, 336] width 105 height 34
click at [816, 338] on input "False" at bounding box center [809, 337] width 11 height 9
radio input "true"
click at [834, 414] on span "False" at bounding box center [831, 415] width 24 height 12
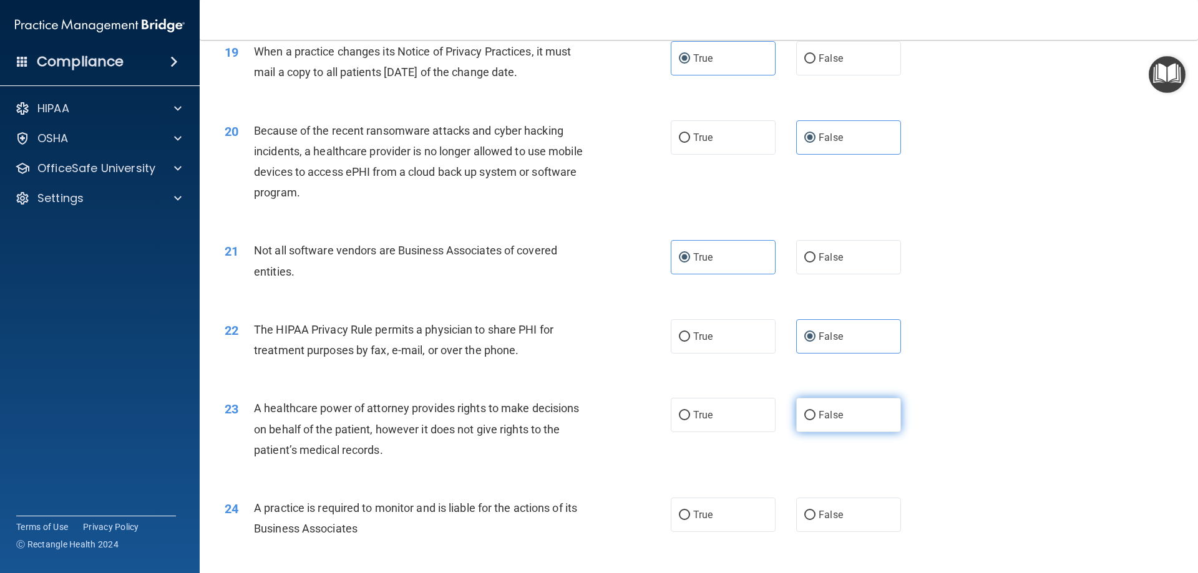
click at [816, 414] on input "False" at bounding box center [809, 415] width 11 height 9
radio input "true"
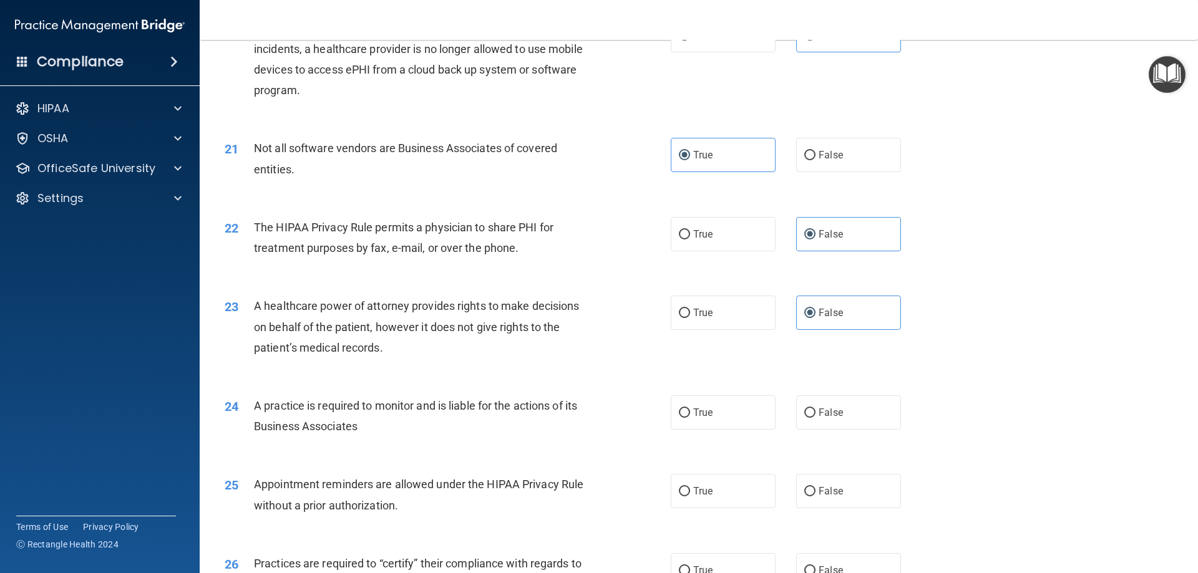
scroll to position [1872, 0]
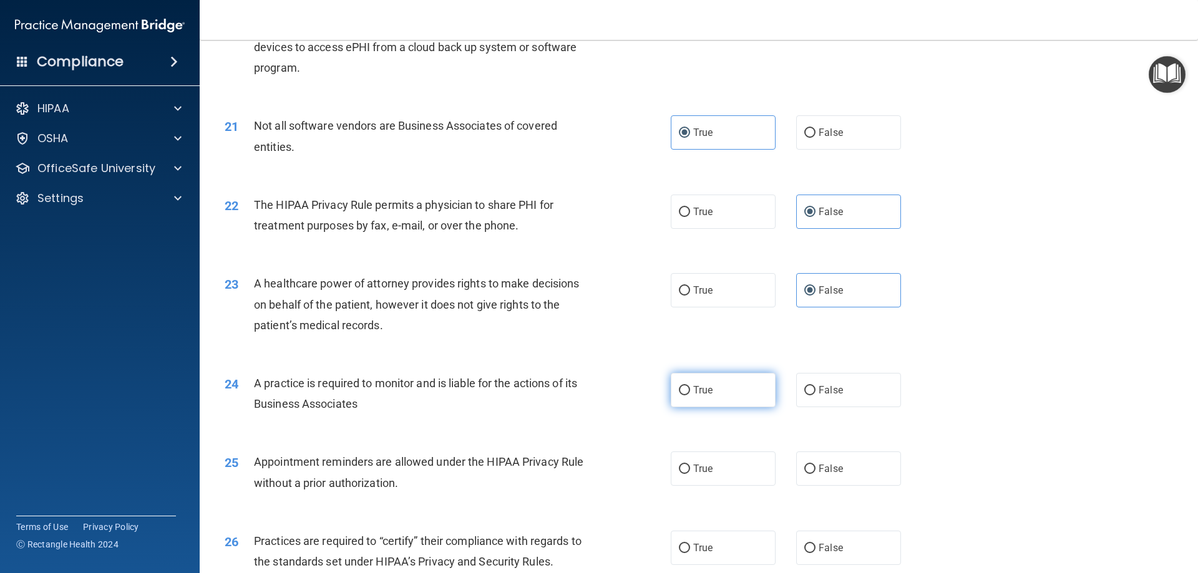
click at [708, 392] on span "True" at bounding box center [702, 390] width 19 height 12
click at [690, 392] on input "True" at bounding box center [684, 390] width 11 height 9
radio input "true"
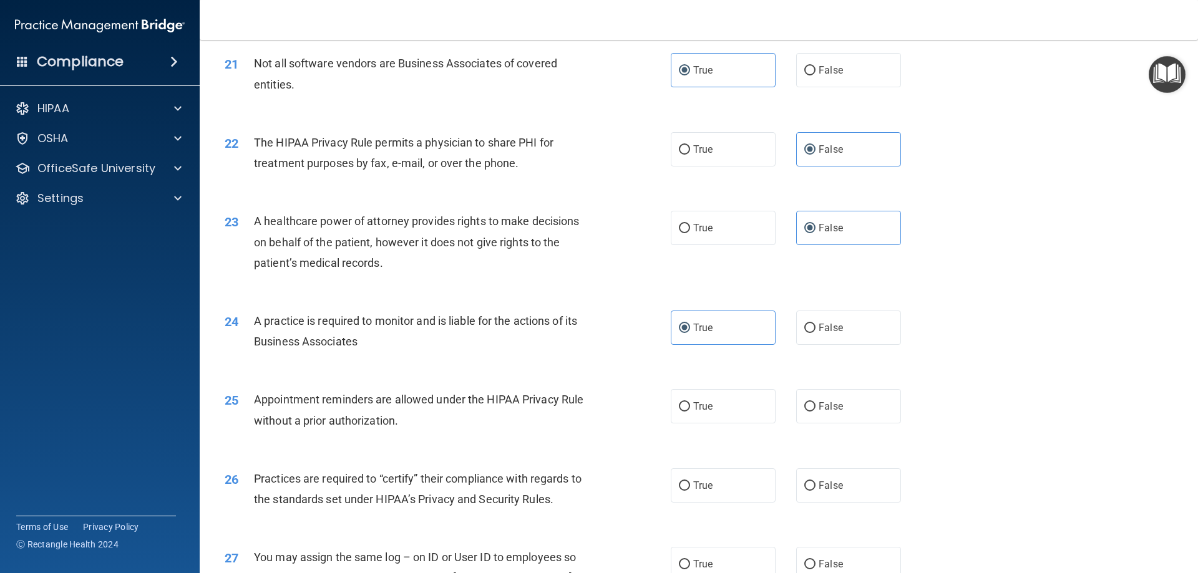
scroll to position [1997, 0]
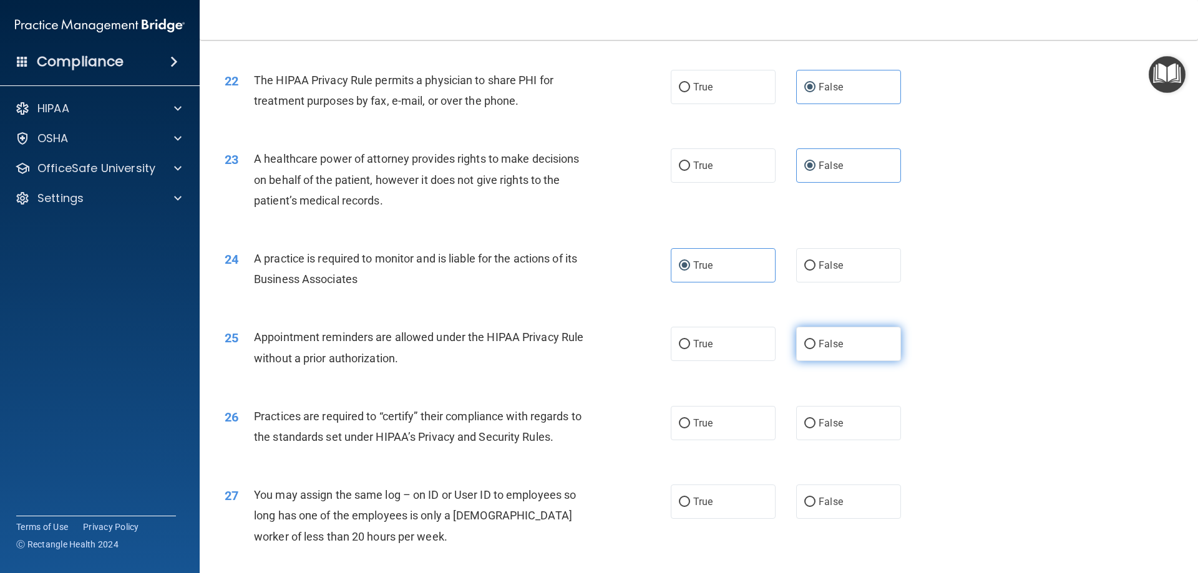
click at [846, 353] on label "False" at bounding box center [848, 344] width 105 height 34
click at [816, 349] on input "False" at bounding box center [809, 344] width 11 height 9
radio input "true"
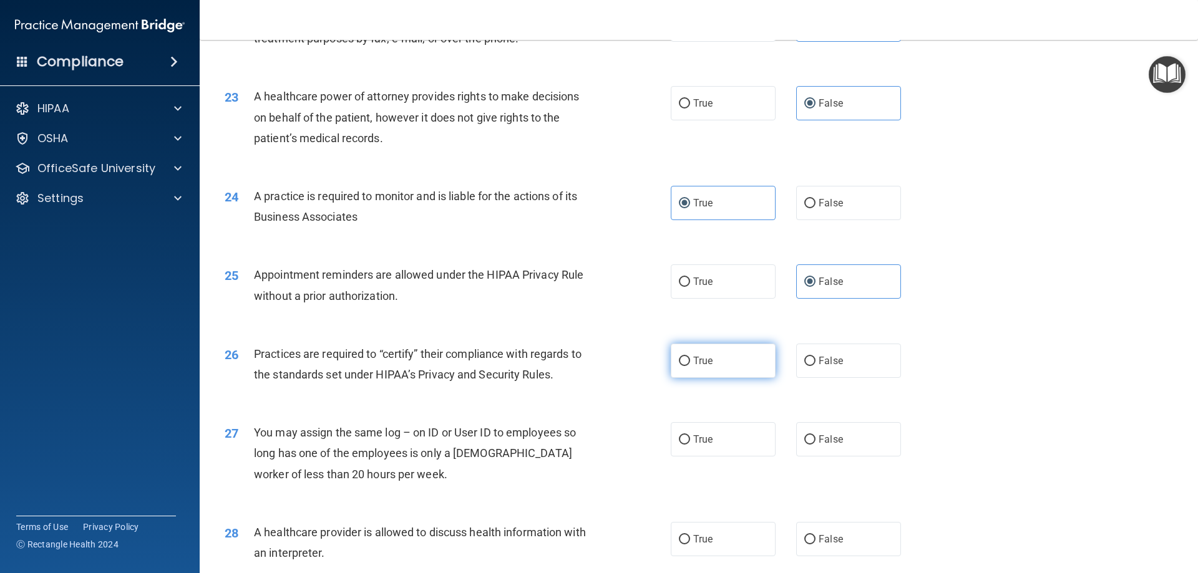
click at [716, 359] on label "True" at bounding box center [723, 361] width 105 height 34
click at [690, 359] on input "True" at bounding box center [684, 361] width 11 height 9
radio input "true"
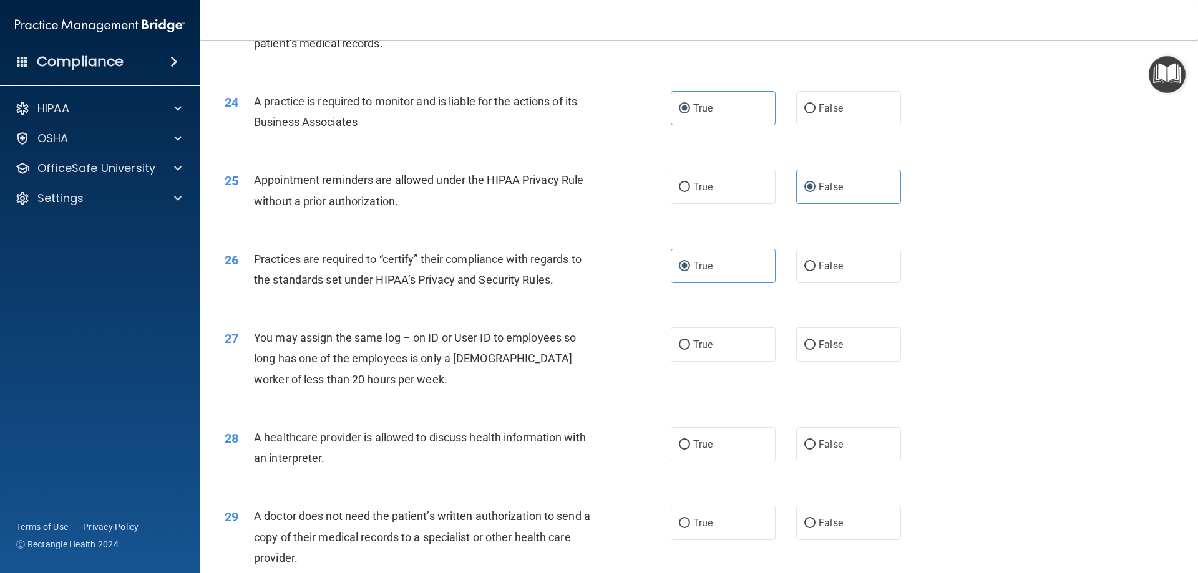
scroll to position [2184, 0]
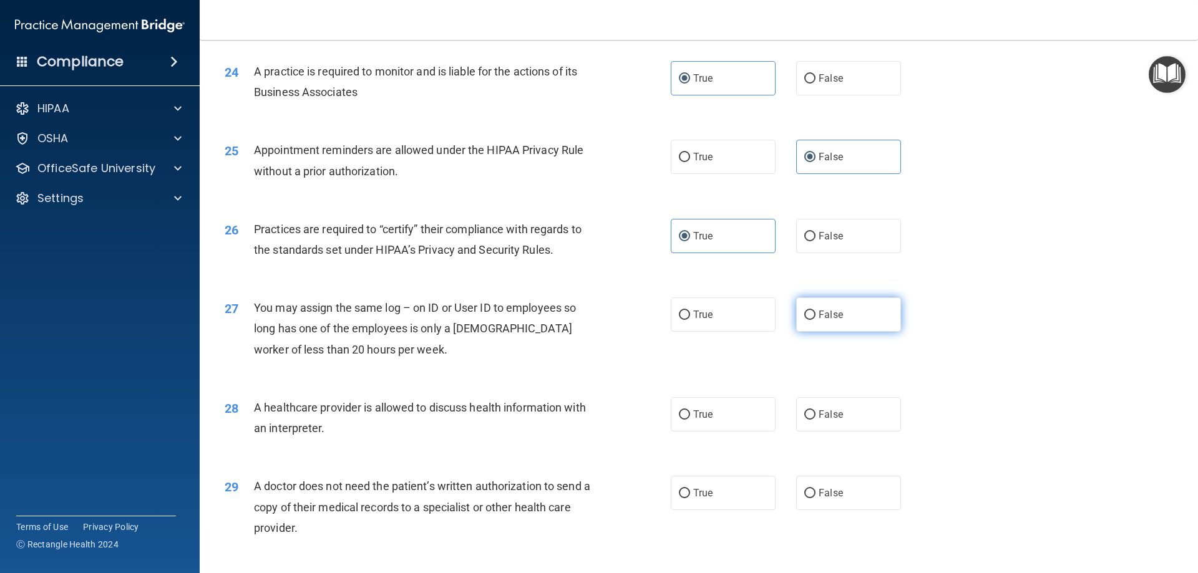
click at [846, 319] on label "False" at bounding box center [848, 315] width 105 height 34
click at [816, 319] on input "False" at bounding box center [809, 315] width 11 height 9
radio input "true"
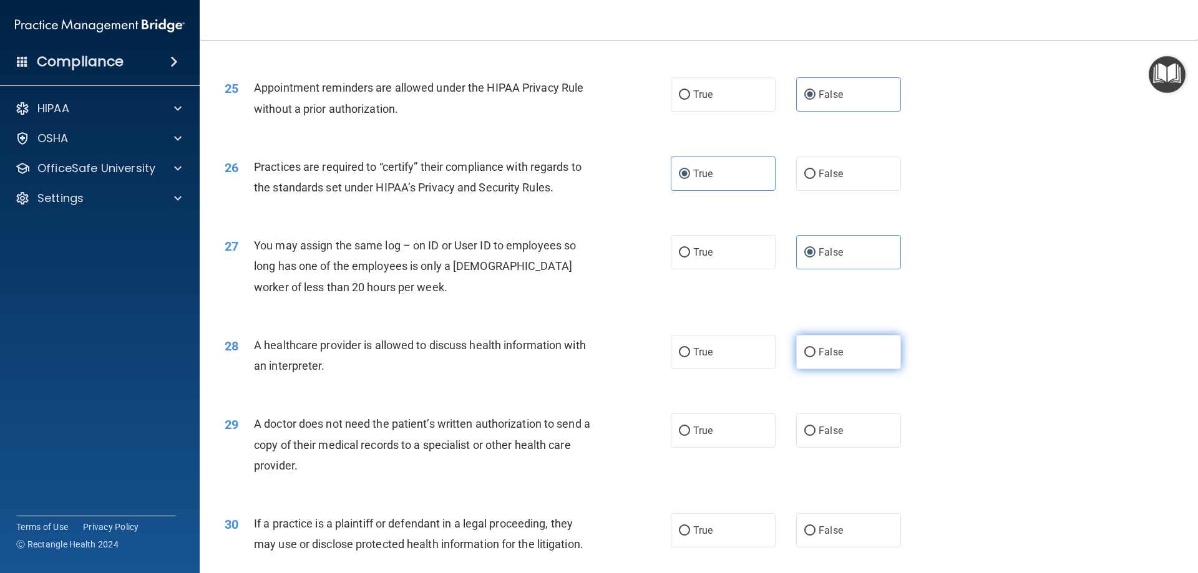
scroll to position [2309, 0]
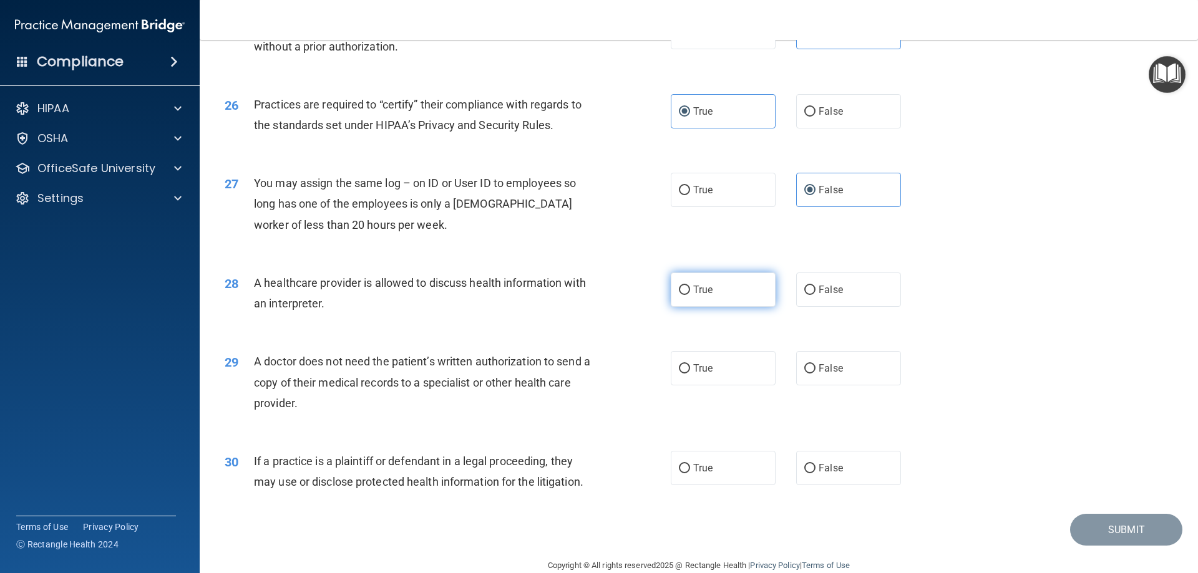
click at [734, 292] on label "True" at bounding box center [723, 290] width 105 height 34
click at [690, 292] on input "True" at bounding box center [684, 290] width 11 height 9
radio input "true"
click at [717, 368] on label "True" at bounding box center [723, 368] width 105 height 34
click at [690, 368] on input "True" at bounding box center [684, 368] width 11 height 9
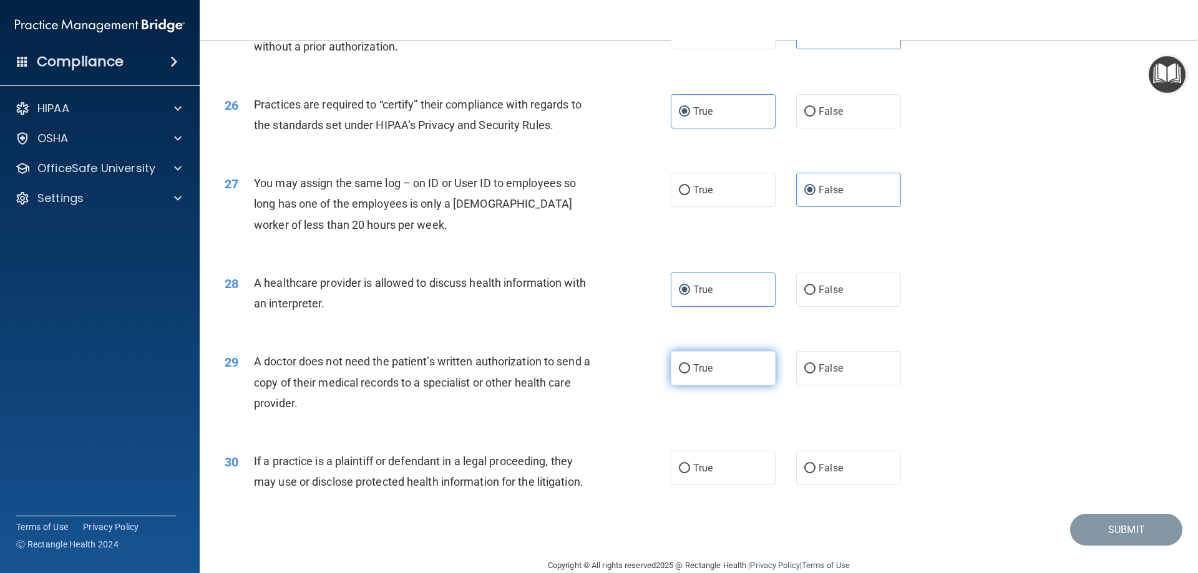
radio input "true"
click at [714, 484] on label "True" at bounding box center [723, 468] width 105 height 34
click at [690, 474] on input "True" at bounding box center [684, 468] width 11 height 9
radio input "true"
click at [1089, 525] on button "Submit" at bounding box center [1126, 530] width 112 height 32
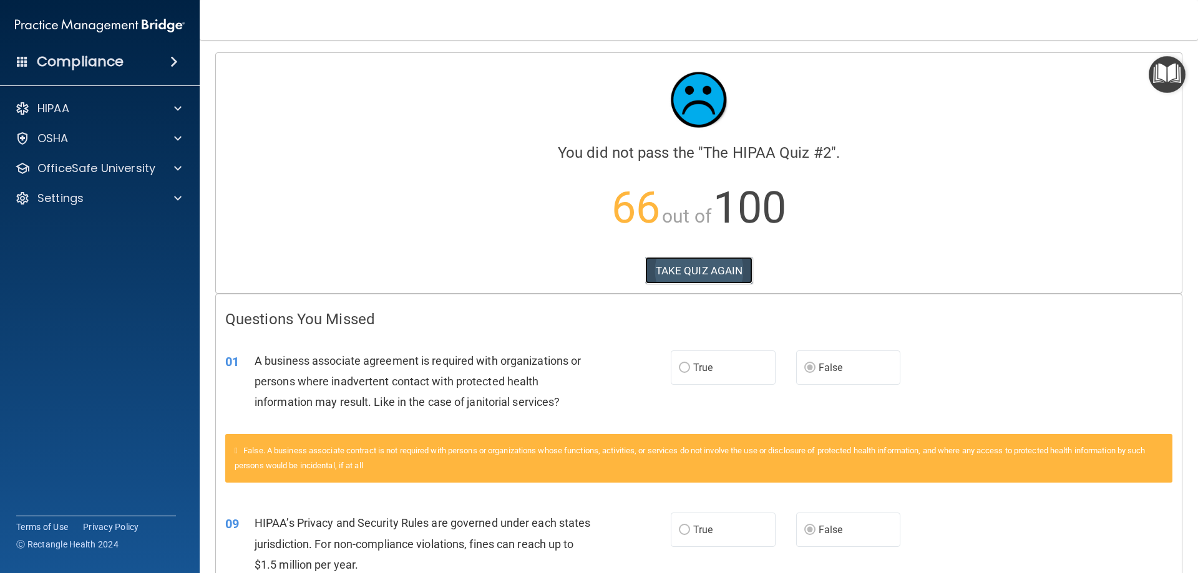
click at [723, 276] on button "TAKE QUIZ AGAIN" at bounding box center [699, 270] width 108 height 27
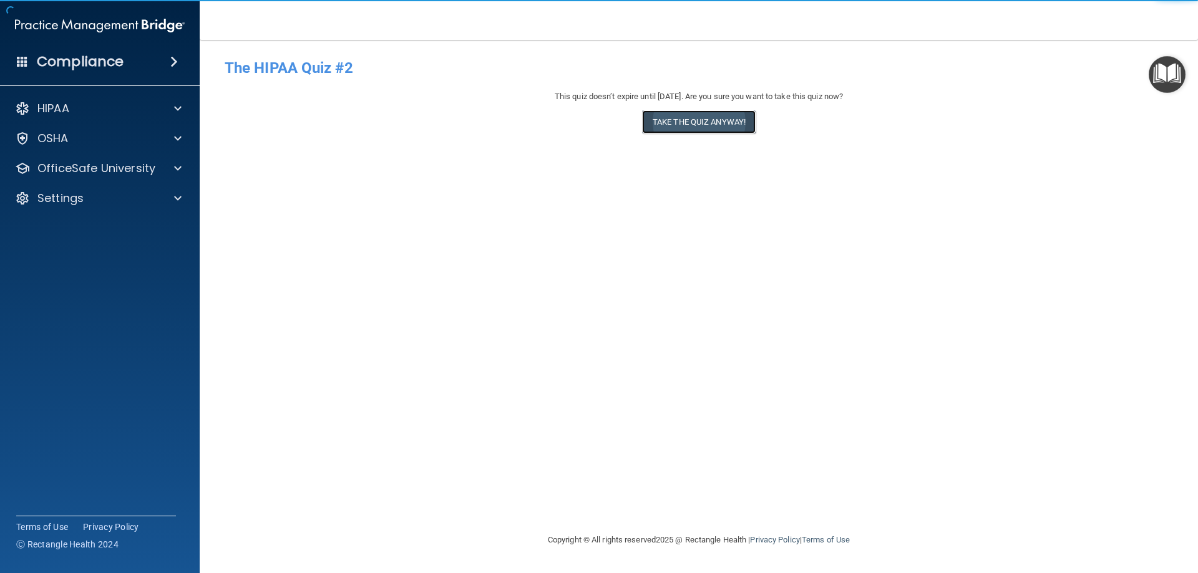
click at [743, 125] on button "Take the quiz anyway!" at bounding box center [699, 121] width 114 height 23
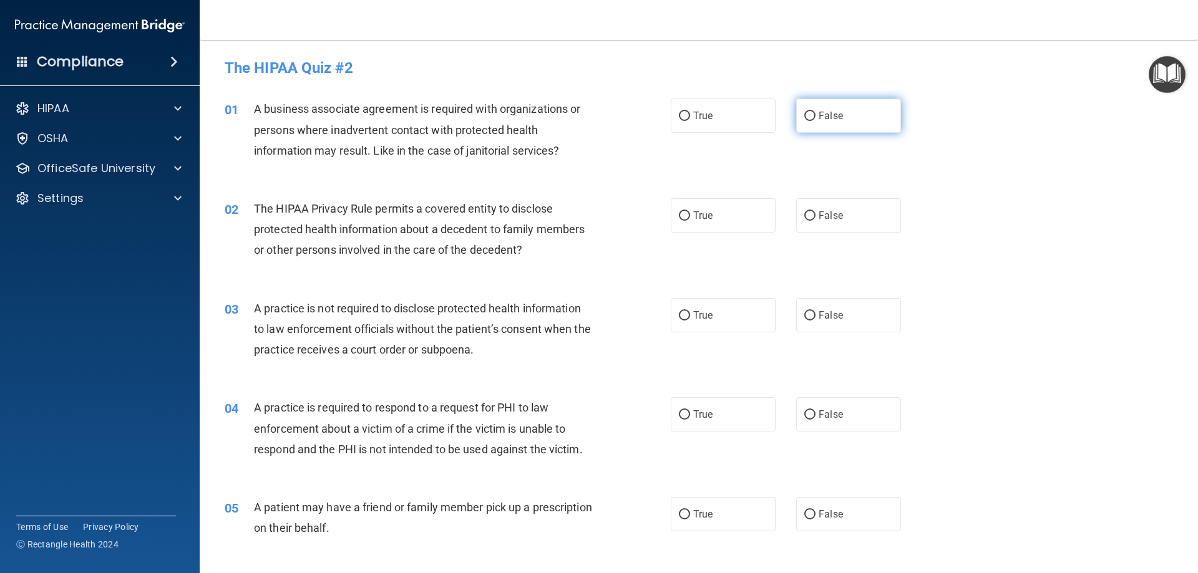
click at [810, 115] on label "False" at bounding box center [848, 116] width 105 height 34
click at [810, 115] on input "False" at bounding box center [809, 116] width 11 height 9
radio input "true"
click at [837, 313] on label "False" at bounding box center [848, 315] width 105 height 34
click at [816, 313] on input "False" at bounding box center [809, 315] width 11 height 9
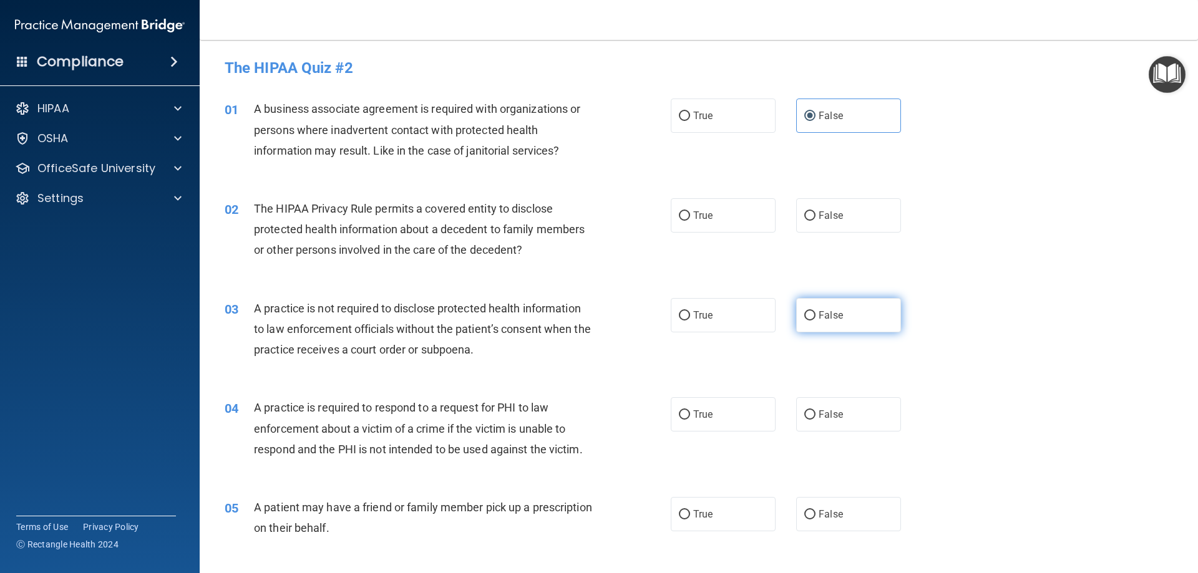
radio input "true"
click at [715, 426] on label "True" at bounding box center [723, 414] width 105 height 34
click at [690, 420] on input "True" at bounding box center [684, 415] width 11 height 9
radio input "true"
click at [734, 502] on label "True" at bounding box center [723, 514] width 105 height 34
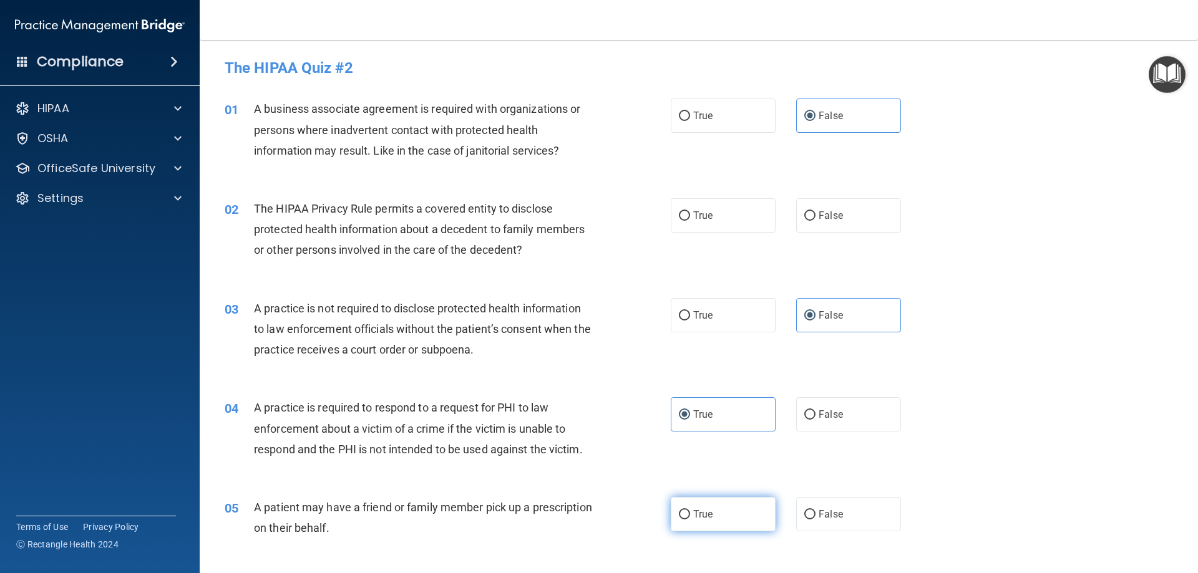
click at [690, 510] on input "True" at bounding box center [684, 514] width 11 height 9
radio input "true"
click at [719, 217] on label "True" at bounding box center [723, 215] width 105 height 34
click at [690, 217] on input "True" at bounding box center [684, 216] width 11 height 9
radio input "true"
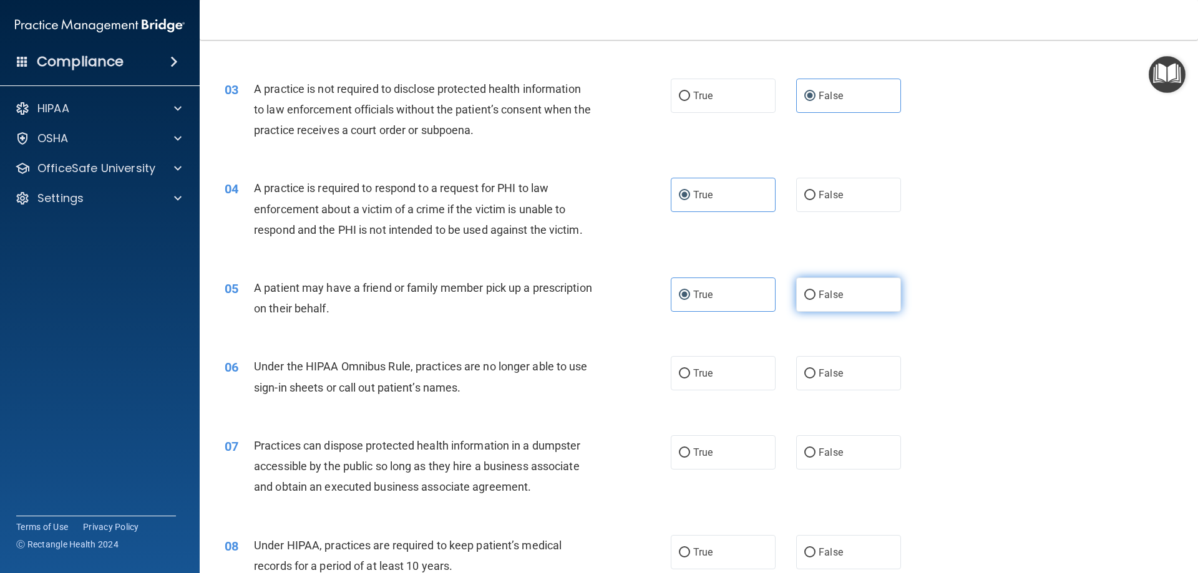
scroll to position [250, 0]
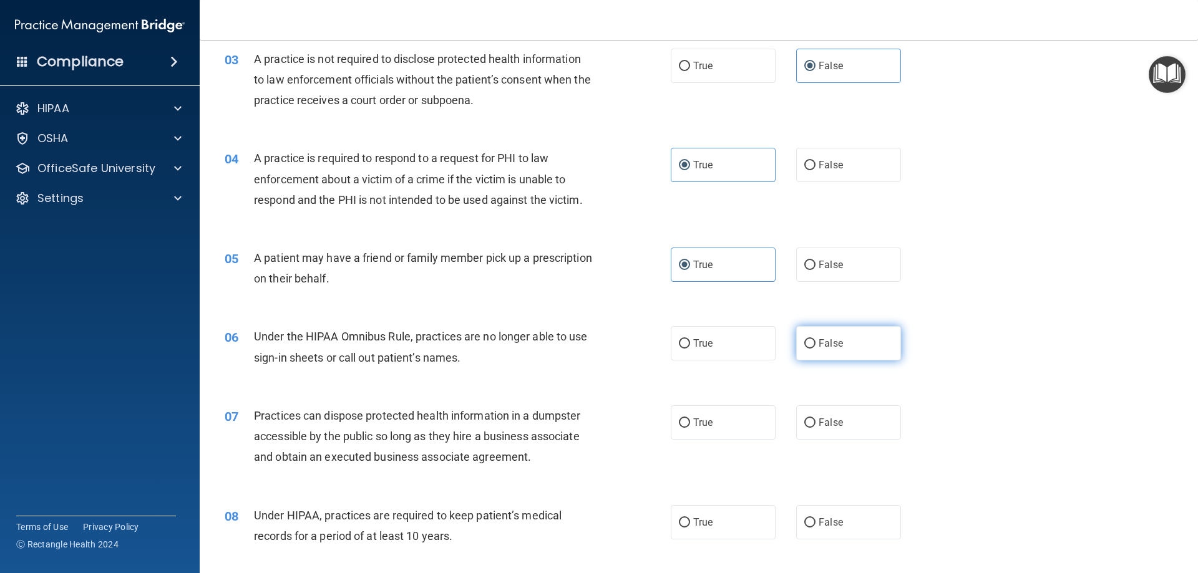
click at [831, 353] on label "False" at bounding box center [848, 343] width 105 height 34
click at [816, 349] on input "False" at bounding box center [809, 343] width 11 height 9
radio input "true"
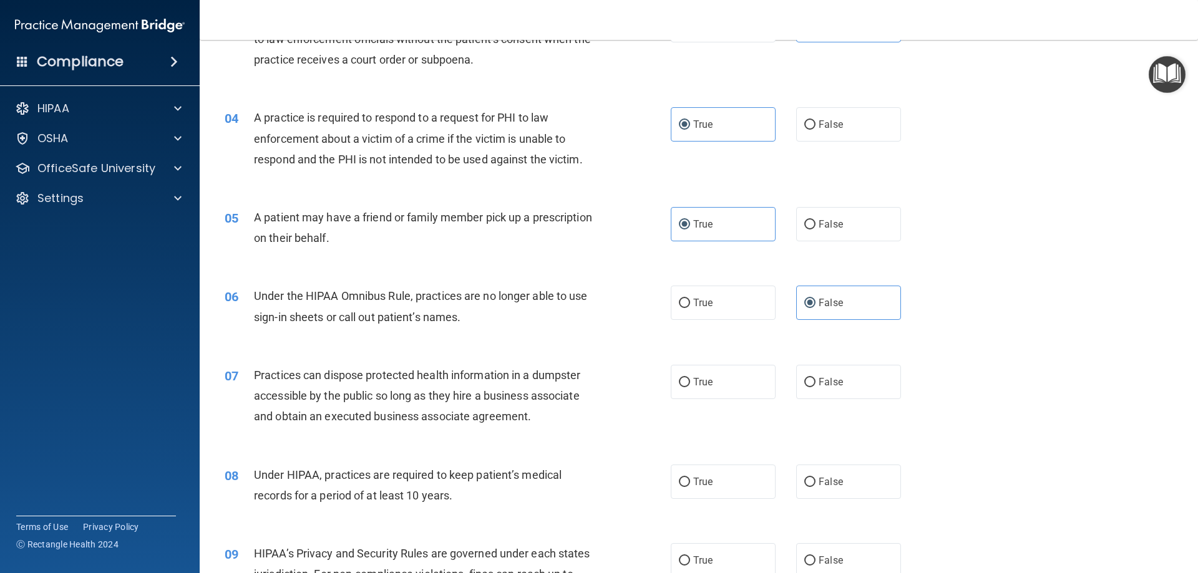
scroll to position [374, 0]
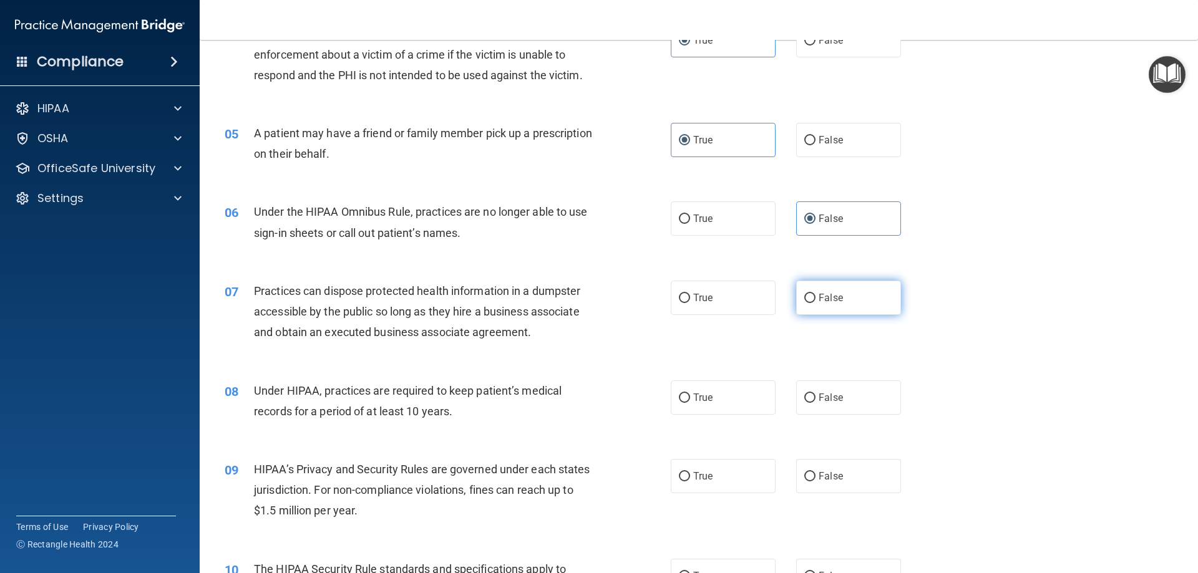
click at [850, 302] on label "False" at bounding box center [848, 298] width 105 height 34
click at [816, 302] on input "False" at bounding box center [809, 298] width 11 height 9
radio input "true"
click at [837, 387] on label "False" at bounding box center [848, 398] width 105 height 34
click at [816, 394] on input "False" at bounding box center [809, 398] width 11 height 9
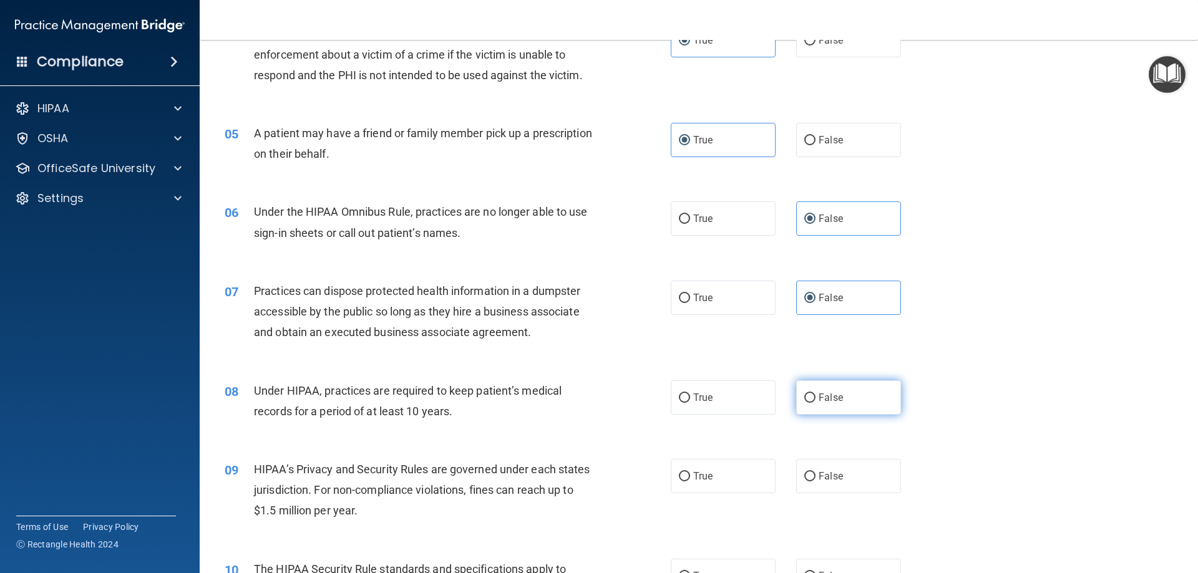
radio input "true"
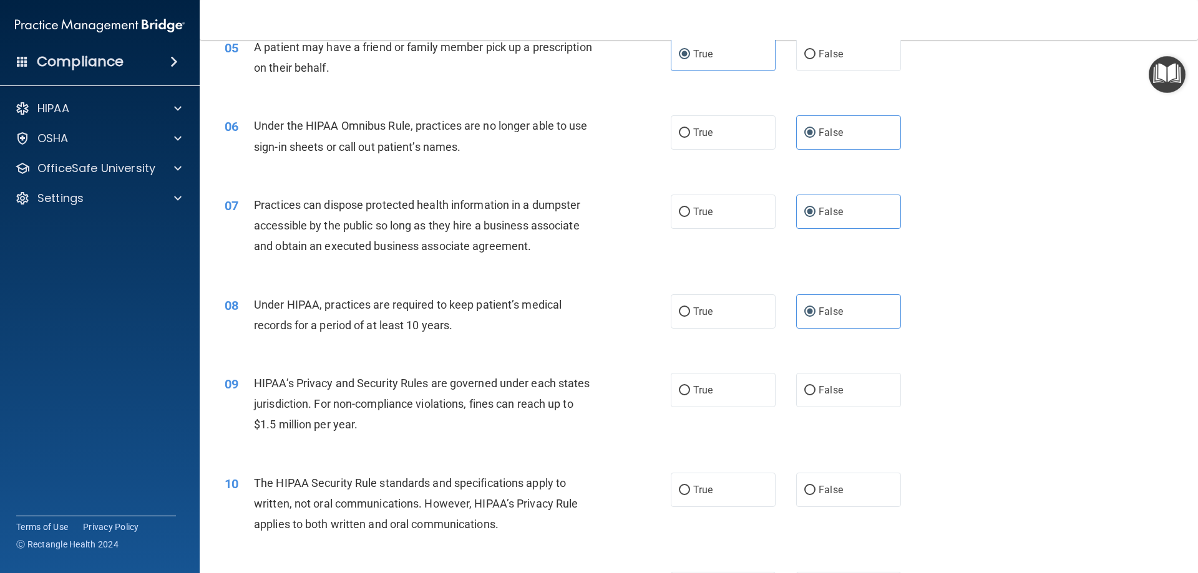
scroll to position [499, 0]
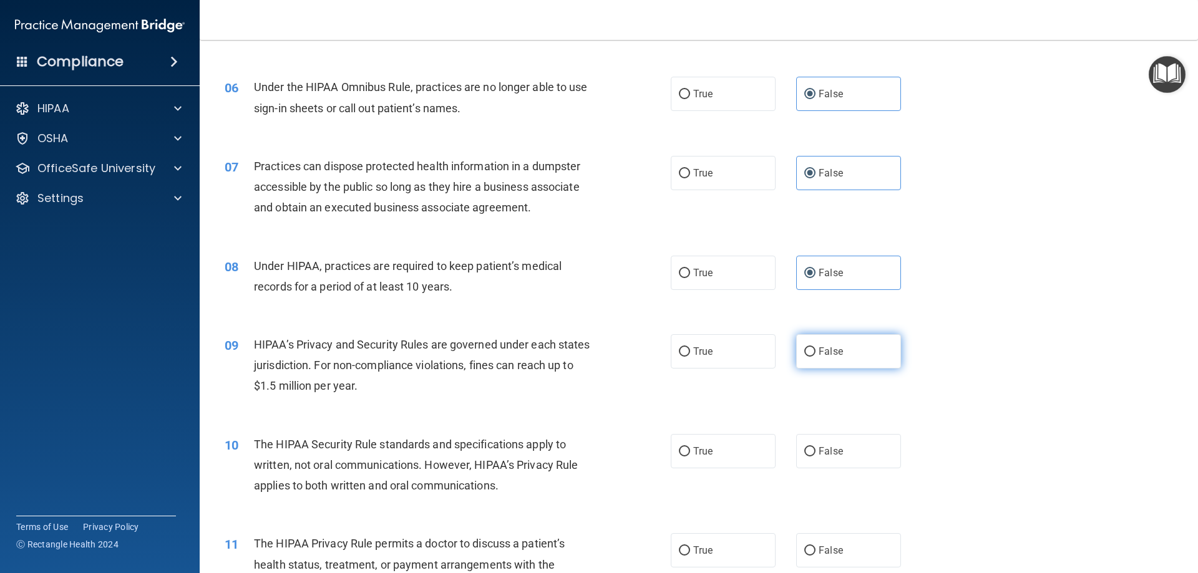
click at [834, 351] on span "False" at bounding box center [831, 352] width 24 height 12
click at [816, 351] on input "False" at bounding box center [809, 352] width 11 height 9
radio input "true"
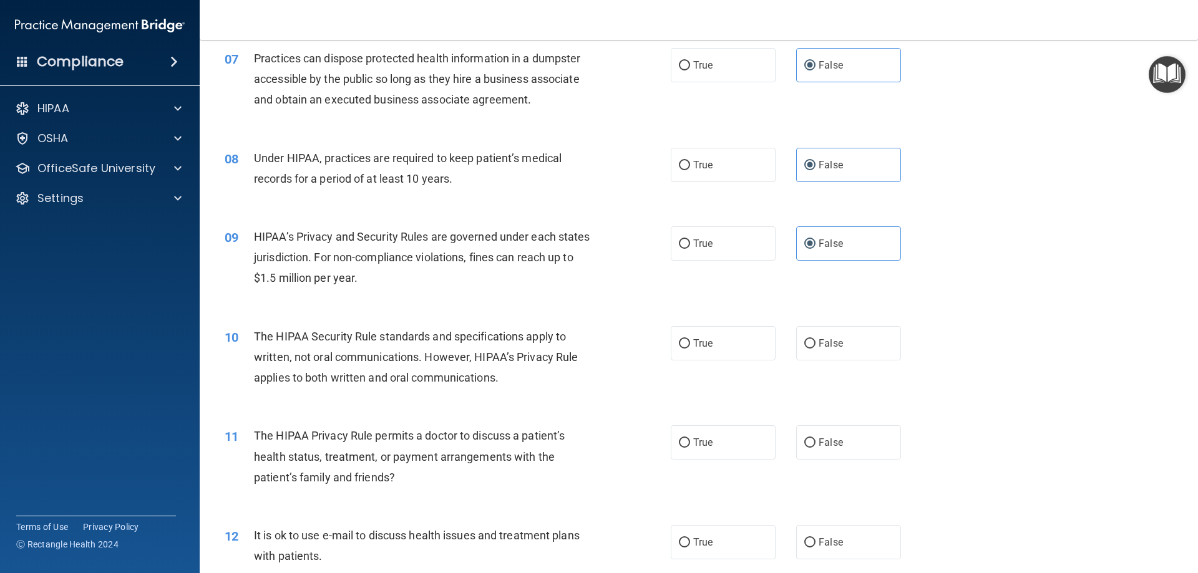
scroll to position [624, 0]
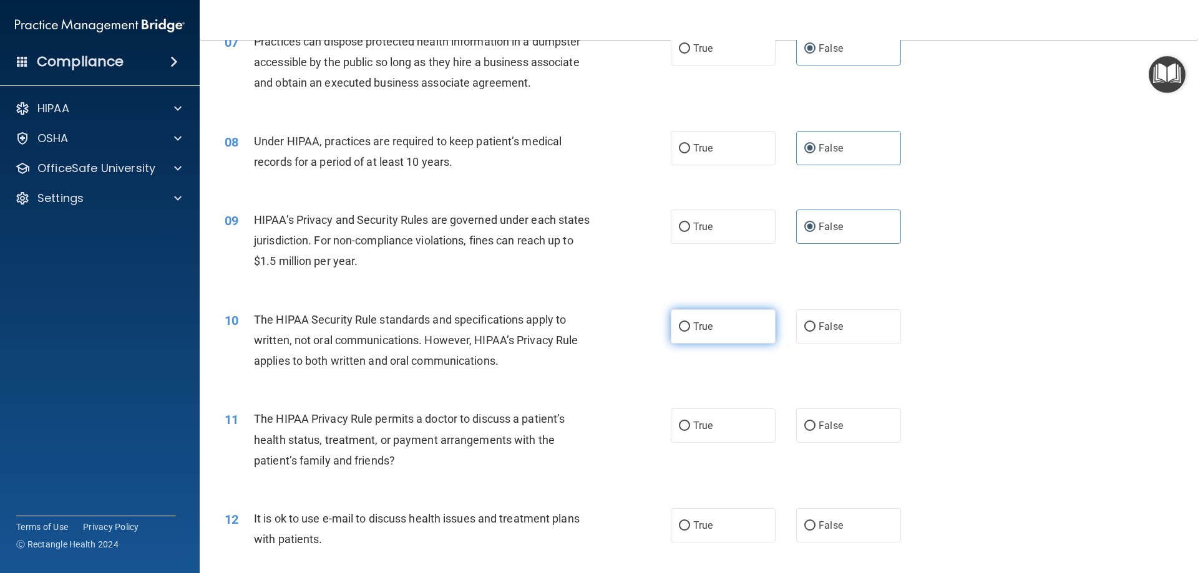
click at [703, 334] on label "True" at bounding box center [723, 326] width 105 height 34
click at [690, 332] on input "True" at bounding box center [684, 327] width 11 height 9
radio input "true"
click at [696, 431] on span "True" at bounding box center [702, 426] width 19 height 12
click at [690, 431] on input "True" at bounding box center [684, 426] width 11 height 9
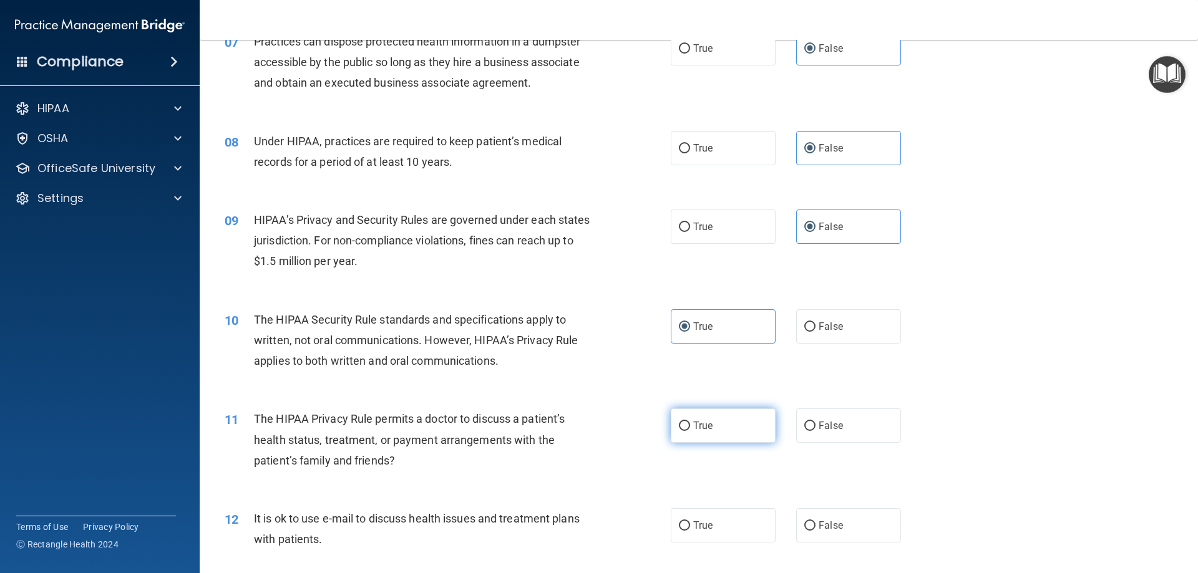
radio input "true"
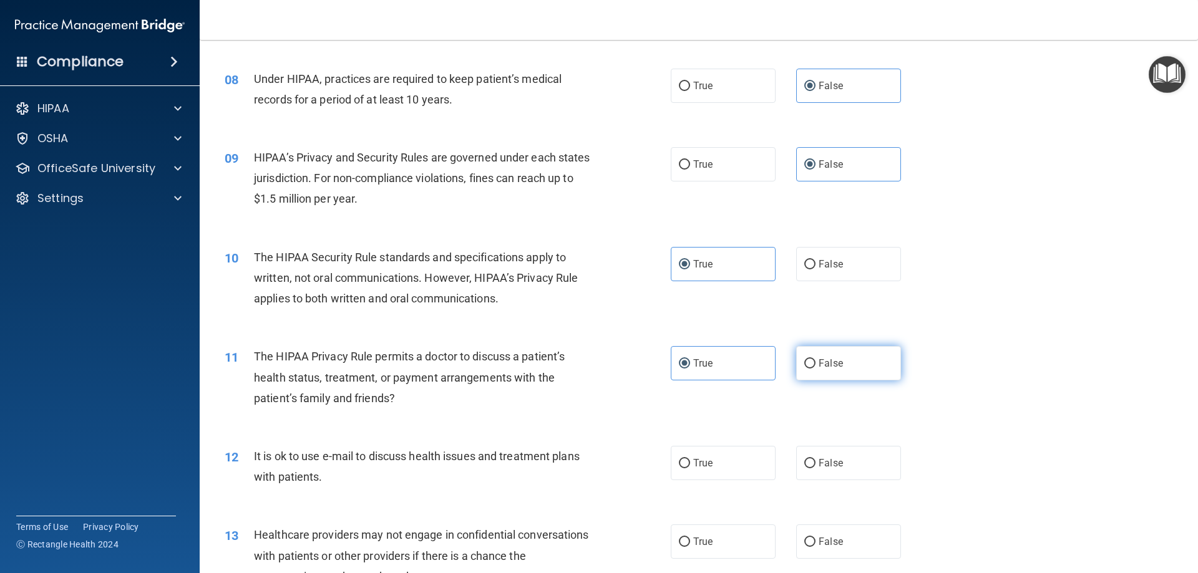
click at [854, 364] on label "False" at bounding box center [848, 363] width 105 height 34
click at [816, 364] on input "False" at bounding box center [809, 363] width 11 height 9
radio input "true"
radio input "false"
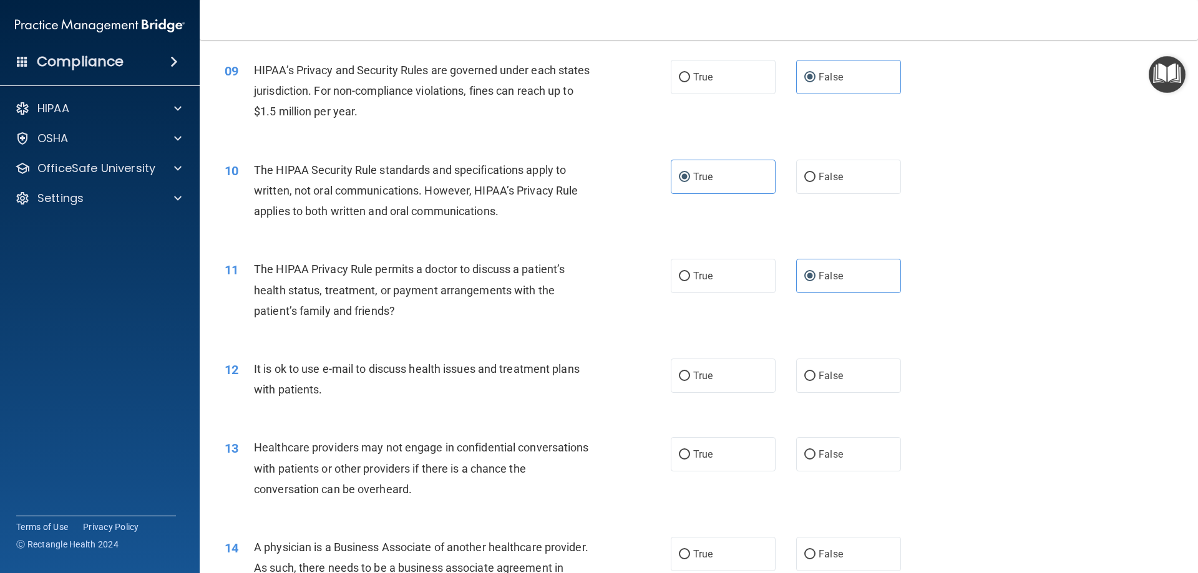
scroll to position [811, 0]
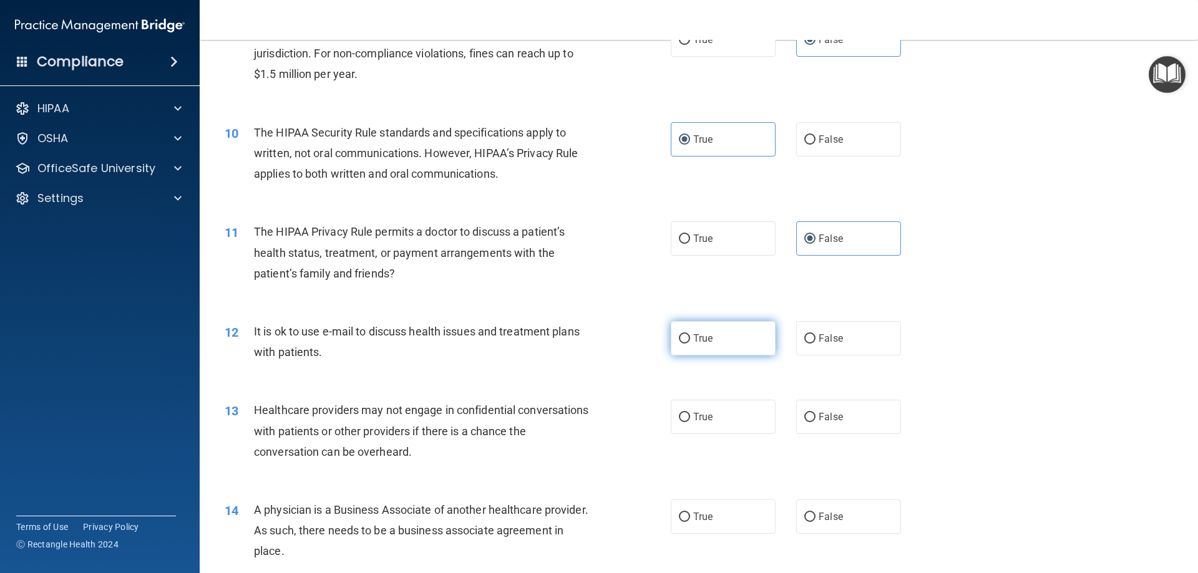
click at [729, 335] on label "True" at bounding box center [723, 338] width 105 height 34
click at [690, 335] on input "True" at bounding box center [684, 338] width 11 height 9
radio input "true"
click at [836, 417] on span "False" at bounding box center [831, 417] width 24 height 12
click at [816, 417] on input "False" at bounding box center [809, 417] width 11 height 9
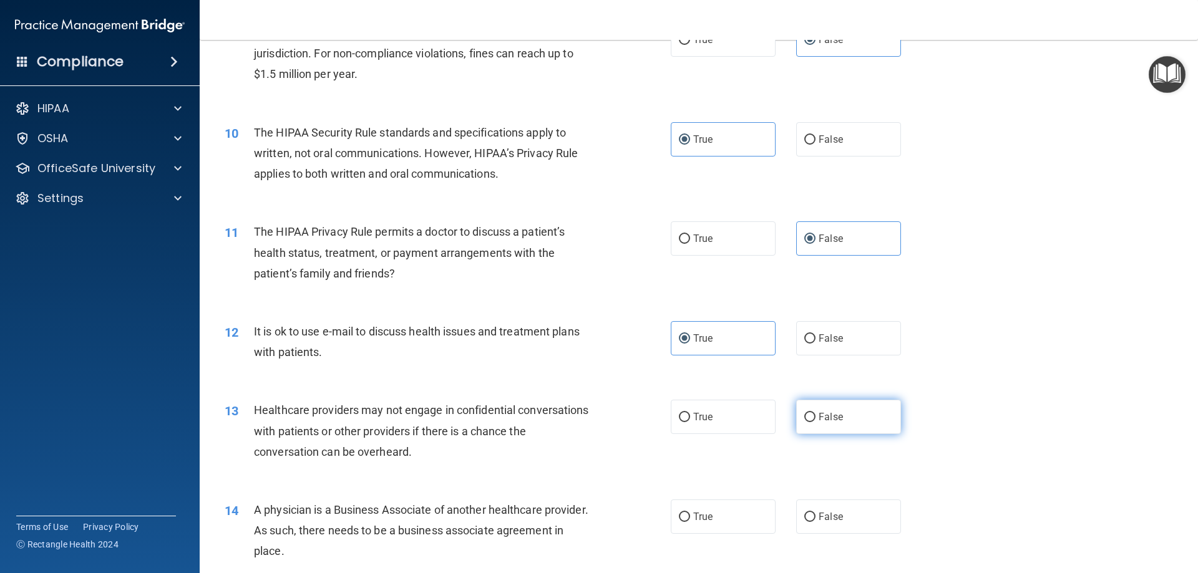
radio input "true"
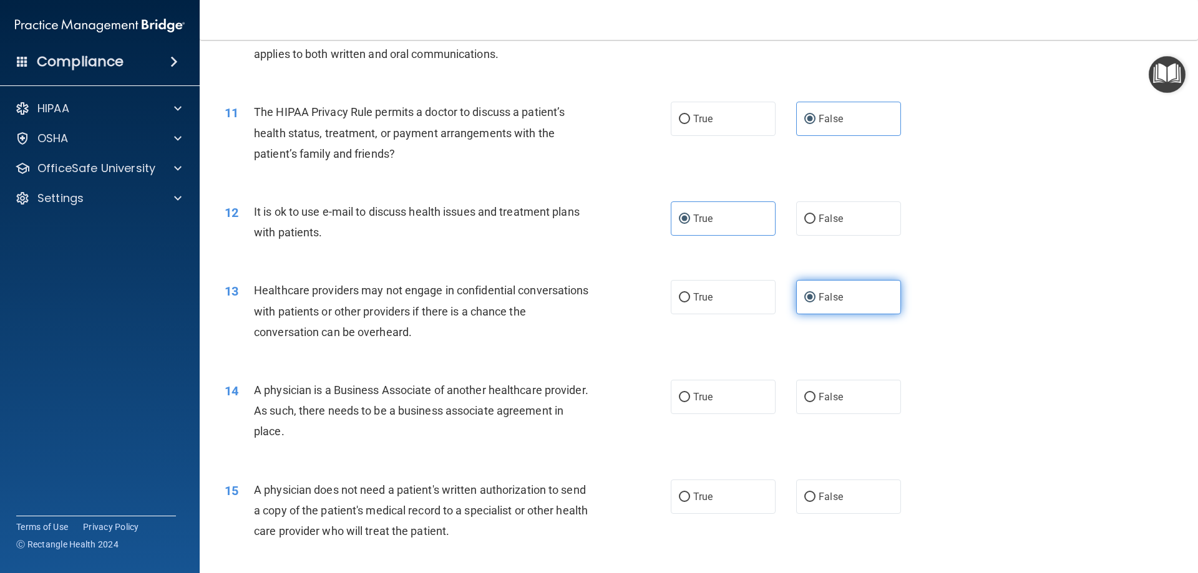
scroll to position [936, 0]
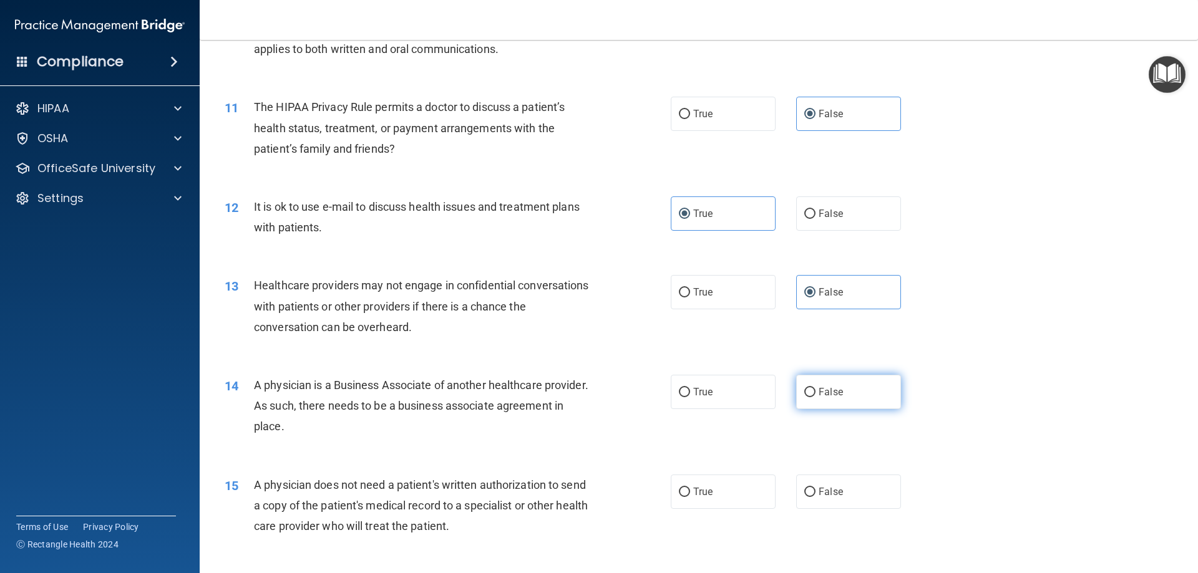
click at [825, 389] on span "False" at bounding box center [831, 392] width 24 height 12
click at [816, 389] on input "False" at bounding box center [809, 392] width 11 height 9
radio input "true"
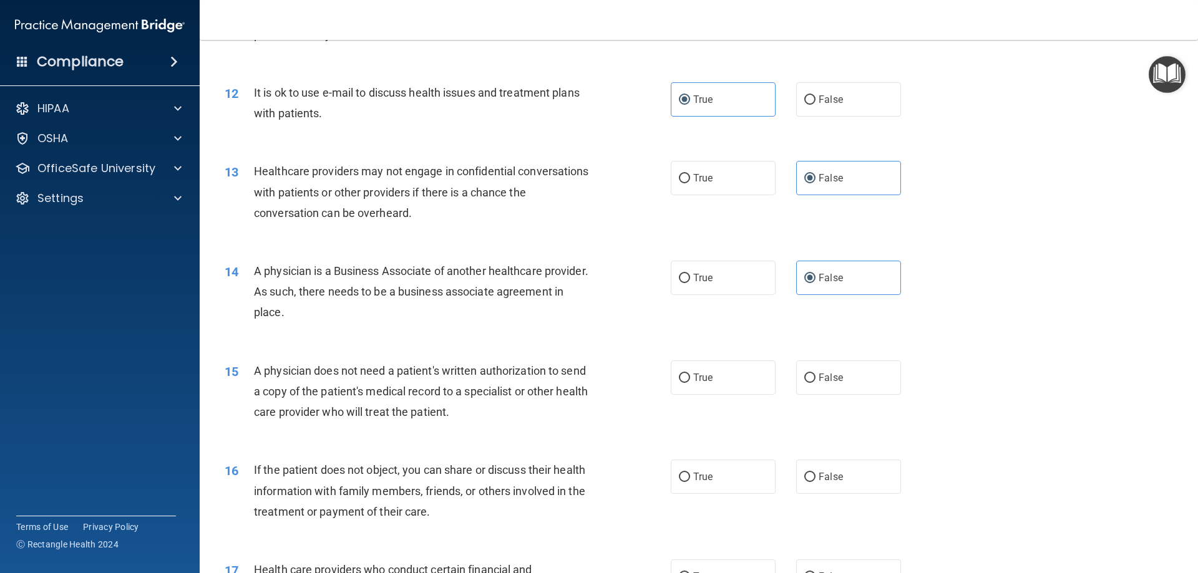
scroll to position [1061, 0]
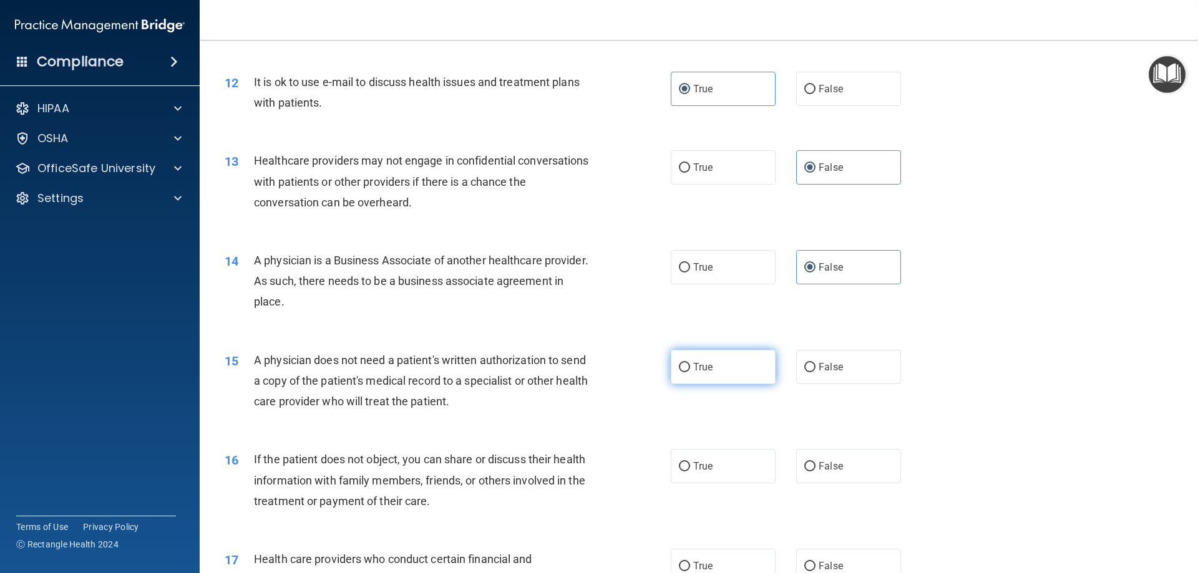
click at [723, 353] on label "True" at bounding box center [723, 367] width 105 height 34
click at [690, 363] on input "True" at bounding box center [684, 367] width 11 height 9
radio input "true"
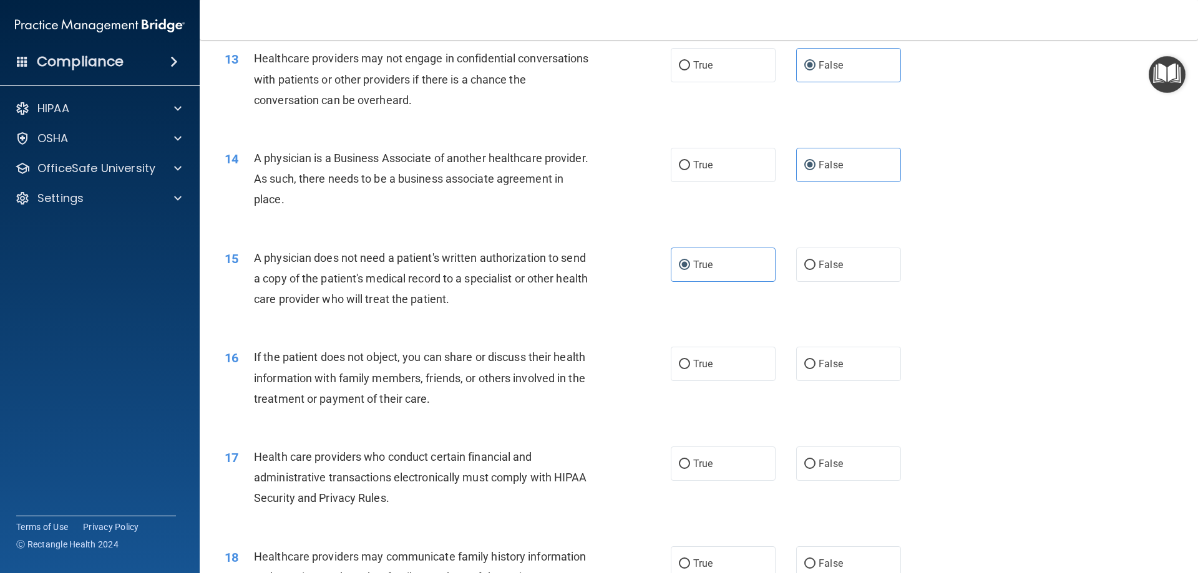
scroll to position [1186, 0]
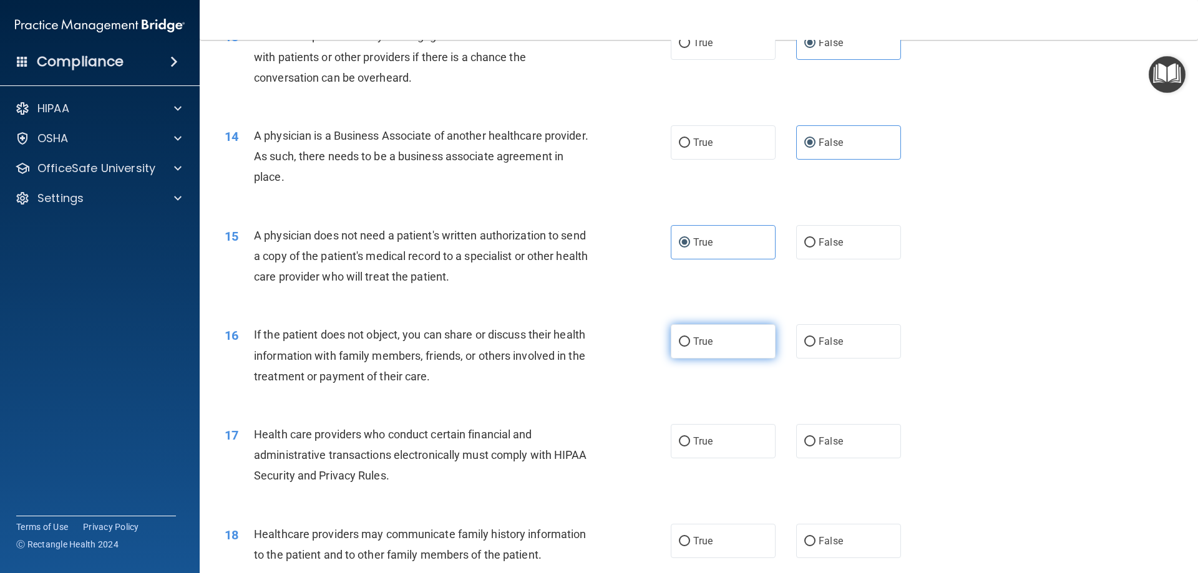
click at [680, 343] on input "True" at bounding box center [684, 342] width 11 height 9
radio input "true"
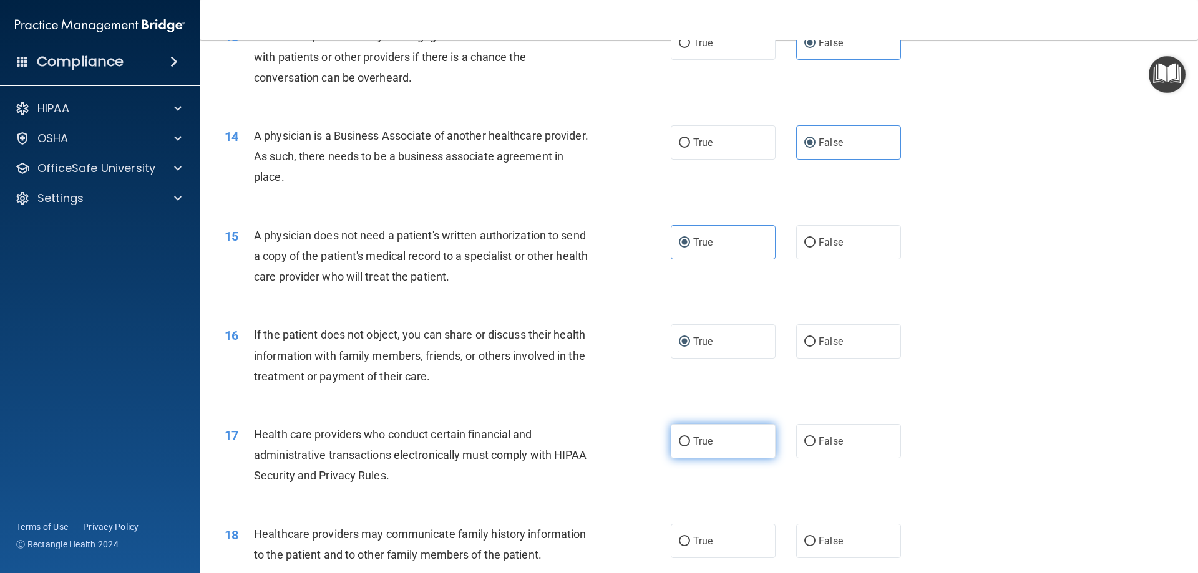
click at [715, 434] on label "True" at bounding box center [723, 441] width 105 height 34
click at [690, 437] on input "True" at bounding box center [684, 441] width 11 height 9
radio input "true"
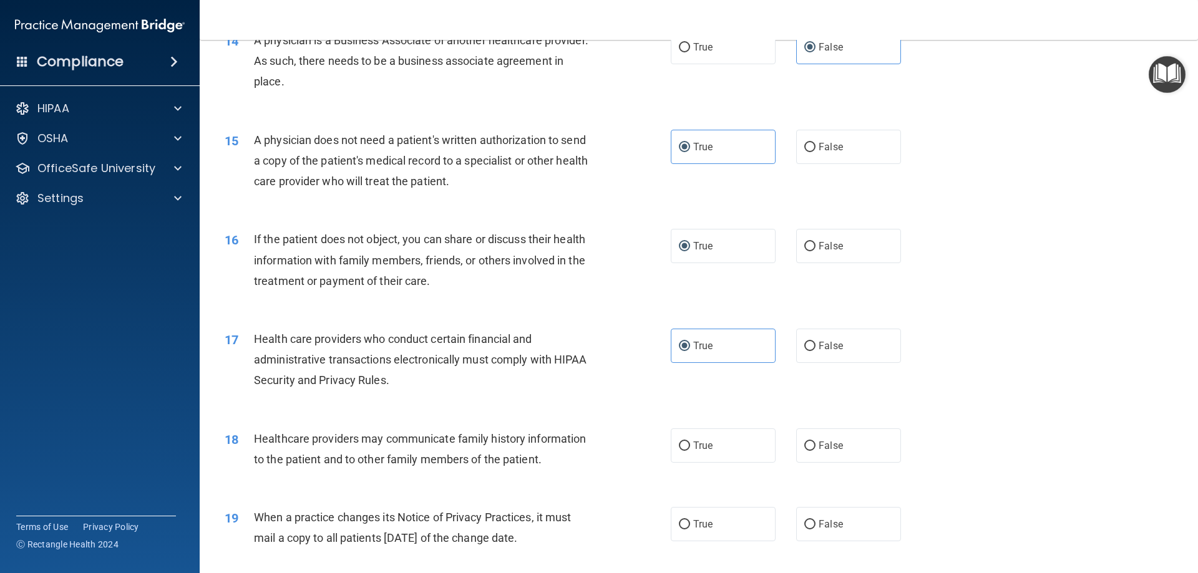
scroll to position [1310, 0]
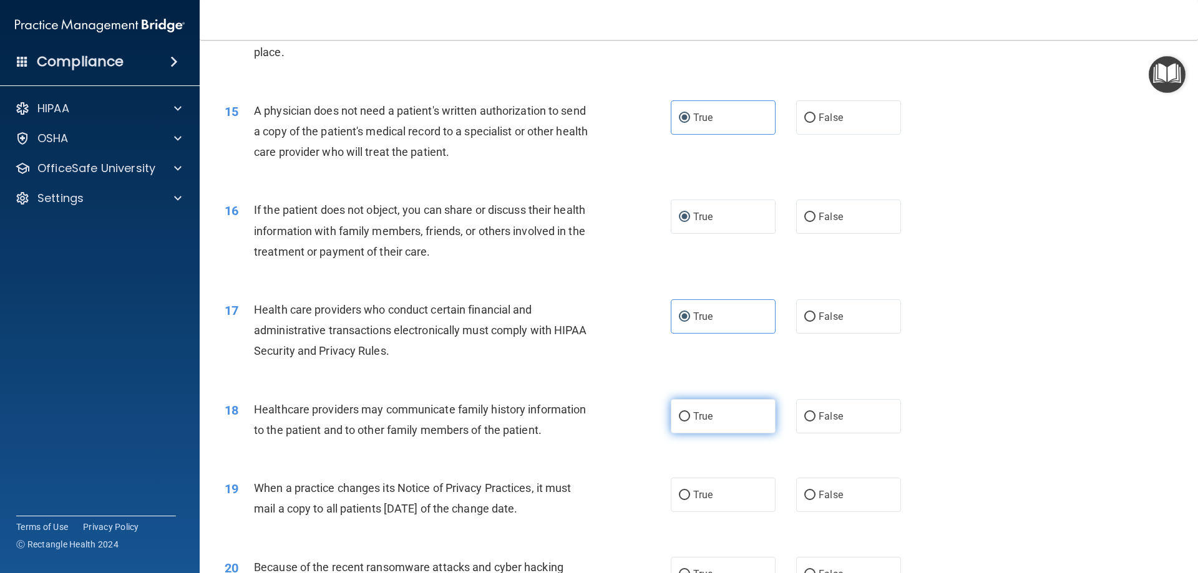
click at [747, 421] on label "True" at bounding box center [723, 416] width 105 height 34
click at [690, 421] on input "True" at bounding box center [684, 416] width 11 height 9
radio input "true"
click at [812, 487] on label "False" at bounding box center [848, 495] width 105 height 34
click at [812, 491] on input "False" at bounding box center [809, 495] width 11 height 9
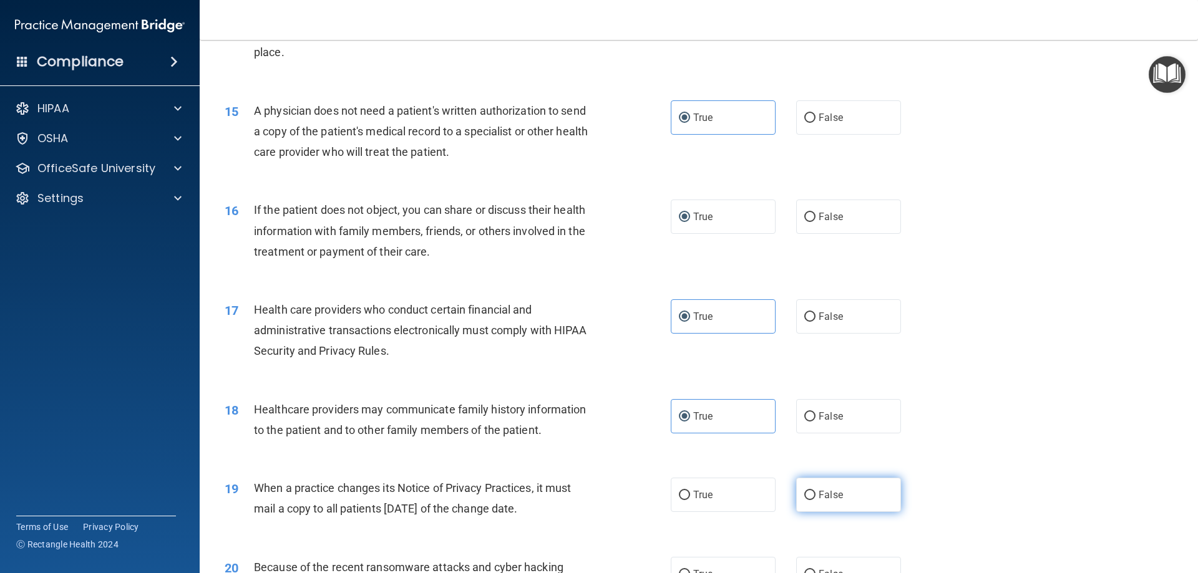
radio input "true"
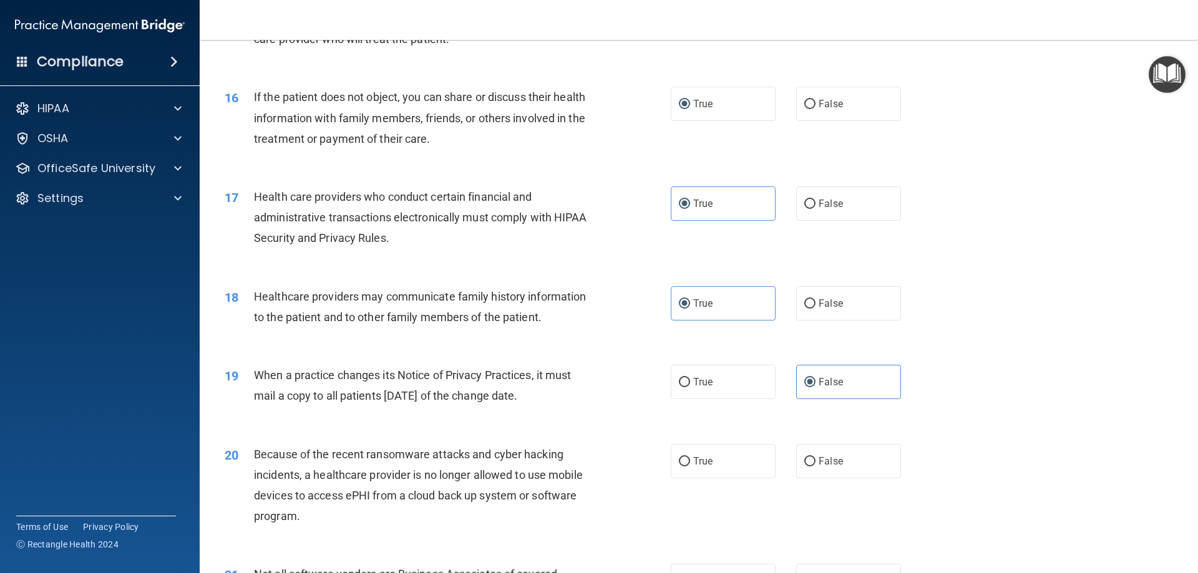
scroll to position [1435, 0]
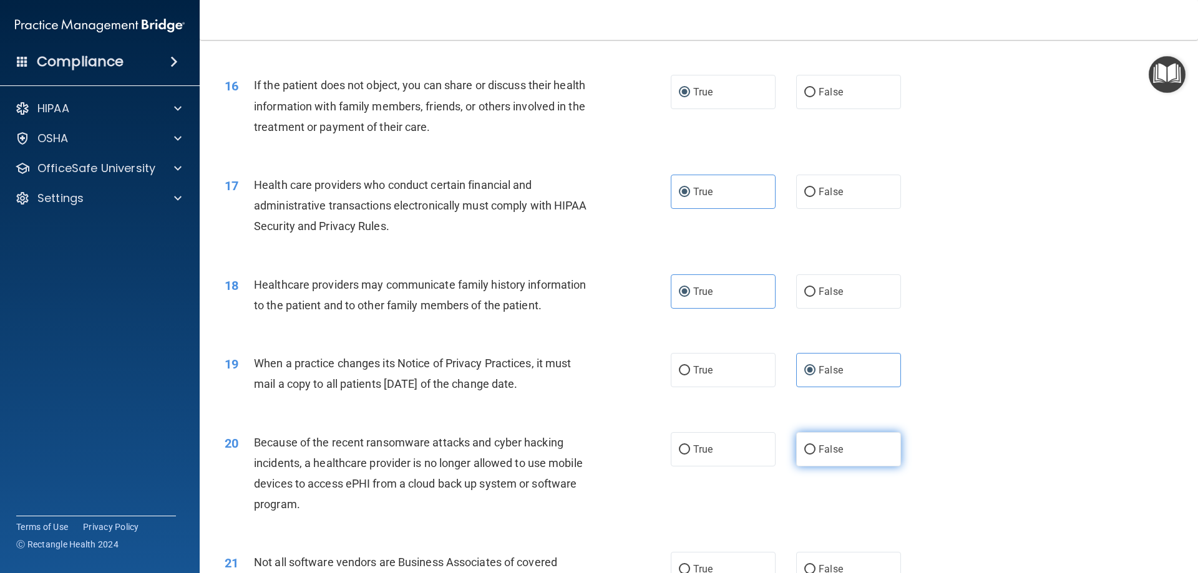
click at [880, 449] on label "False" at bounding box center [848, 449] width 105 height 34
click at [816, 449] on input "False" at bounding box center [809, 450] width 11 height 9
radio input "true"
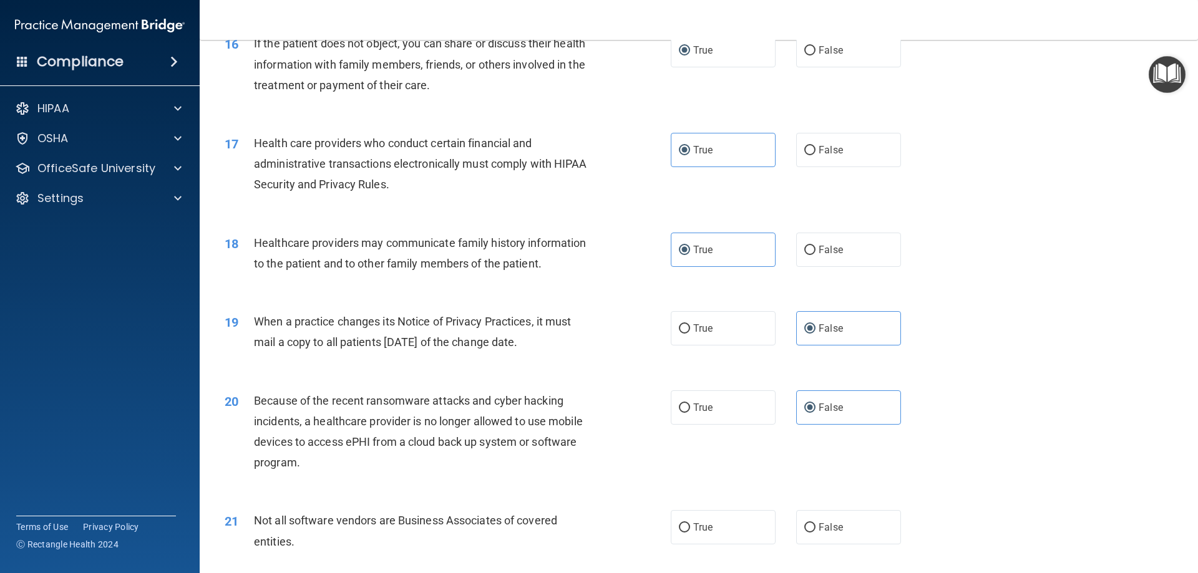
scroll to position [1560, 0]
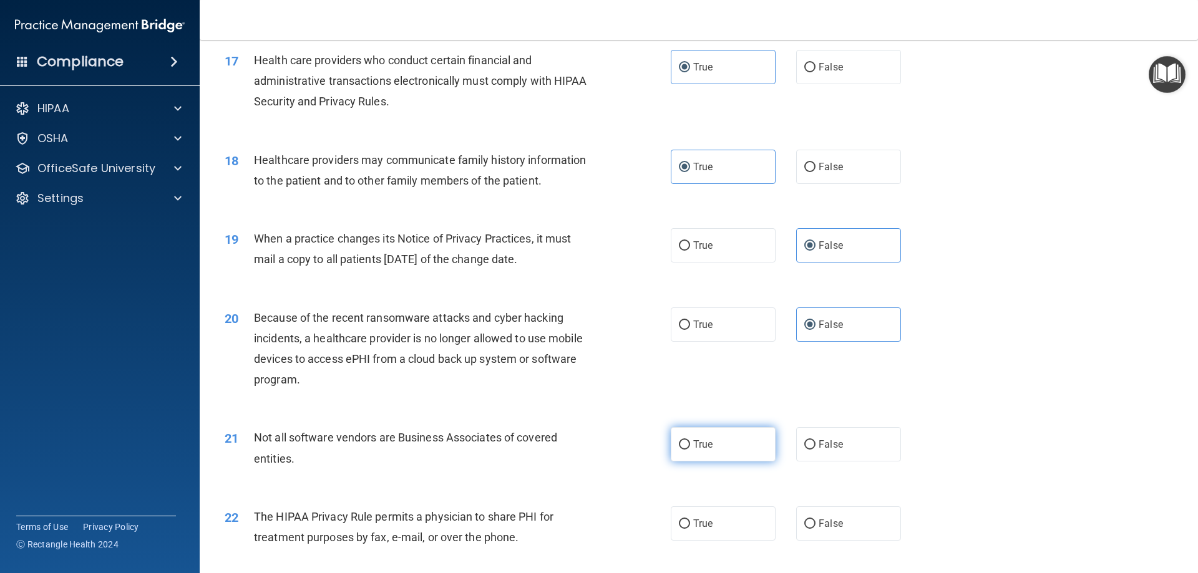
click at [747, 442] on label "True" at bounding box center [723, 444] width 105 height 34
click at [690, 442] on input "True" at bounding box center [684, 445] width 11 height 9
radio input "true"
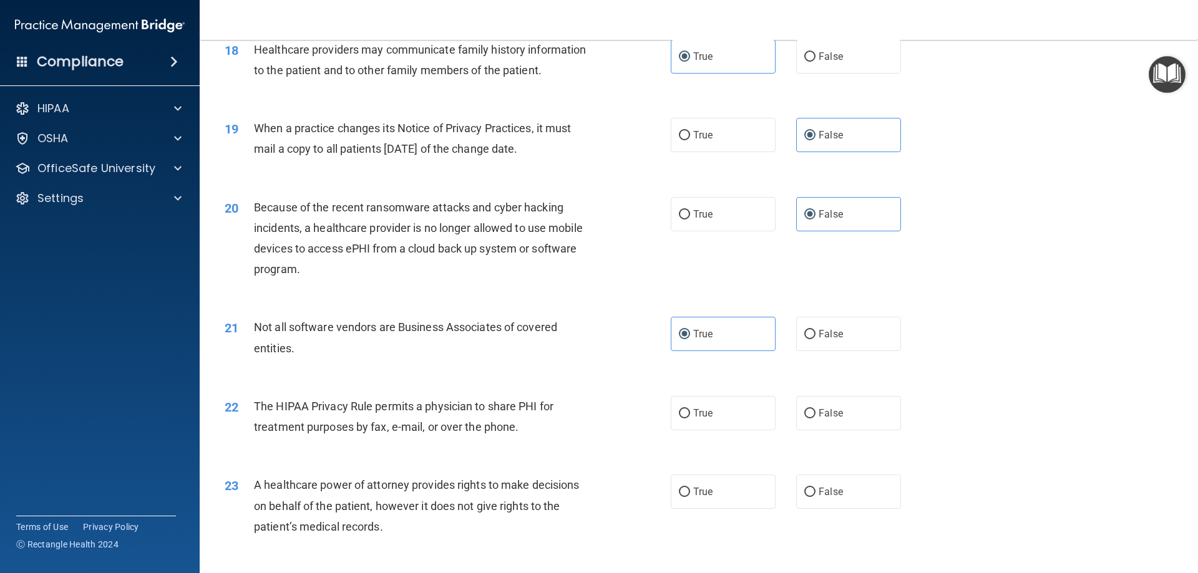
scroll to position [1685, 0]
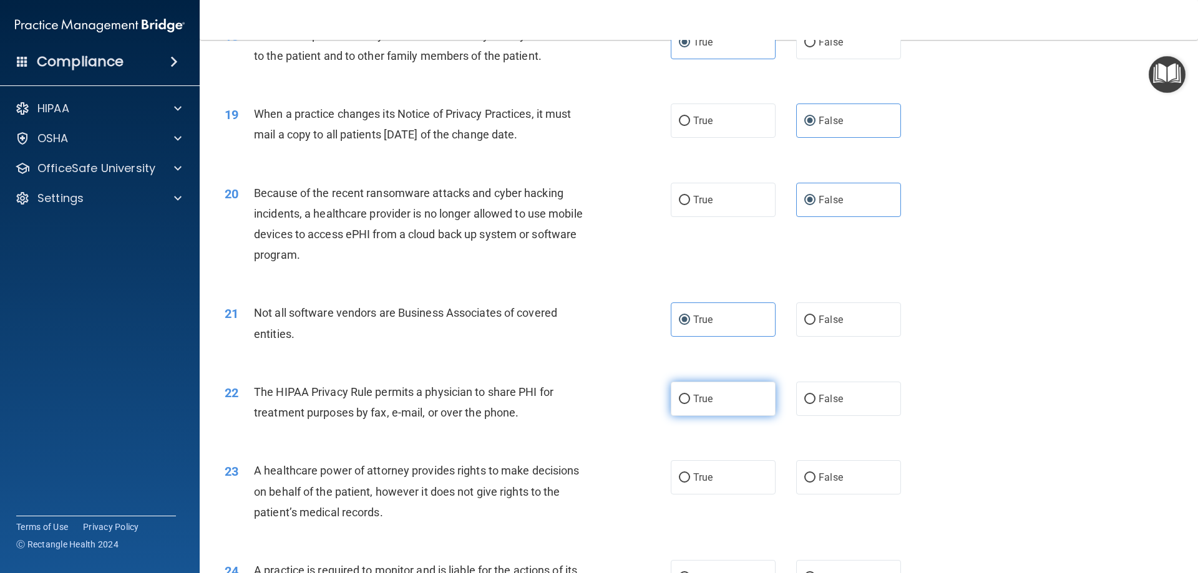
click at [711, 397] on label "True" at bounding box center [723, 399] width 105 height 34
click at [690, 397] on input "True" at bounding box center [684, 399] width 11 height 9
radio input "true"
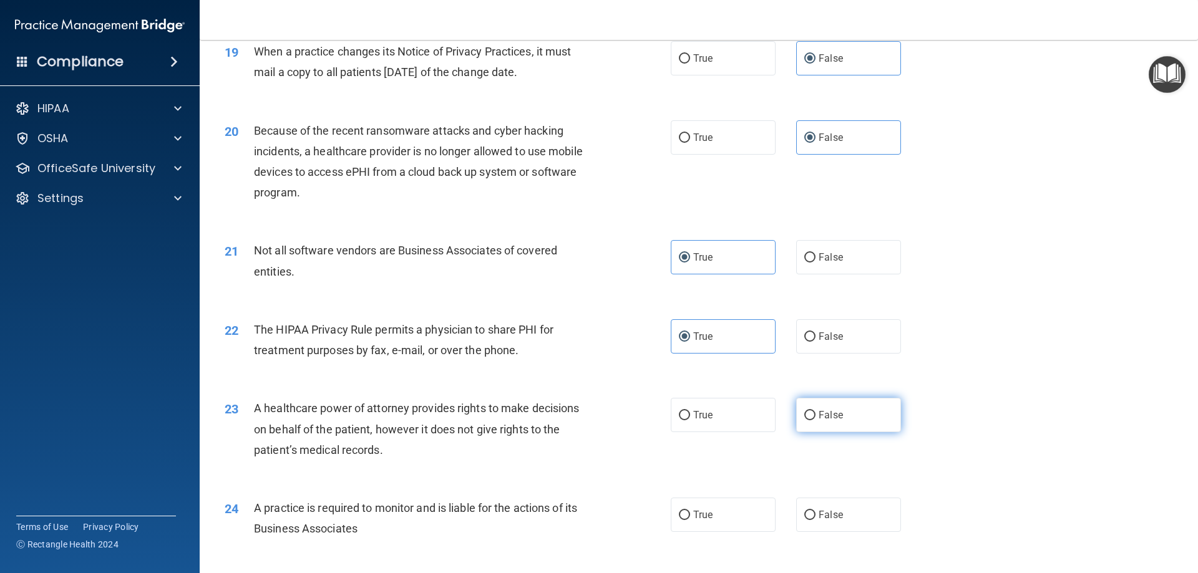
click at [824, 412] on span "False" at bounding box center [831, 415] width 24 height 12
click at [816, 412] on input "False" at bounding box center [809, 415] width 11 height 9
radio input "true"
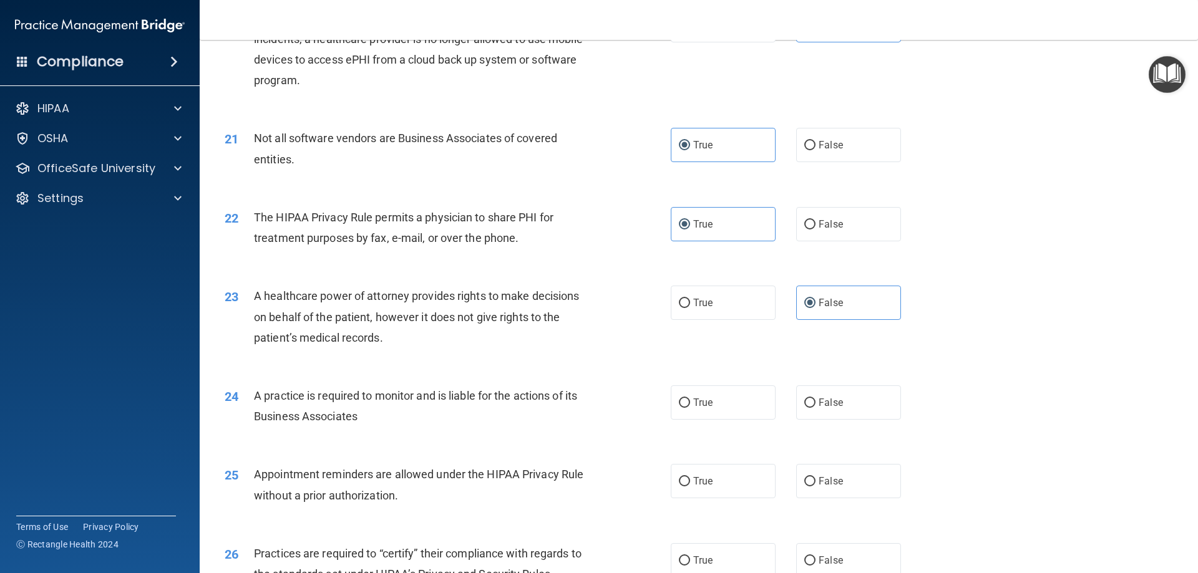
scroll to position [1872, 0]
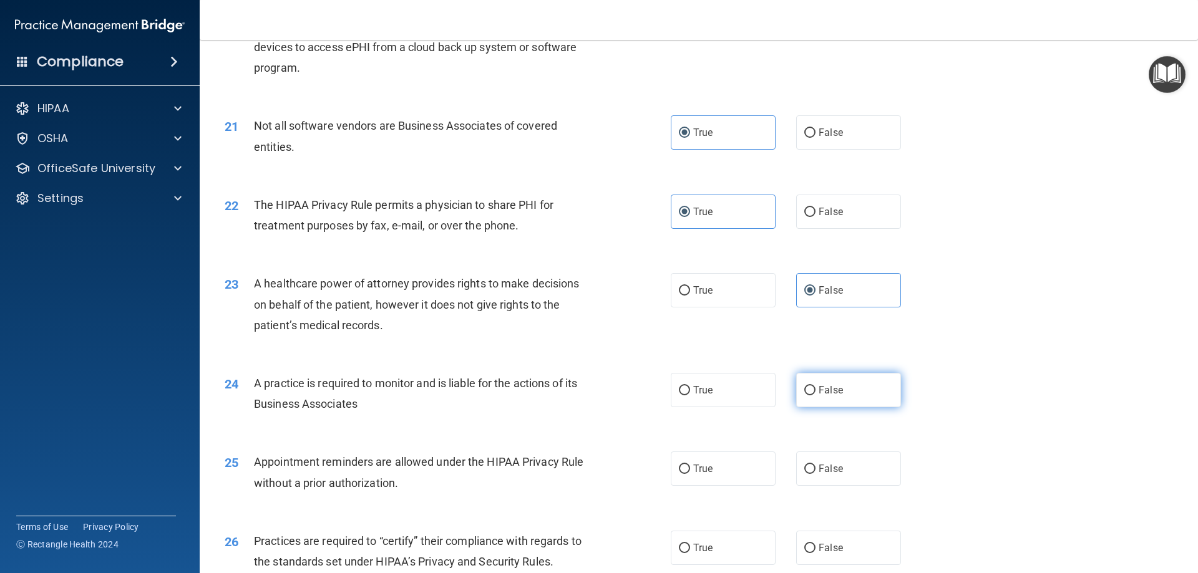
click at [848, 387] on label "False" at bounding box center [848, 390] width 105 height 34
click at [816, 387] on input "False" at bounding box center [809, 390] width 11 height 9
radio input "true"
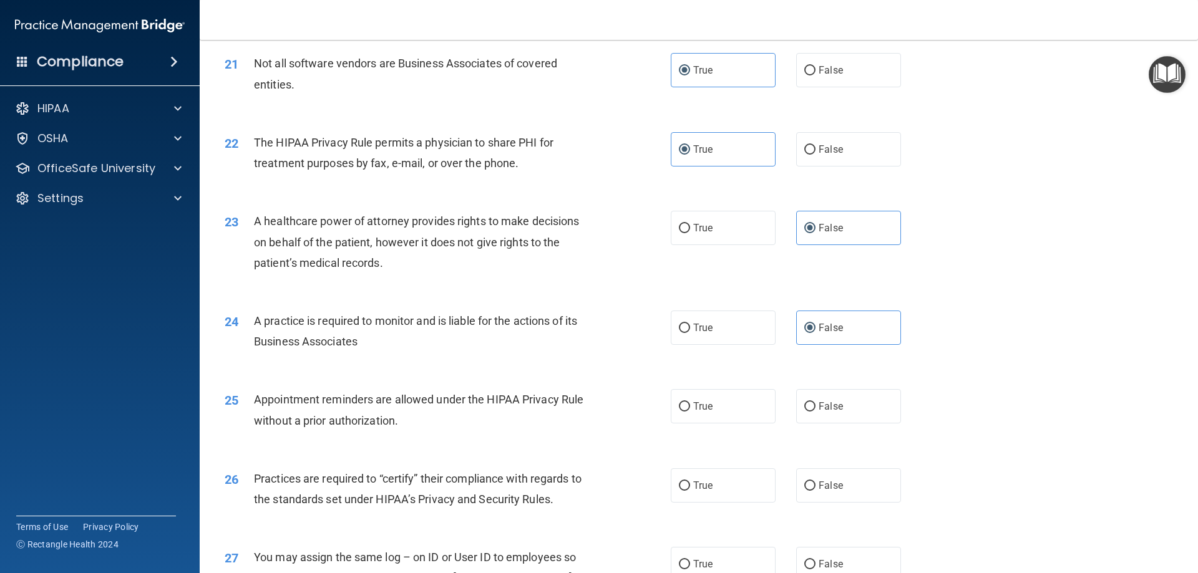
scroll to position [1997, 0]
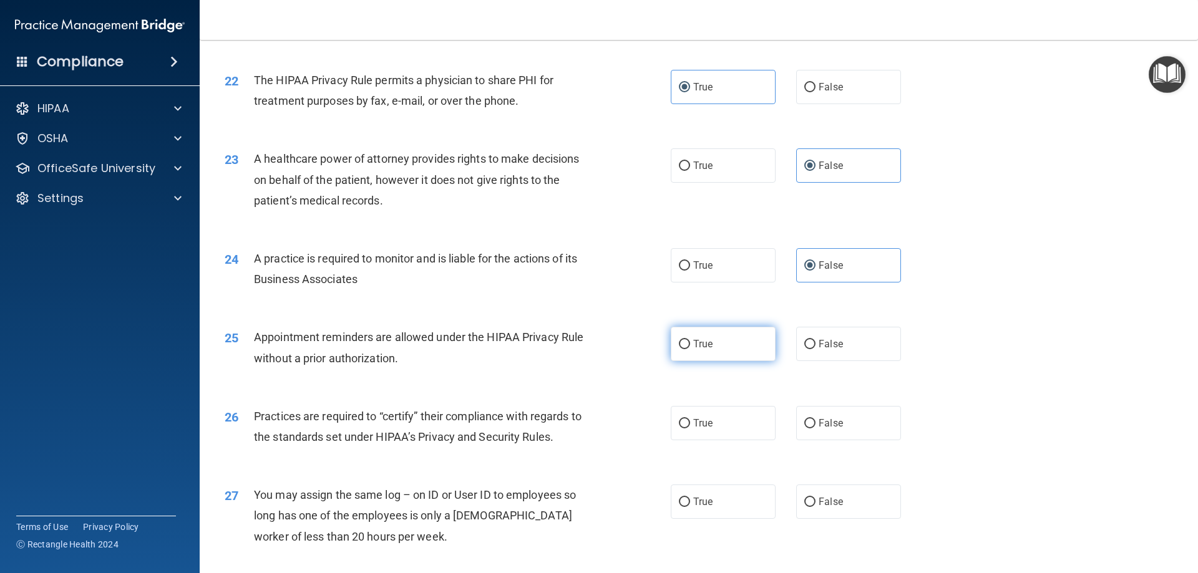
click at [717, 344] on label "True" at bounding box center [723, 344] width 105 height 34
click at [690, 344] on input "True" at bounding box center [684, 344] width 11 height 9
radio input "true"
click at [699, 416] on label "True" at bounding box center [723, 423] width 105 height 34
click at [690, 419] on input "True" at bounding box center [684, 423] width 11 height 9
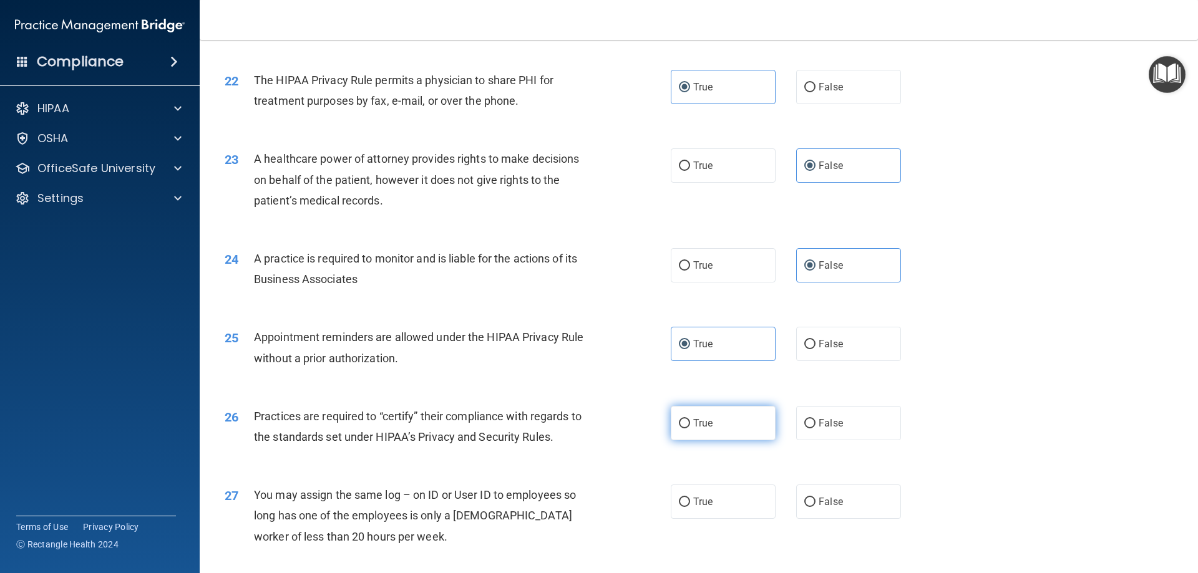
radio input "true"
click at [837, 495] on label "False" at bounding box center [848, 502] width 105 height 34
click at [816, 498] on input "False" at bounding box center [809, 502] width 11 height 9
radio input "true"
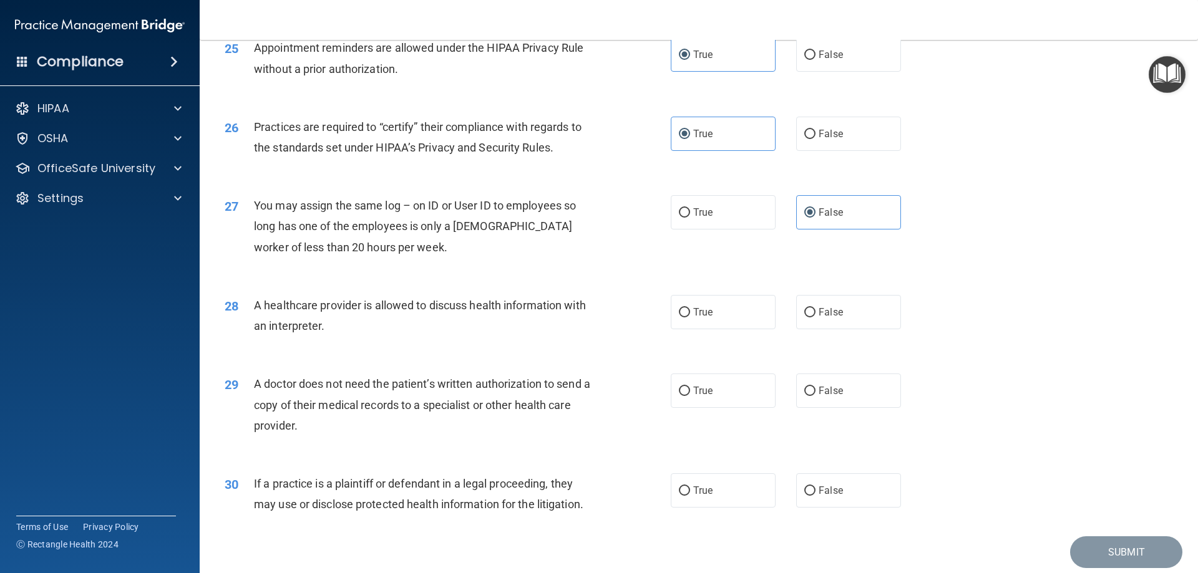
scroll to position [2309, 0]
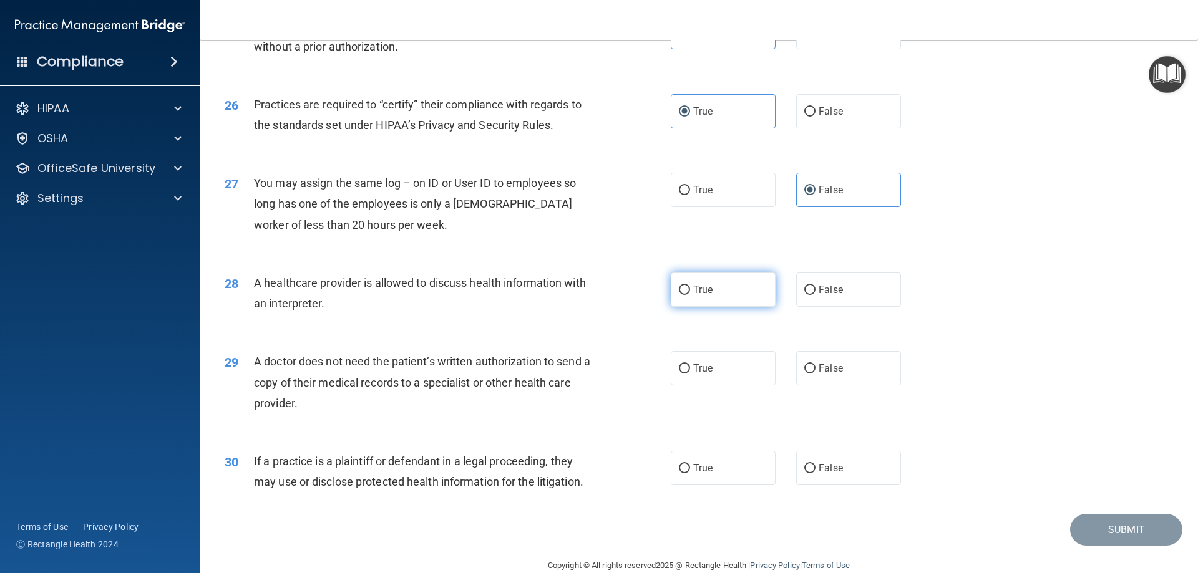
click at [722, 290] on label "True" at bounding box center [723, 290] width 105 height 34
click at [690, 290] on input "True" at bounding box center [684, 290] width 11 height 9
radio input "true"
click at [726, 362] on label "True" at bounding box center [723, 368] width 105 height 34
click at [690, 364] on input "True" at bounding box center [684, 368] width 11 height 9
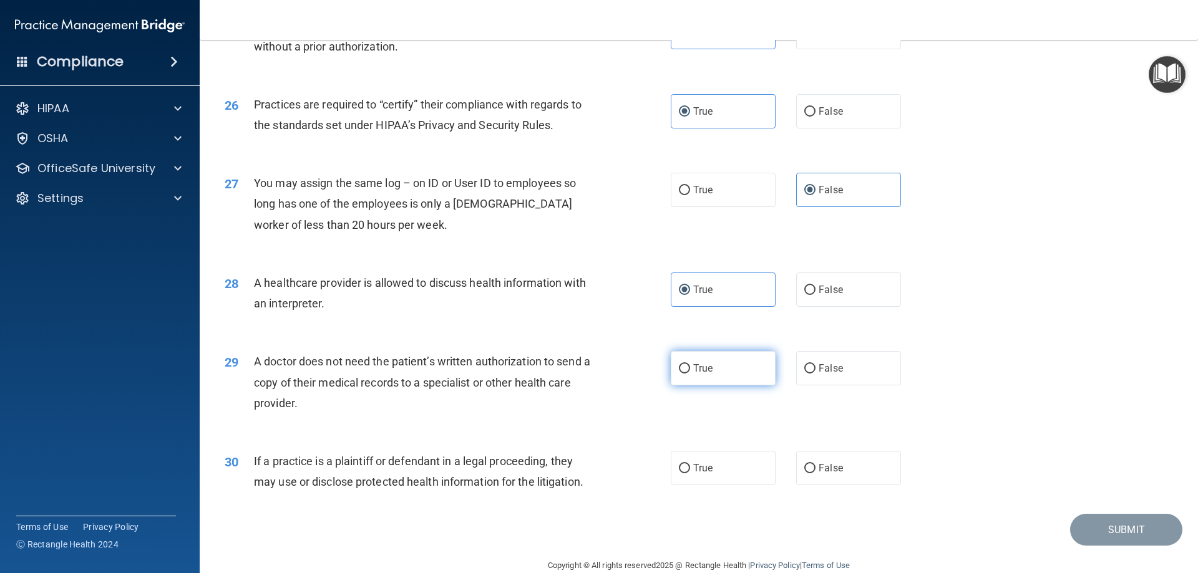
radio input "true"
click at [738, 472] on label "True" at bounding box center [723, 468] width 105 height 34
click at [690, 472] on input "True" at bounding box center [684, 468] width 11 height 9
radio input "true"
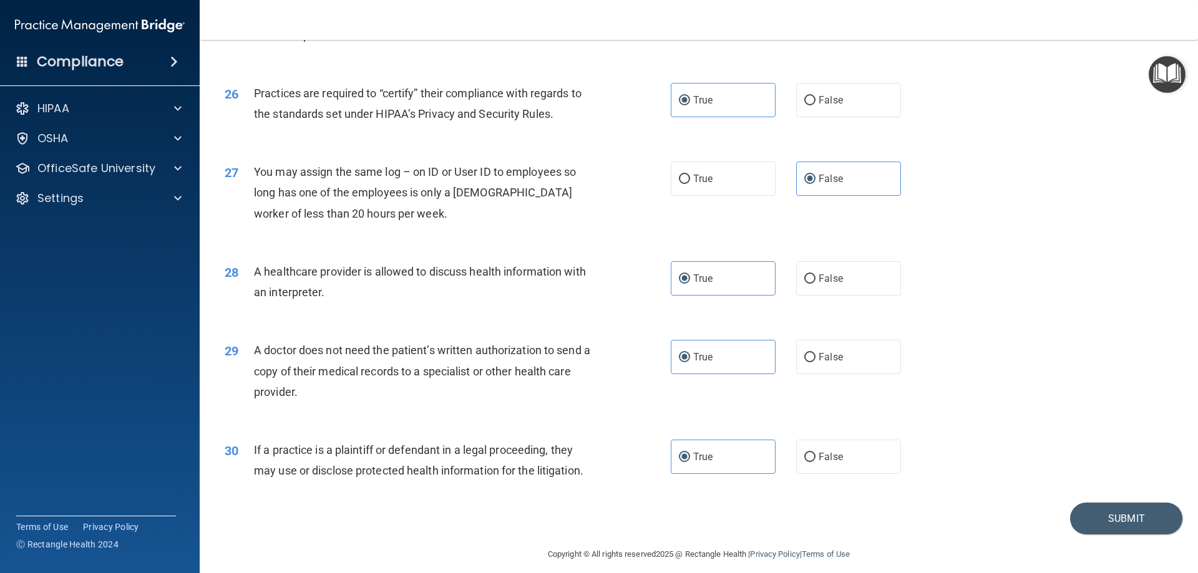
scroll to position [2331, 0]
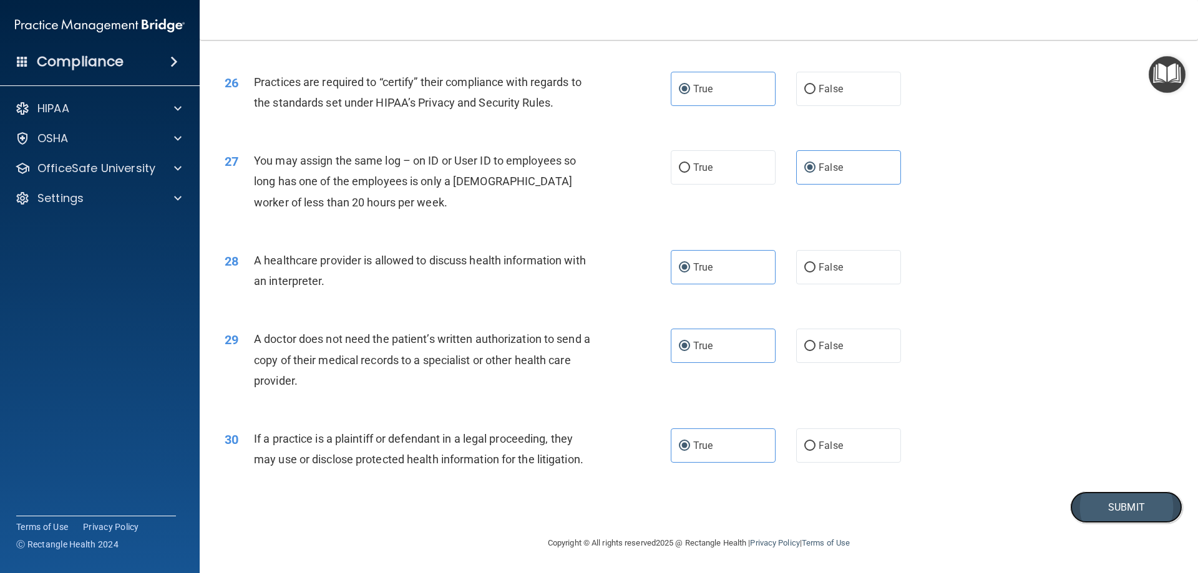
click at [1099, 505] on button "Submit" at bounding box center [1126, 508] width 112 height 32
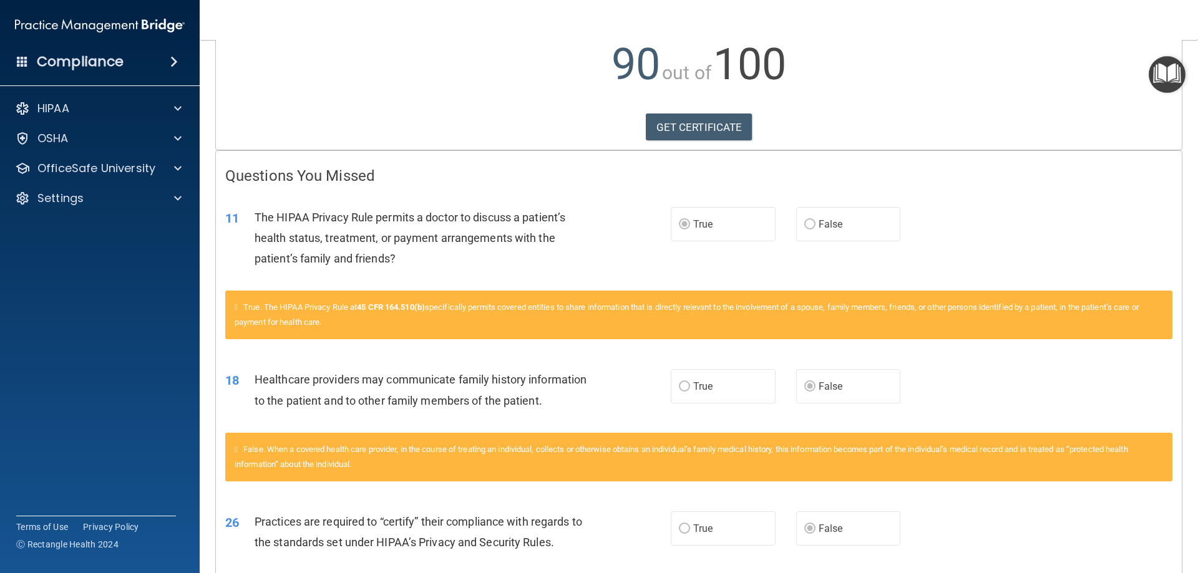
scroll to position [268, 0]
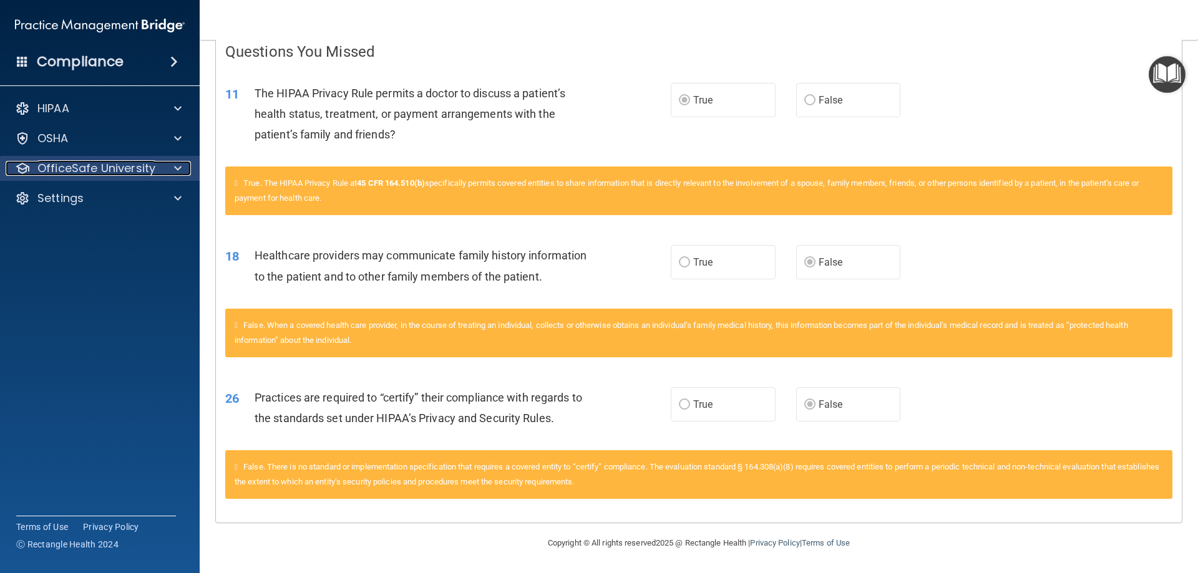
click at [111, 165] on p "OfficeSafe University" at bounding box center [96, 168] width 118 height 15
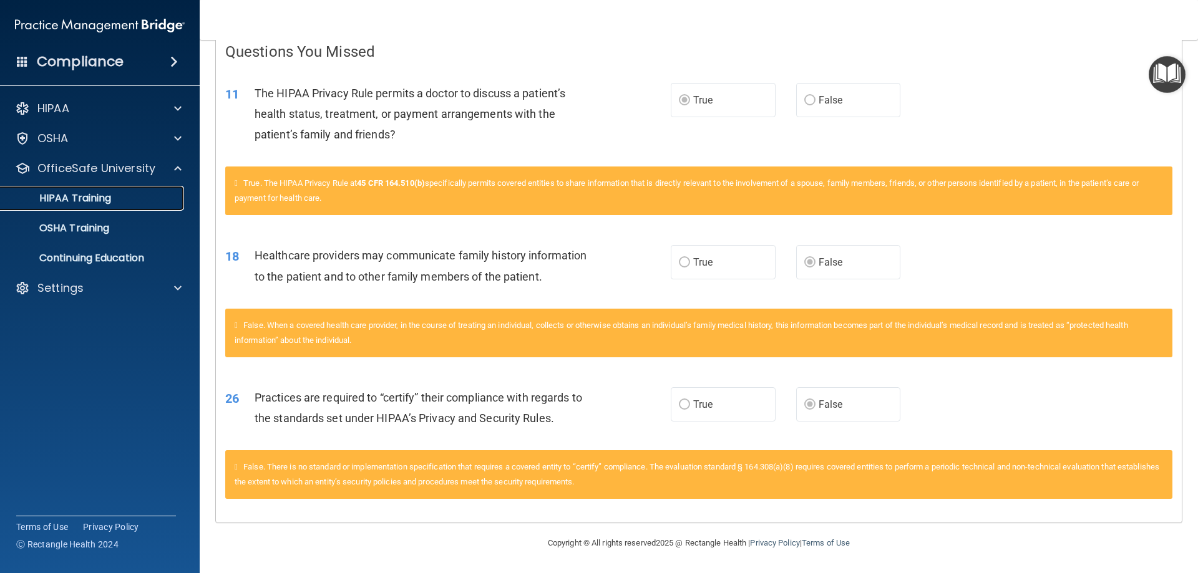
click at [109, 205] on p "HIPAA Training" at bounding box center [59, 198] width 103 height 12
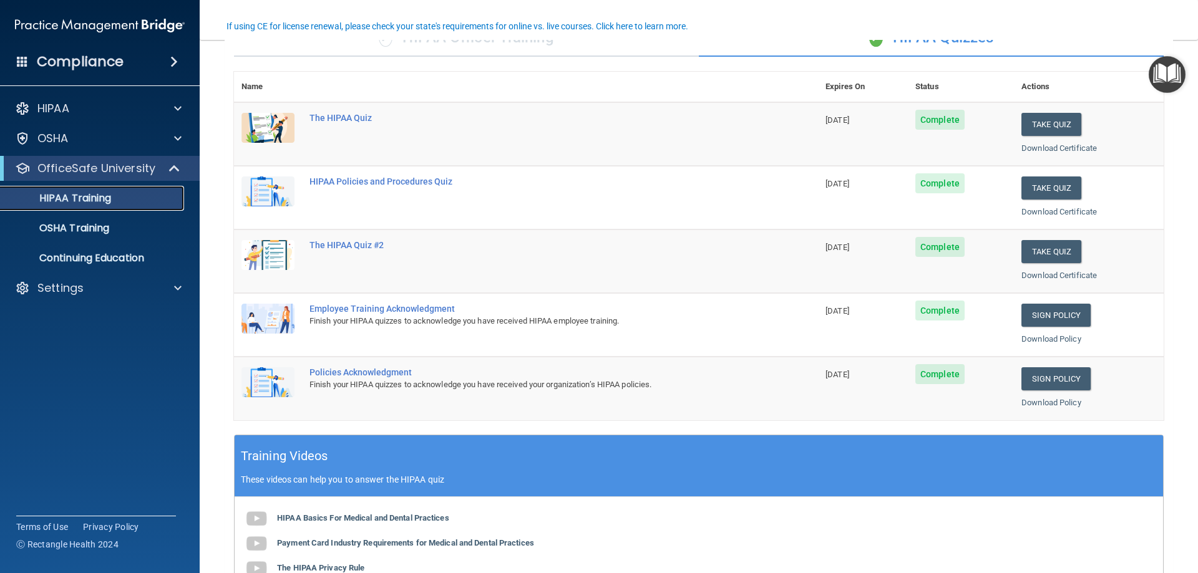
scroll to position [125, 0]
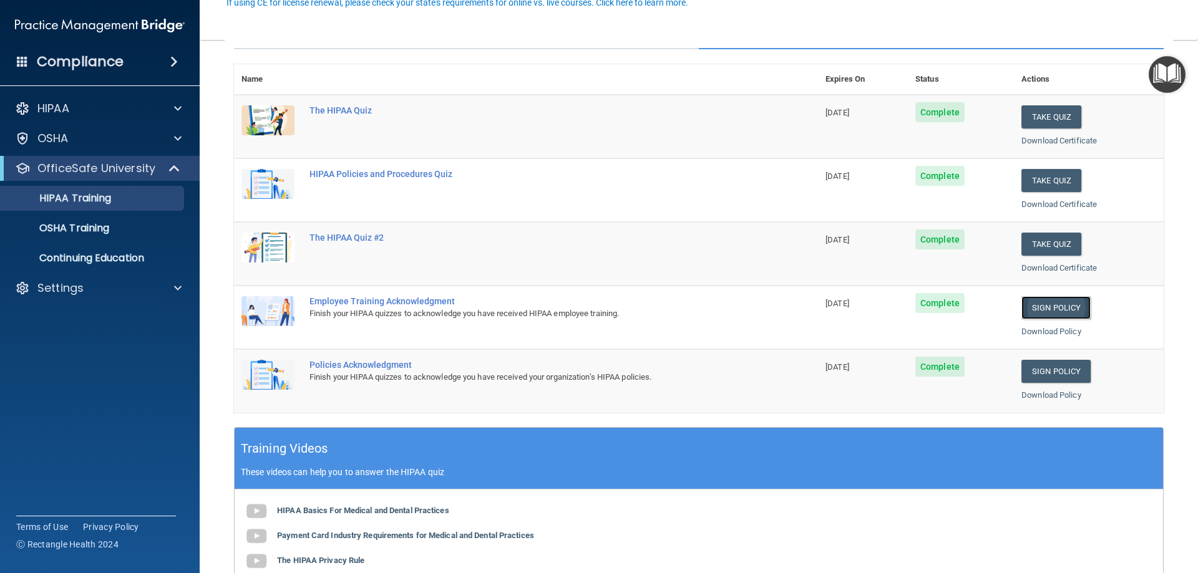
click at [1045, 308] on link "Sign Policy" at bounding box center [1055, 307] width 69 height 23
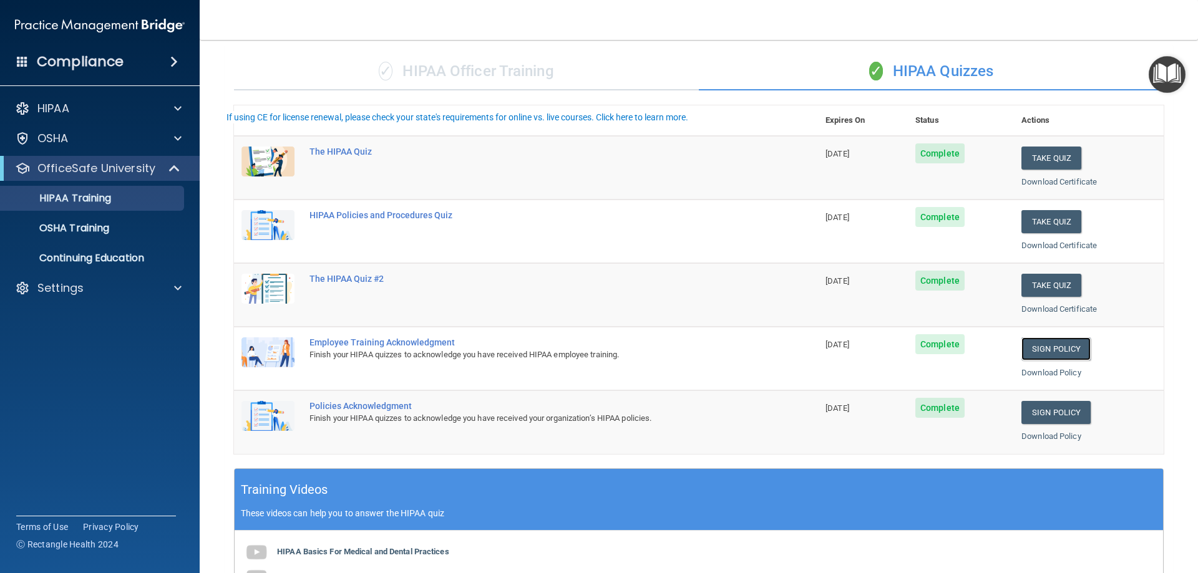
scroll to position [0, 0]
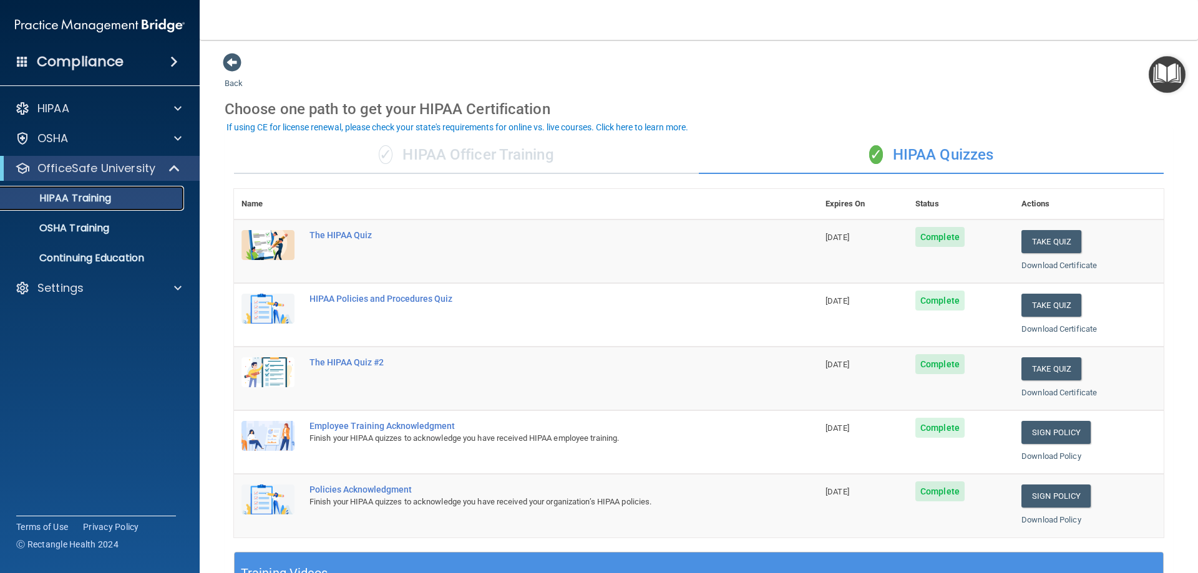
click at [79, 200] on p "HIPAA Training" at bounding box center [59, 198] width 103 height 12
click at [87, 203] on p "HIPAA Training" at bounding box center [59, 198] width 103 height 12
click at [505, 139] on div "✓ HIPAA Officer Training" at bounding box center [466, 155] width 465 height 37
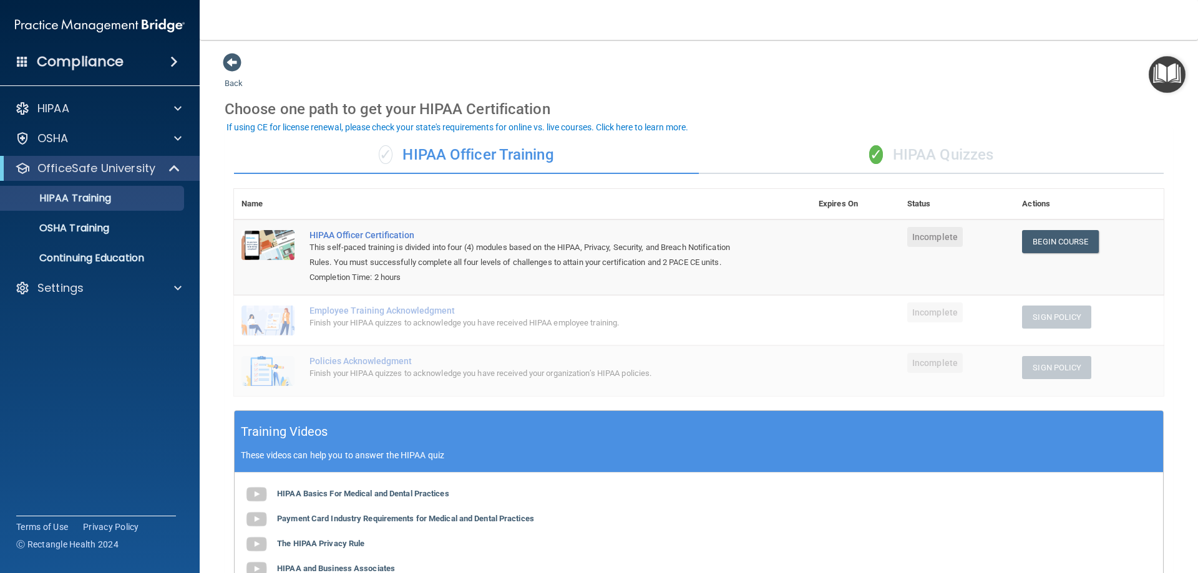
click at [962, 150] on div "✓ HIPAA Quizzes" at bounding box center [931, 155] width 465 height 37
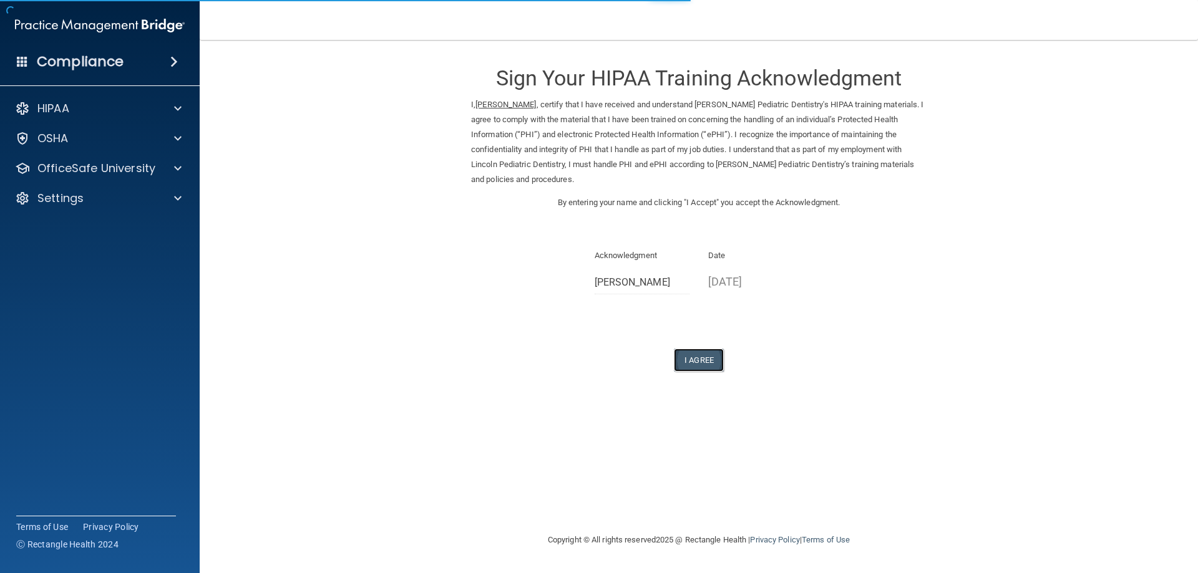
drag, startPoint x: 718, startPoint y: 361, endPoint x: 767, endPoint y: 364, distance: 49.4
click at [718, 361] on button "I Agree" at bounding box center [699, 360] width 50 height 23
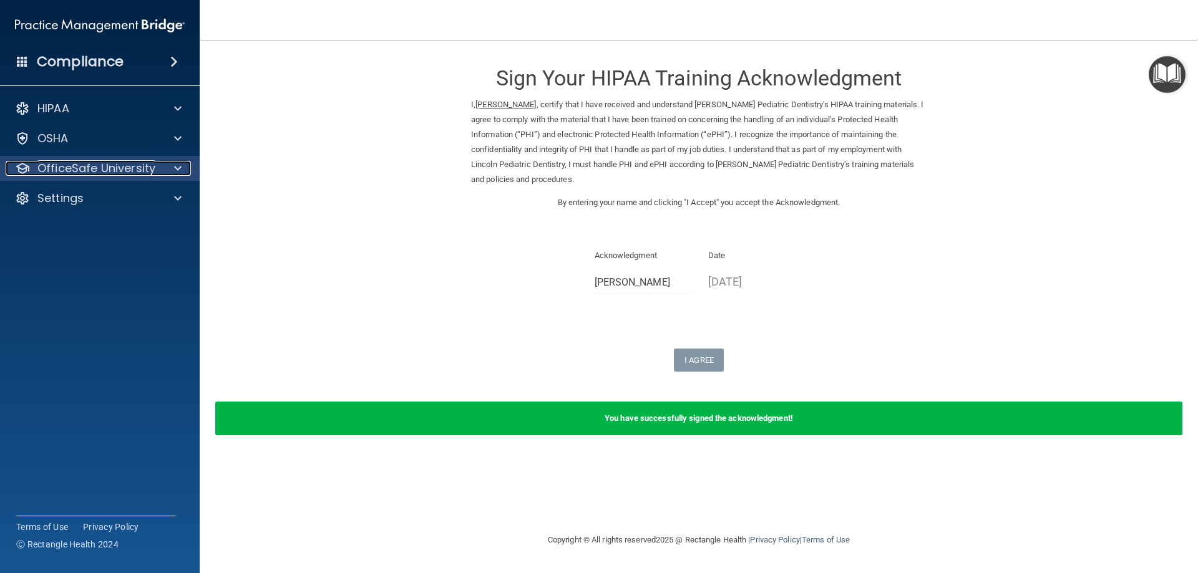
click at [75, 170] on p "OfficeSafe University" at bounding box center [96, 168] width 118 height 15
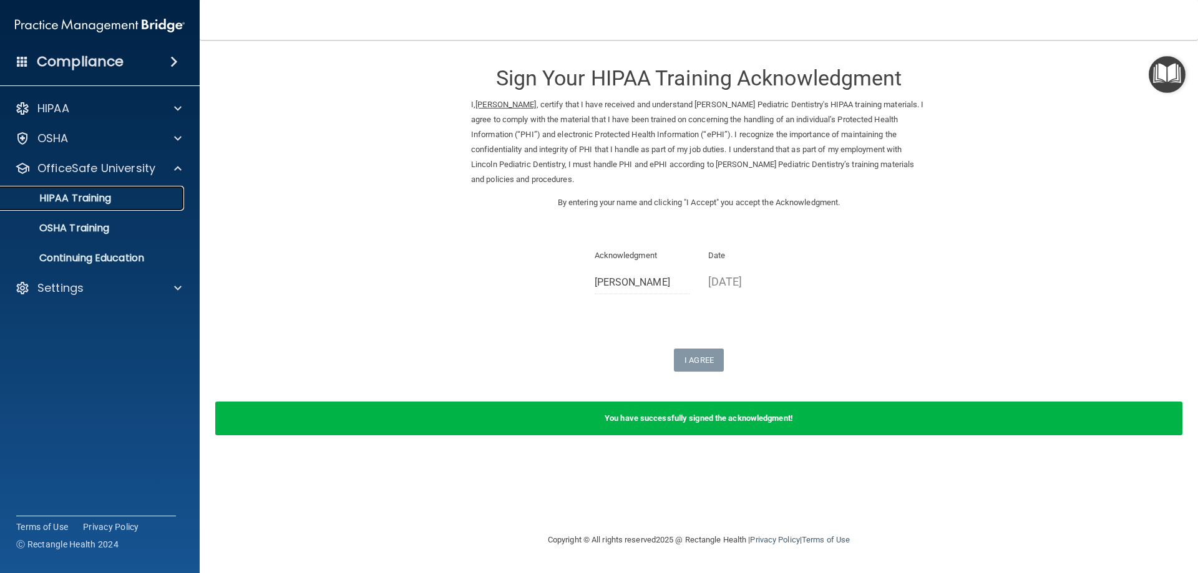
click at [110, 201] on p "HIPAA Training" at bounding box center [59, 198] width 103 height 12
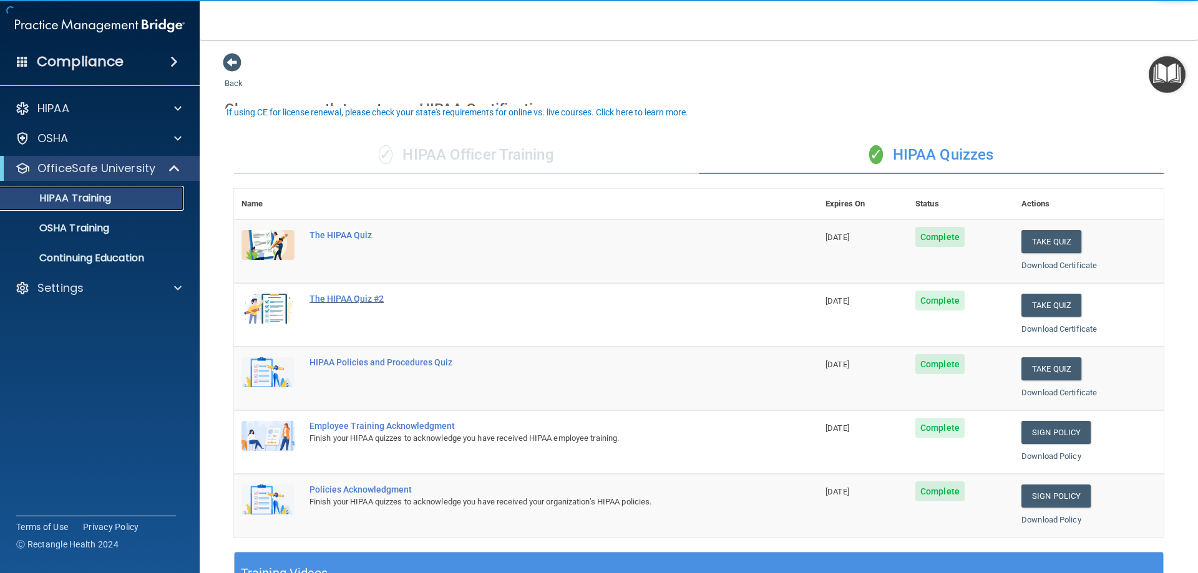
scroll to position [125, 0]
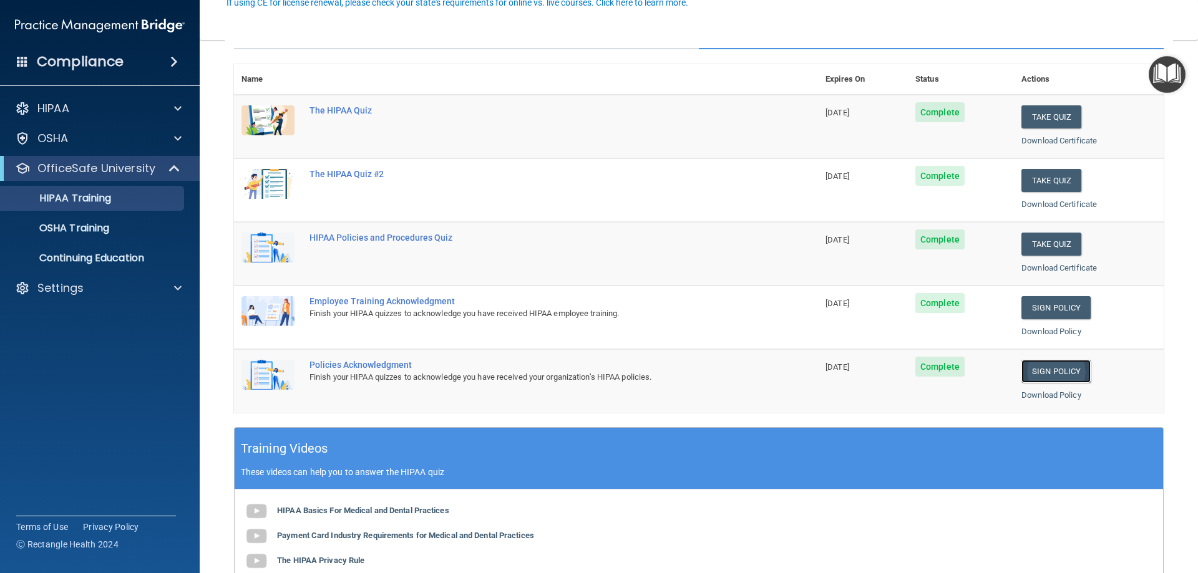
click at [1042, 373] on link "Sign Policy" at bounding box center [1055, 371] width 69 height 23
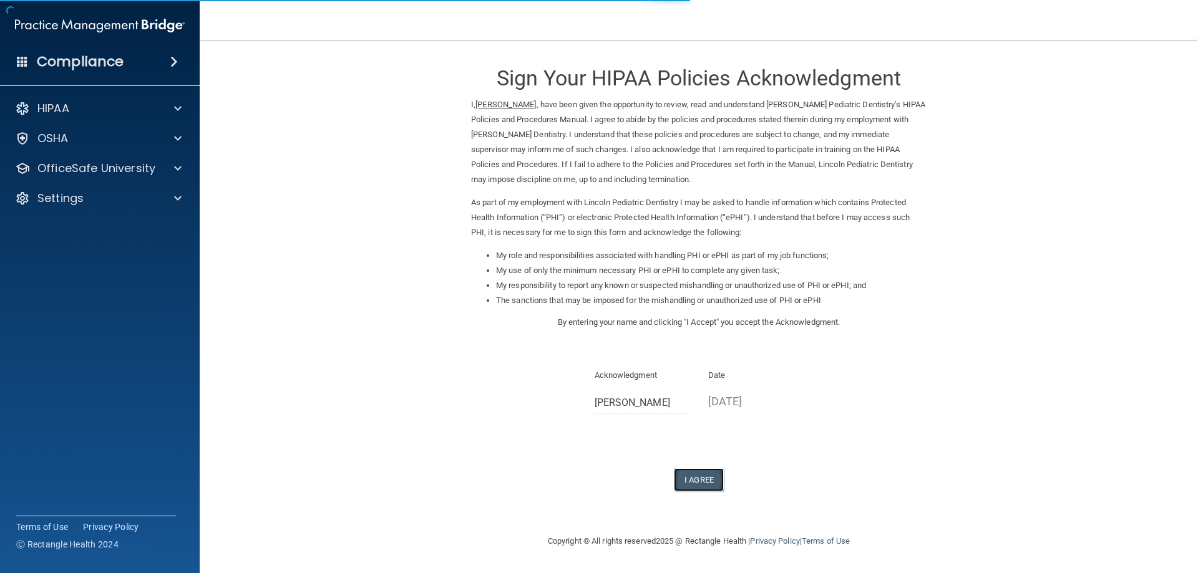
click at [694, 477] on button "I Agree" at bounding box center [699, 480] width 50 height 23
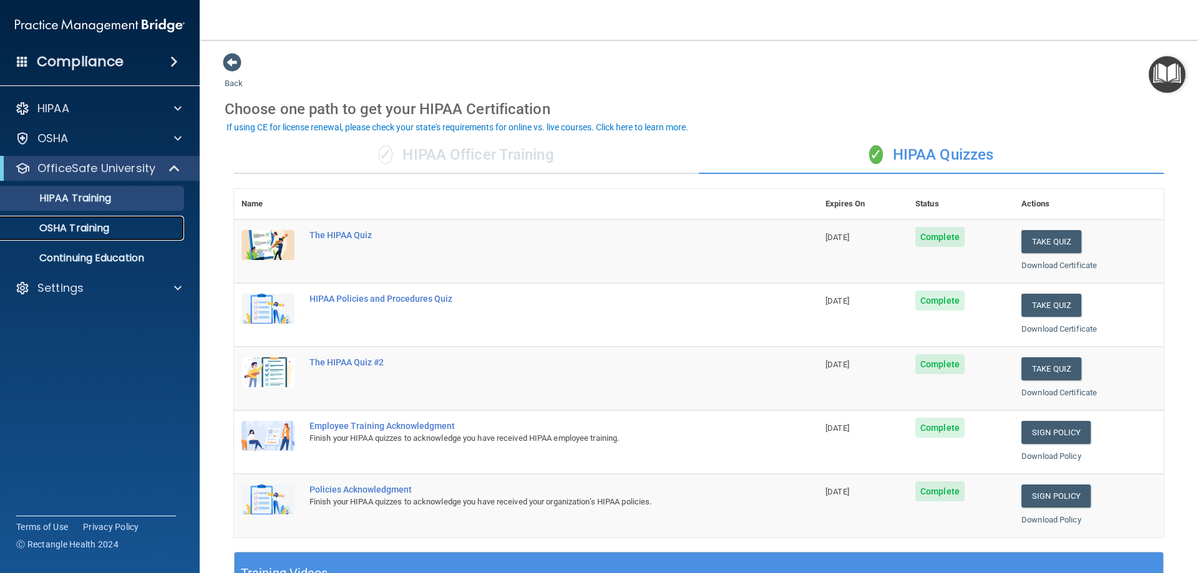
click at [92, 223] on p "OSHA Training" at bounding box center [58, 228] width 101 height 12
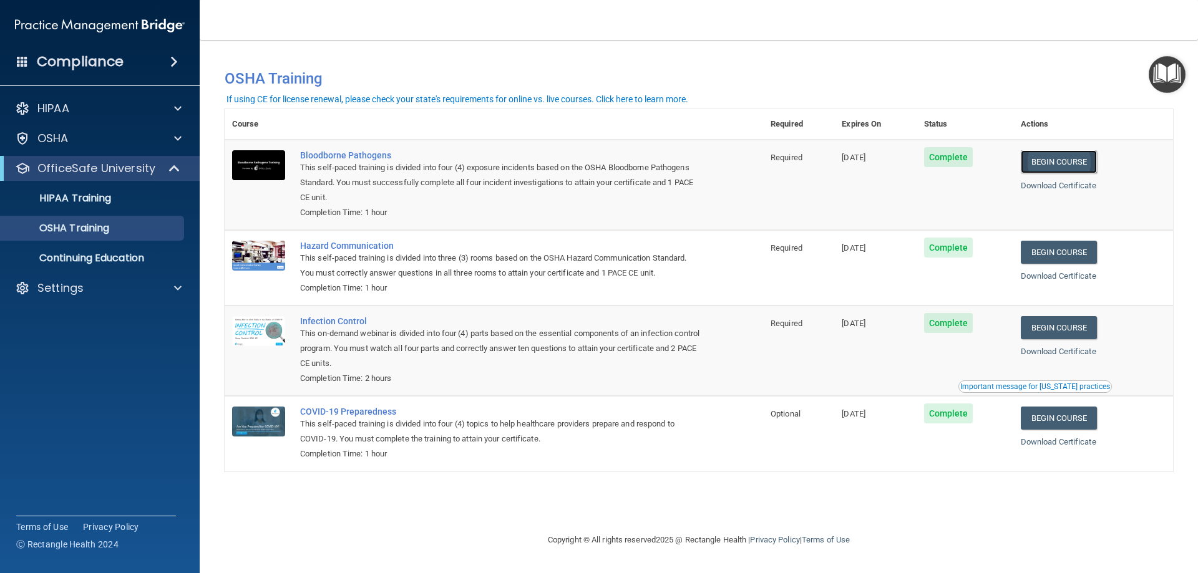
click at [1087, 160] on link "Begin Course" at bounding box center [1059, 161] width 76 height 23
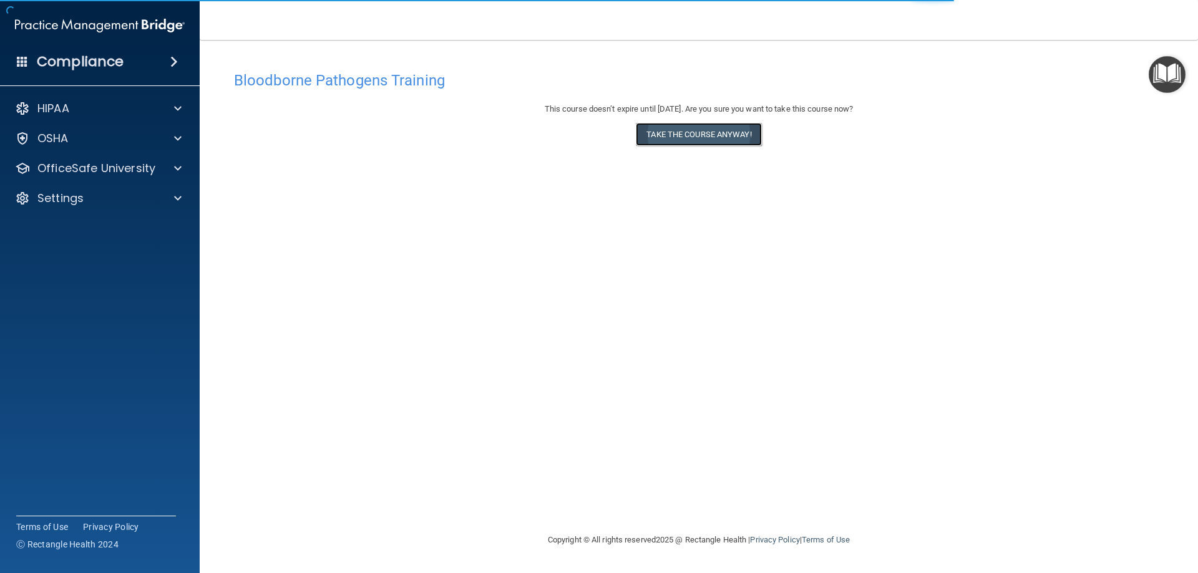
click at [726, 140] on button "Take the course anyway!" at bounding box center [698, 134] width 125 height 23
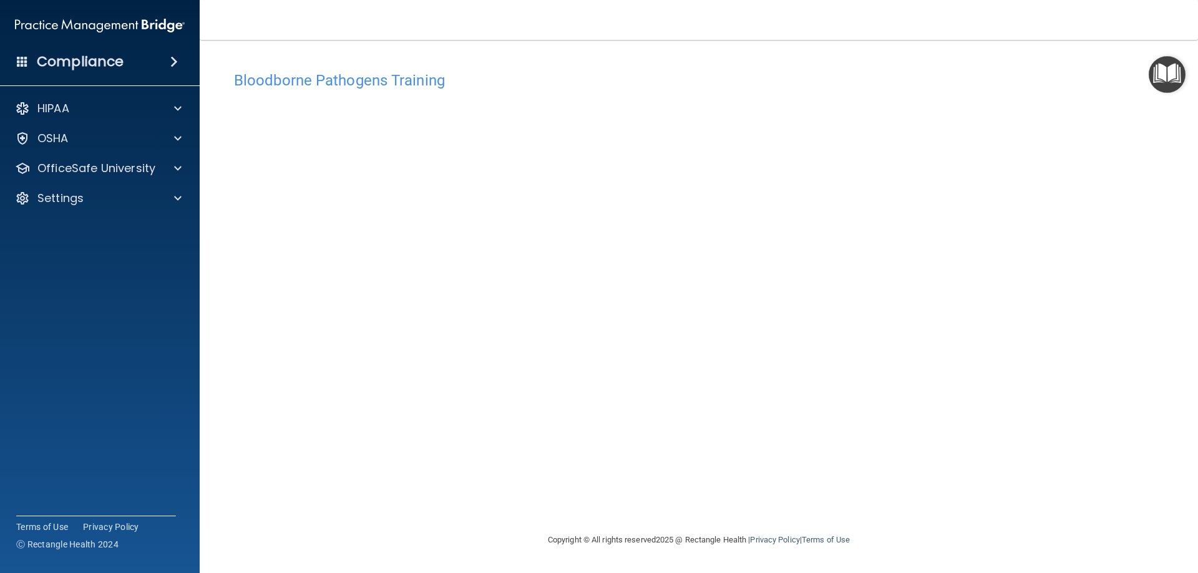
click at [392, 85] on h4 "Bloodborne Pathogens Training" at bounding box center [699, 80] width 930 height 16
click at [87, 139] on div "OSHA" at bounding box center [83, 138] width 155 height 15
click at [95, 244] on div "HIPAA Documents and Policies Report an Incident Business Associates Emergency P…" at bounding box center [100, 186] width 200 height 190
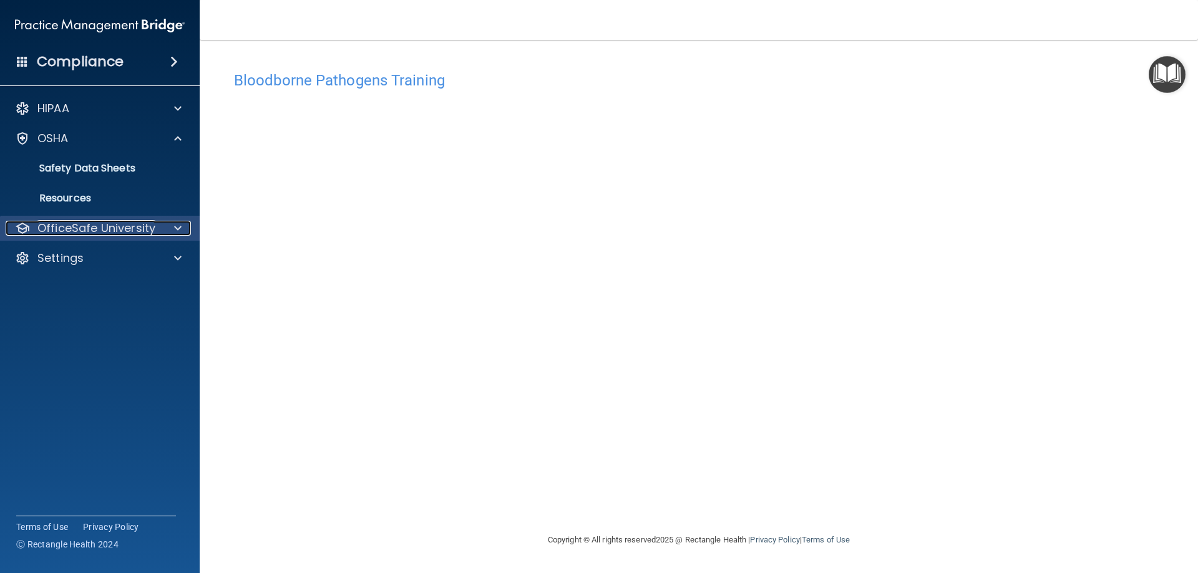
click at [102, 230] on p "OfficeSafe University" at bounding box center [96, 228] width 118 height 15
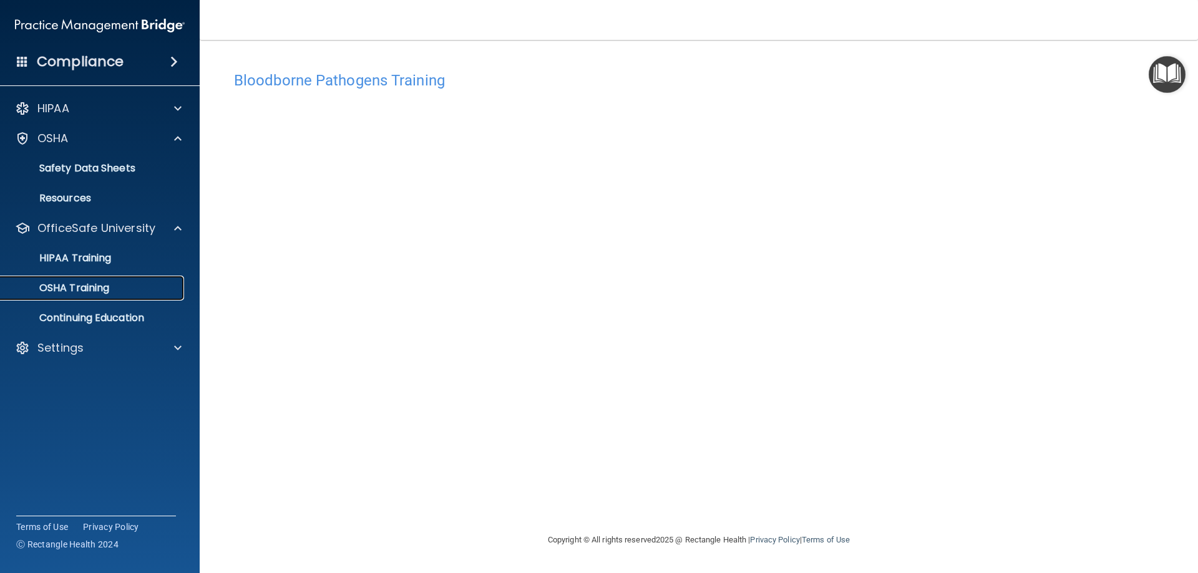
click at [92, 291] on p "OSHA Training" at bounding box center [58, 288] width 101 height 12
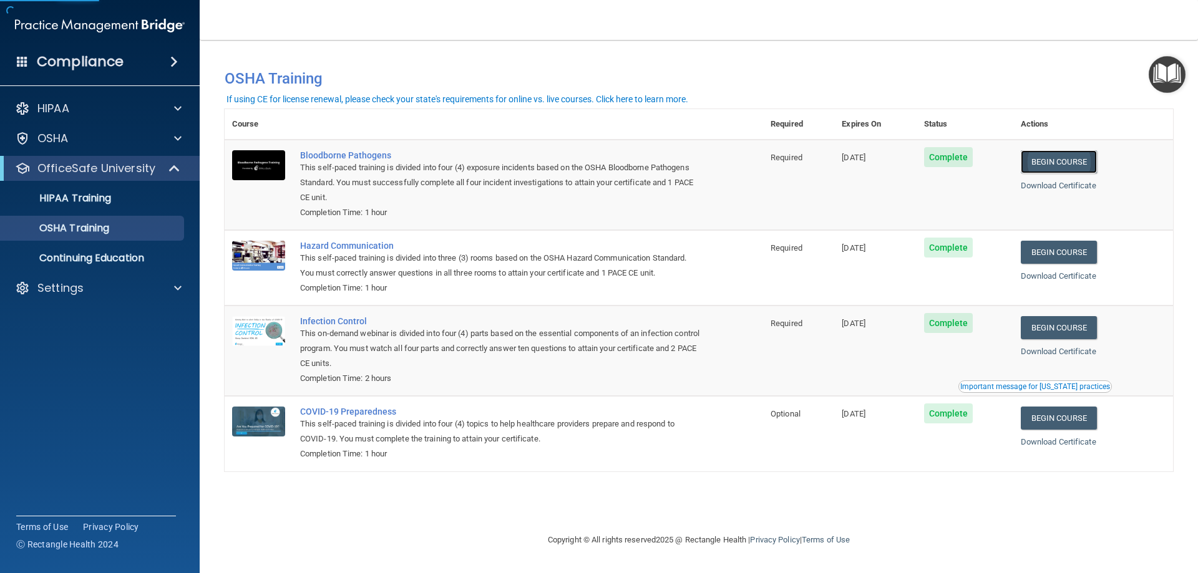
click at [1097, 162] on link "Begin Course" at bounding box center [1059, 161] width 76 height 23
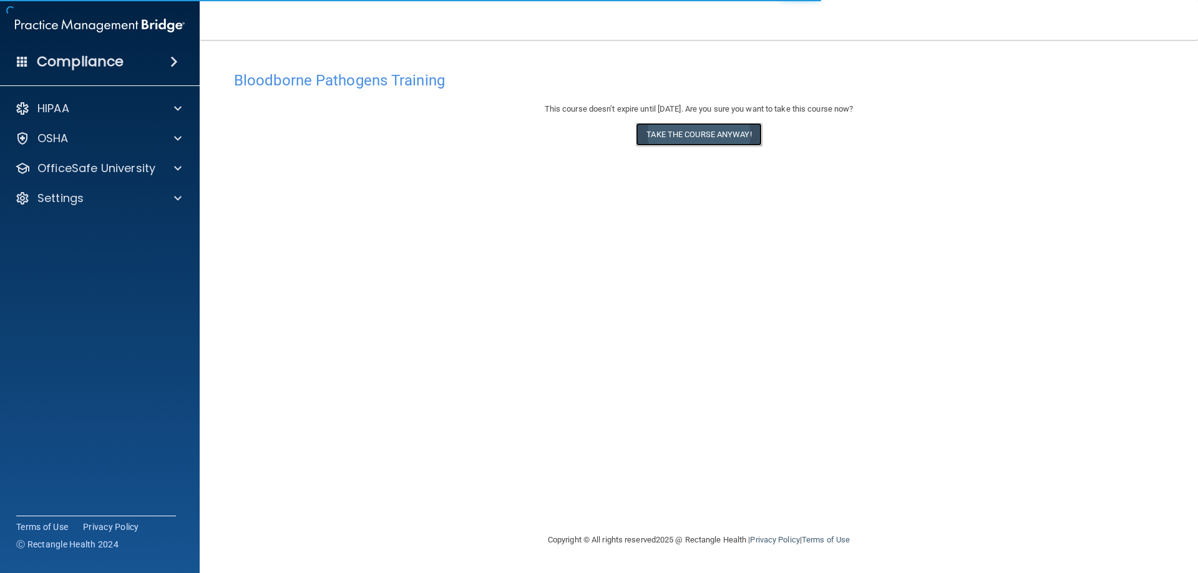
click at [729, 136] on button "Take the course anyway!" at bounding box center [698, 134] width 125 height 23
